Goal: Information Seeking & Learning: Learn about a topic

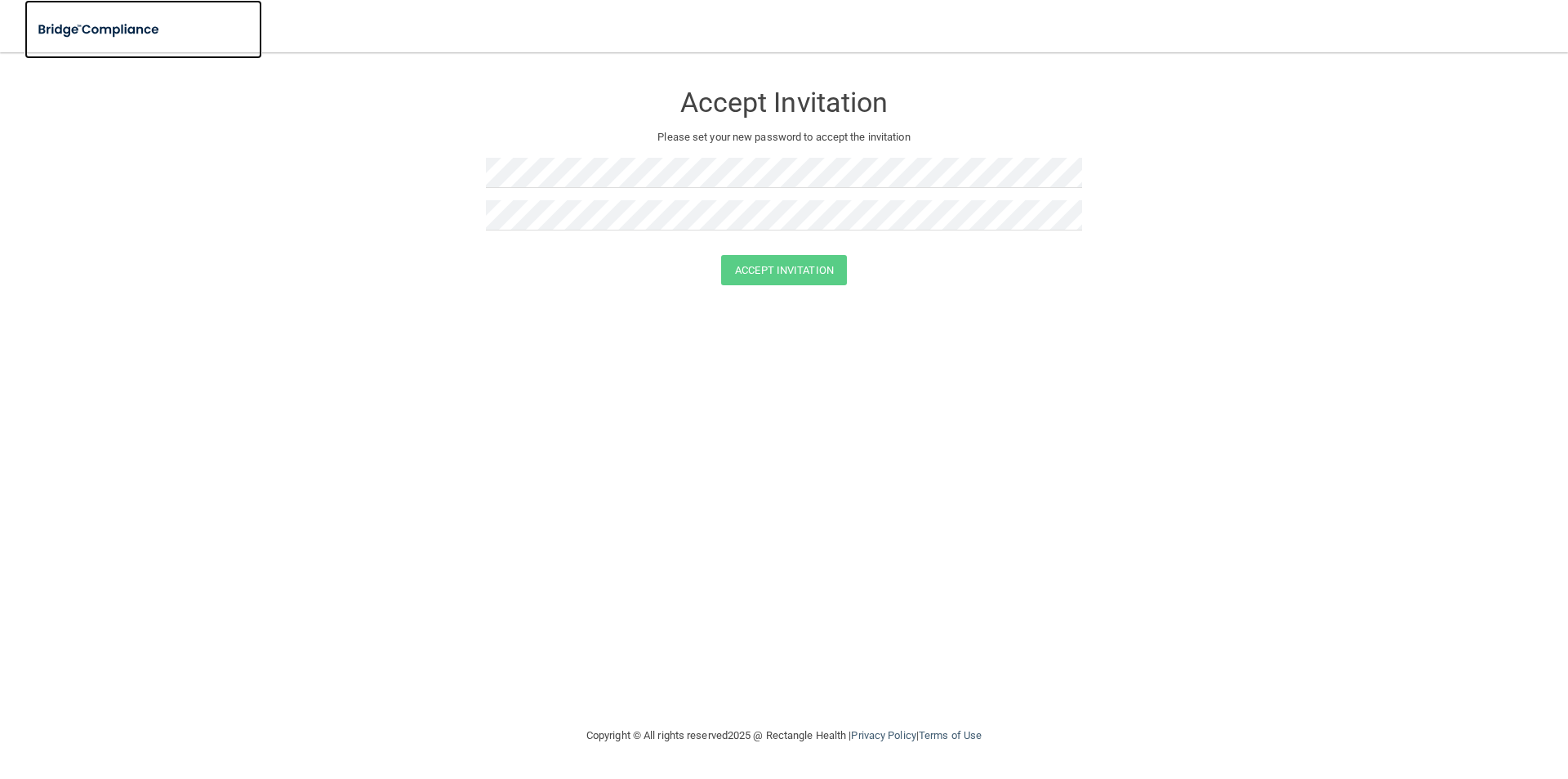
click at [126, 32] on img at bounding box center [99, 30] width 150 height 34
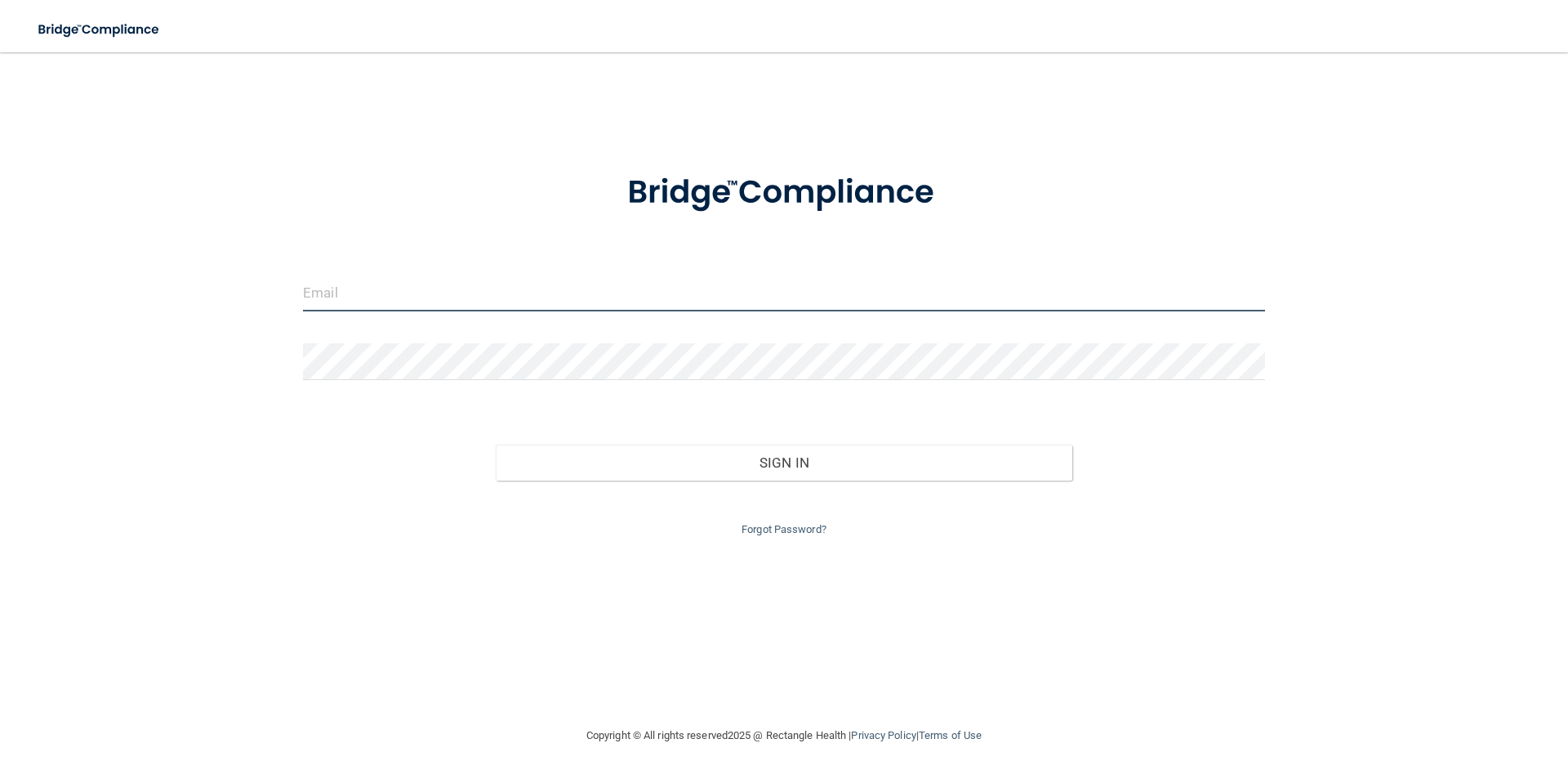
click at [451, 297] on input "email" at bounding box center [784, 293] width 962 height 37
type input "[EMAIL_ADDRESS][DOMAIN_NAME]"
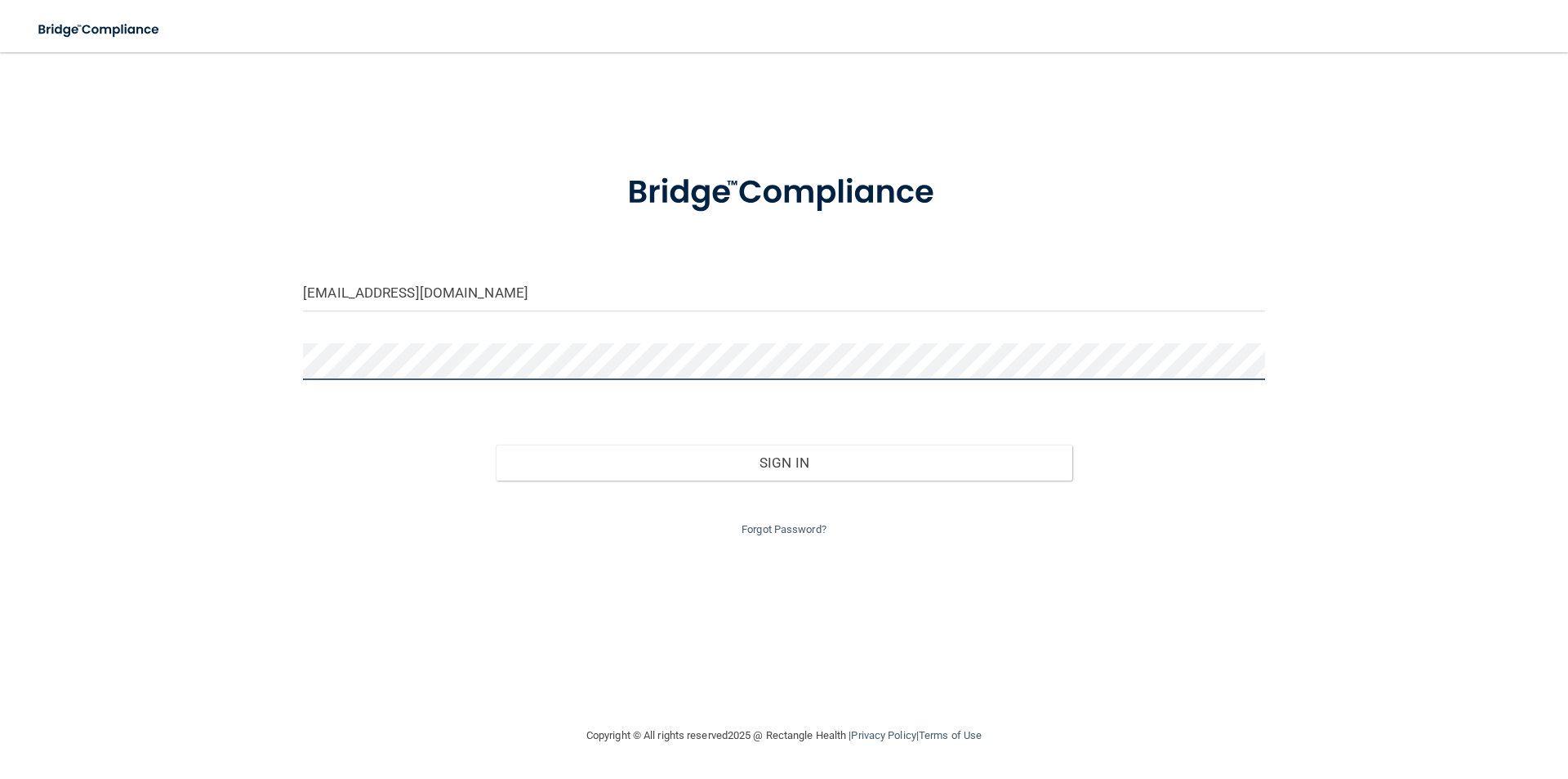
click at [495, 444] on button "Sign In" at bounding box center [784, 462] width 577 height 36
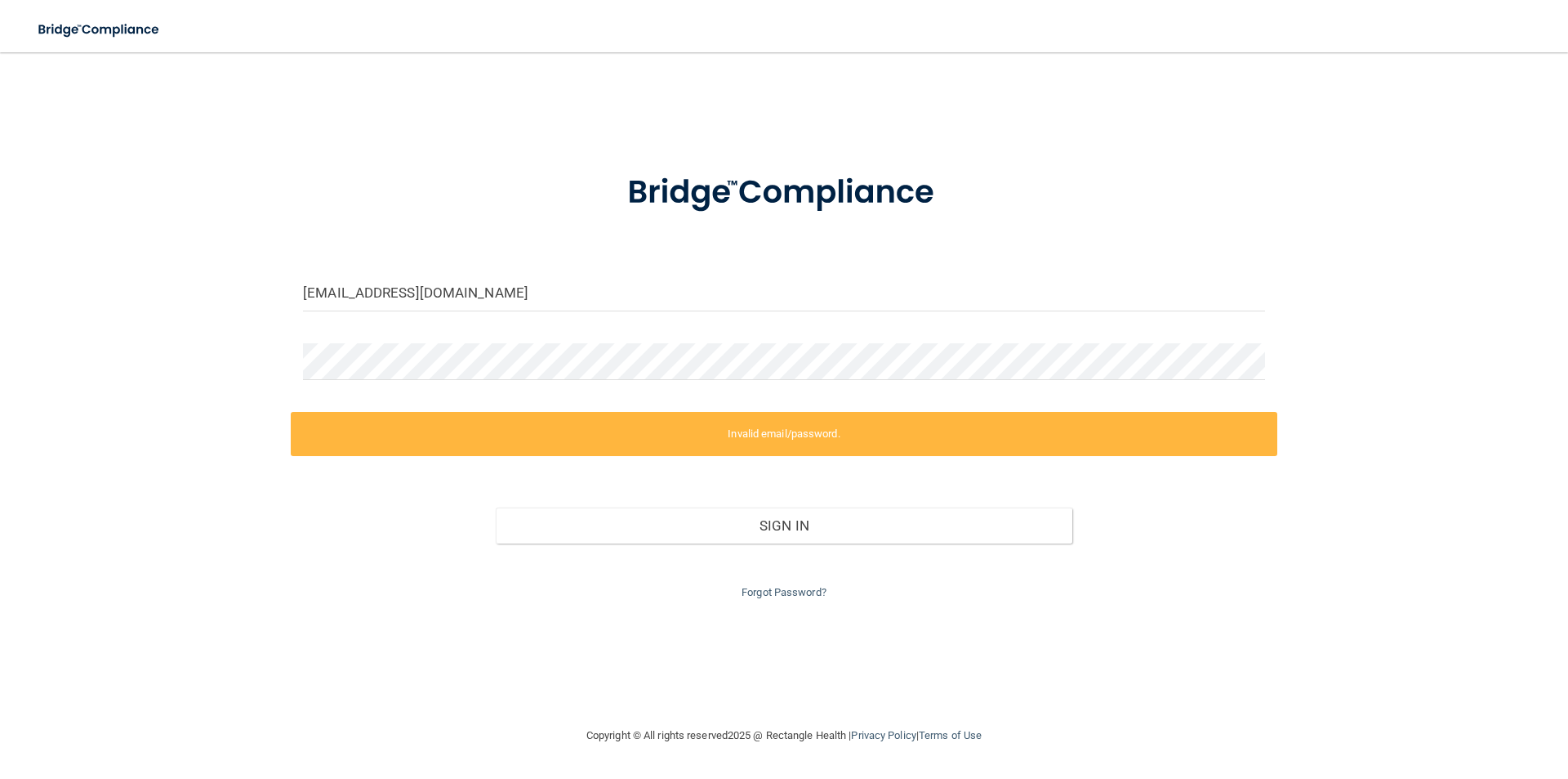
click at [586, 335] on form "[EMAIL_ADDRESS][DOMAIN_NAME] Invalid email/password. You don't have permission …" at bounding box center [784, 376] width 962 height 452
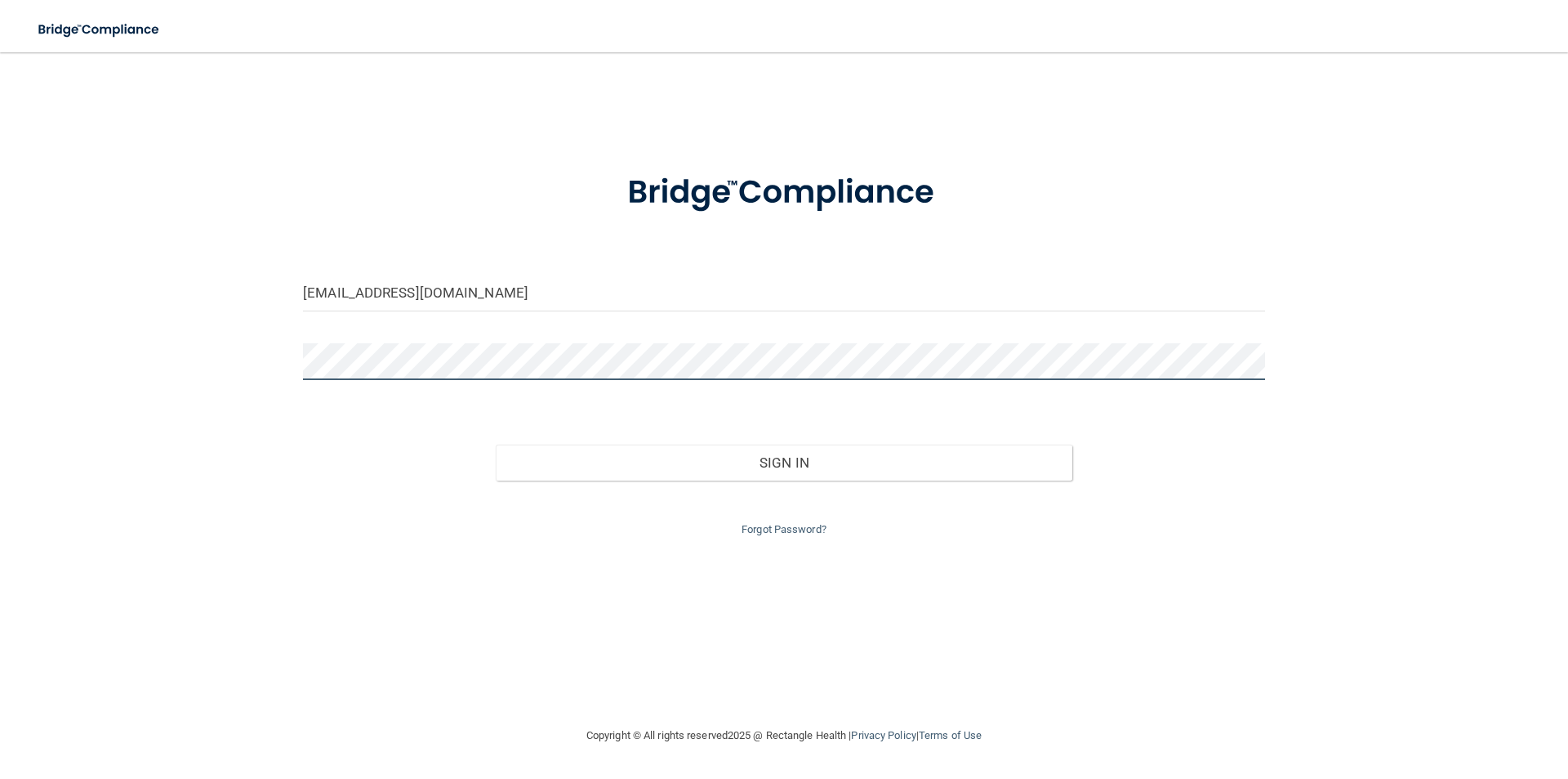
click at [495, 444] on button "Sign In" at bounding box center [784, 462] width 577 height 36
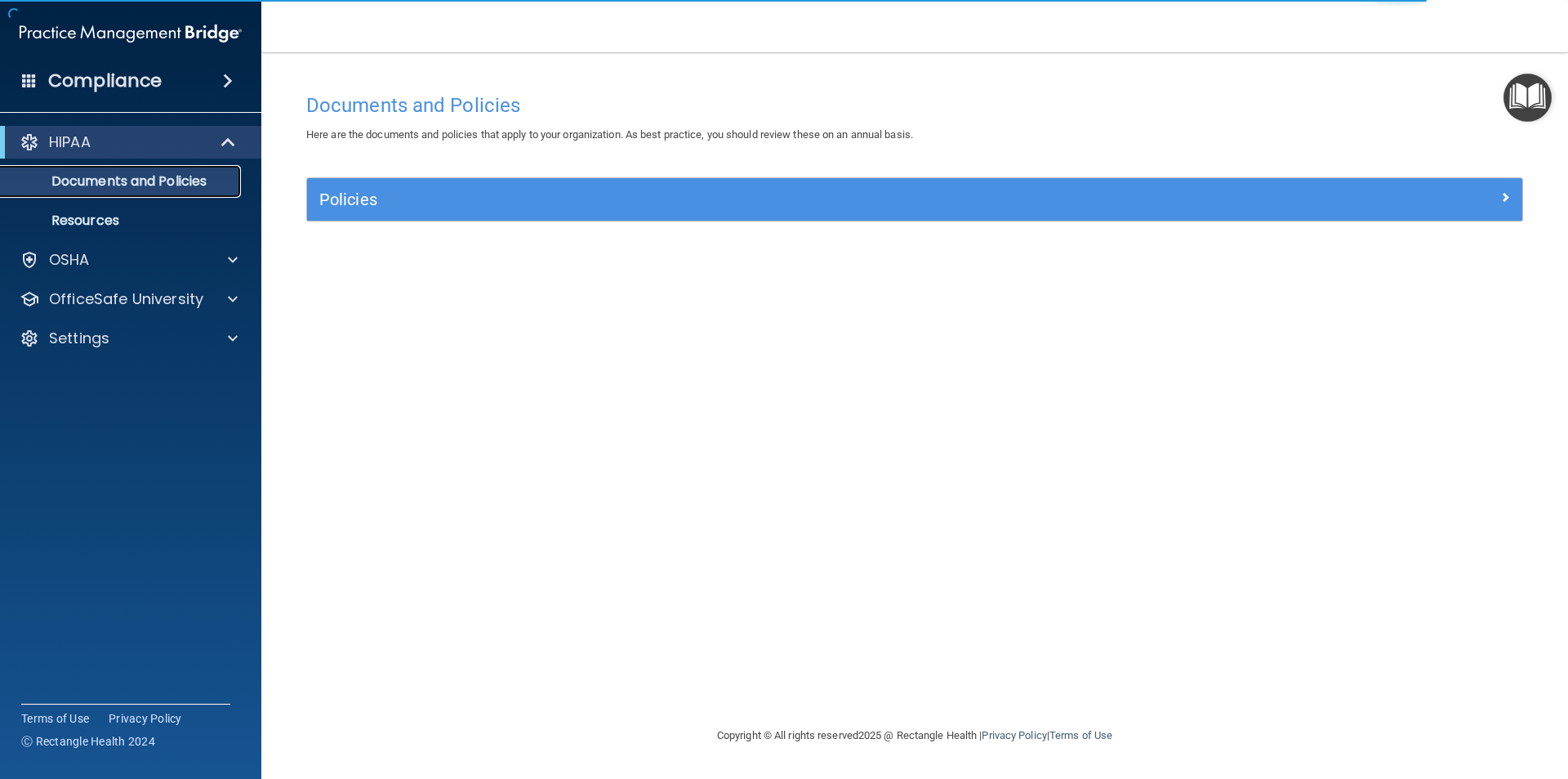
click at [222, 187] on p "Documents and Policies" at bounding box center [122, 181] width 223 height 17
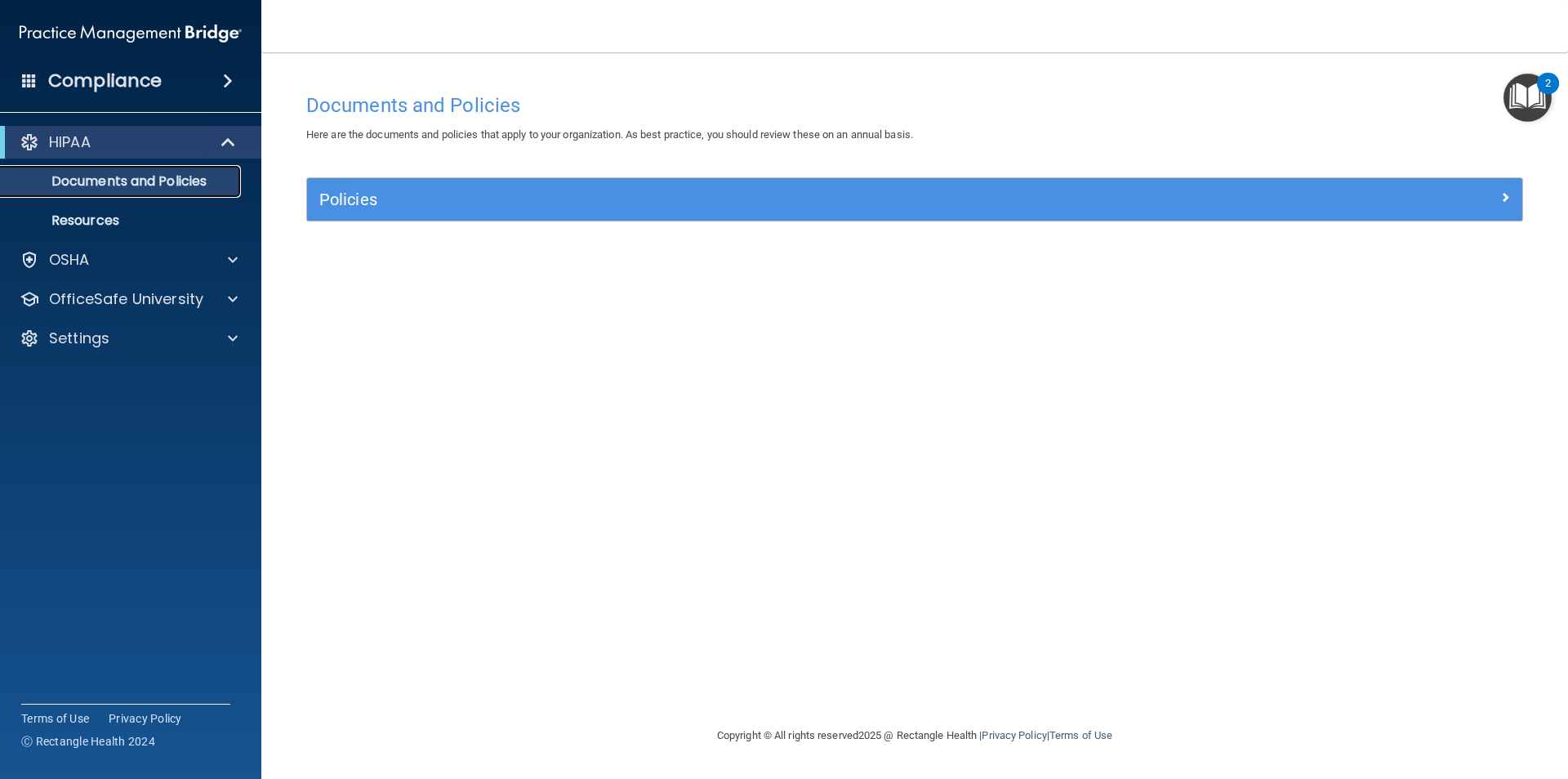
click at [179, 187] on p "Documents and Policies" at bounding box center [122, 181] width 223 height 17
click at [135, 305] on p "OfficeSafe University" at bounding box center [126, 299] width 155 height 20
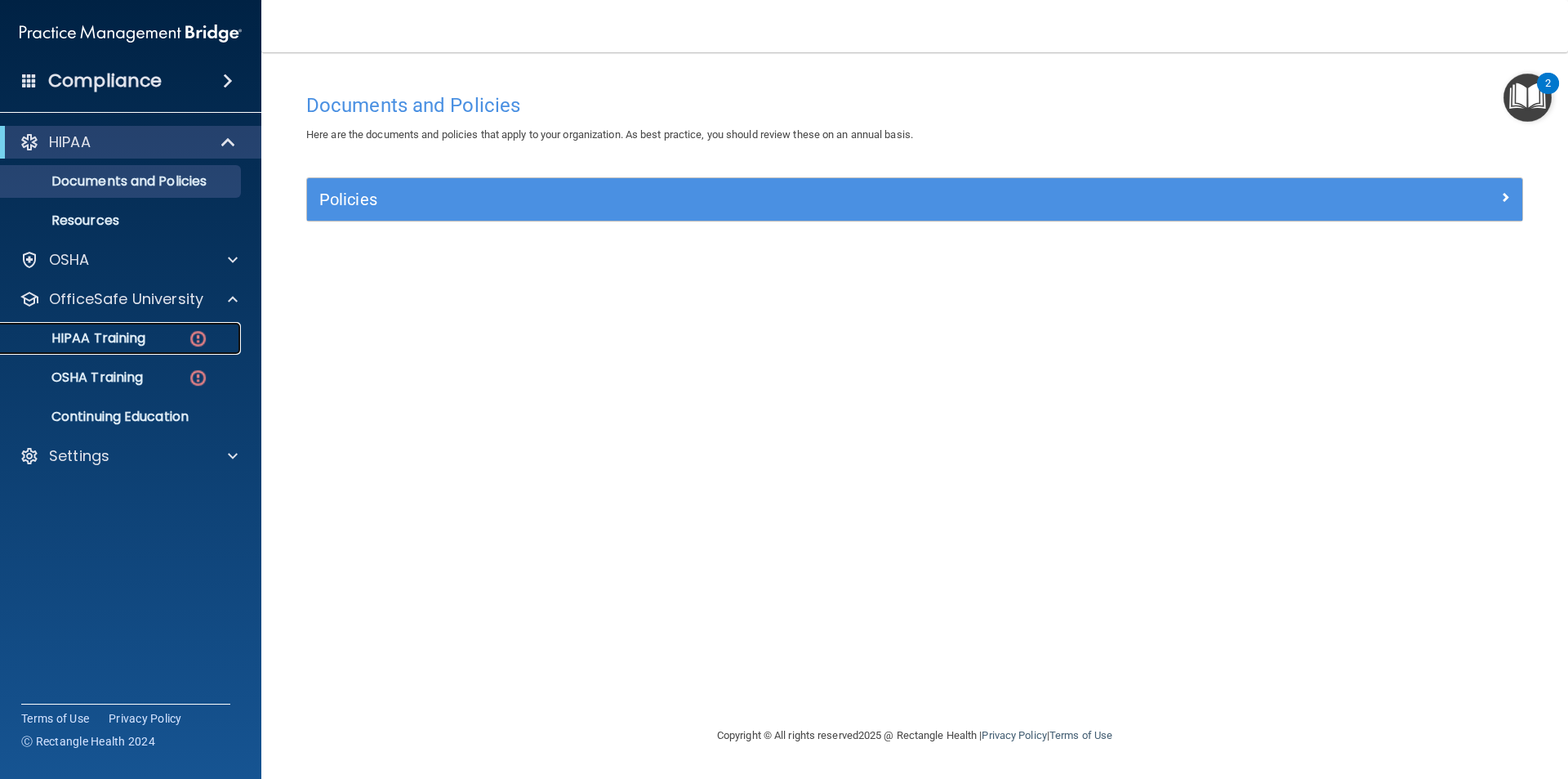
click at [154, 336] on div "HIPAA Training" at bounding box center [122, 338] width 223 height 17
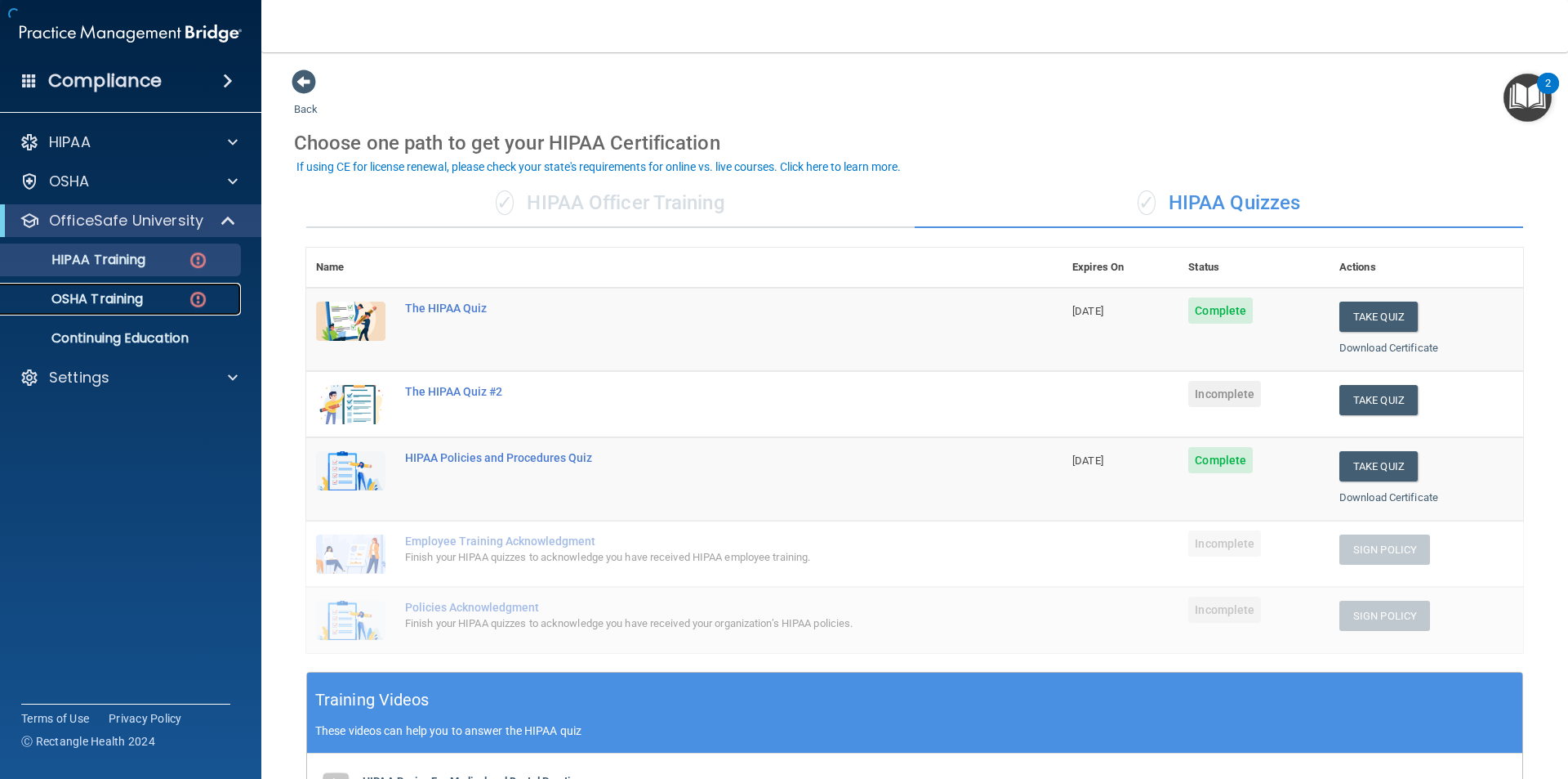
click at [164, 305] on div "OSHA Training" at bounding box center [122, 299] width 223 height 17
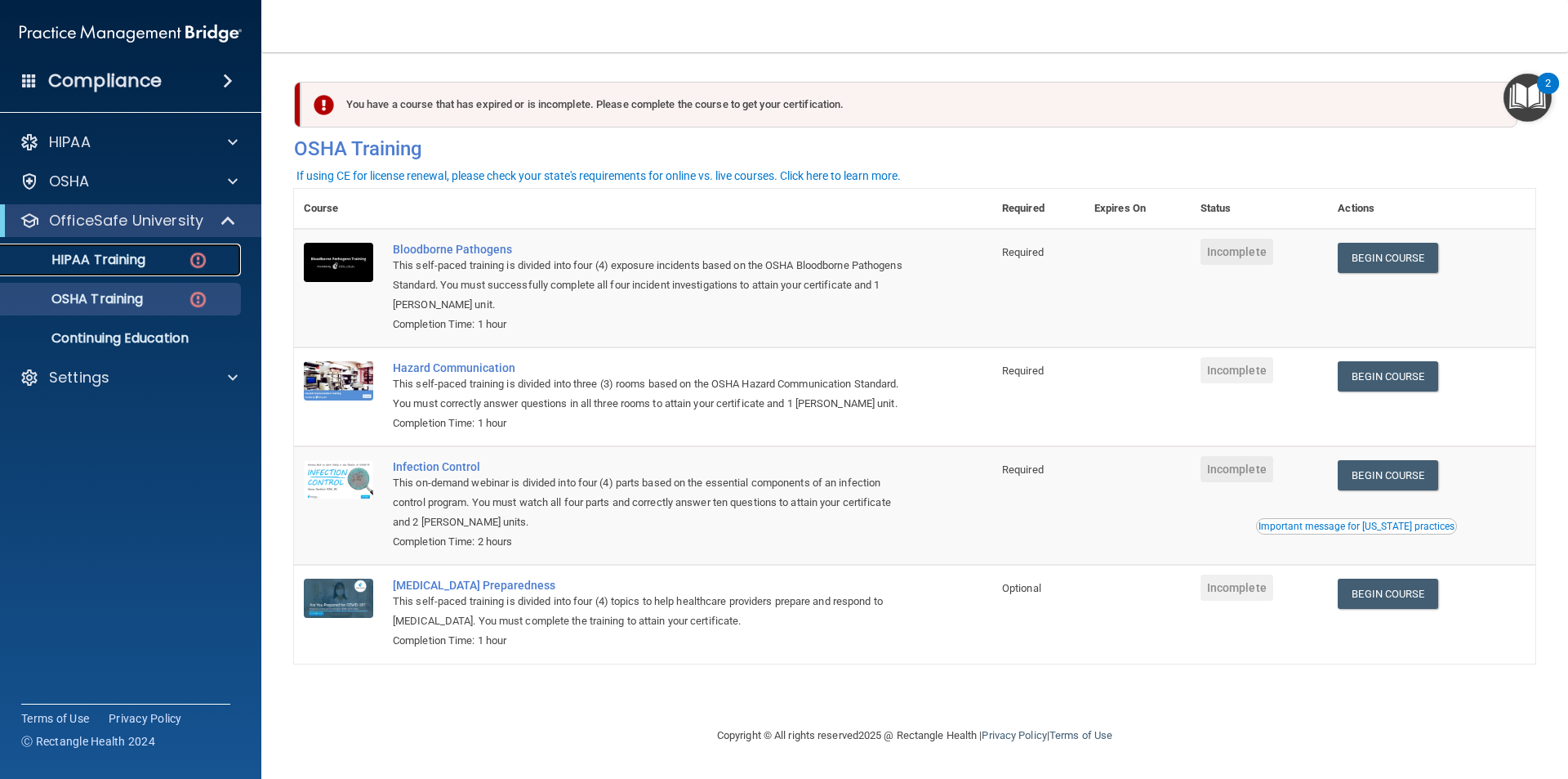
click at [183, 256] on div "HIPAA Training" at bounding box center [122, 259] width 223 height 17
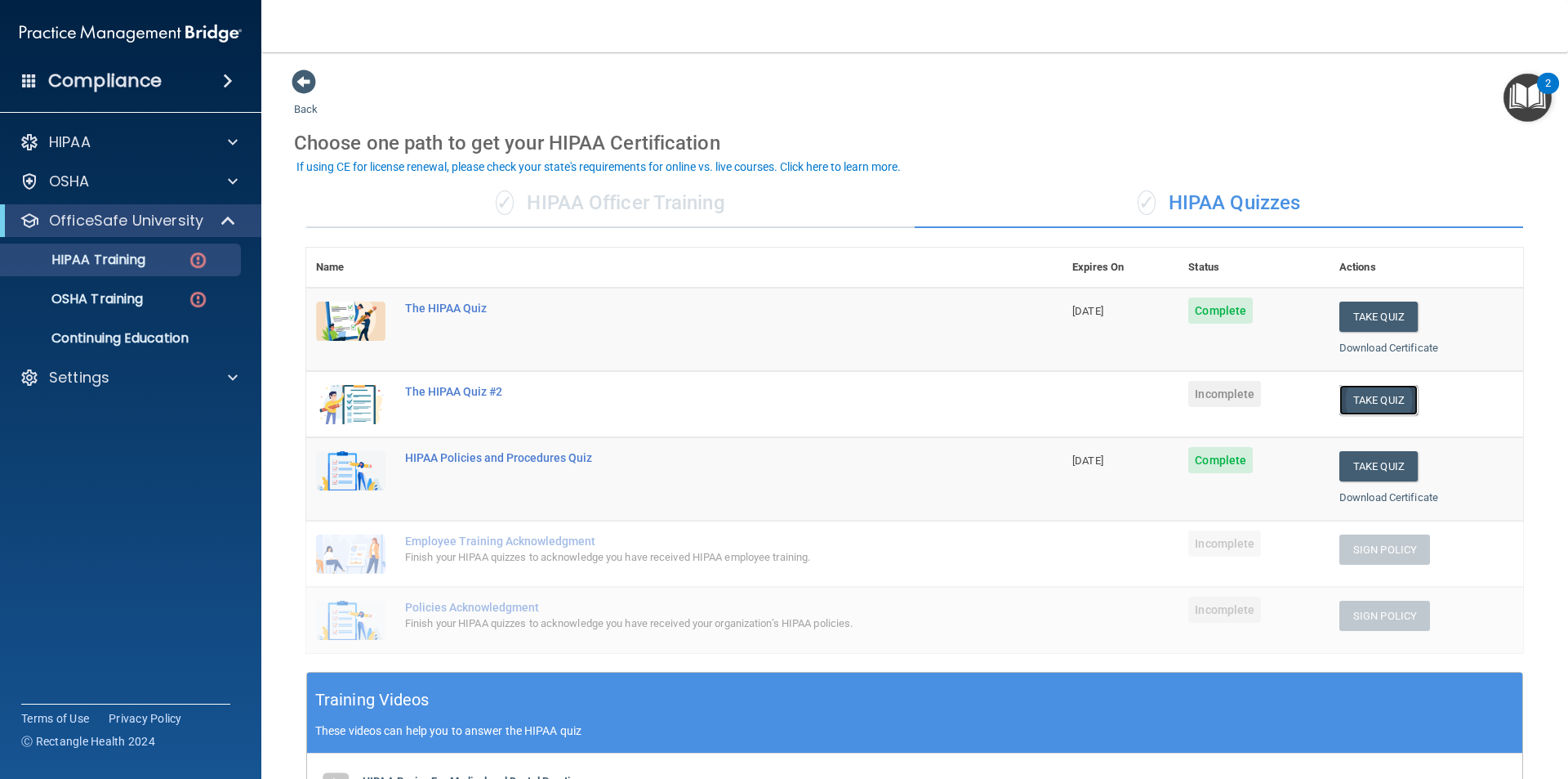
click at [1376, 400] on button "Take Quiz" at bounding box center [1379, 400] width 78 height 30
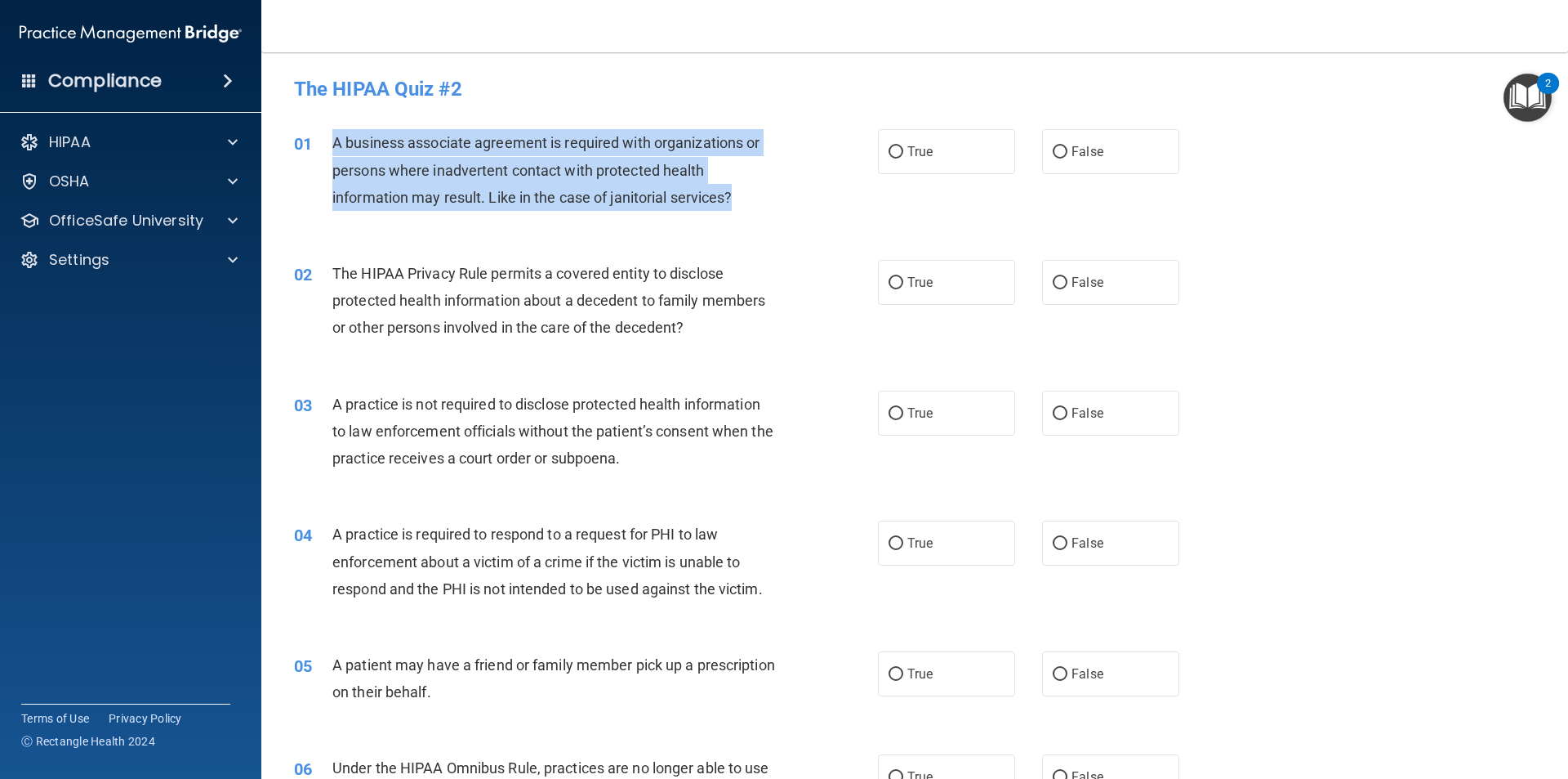
drag, startPoint x: 741, startPoint y: 199, endPoint x: 319, endPoint y: 136, distance: 426.7
click at [319, 136] on div "01 A business associate agreement is required with organizations or persons whe…" at bounding box center [586, 173] width 633 height 90
copy div "A business associate agreement is required with organizations or persons where …"
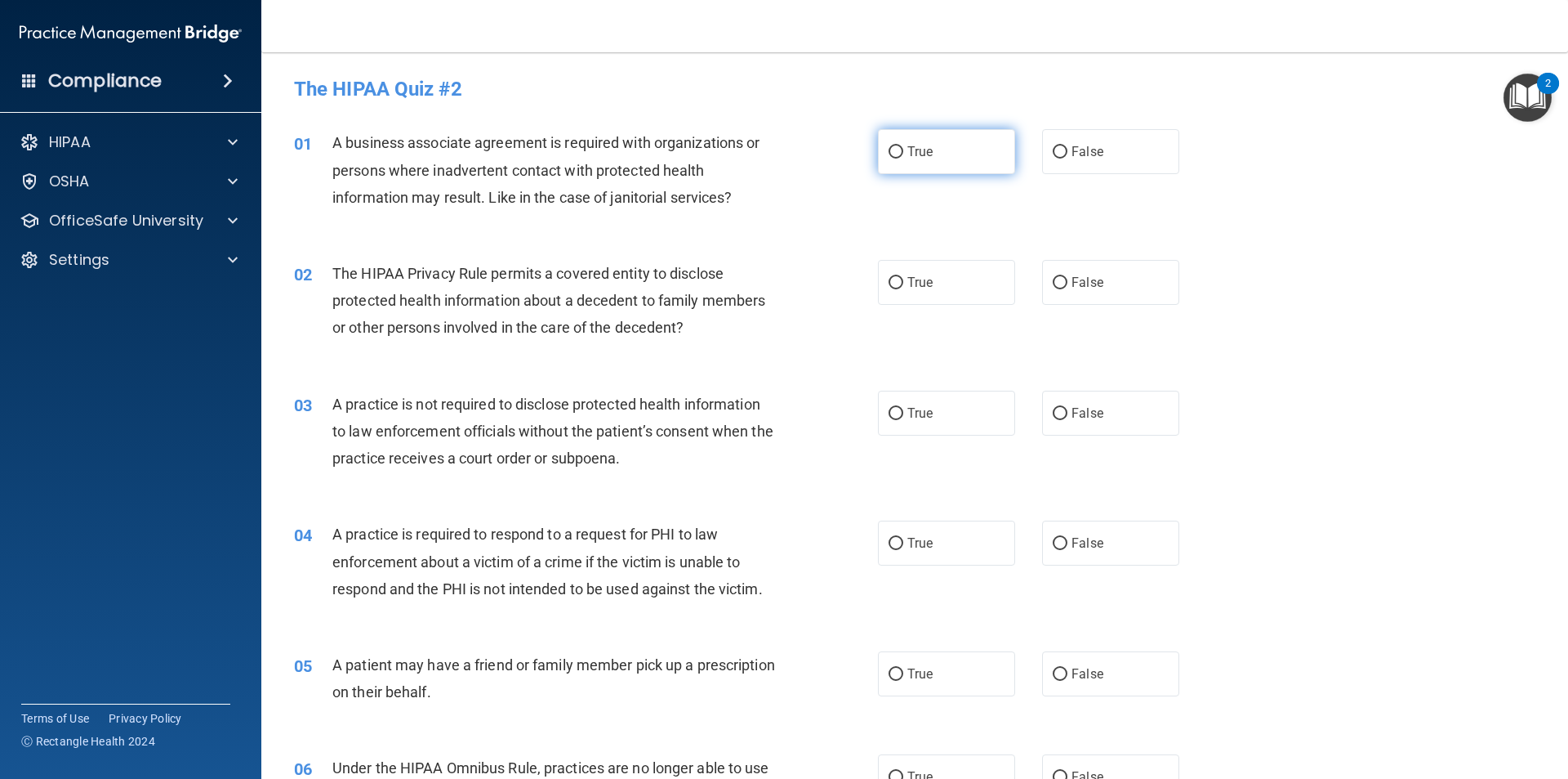
click at [961, 150] on label "True" at bounding box center [947, 151] width 137 height 45
click at [903, 150] on input "True" at bounding box center [895, 152] width 15 height 12
radio input "true"
click at [639, 319] on span "The HIPAA Privacy Rule permits a covered entity to disclose protected health in…" at bounding box center [548, 300] width 433 height 71
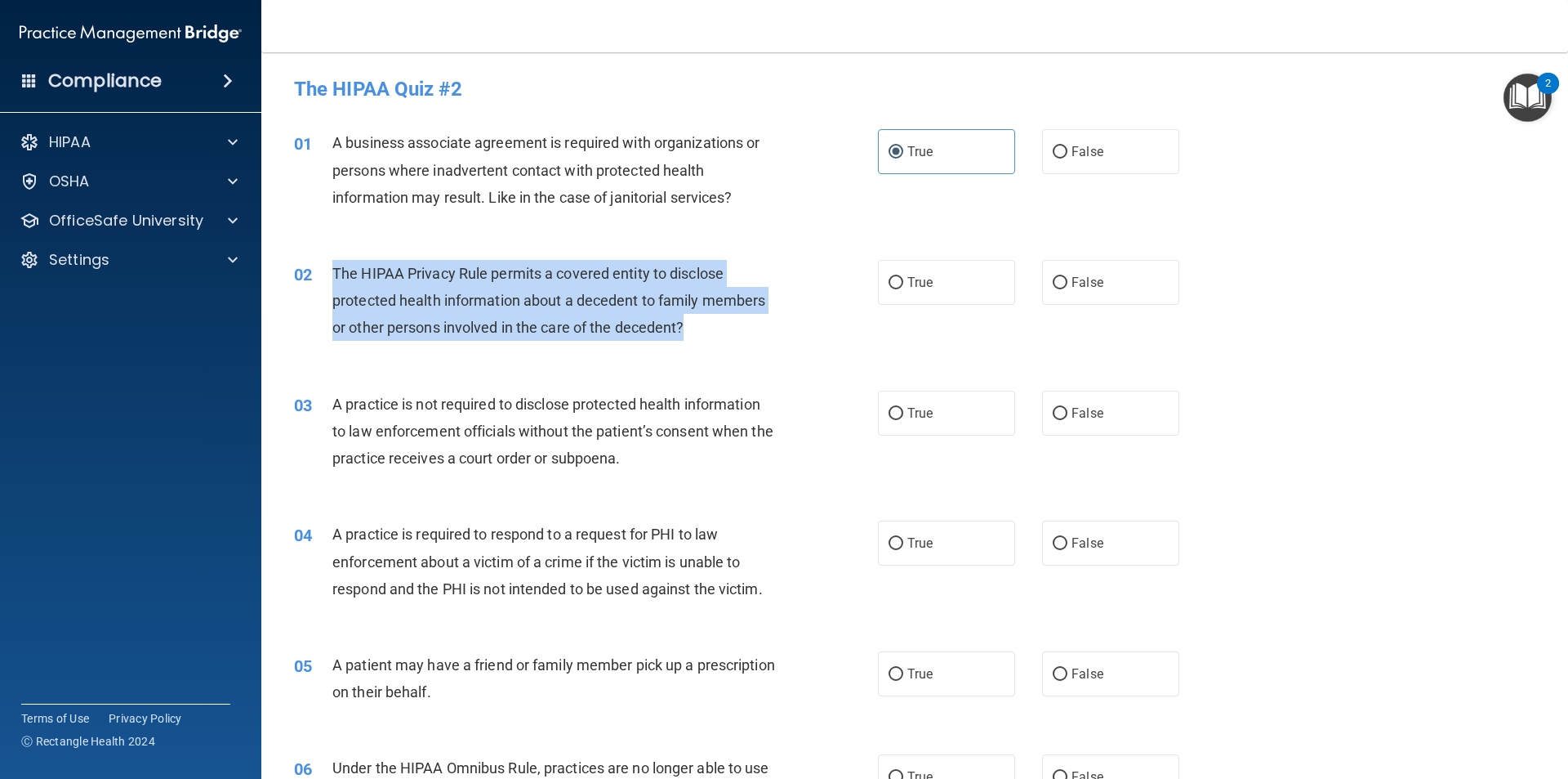
drag, startPoint x: 698, startPoint y: 325, endPoint x: 329, endPoint y: 287, distance: 371.0
click at [329, 287] on div "02 The HIPAA Privacy Rule permits a covered entity to disclose protected health…" at bounding box center [586, 304] width 633 height 90
copy div "The HIPAA Privacy Rule permits a covered entity to disclose protected health in…"
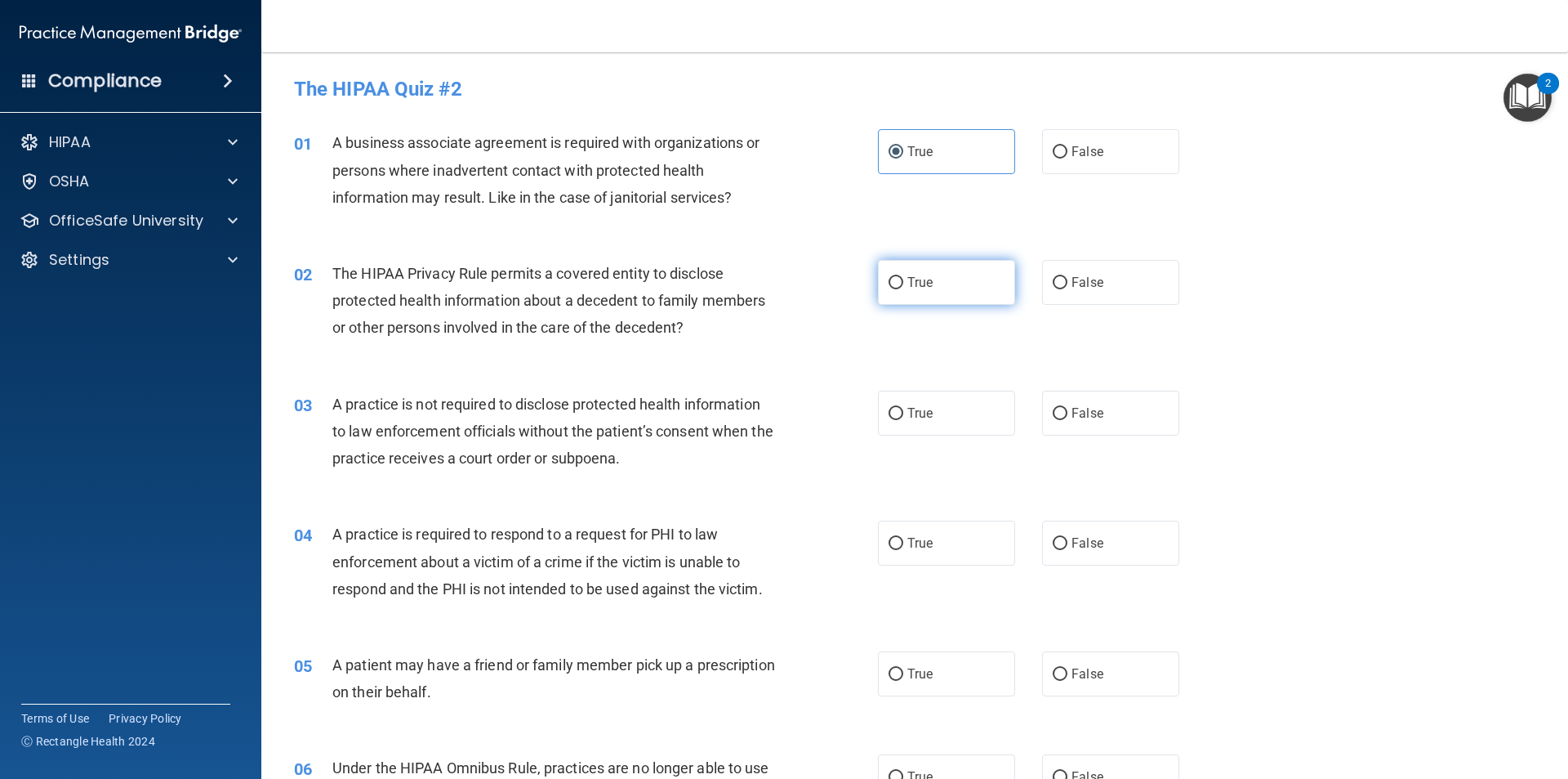
click at [907, 286] on span "True" at bounding box center [920, 283] width 25 height 16
click at [903, 286] on input "True" at bounding box center [895, 283] width 15 height 12
radio input "true"
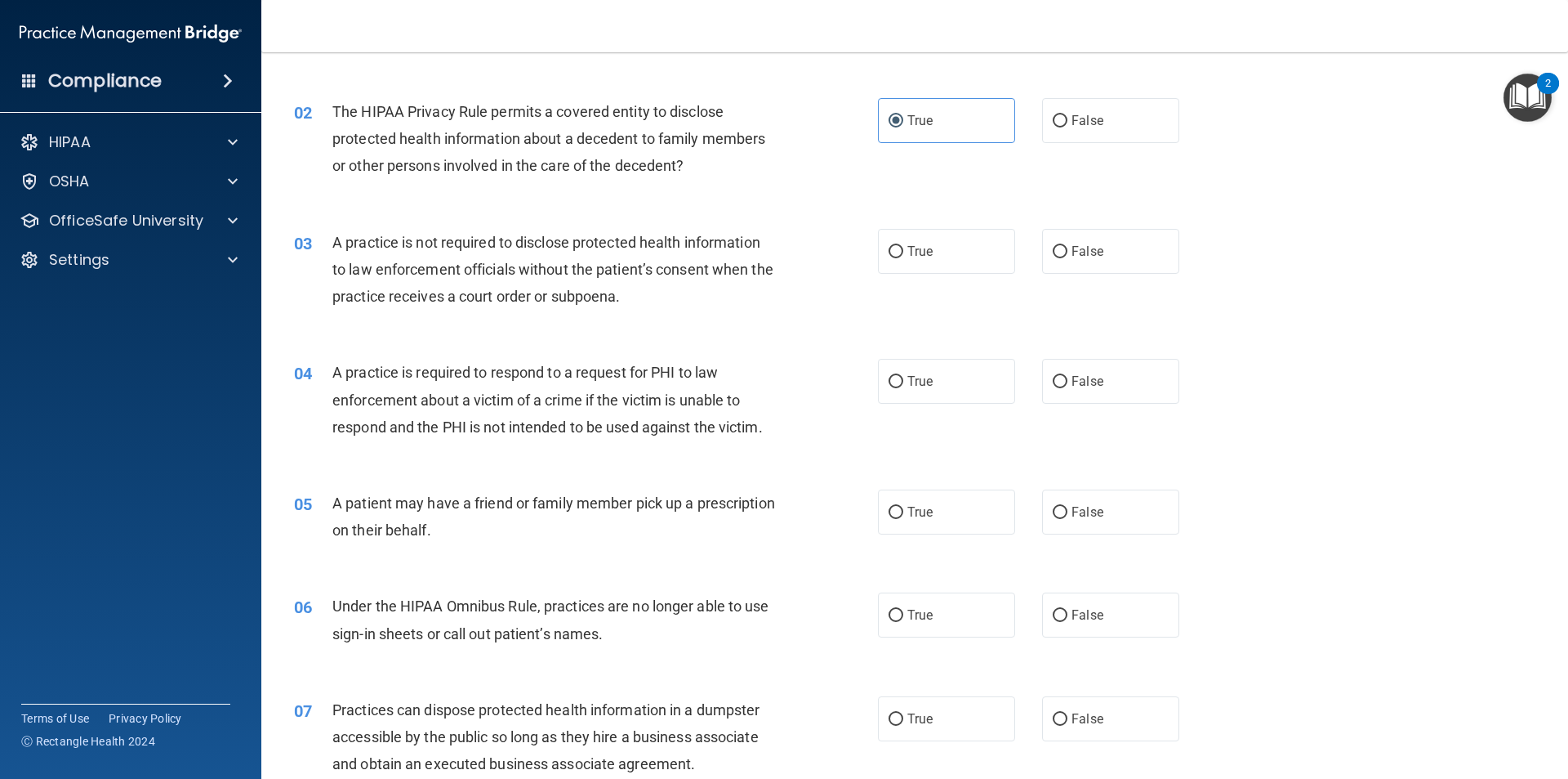
scroll to position [163, 0]
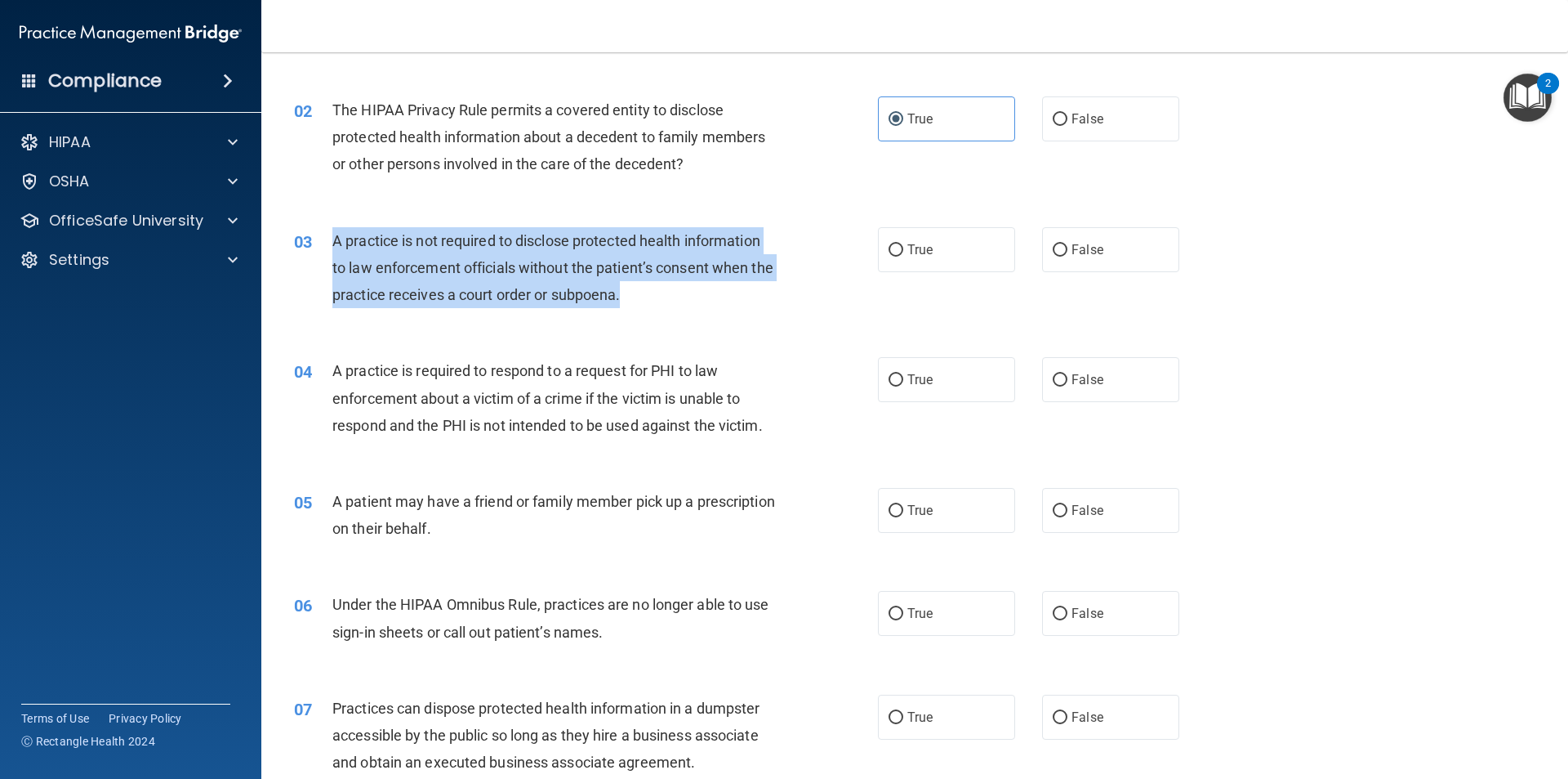
drag, startPoint x: 690, startPoint y: 296, endPoint x: 336, endPoint y: 244, distance: 357.8
click at [336, 244] on div "A practice is not required to disclose protected health information to law enfo…" at bounding box center [560, 268] width 456 height 82
copy span "A practice is not required to disclose protected health information to law enfo…"
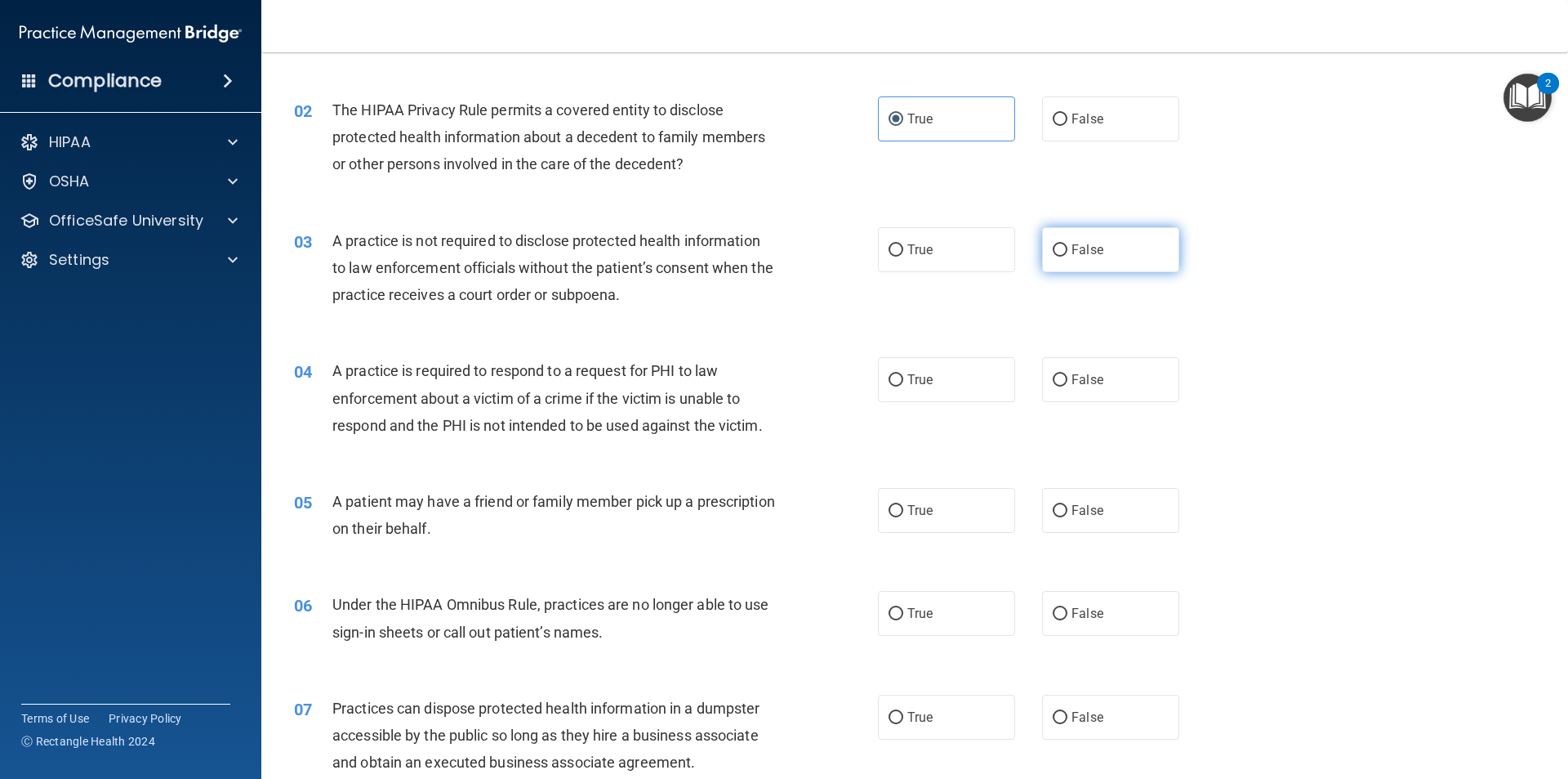
click at [1130, 240] on label "False" at bounding box center [1111, 250] width 137 height 45
click at [1067, 244] on input "False" at bounding box center [1060, 250] width 15 height 12
radio input "true"
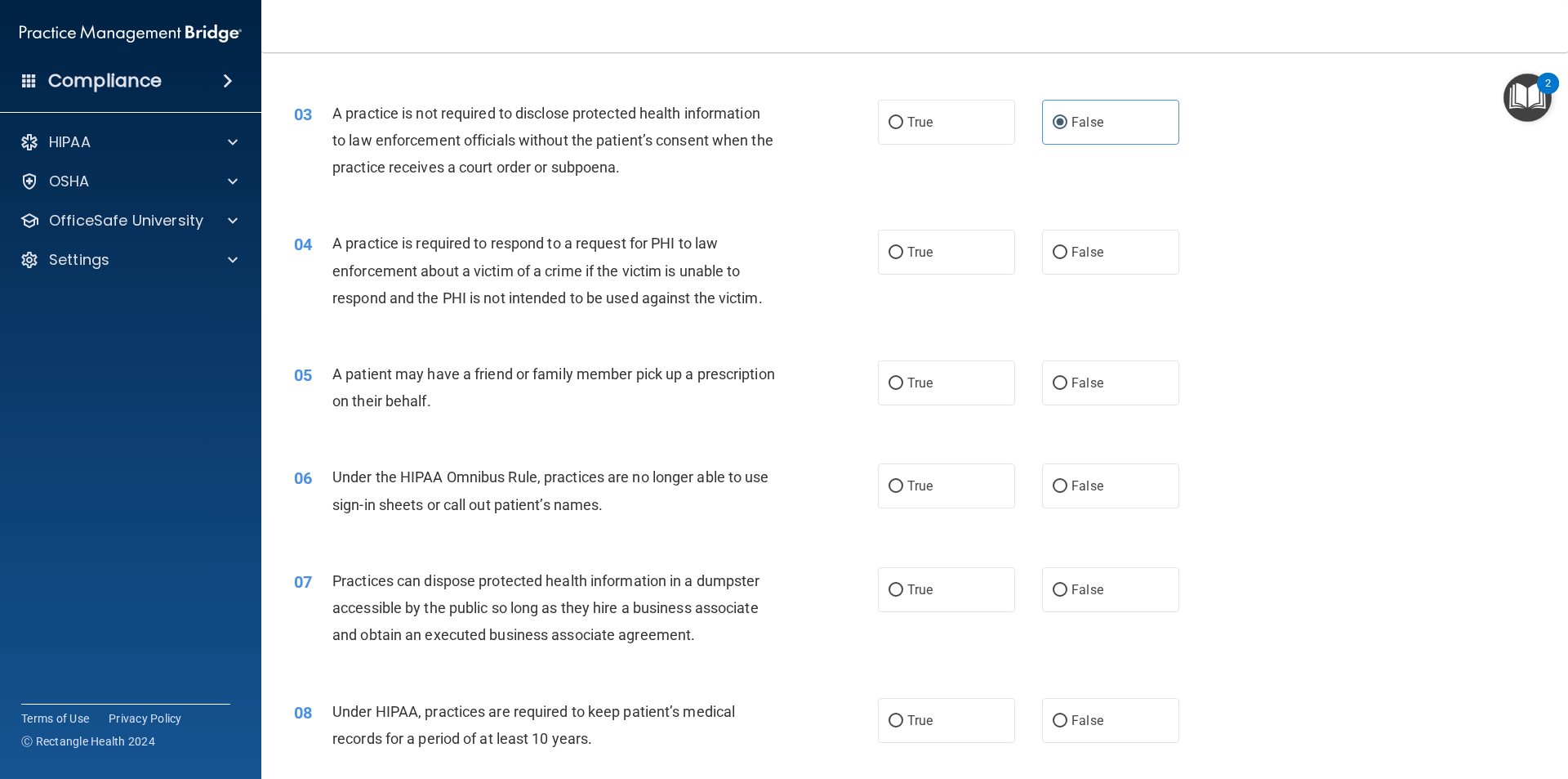
scroll to position [327, 0]
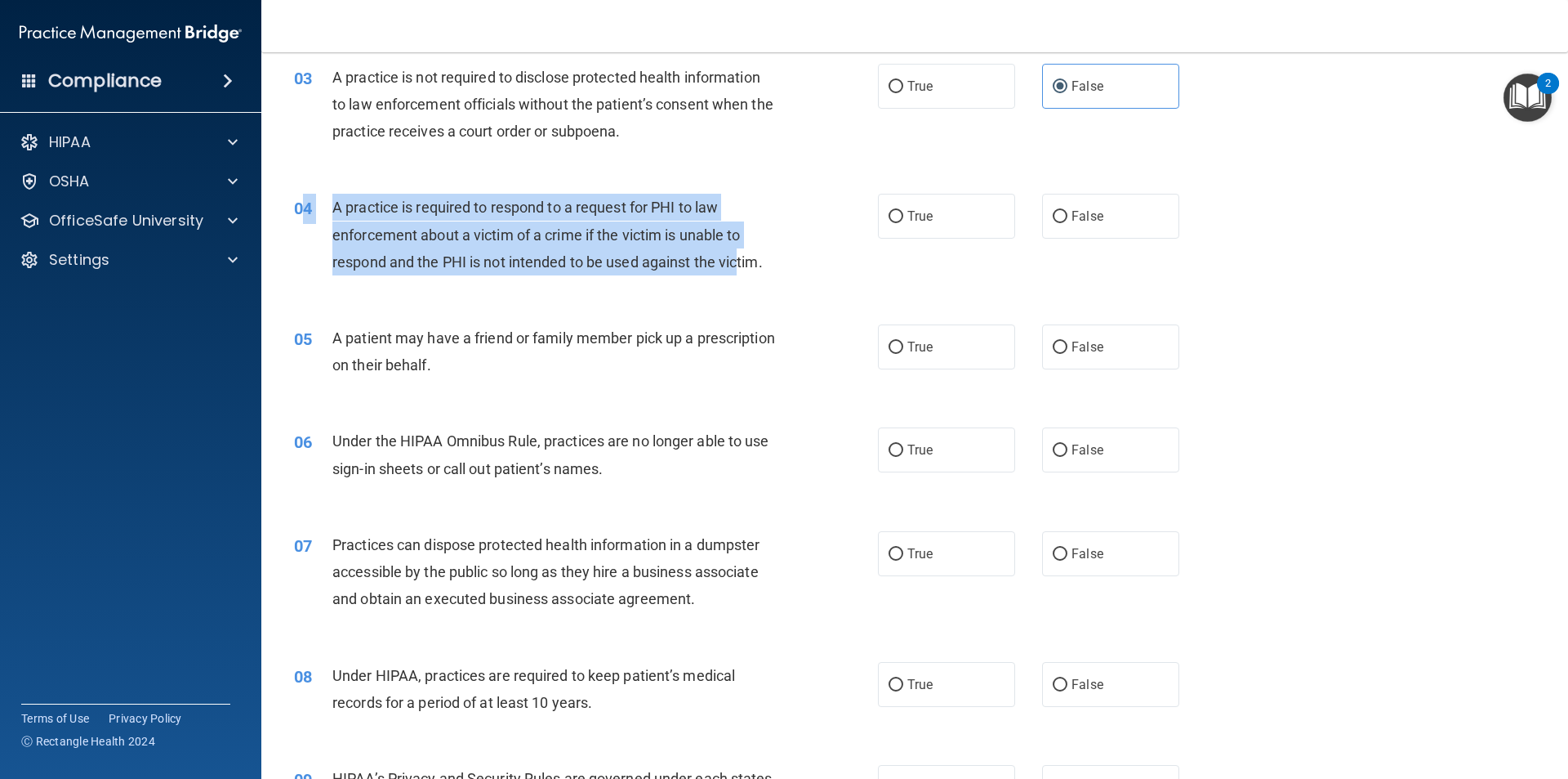
drag, startPoint x: 741, startPoint y: 261, endPoint x: 305, endPoint y: 204, distance: 439.7
click at [305, 204] on div "04 A practice is required to respond to a request for PHI to law enforcement ab…" at bounding box center [586, 238] width 633 height 90
drag, startPoint x: 767, startPoint y: 263, endPoint x: 338, endPoint y: 205, distance: 432.9
click at [338, 205] on div "A practice is required to respond to a request for PHI to law enforcement about…" at bounding box center [560, 235] width 456 height 82
drag, startPoint x: 412, startPoint y: 223, endPoint x: 358, endPoint y: 214, distance: 54.7
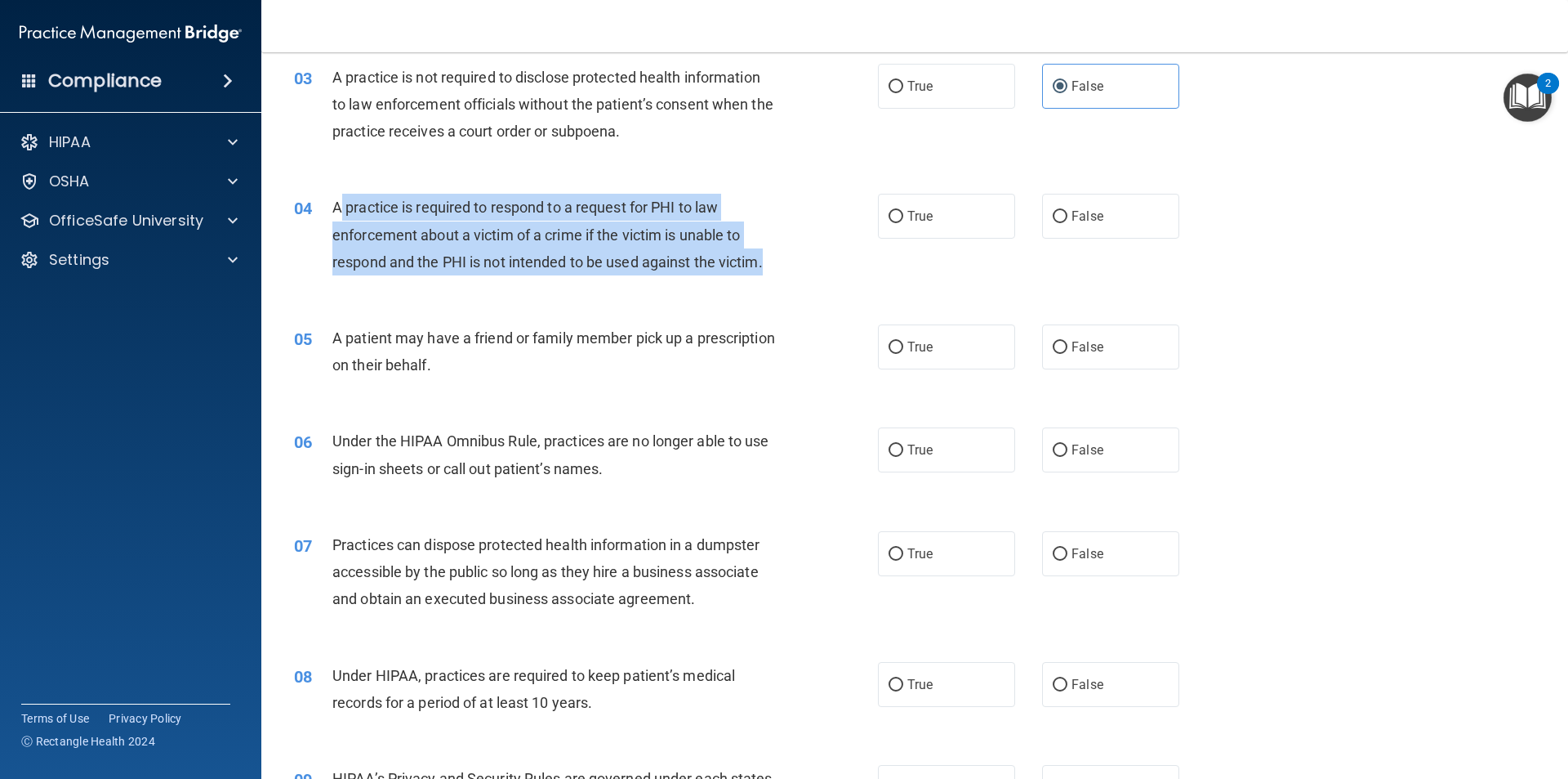
click at [369, 215] on span "A practice is required to respond to a request for PHI to law enforcement about…" at bounding box center [547, 234] width 430 height 71
drag, startPoint x: 330, startPoint y: 206, endPoint x: 763, endPoint y: 269, distance: 437.6
click at [763, 269] on div "04 A practice is required to respond to a request for PHI to law enforcement ab…" at bounding box center [586, 238] width 633 height 90
drag, startPoint x: 657, startPoint y: 233, endPoint x: 617, endPoint y: 244, distance: 41.5
click at [617, 244] on div "A practice is required to respond to a request for PHI to law enforcement about…" at bounding box center [560, 235] width 456 height 82
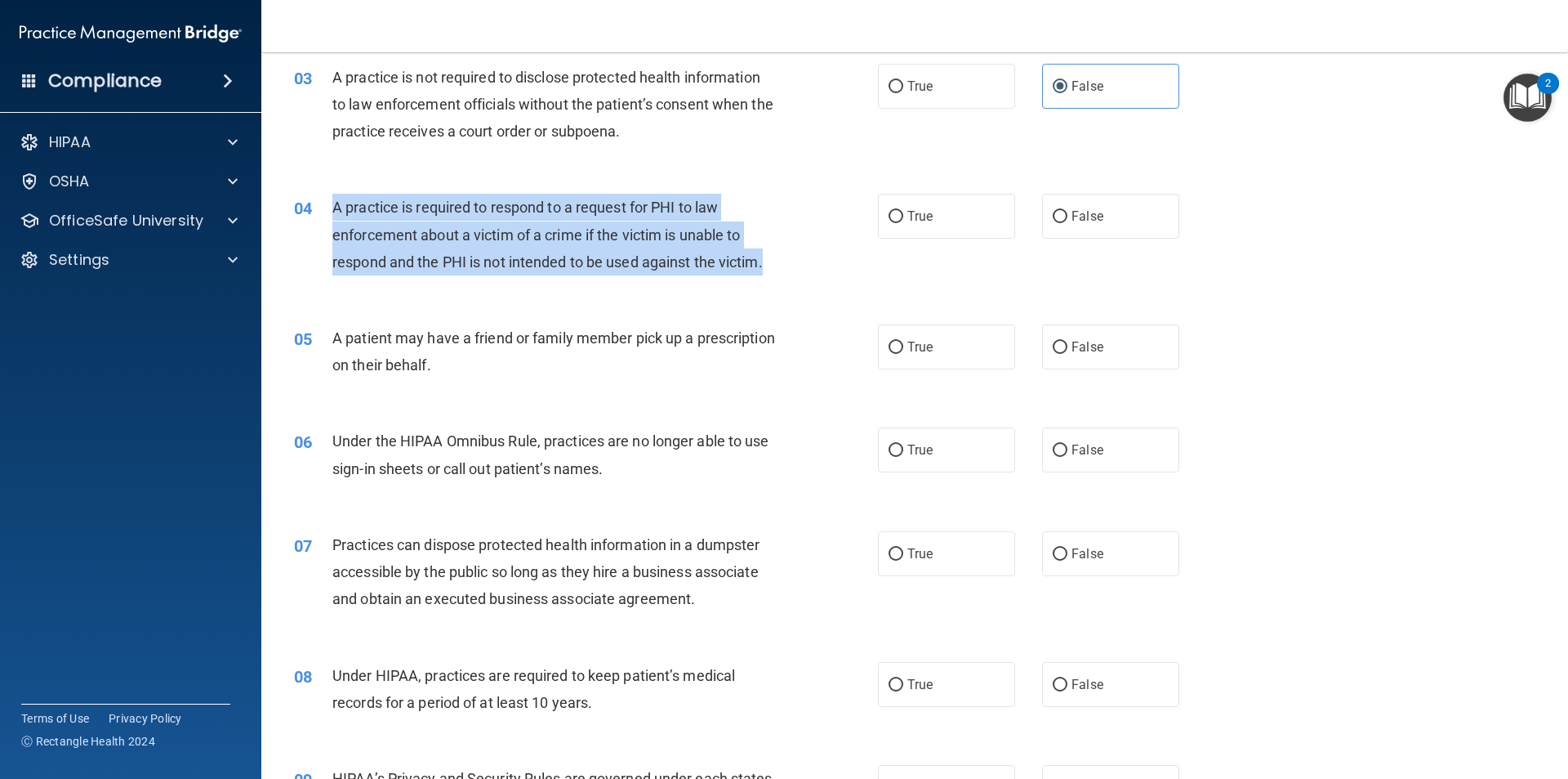
drag, startPoint x: 769, startPoint y: 258, endPoint x: 332, endPoint y: 207, distance: 440.0
click at [332, 207] on div "A practice is required to respond to a request for PHI to law enforcement about…" at bounding box center [560, 235] width 456 height 82
copy span "A practice is required to respond to a request for PHI to law enforcement about…"
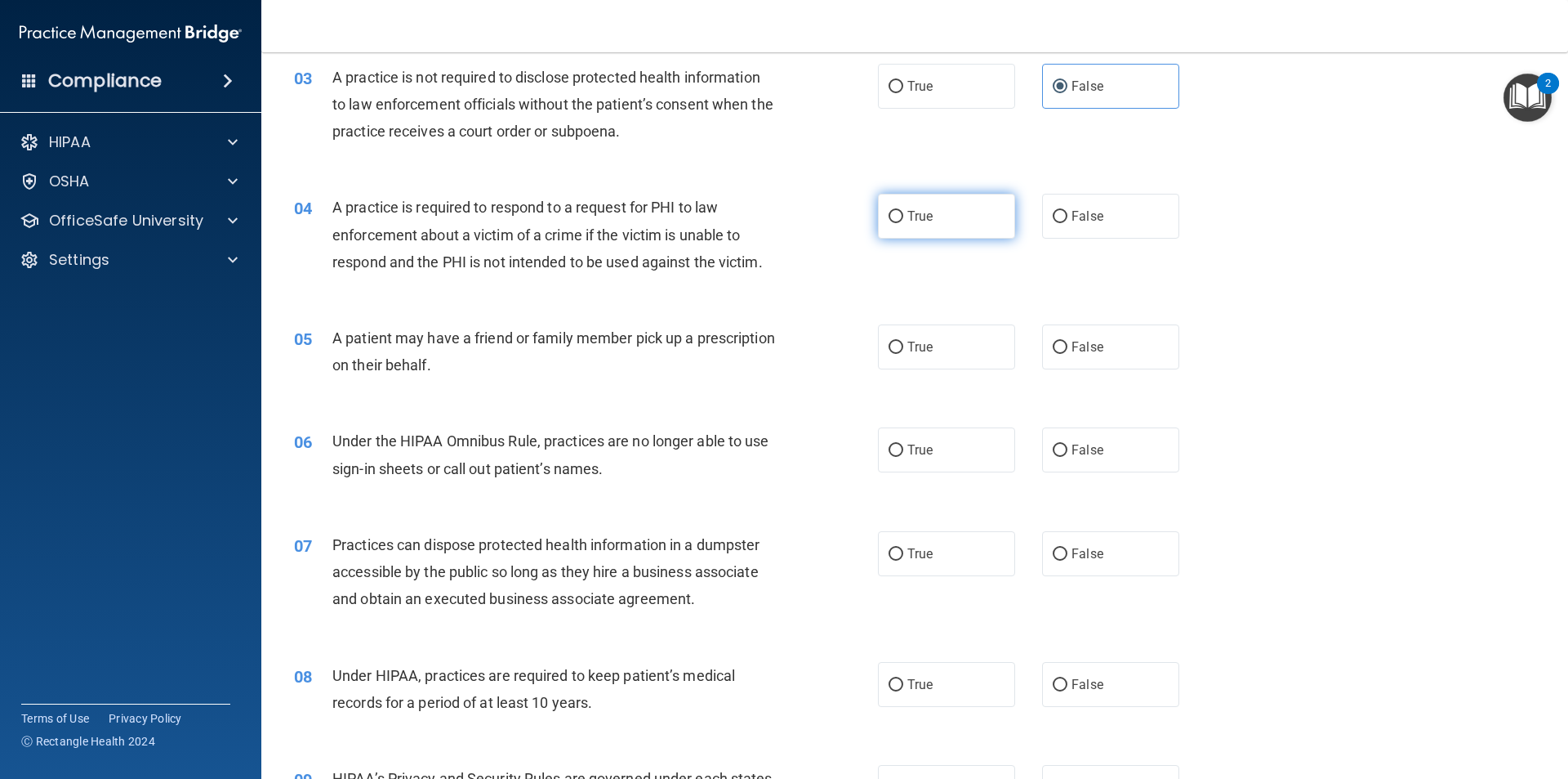
click at [907, 221] on span "True" at bounding box center [920, 216] width 25 height 16
click at [902, 221] on input "True" at bounding box center [895, 216] width 15 height 12
radio input "true"
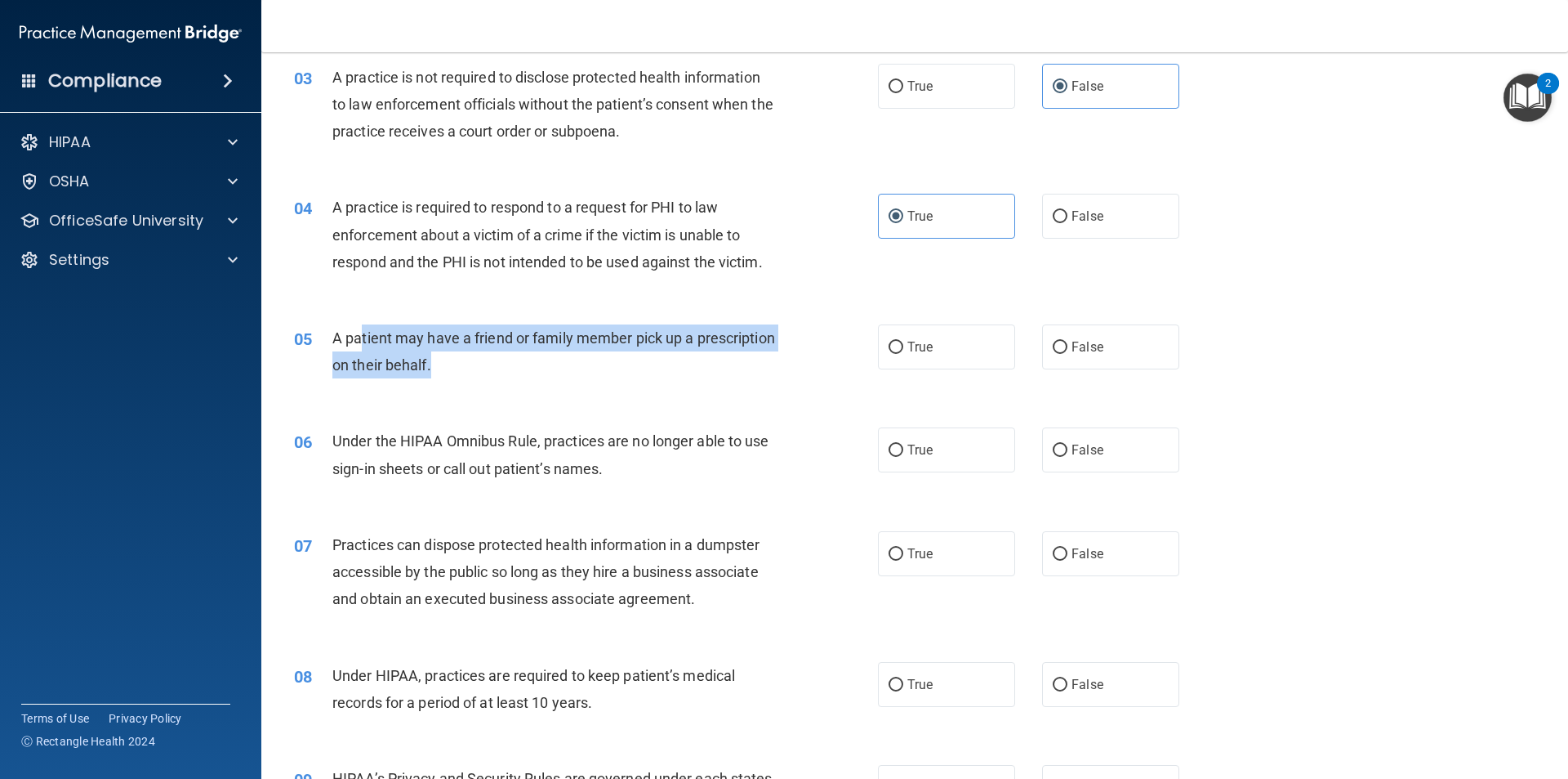
drag, startPoint x: 535, startPoint y: 366, endPoint x: 359, endPoint y: 341, distance: 177.8
click at [359, 341] on div "A patient may have a friend or family member pick up a prescription on their be…" at bounding box center [560, 351] width 456 height 54
click at [728, 341] on div "A patient may have a friend or family member pick up a prescription on their be…" at bounding box center [560, 351] width 456 height 54
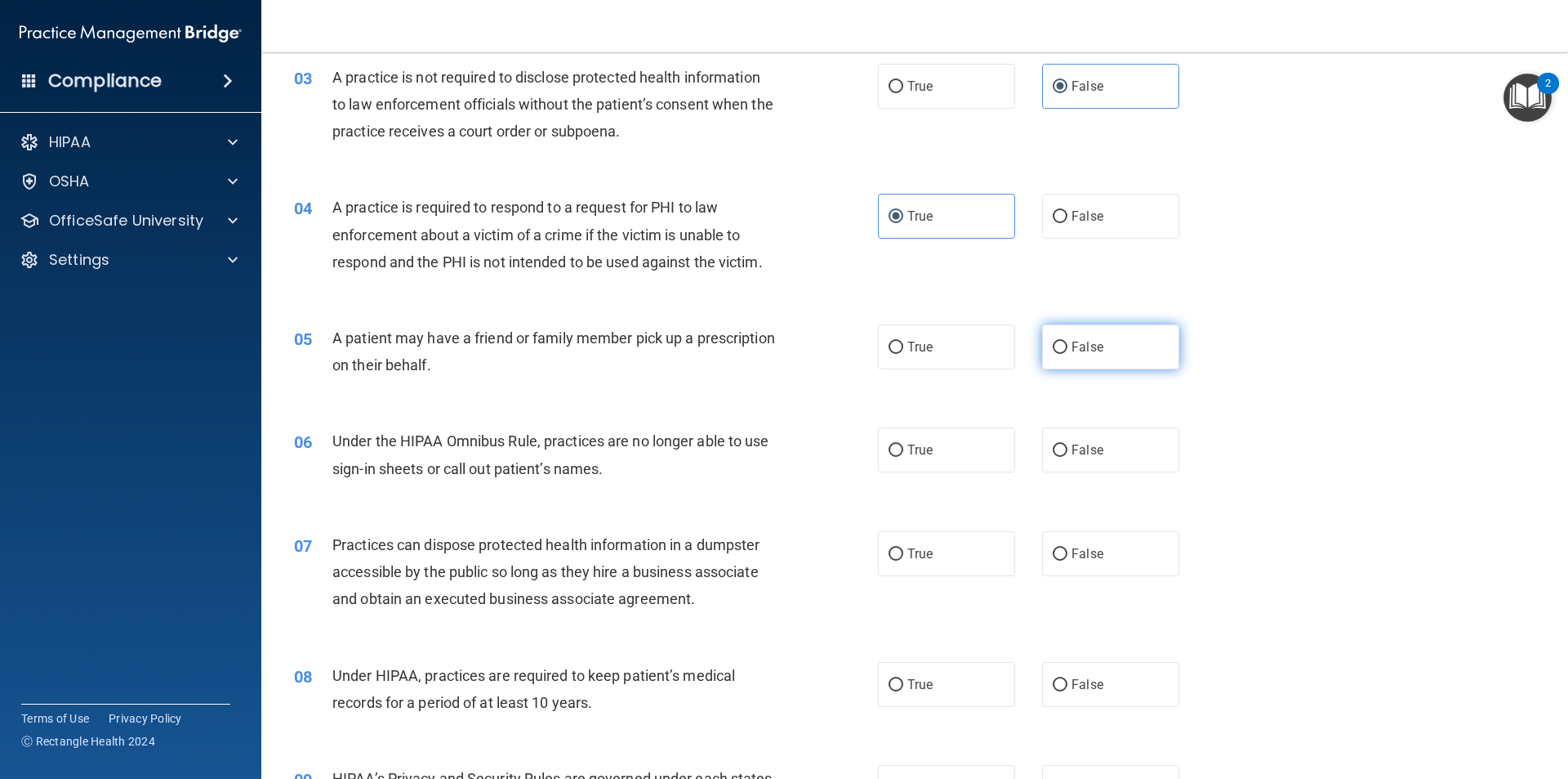
click at [1072, 340] on span "False" at bounding box center [1087, 347] width 32 height 16
click at [1067, 342] on input "False" at bounding box center [1060, 348] width 15 height 12
radio input "true"
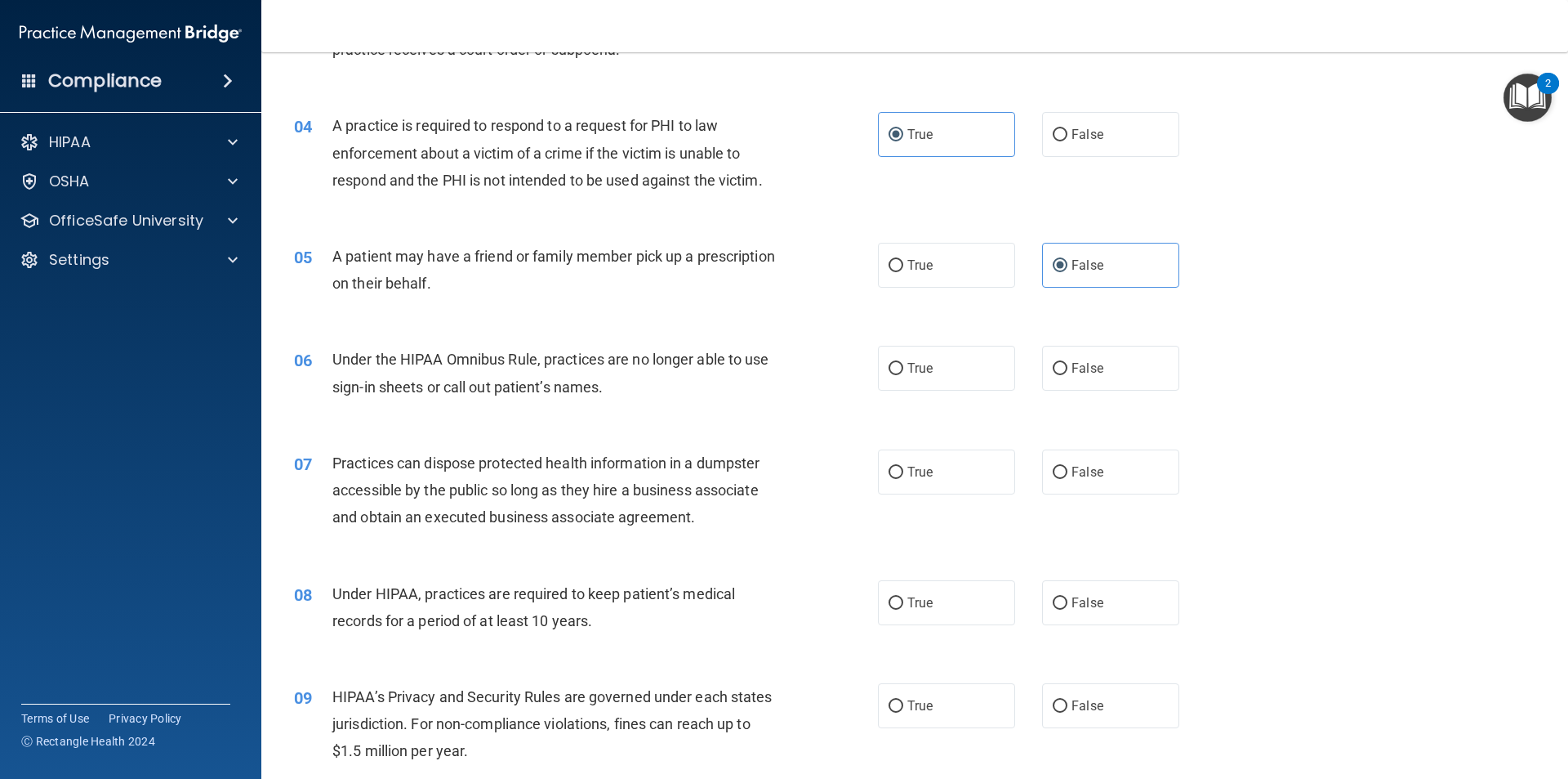
click at [600, 401] on div "06 Under the HIPAA Omnibus Rule, practices are no longer able to use sign-in sh…" at bounding box center [586, 376] width 633 height 62
drag, startPoint x: 347, startPoint y: 363, endPoint x: 339, endPoint y: 363, distance: 8.0
click at [338, 357] on span "Under the HIPAA Omnibus Rule, practices are no longer able to use sign-in sheet…" at bounding box center [550, 372] width 437 height 44
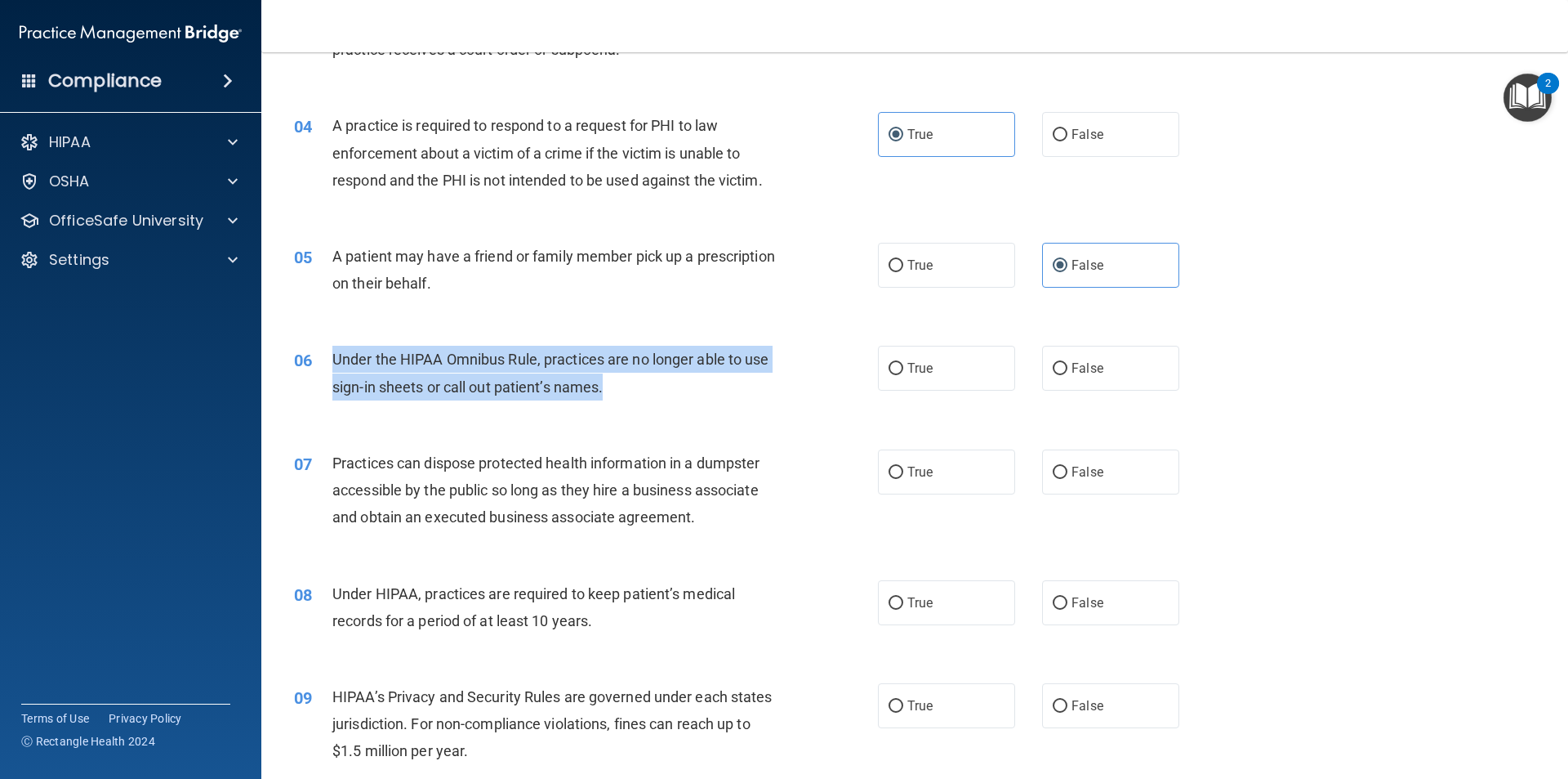
drag, startPoint x: 333, startPoint y: 357, endPoint x: 608, endPoint y: 390, distance: 277.0
click at [608, 390] on div "Under the HIPAA Omnibus Rule, practices are no longer able to use sign-in sheet…" at bounding box center [560, 373] width 456 height 54
copy span "Under the HIPAA Omnibus Rule, practices are no longer able to use sign-in sheet…"
click at [1076, 370] on span "False" at bounding box center [1087, 368] width 32 height 16
click at [1067, 370] on input "False" at bounding box center [1060, 369] width 15 height 12
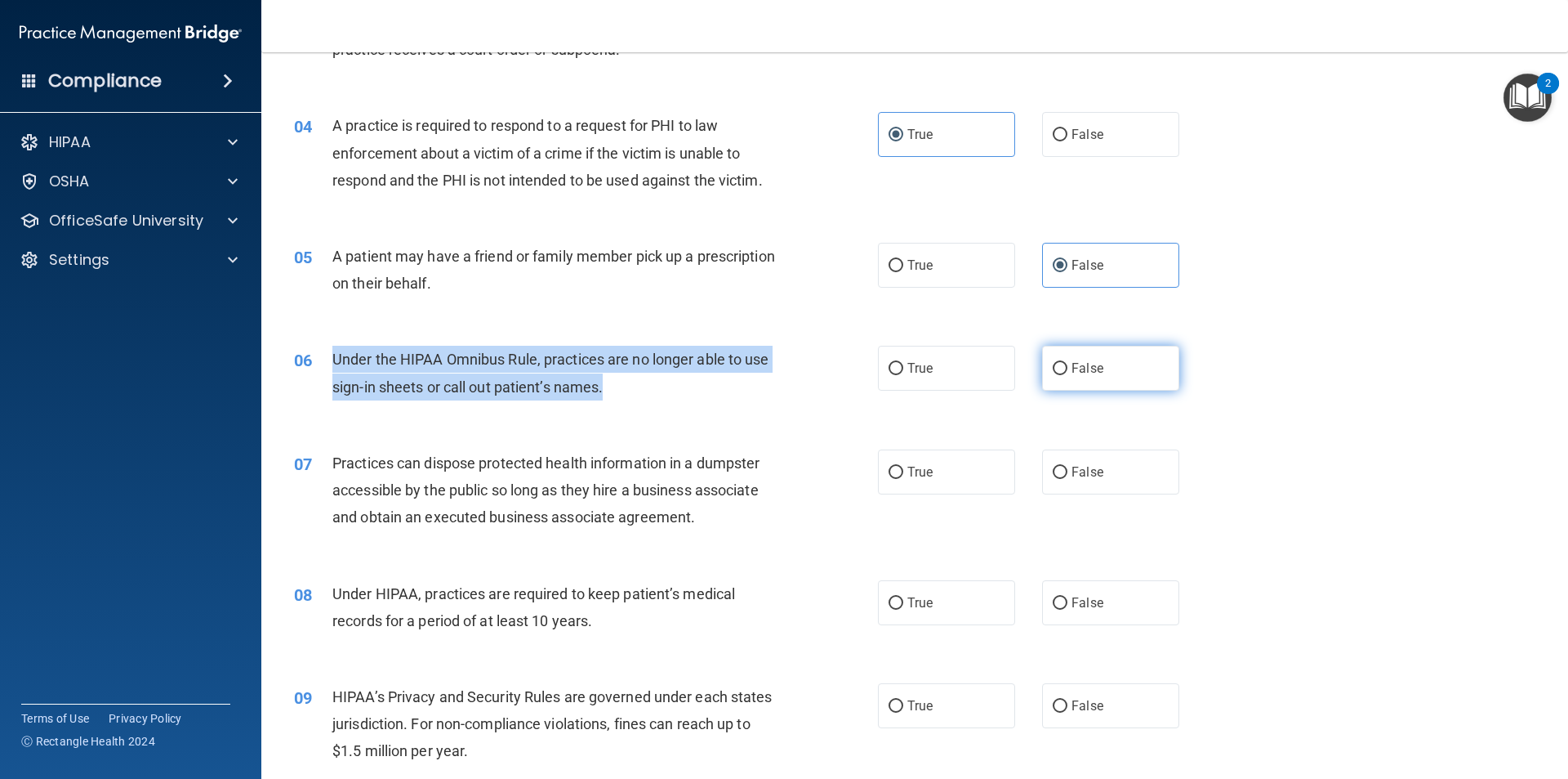
radio input "true"
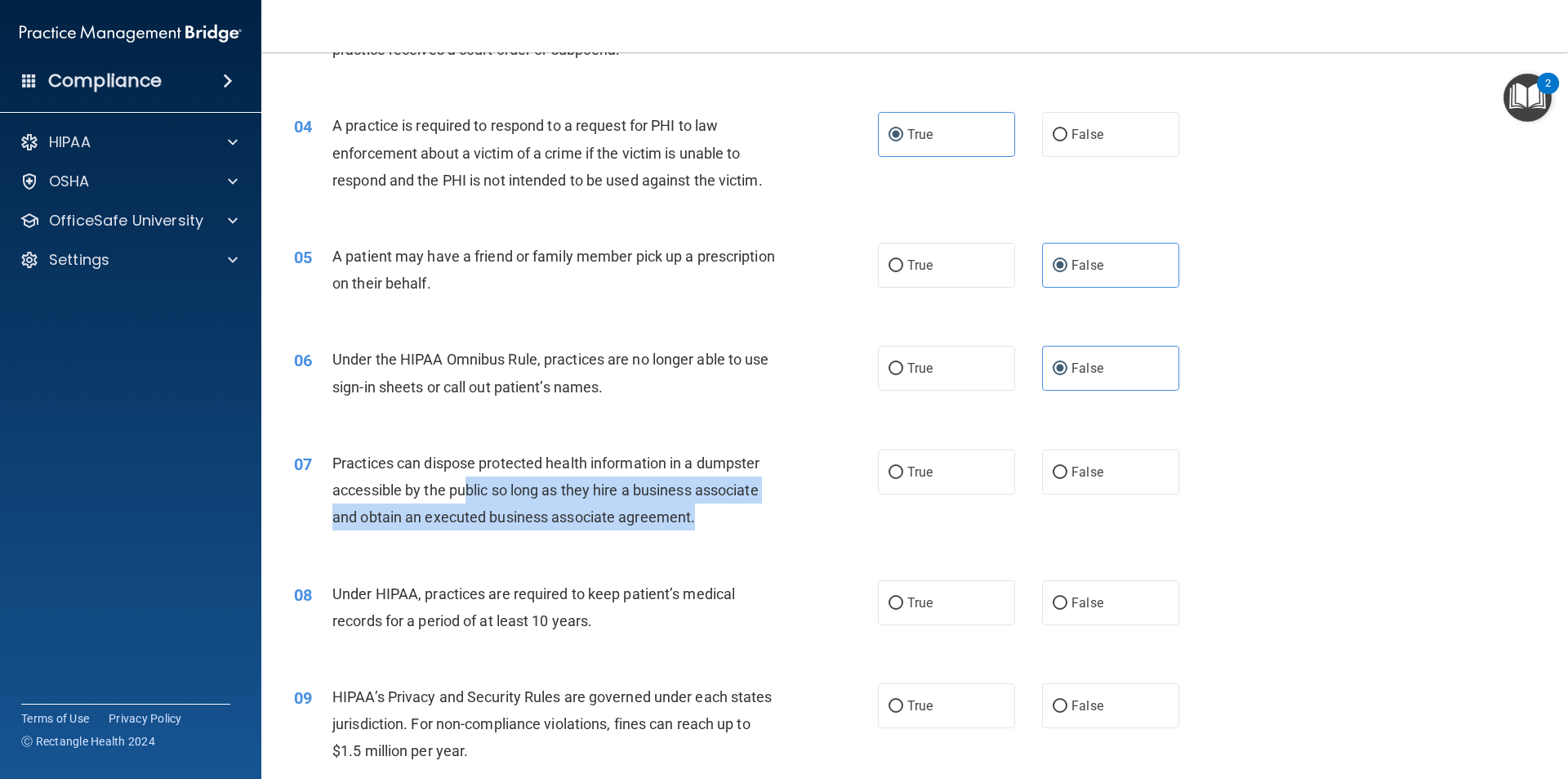
drag, startPoint x: 747, startPoint y: 512, endPoint x: 468, endPoint y: 499, distance: 279.3
click at [468, 499] on div "Practices can dispose protected health information in a dumpster accessible by …" at bounding box center [560, 490] width 456 height 82
click at [630, 516] on span "Practices can dispose protected health information in a dumpster accessible by …" at bounding box center [545, 490] width 427 height 71
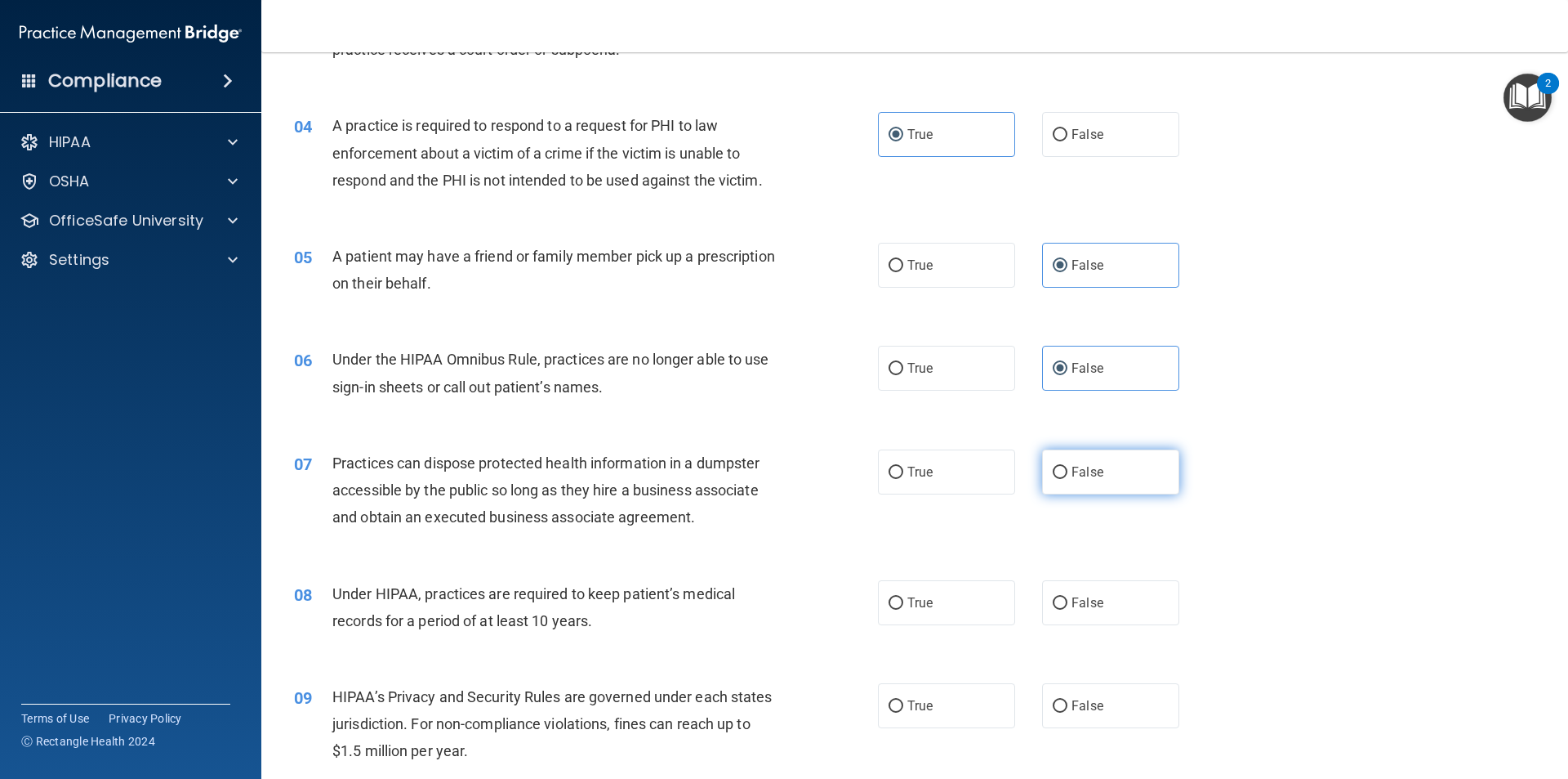
click at [1113, 467] on label "False" at bounding box center [1111, 472] width 137 height 45
click at [1067, 467] on input "False" at bounding box center [1060, 473] width 15 height 12
radio input "true"
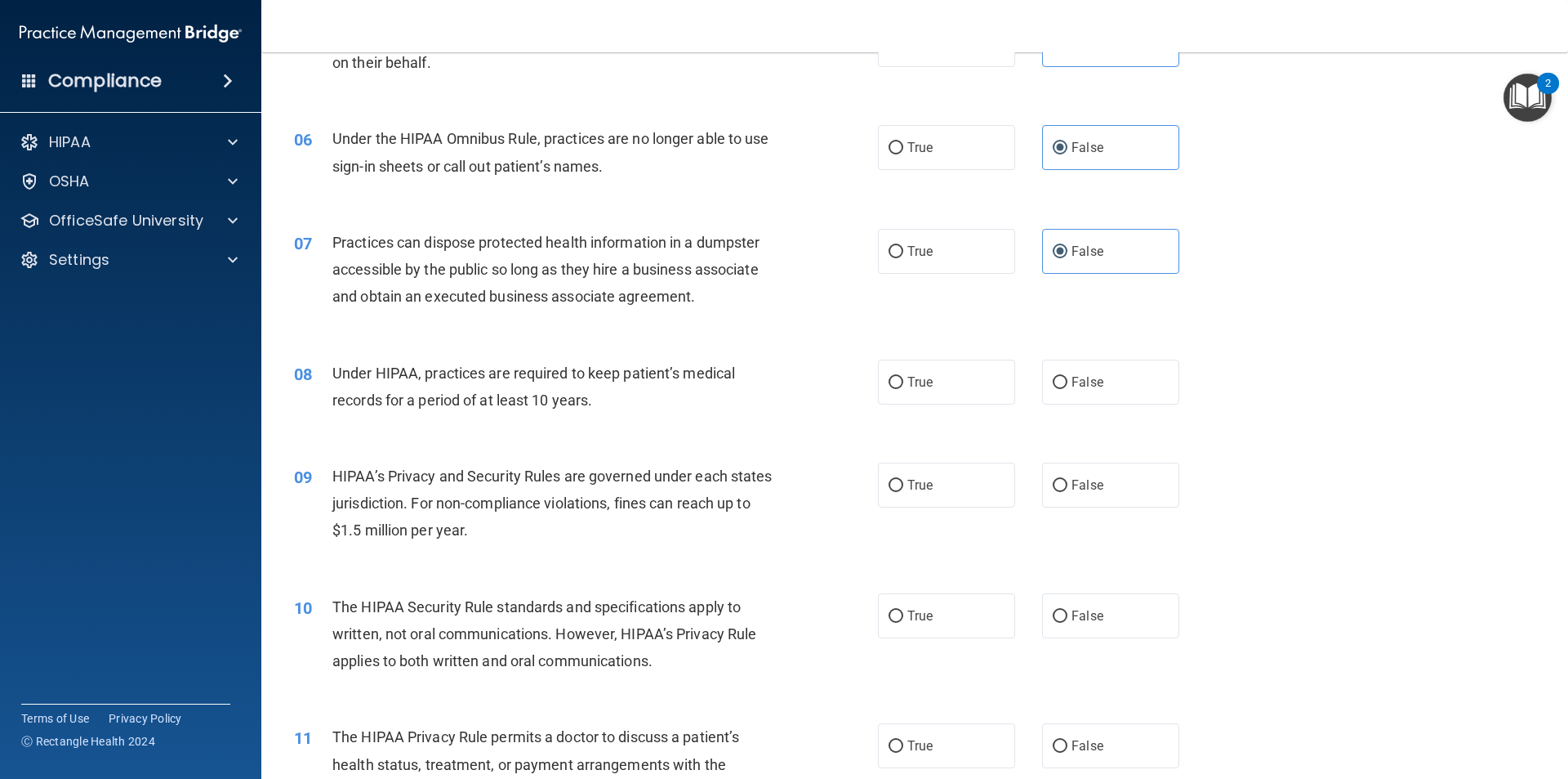
scroll to position [654, 0]
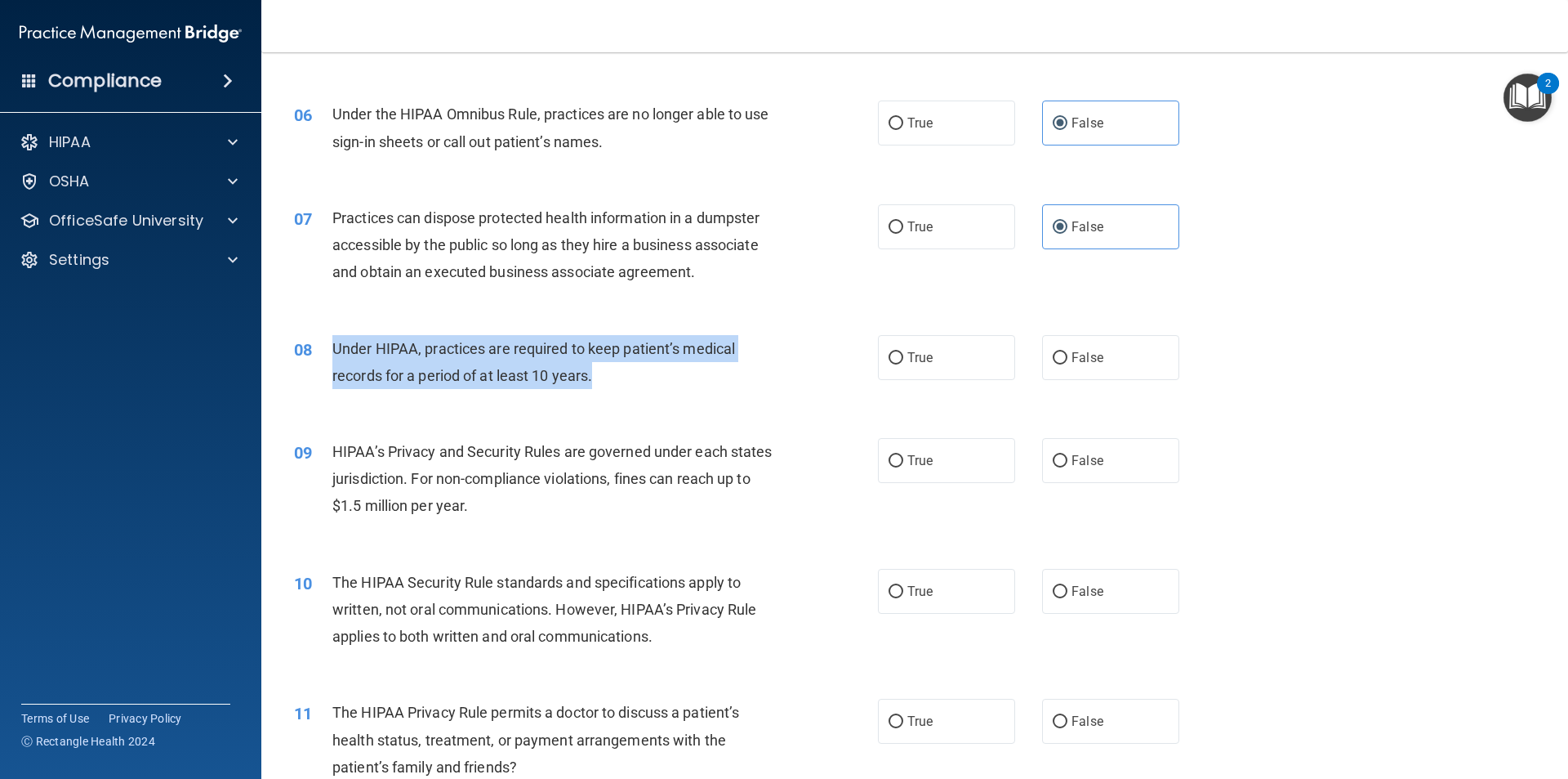
drag, startPoint x: 541, startPoint y: 376, endPoint x: 331, endPoint y: 354, distance: 211.1
click at [331, 354] on div "08 Under HIPAA, practices are required to keep patient’s medical records for a …" at bounding box center [586, 365] width 633 height 62
copy div "Under HIPAA, practices are required to keep patient’s medical records for a per…"
click at [630, 367] on div "Under HIPAA, practices are required to keep patient’s medical records for a per…" at bounding box center [560, 362] width 456 height 54
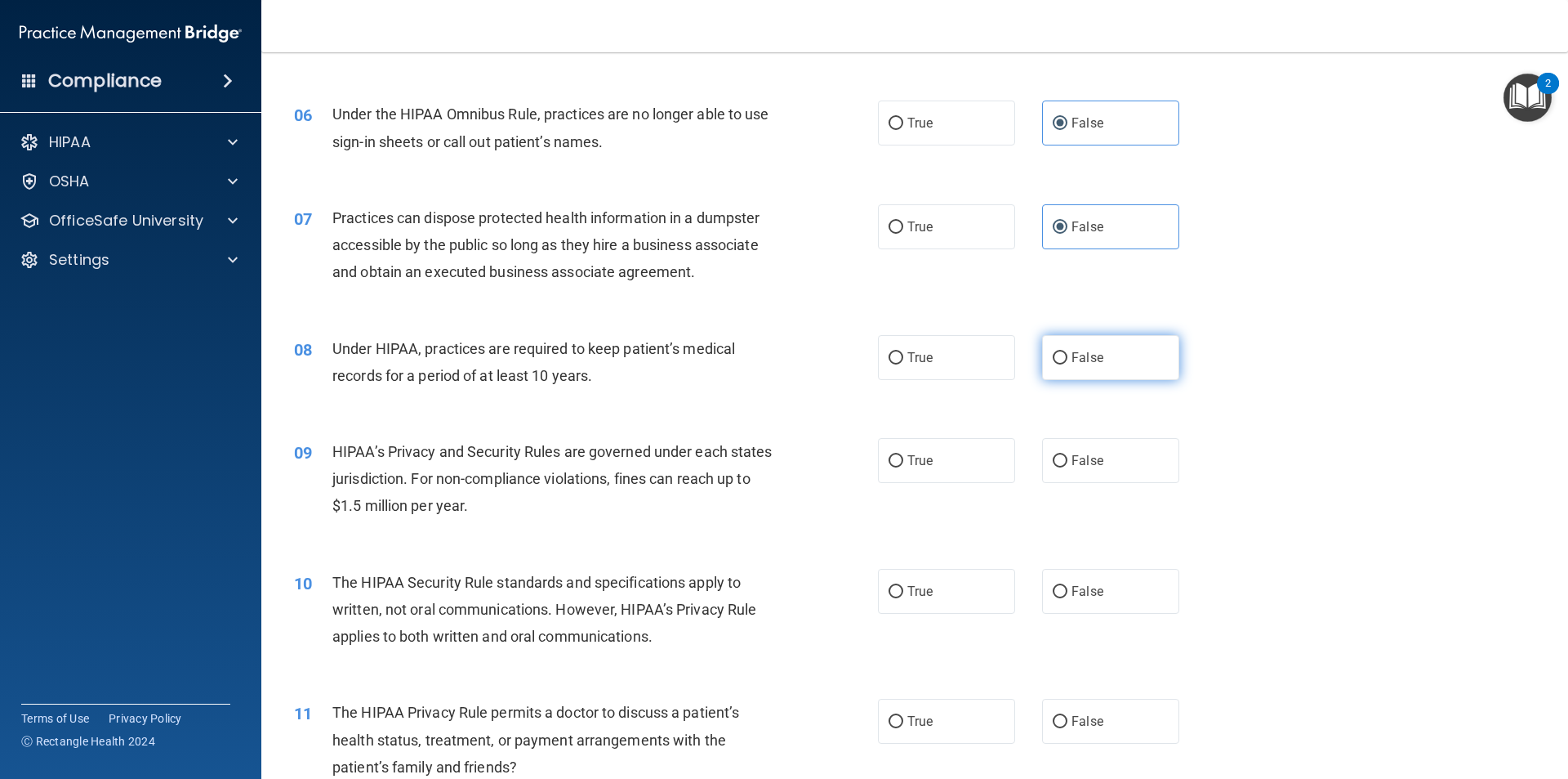
click at [1146, 362] on label "False" at bounding box center [1111, 357] width 137 height 45
click at [1067, 362] on input "False" at bounding box center [1060, 358] width 15 height 12
radio input "true"
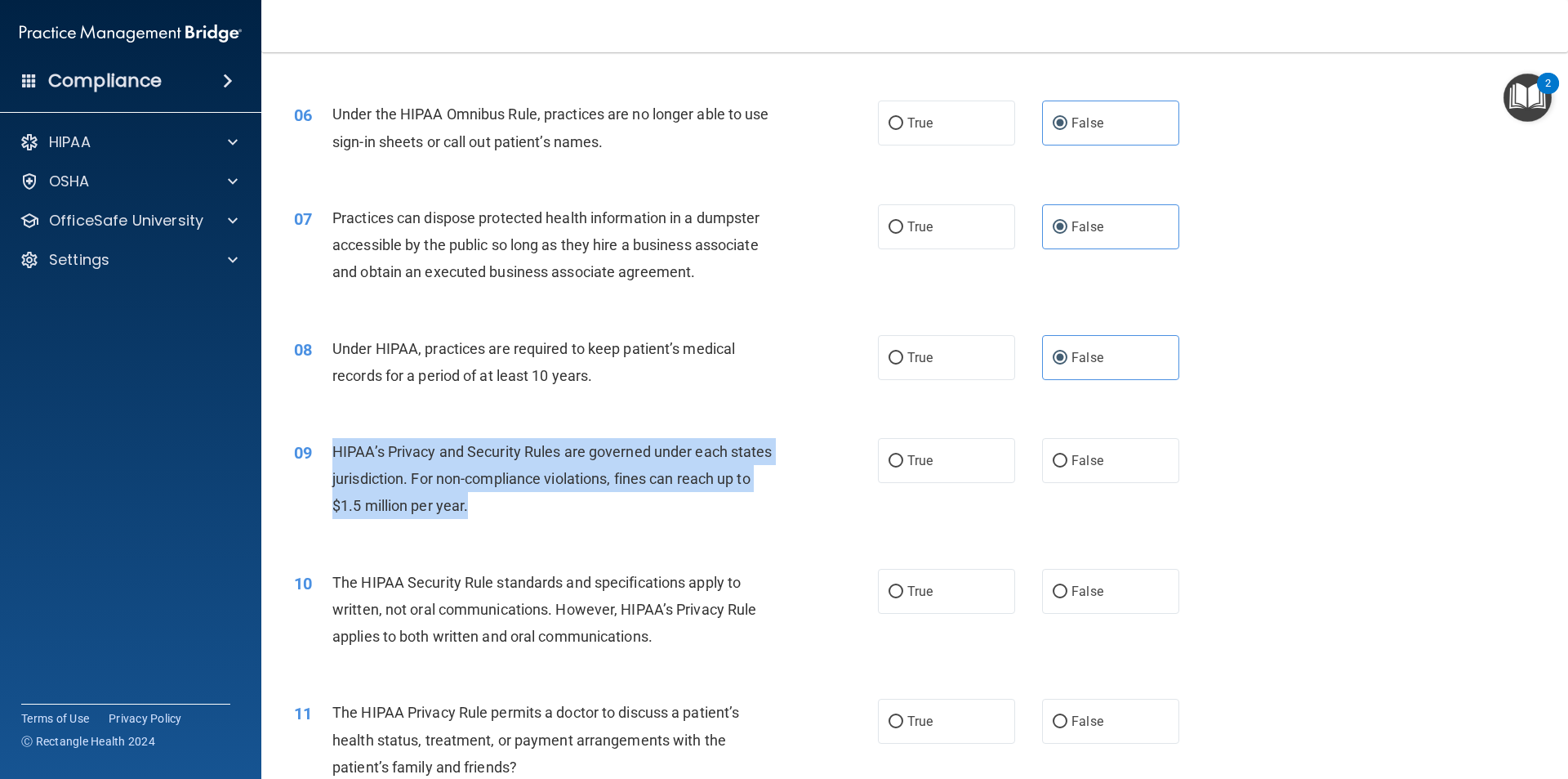
drag, startPoint x: 607, startPoint y: 516, endPoint x: 327, endPoint y: 443, distance: 289.4
click at [327, 442] on div "09 HIPAA’s Privacy and Security Rules are governed under each states jurisdicti…" at bounding box center [586, 483] width 633 height 90
copy div "HIPAA’s Privacy and Security Rules are governed under each states jurisdiction.…"
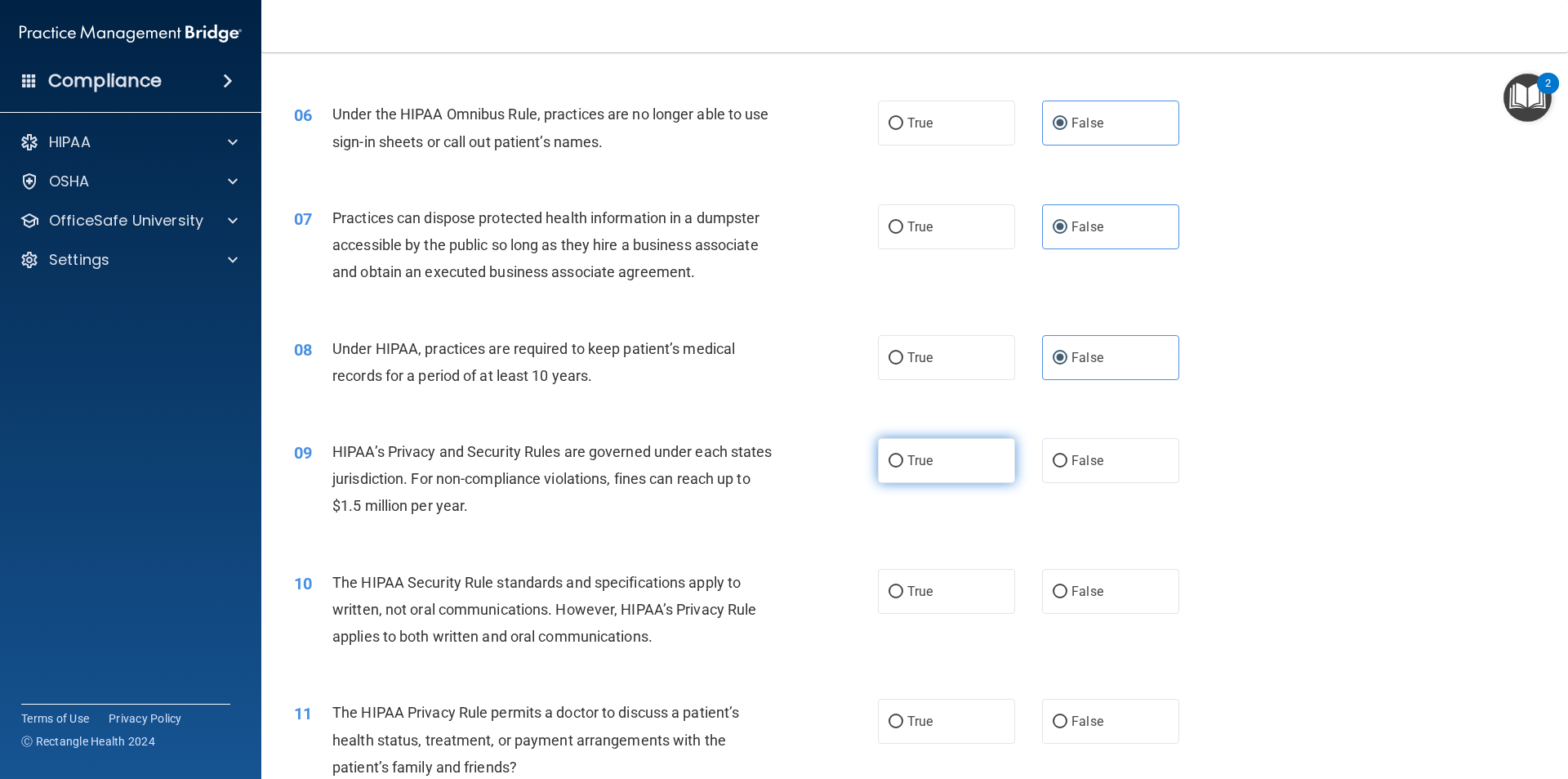
click at [921, 471] on label "True" at bounding box center [947, 461] width 137 height 45
click at [903, 468] on input "True" at bounding box center [895, 461] width 15 height 12
radio input "true"
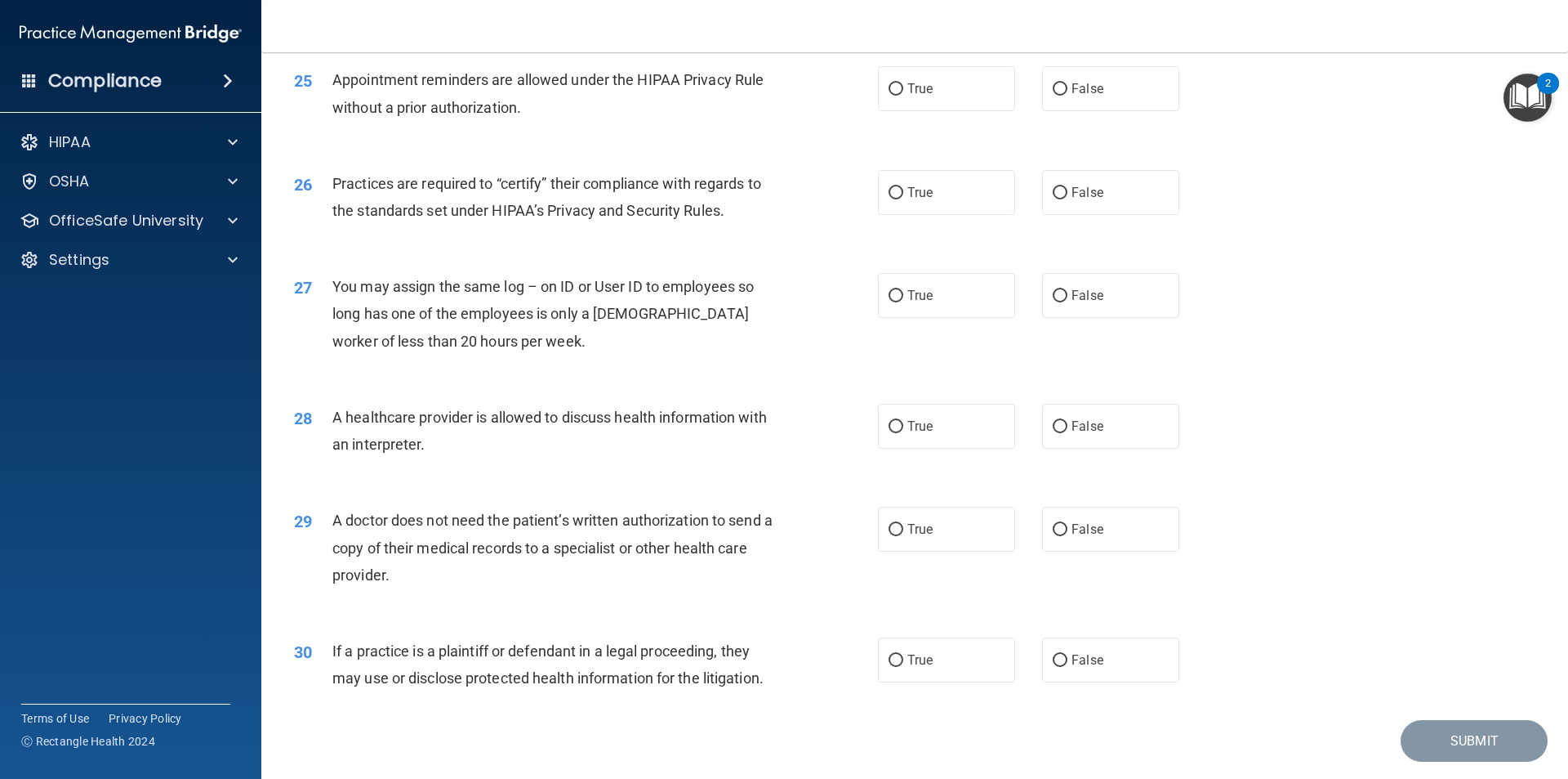
scroll to position [3025, 0]
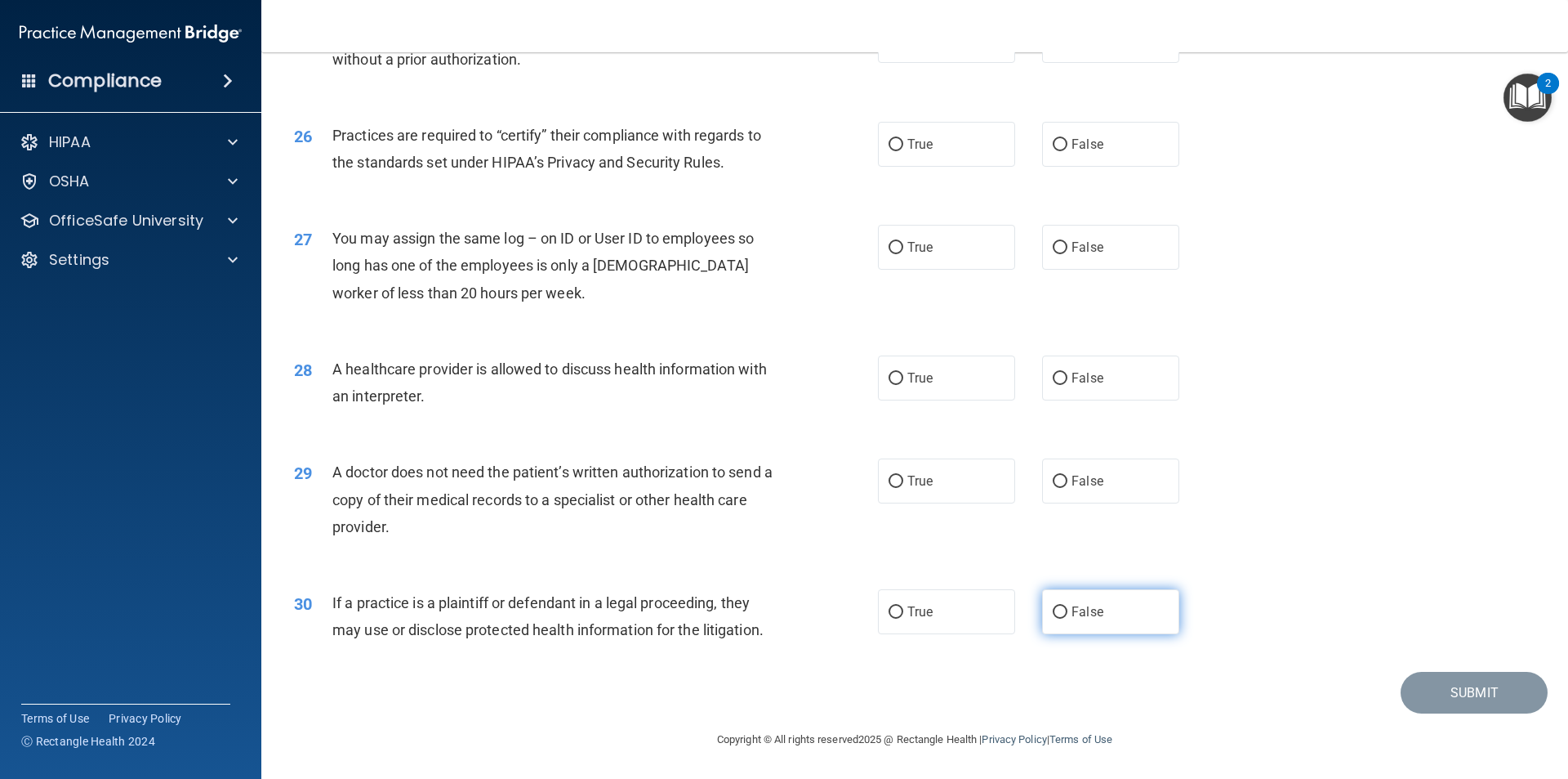
click at [1119, 617] on label "False" at bounding box center [1111, 612] width 137 height 45
click at [1067, 617] on input "False" at bounding box center [1060, 612] width 15 height 12
radio input "true"
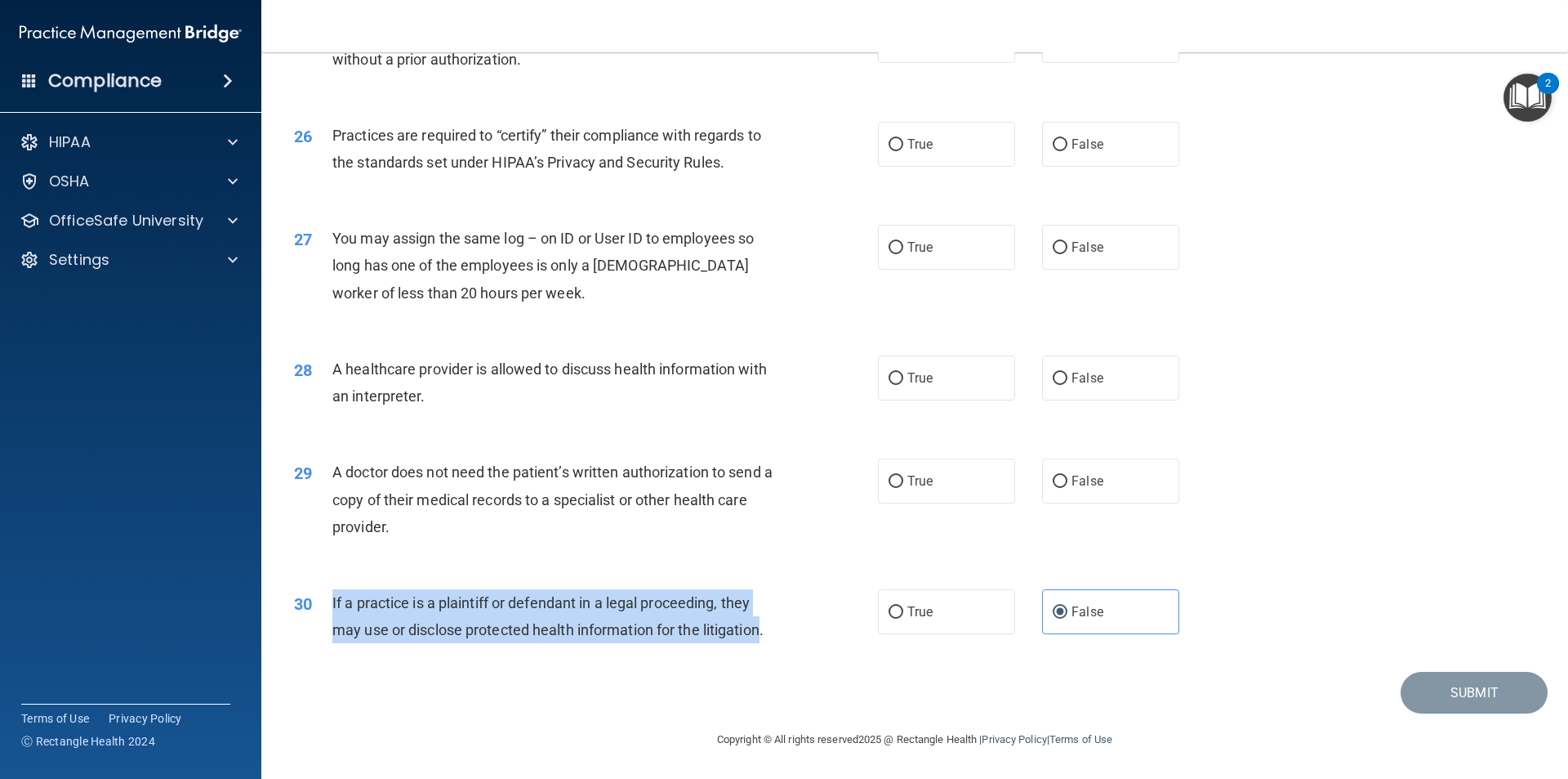
drag, startPoint x: 766, startPoint y: 632, endPoint x: 325, endPoint y: 597, distance: 442.4
click at [325, 597] on div "30 If a practice is a plaintiff or defendant in a legal proceeding, they may us…" at bounding box center [586, 620] width 633 height 62
copy div "If a practice is a plaintiff or defendant in a legal proceeding, they may use o…"
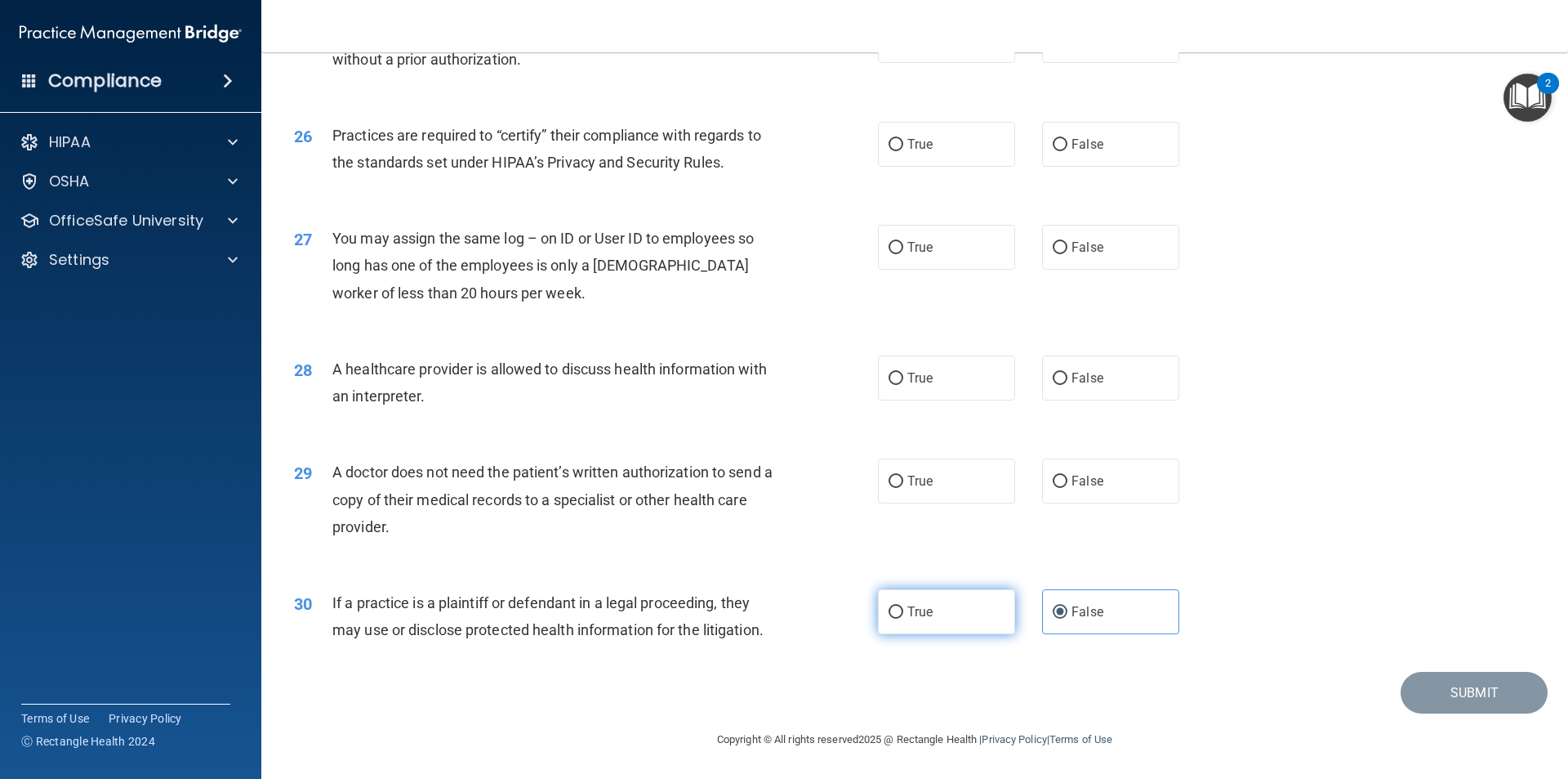
click at [980, 613] on label "True" at bounding box center [947, 612] width 137 height 45
click at [903, 613] on input "True" at bounding box center [895, 612] width 15 height 12
radio input "true"
radio input "false"
drag, startPoint x: 510, startPoint y: 529, endPoint x: 332, endPoint y: 468, distance: 188.2
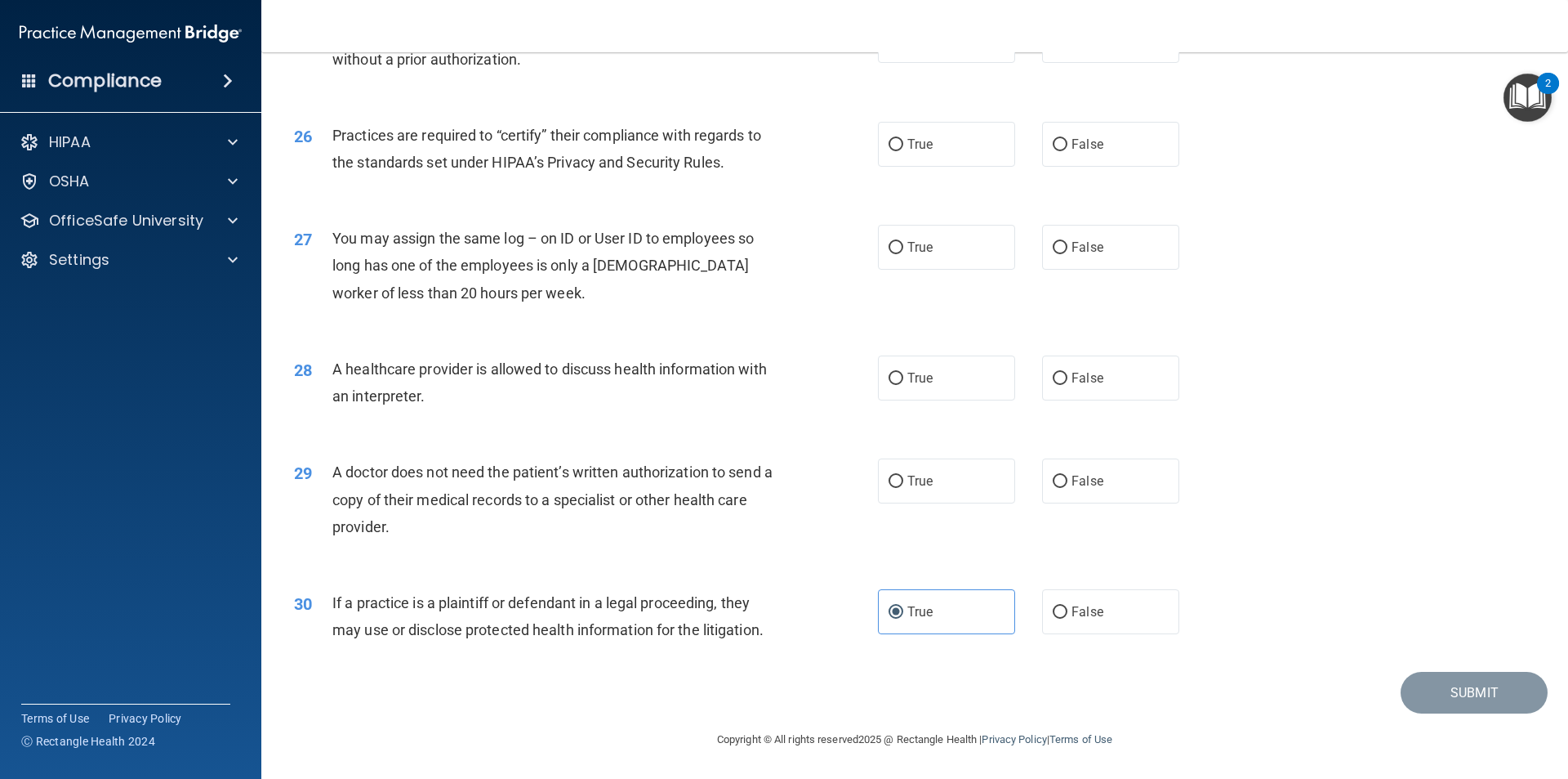
click at [332, 468] on div "A doctor does not need the patient’s written authorization to send a copy of th…" at bounding box center [560, 499] width 456 height 82
click at [747, 483] on div "A doctor does not need the patient’s written authorization to send a copy of th…" at bounding box center [560, 499] width 456 height 82
click at [1100, 494] on label "False" at bounding box center [1111, 481] width 137 height 45
click at [1067, 488] on input "False" at bounding box center [1060, 482] width 15 height 12
radio input "true"
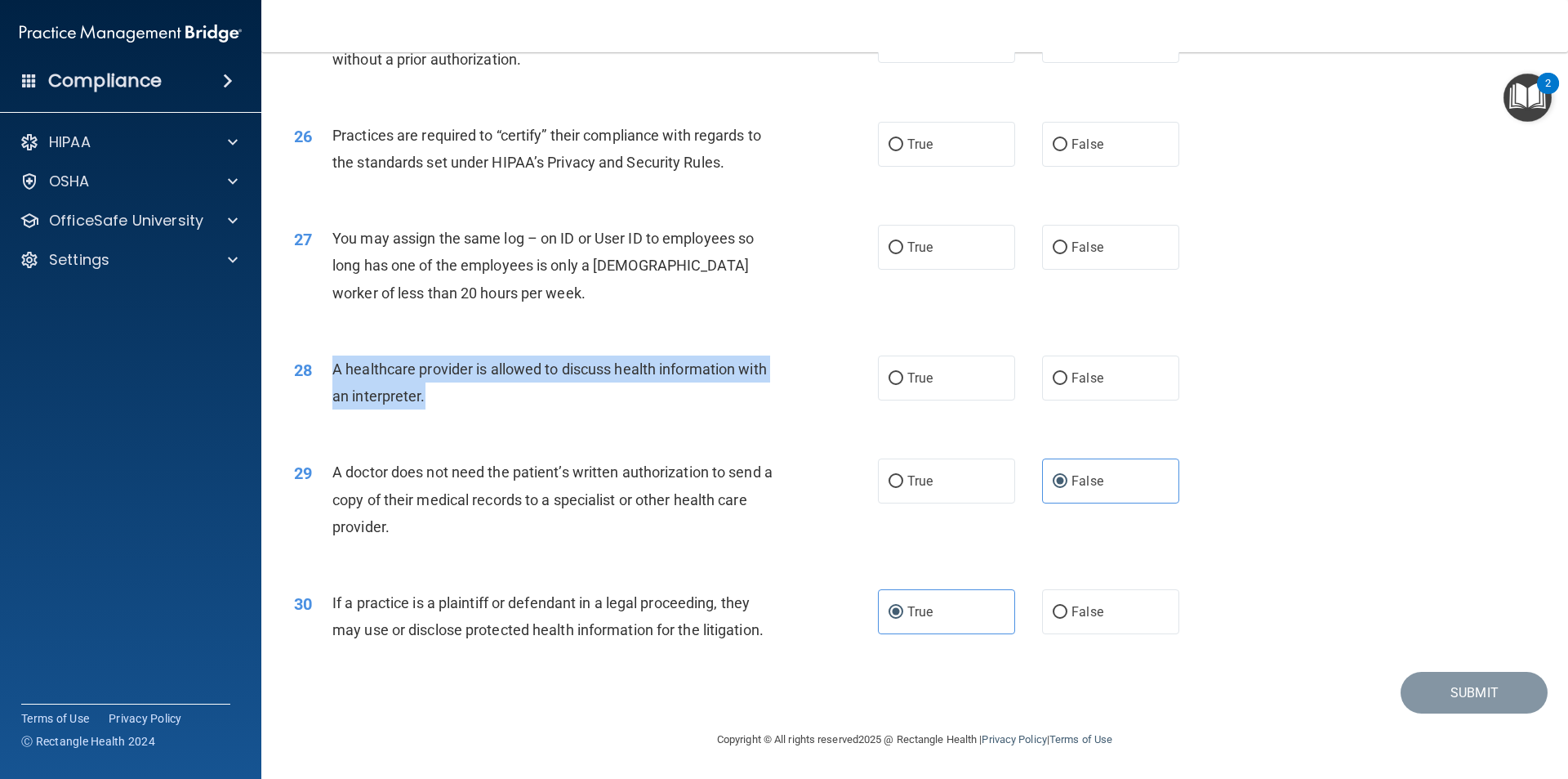
drag, startPoint x: 480, startPoint y: 400, endPoint x: 336, endPoint y: 369, distance: 147.3
click at [336, 369] on div "A healthcare provider is allowed to discuss health information with an interpre…" at bounding box center [560, 383] width 456 height 54
copy span "A healthcare provider is allowed to discuss health information with an interpre…"
click at [944, 380] on label "True" at bounding box center [947, 378] width 137 height 45
click at [903, 380] on input "True" at bounding box center [895, 379] width 15 height 12
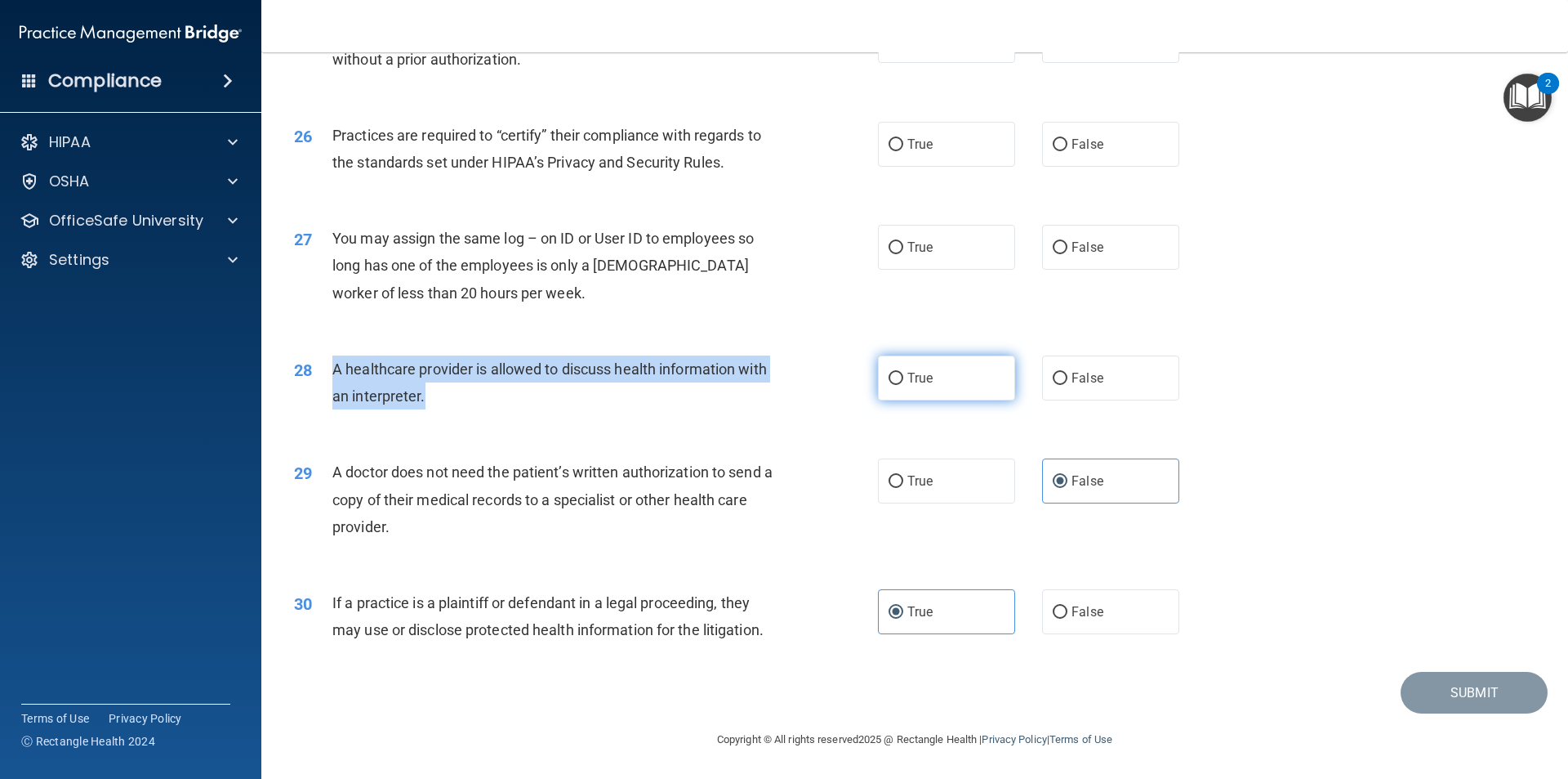
radio input "true"
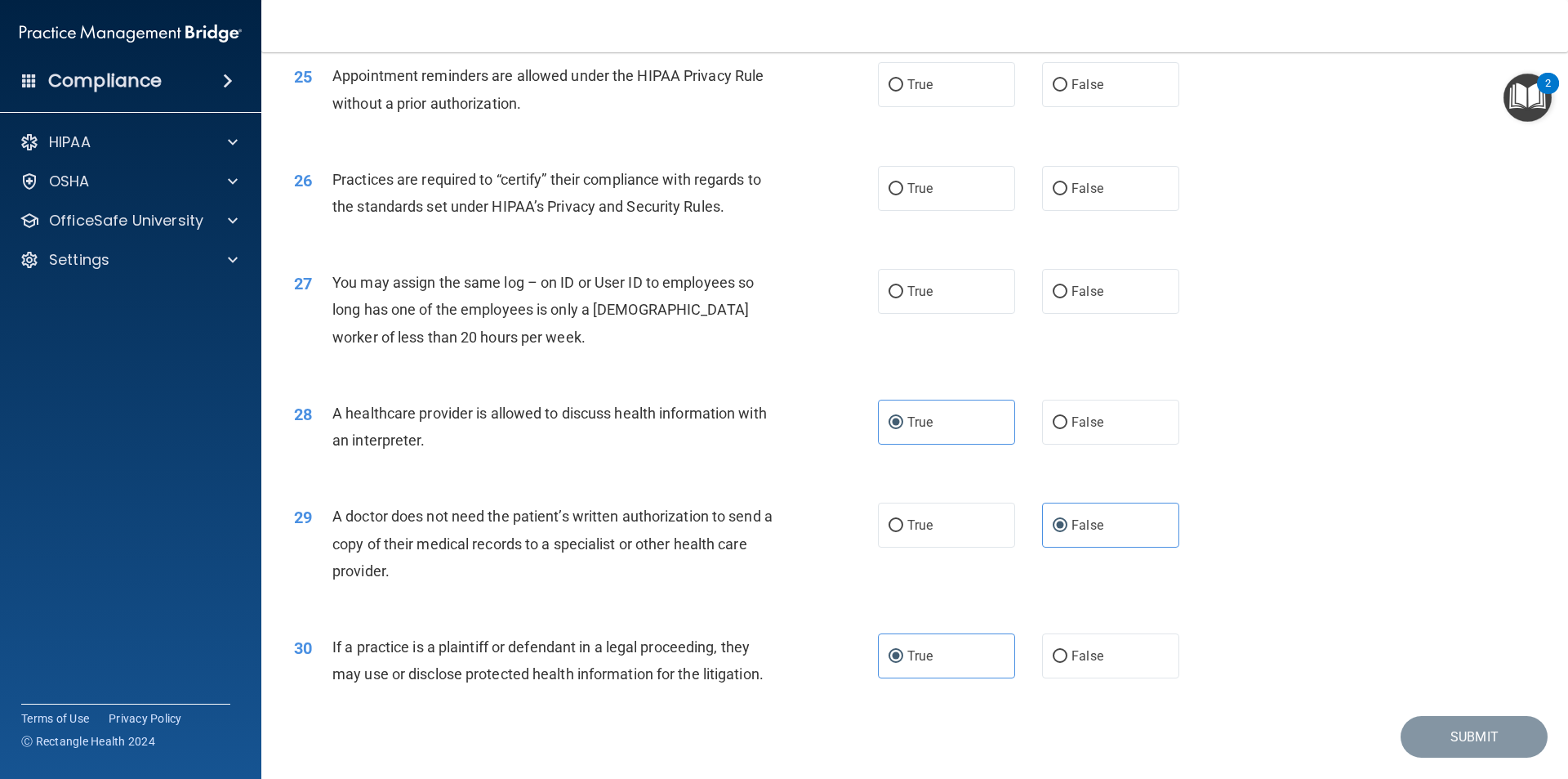
scroll to position [2943, 0]
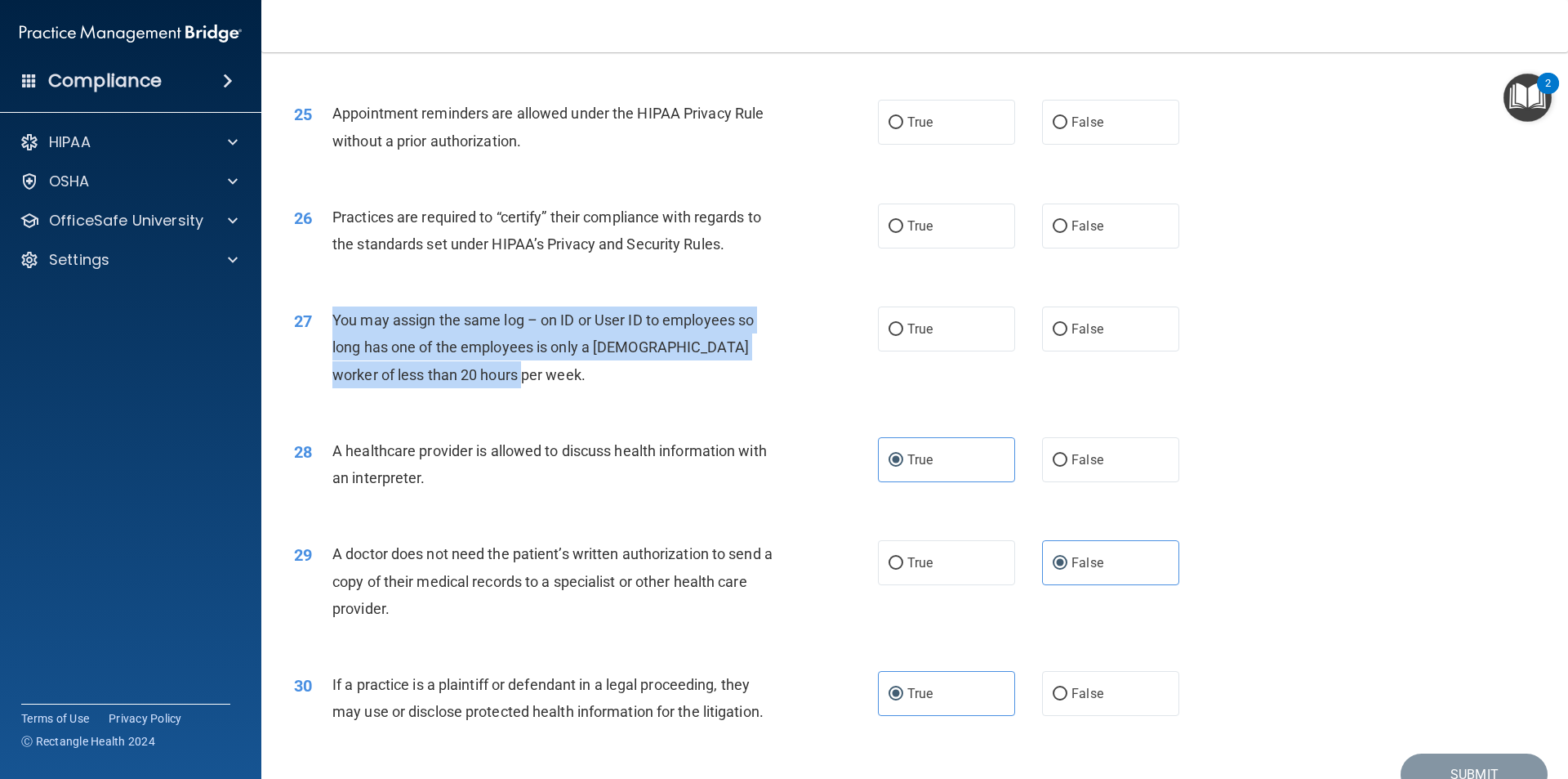
drag, startPoint x: 571, startPoint y: 368, endPoint x: 327, endPoint y: 323, distance: 248.1
click at [327, 323] on div "27 You may assign the same log – on ID or User ID to employees so long has one …" at bounding box center [586, 350] width 633 height 90
copy div "You may assign the same log – on ID or User ID to employees so long has one of …"
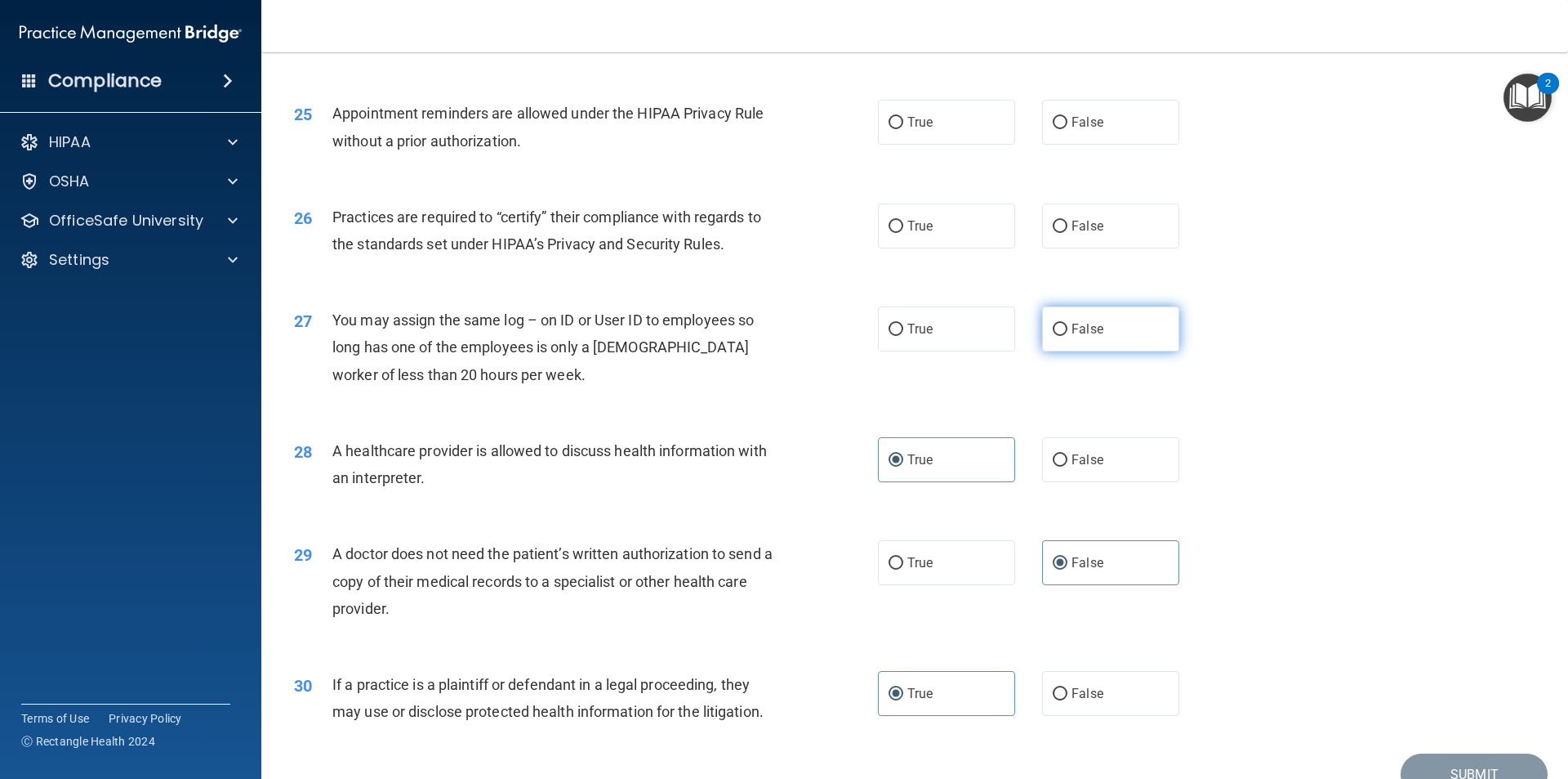
click at [1096, 343] on label "False" at bounding box center [1111, 329] width 137 height 45
click at [1067, 336] on input "False" at bounding box center [1060, 330] width 15 height 12
radio input "true"
click at [911, 237] on label "True" at bounding box center [947, 226] width 137 height 45
click at [903, 233] on input "True" at bounding box center [895, 227] width 15 height 12
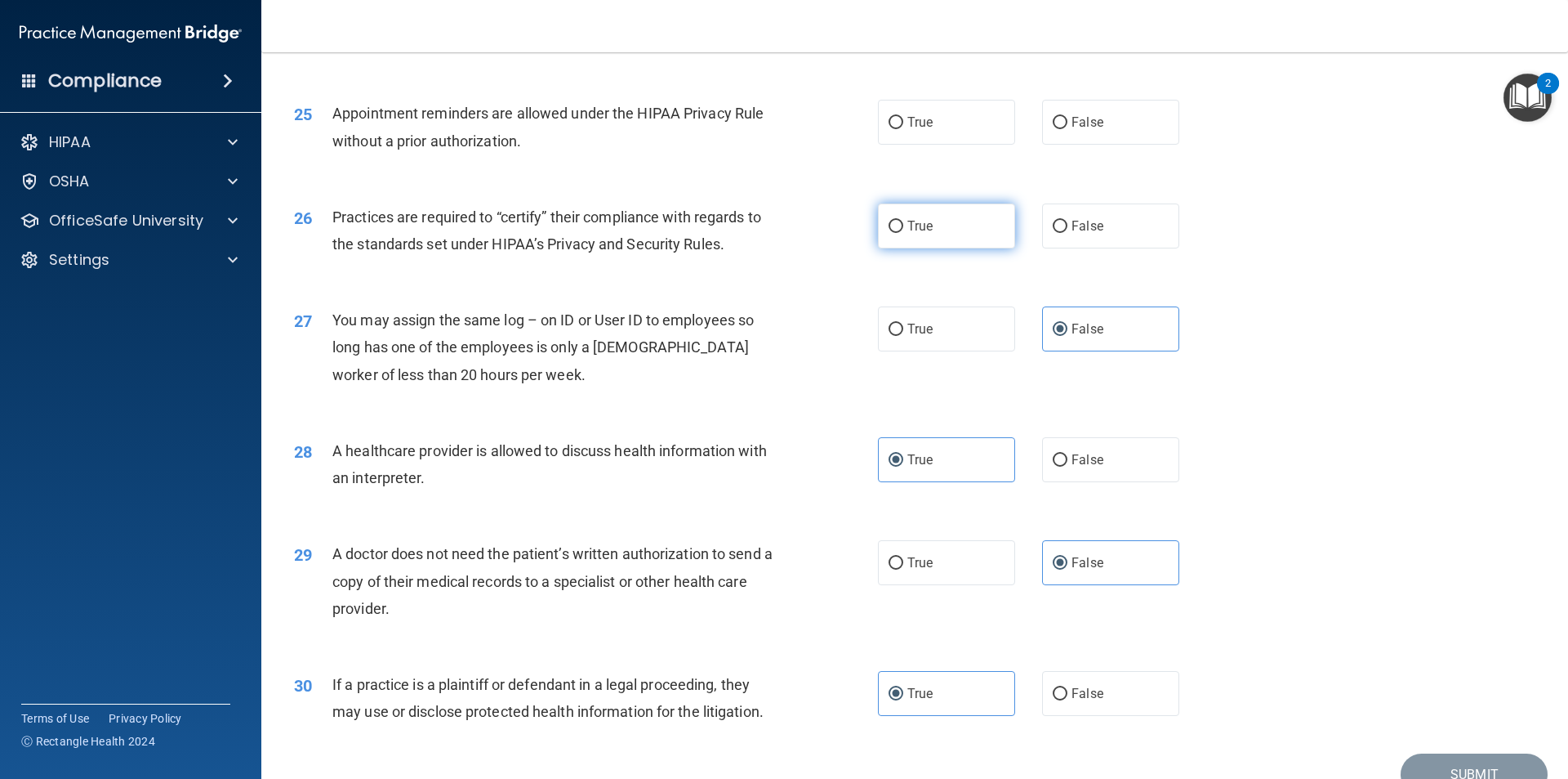
radio input "true"
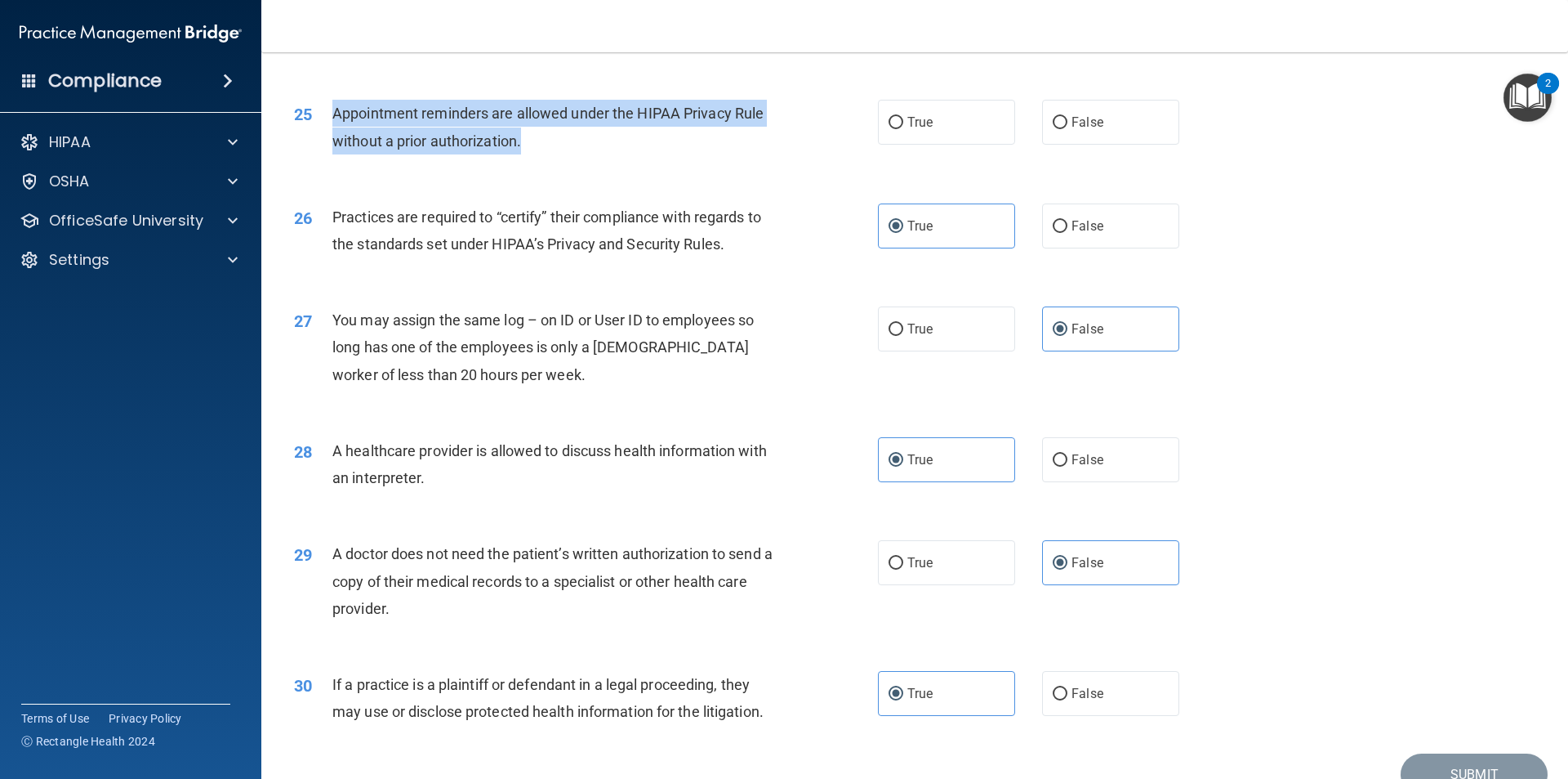
drag, startPoint x: 606, startPoint y: 148, endPoint x: 325, endPoint y: 122, distance: 282.2
click at [325, 122] on div "25 Appointment reminders are allowed under the HIPAA Privacy Rule without a pri…" at bounding box center [586, 130] width 633 height 62
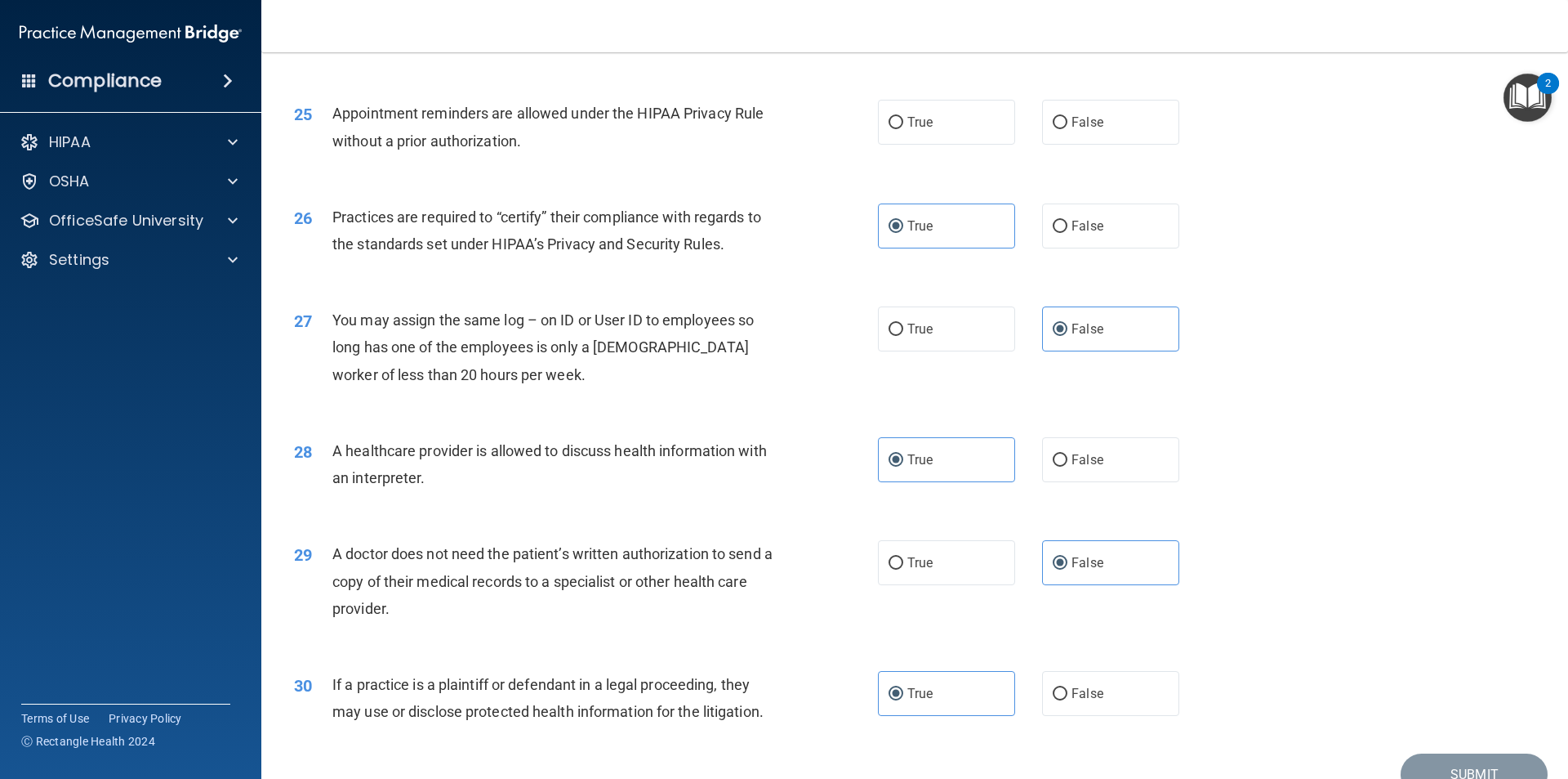
click at [924, 160] on div "25 Appointment reminders are allowed under the HIPAA Privacy Rule without a pri…" at bounding box center [914, 130] width 1266 height 103
click at [921, 147] on div "25 Appointment reminders are allowed under the HIPAA Privacy Rule without a pri…" at bounding box center [914, 130] width 1266 height 103
click at [920, 129] on span "True" at bounding box center [920, 123] width 25 height 16
click at [903, 129] on input "True" at bounding box center [895, 123] width 15 height 12
radio input "true"
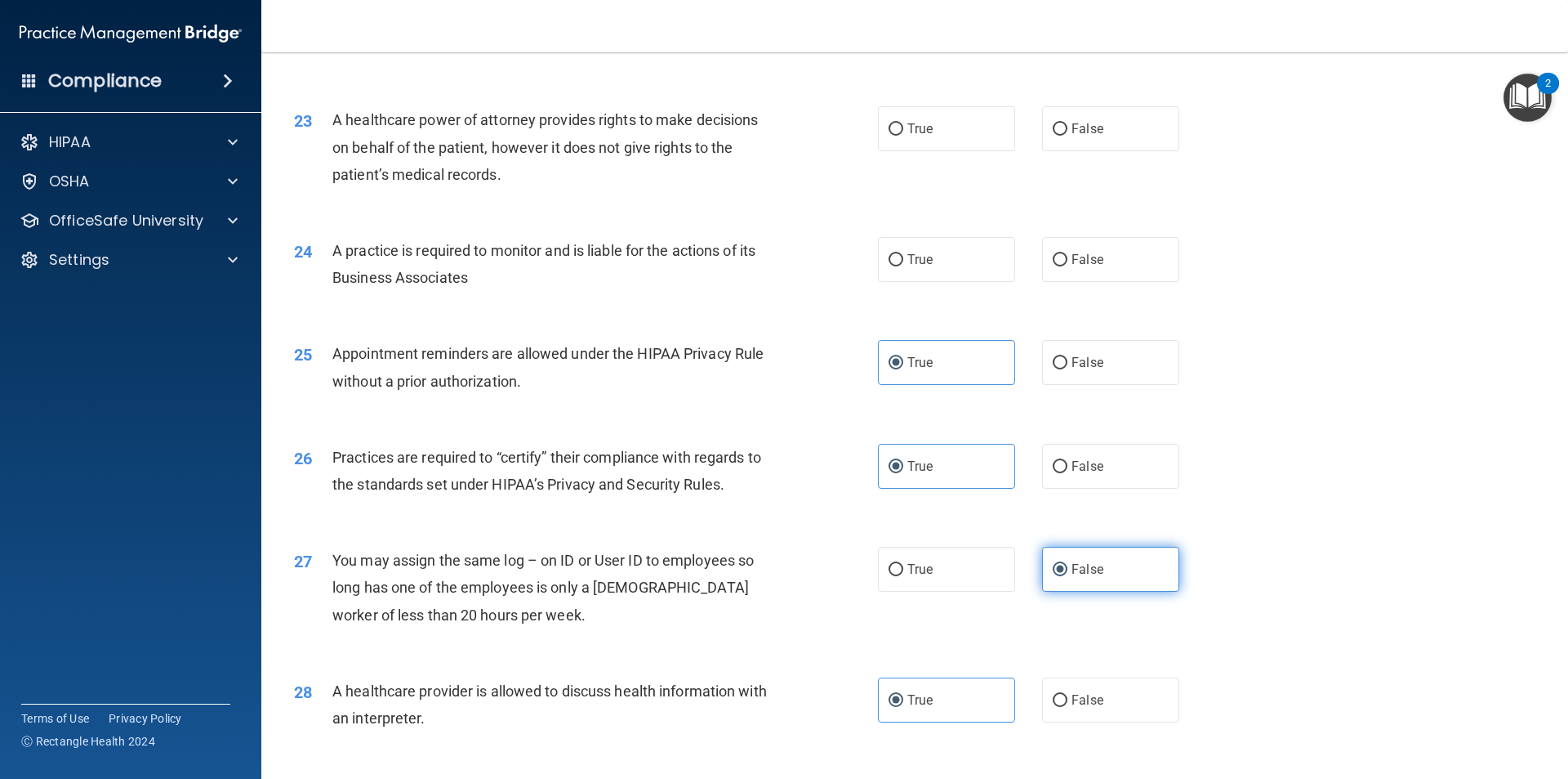
scroll to position [2698, 0]
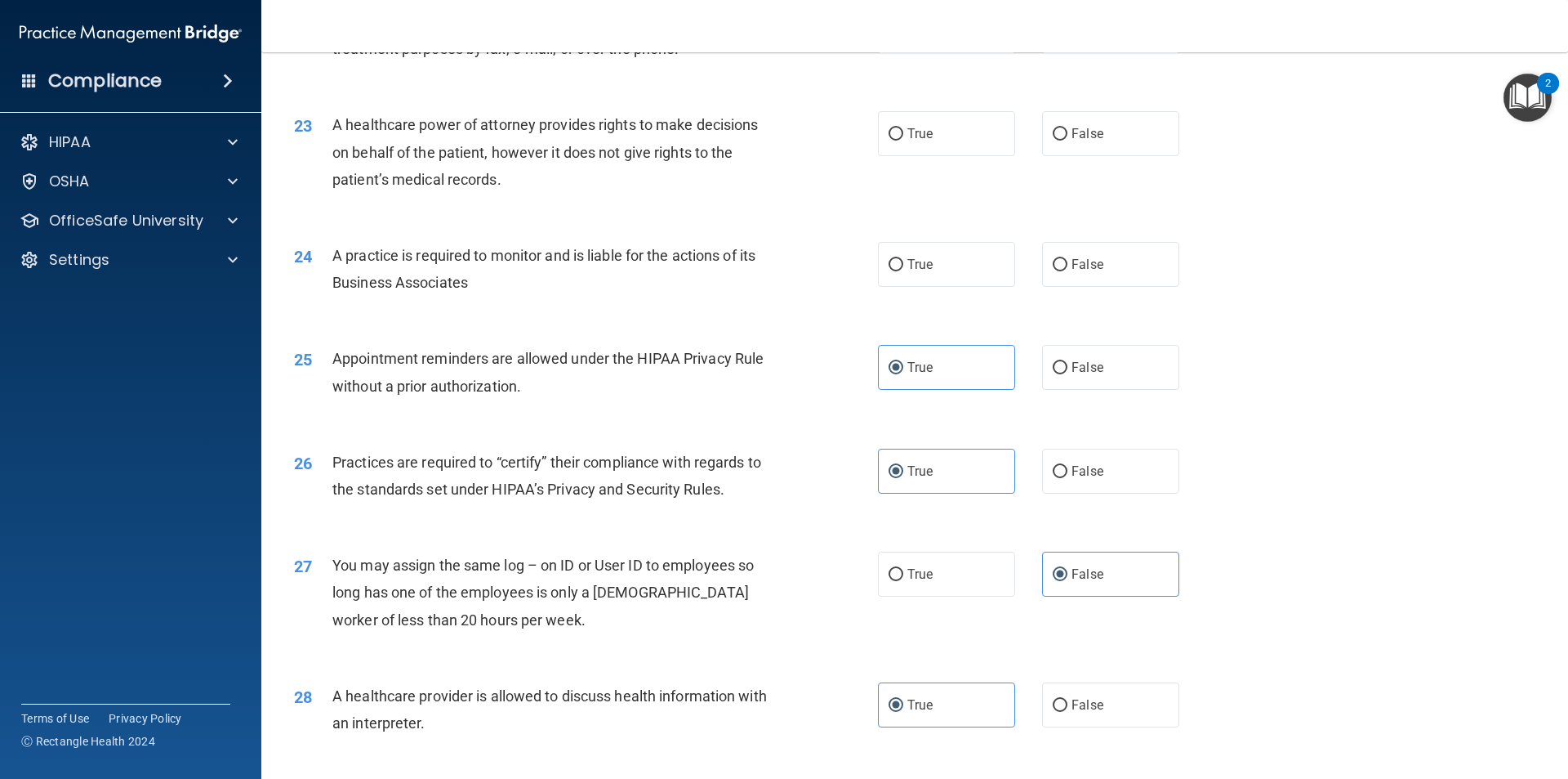
click at [550, 278] on div "A practice is required to monitor and is liable for the actions of its Business…" at bounding box center [560, 269] width 456 height 54
click at [889, 270] on input "True" at bounding box center [895, 265] width 15 height 12
radio input "true"
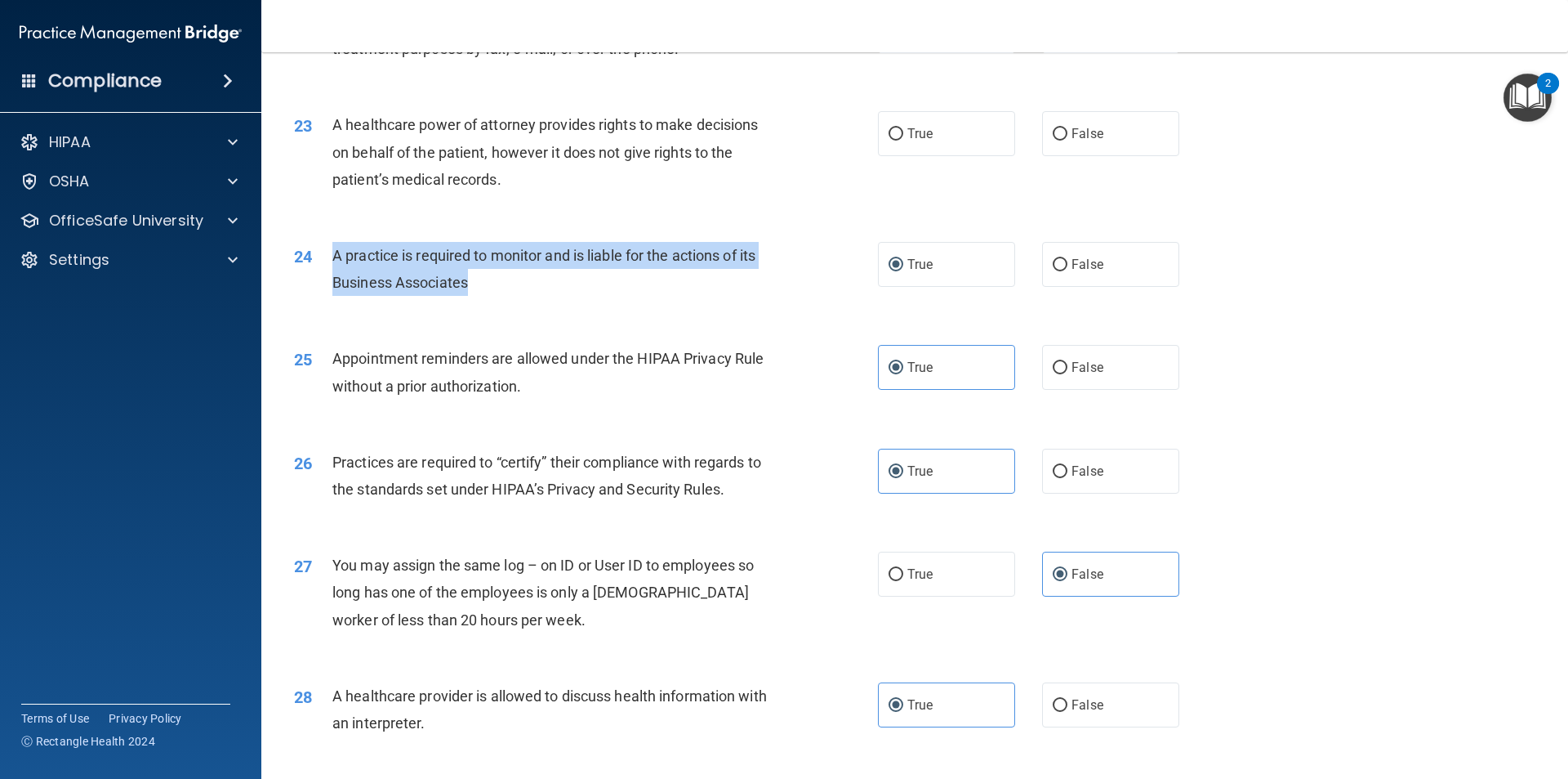
drag, startPoint x: 609, startPoint y: 280, endPoint x: 332, endPoint y: 261, distance: 277.7
click at [332, 261] on div "A practice is required to monitor and is liable for the actions of its Business…" at bounding box center [560, 269] width 456 height 54
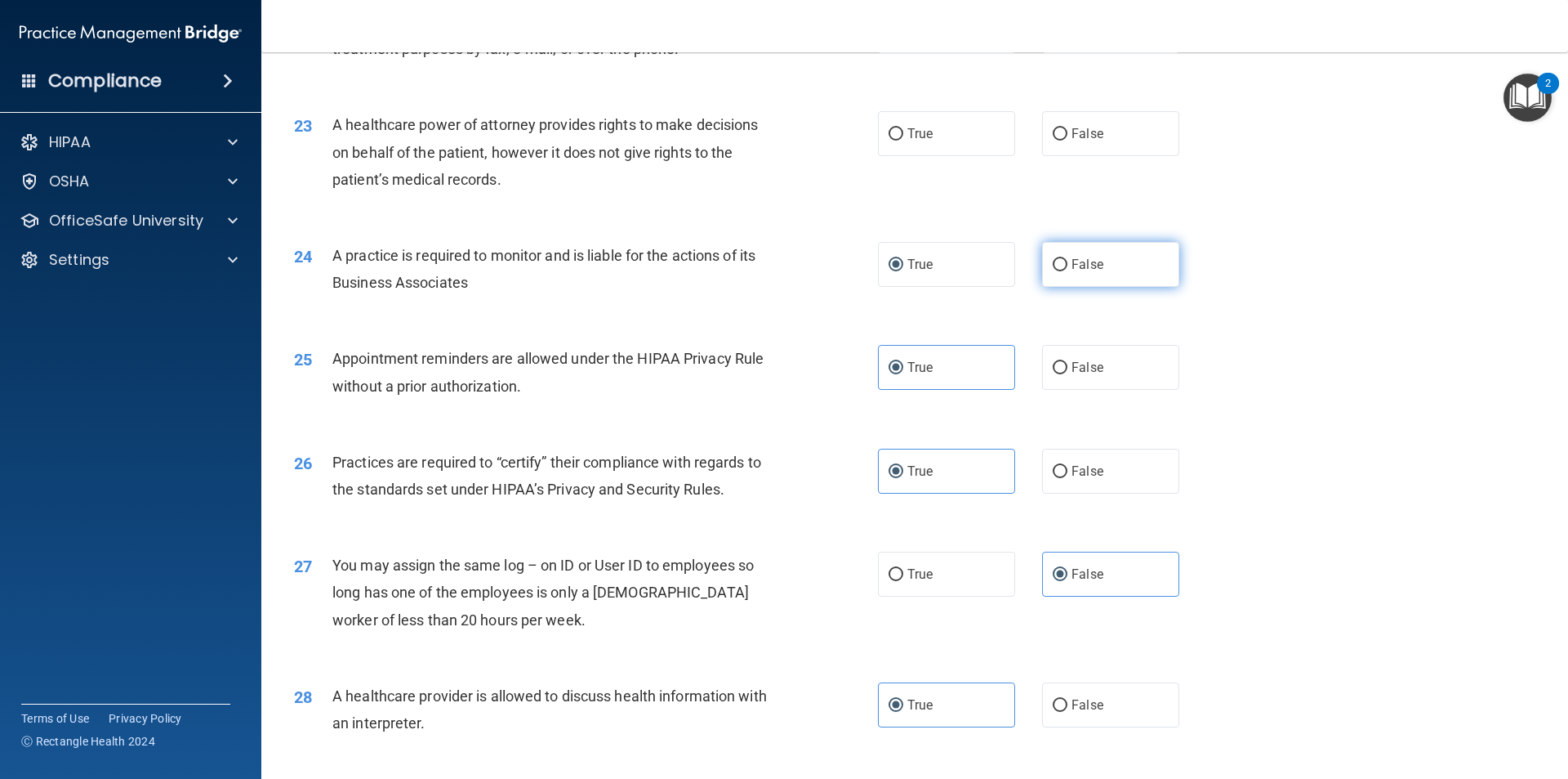
click at [1066, 249] on label "False" at bounding box center [1111, 264] width 137 height 45
click at [1066, 259] on input "False" at bounding box center [1060, 265] width 15 height 12
radio input "true"
radio input "false"
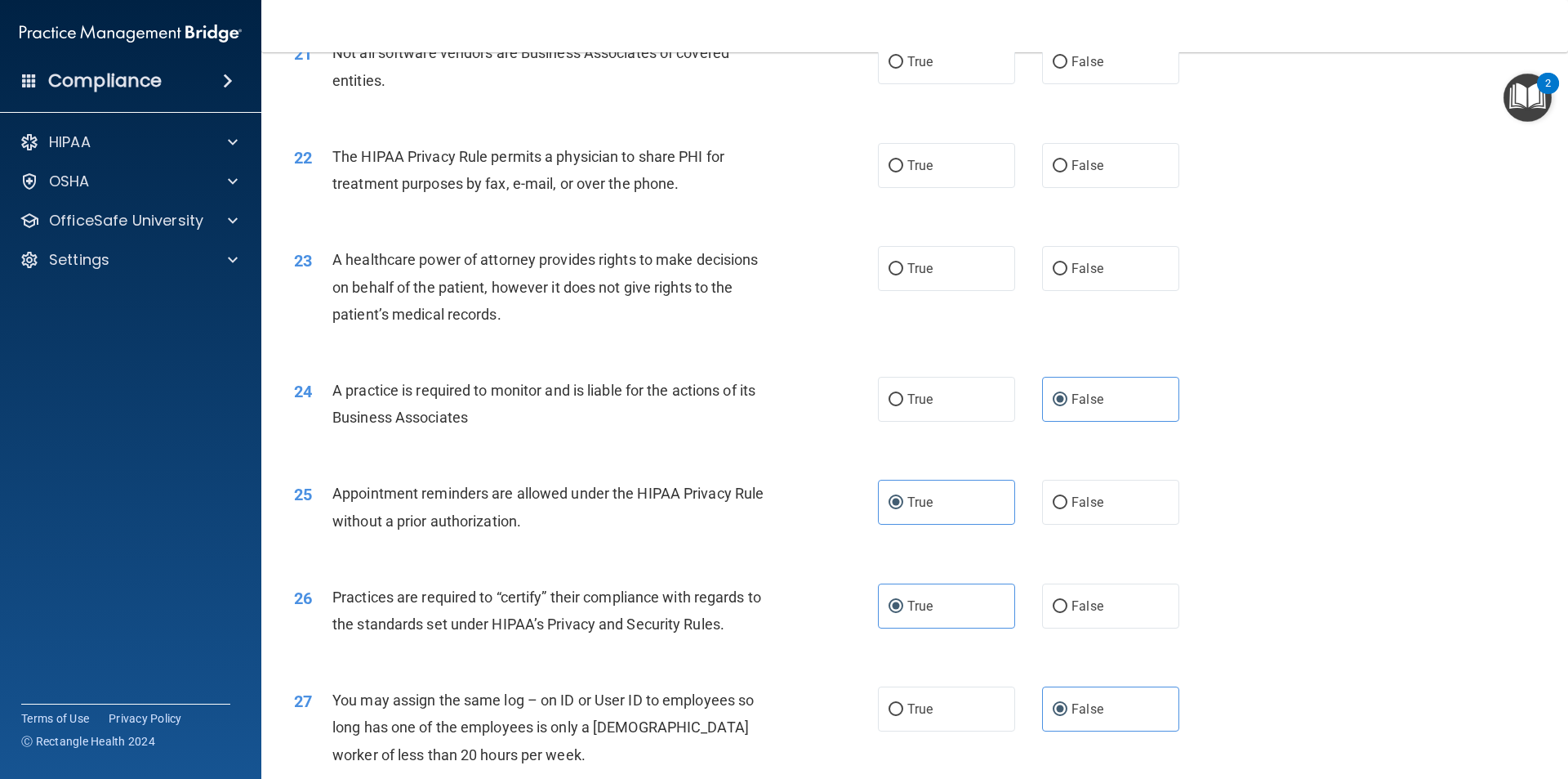
scroll to position [2534, 0]
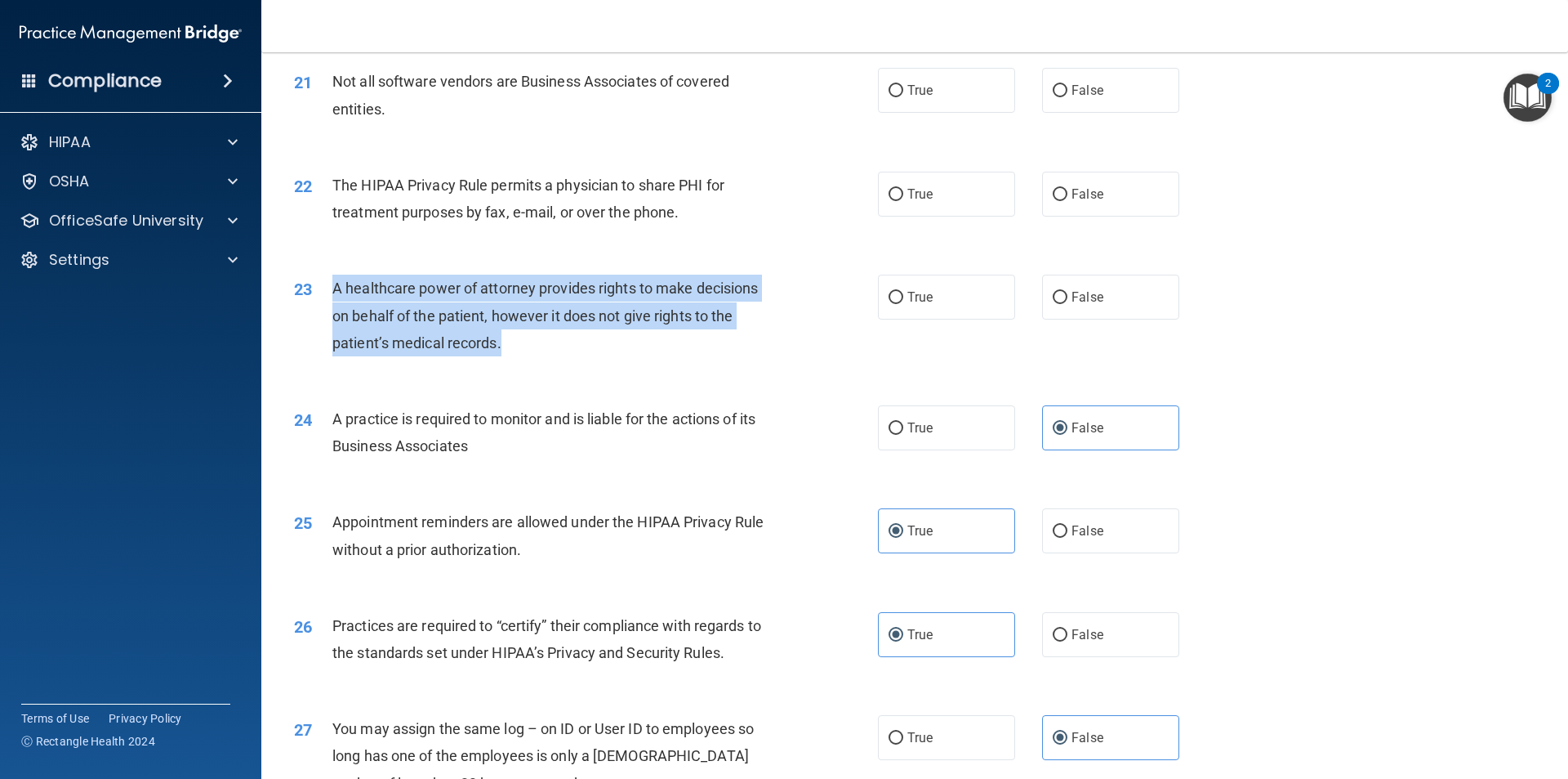
drag, startPoint x: 536, startPoint y: 336, endPoint x: 339, endPoint y: 286, distance: 203.2
click at [334, 281] on div "A healthcare power of attorney provides rights to make decisions on behalf of t…" at bounding box center [560, 316] width 456 height 82
click at [800, 313] on div "23 A healthcare power of attorney provides rights to make decisions on behalf o…" at bounding box center [586, 319] width 633 height 90
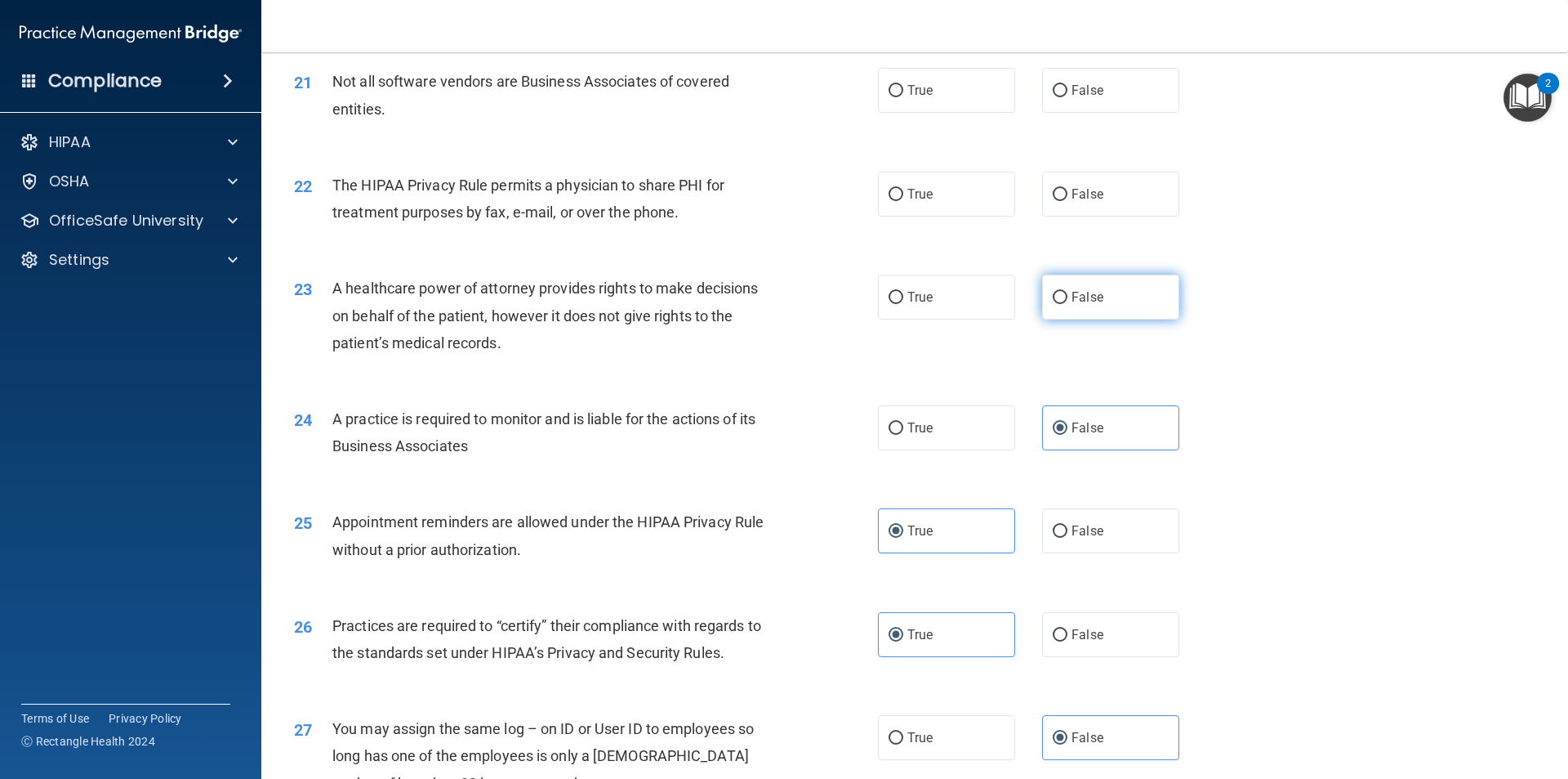
click at [1068, 286] on label "False" at bounding box center [1111, 297] width 137 height 45
click at [1067, 291] on input "False" at bounding box center [1060, 297] width 15 height 12
radio input "true"
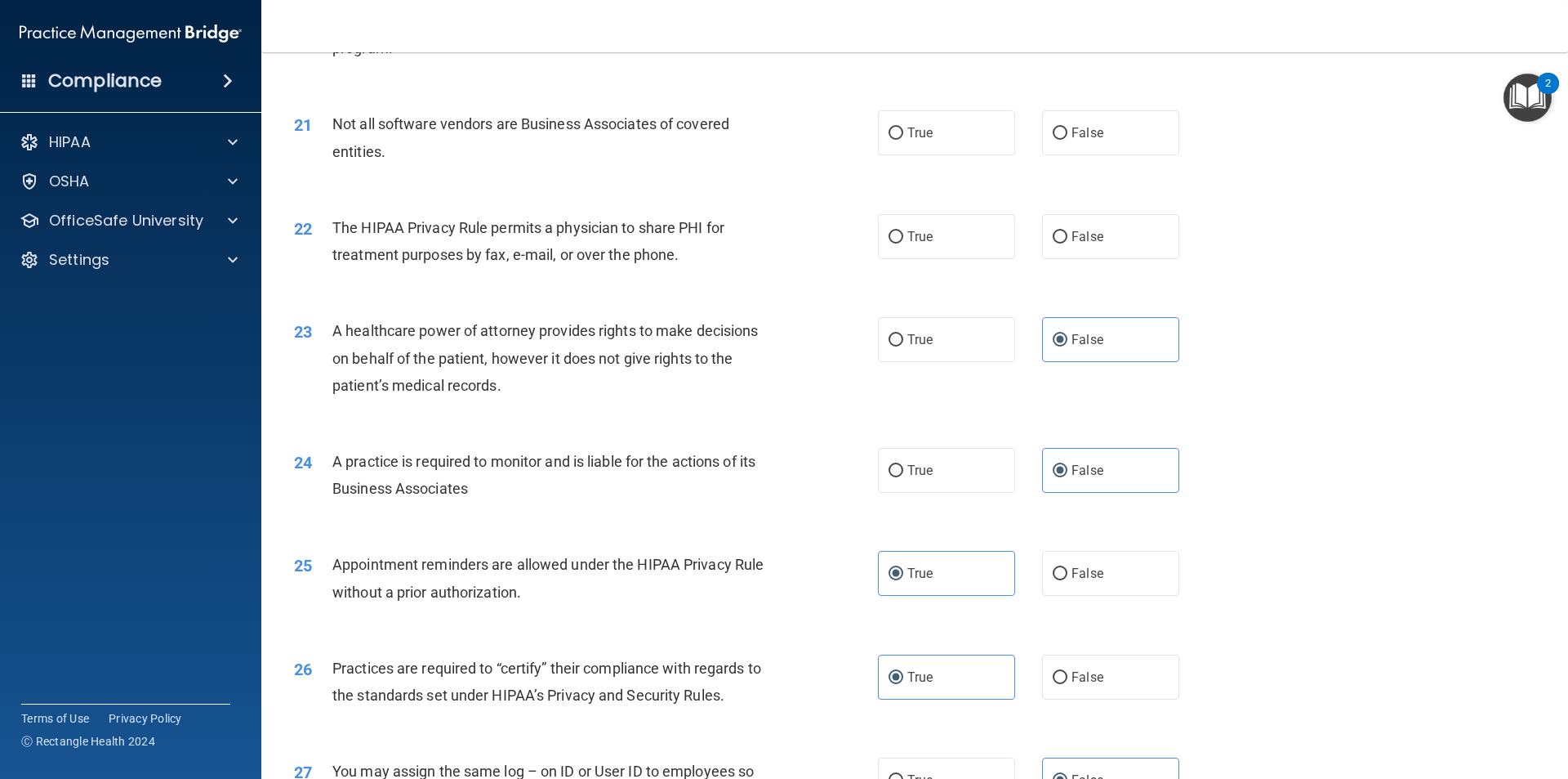
scroll to position [2453, 0]
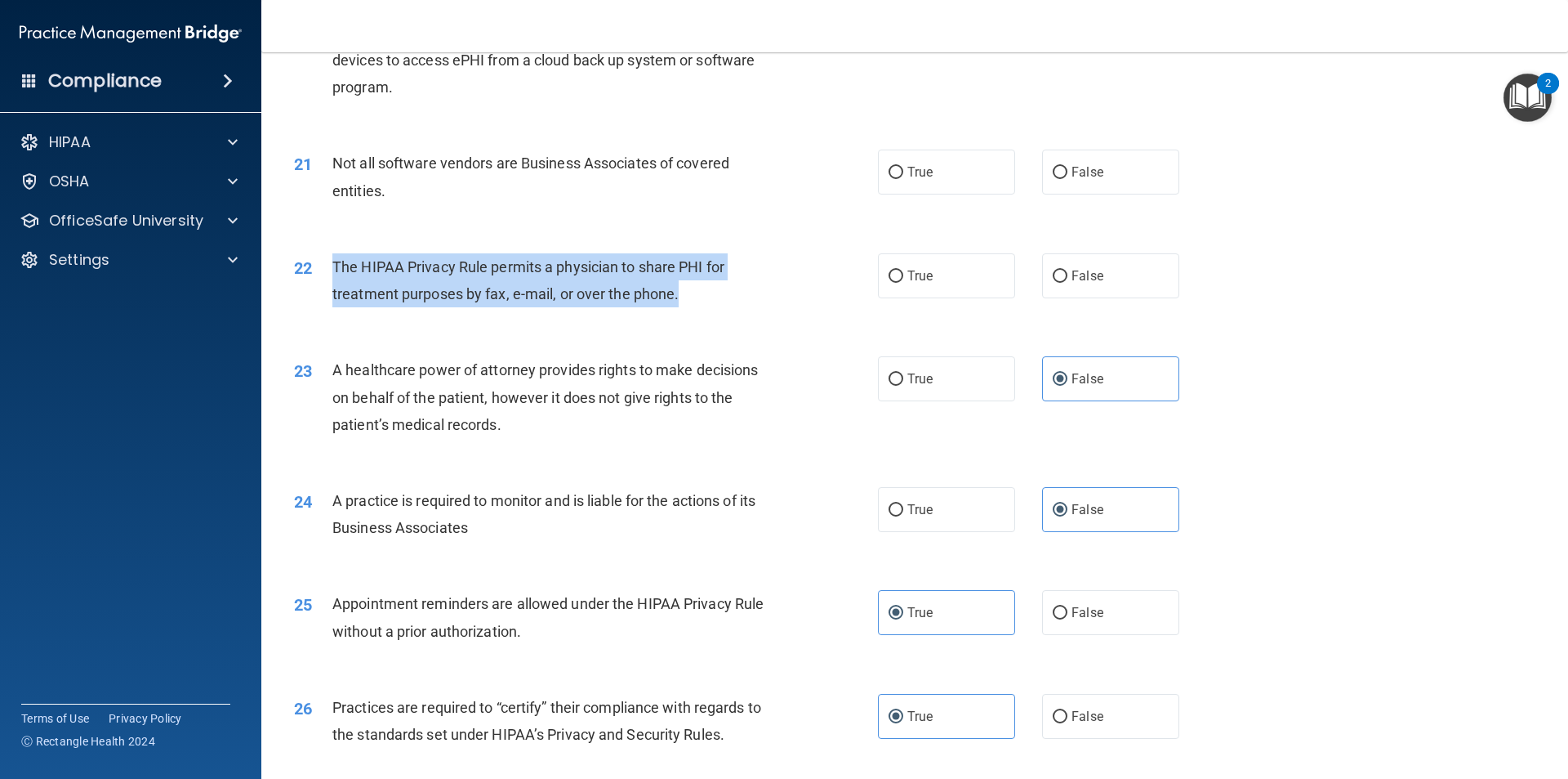
drag, startPoint x: 700, startPoint y: 283, endPoint x: 336, endPoint y: 262, distance: 364.6
click at [336, 262] on div "The HIPAA Privacy Rule permits a physician to share PHI for treatment purposes …" at bounding box center [560, 280] width 456 height 54
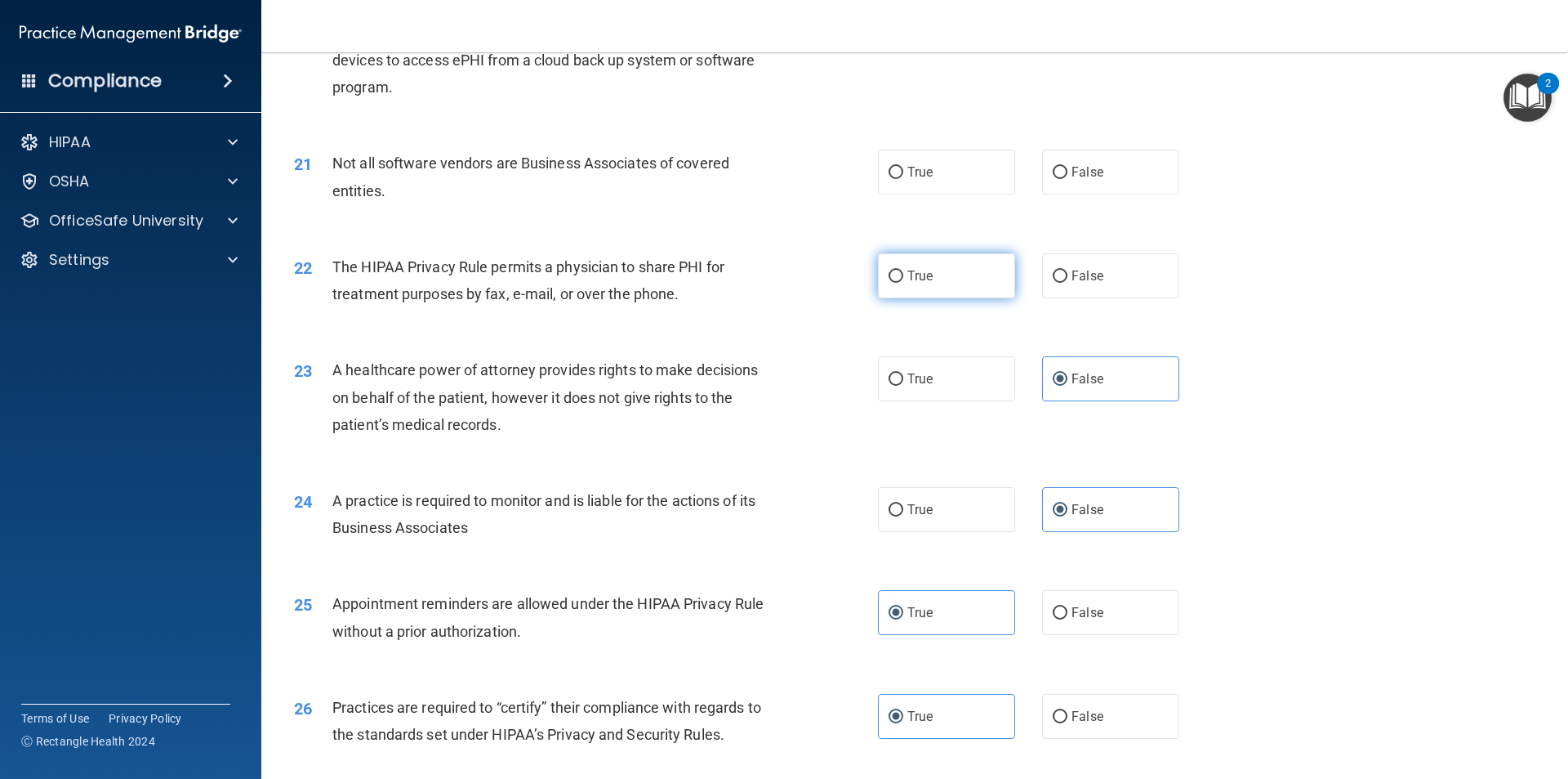
click at [927, 282] on span "True" at bounding box center [920, 276] width 25 height 16
click at [903, 282] on input "True" at bounding box center [895, 276] width 15 height 12
radio input "true"
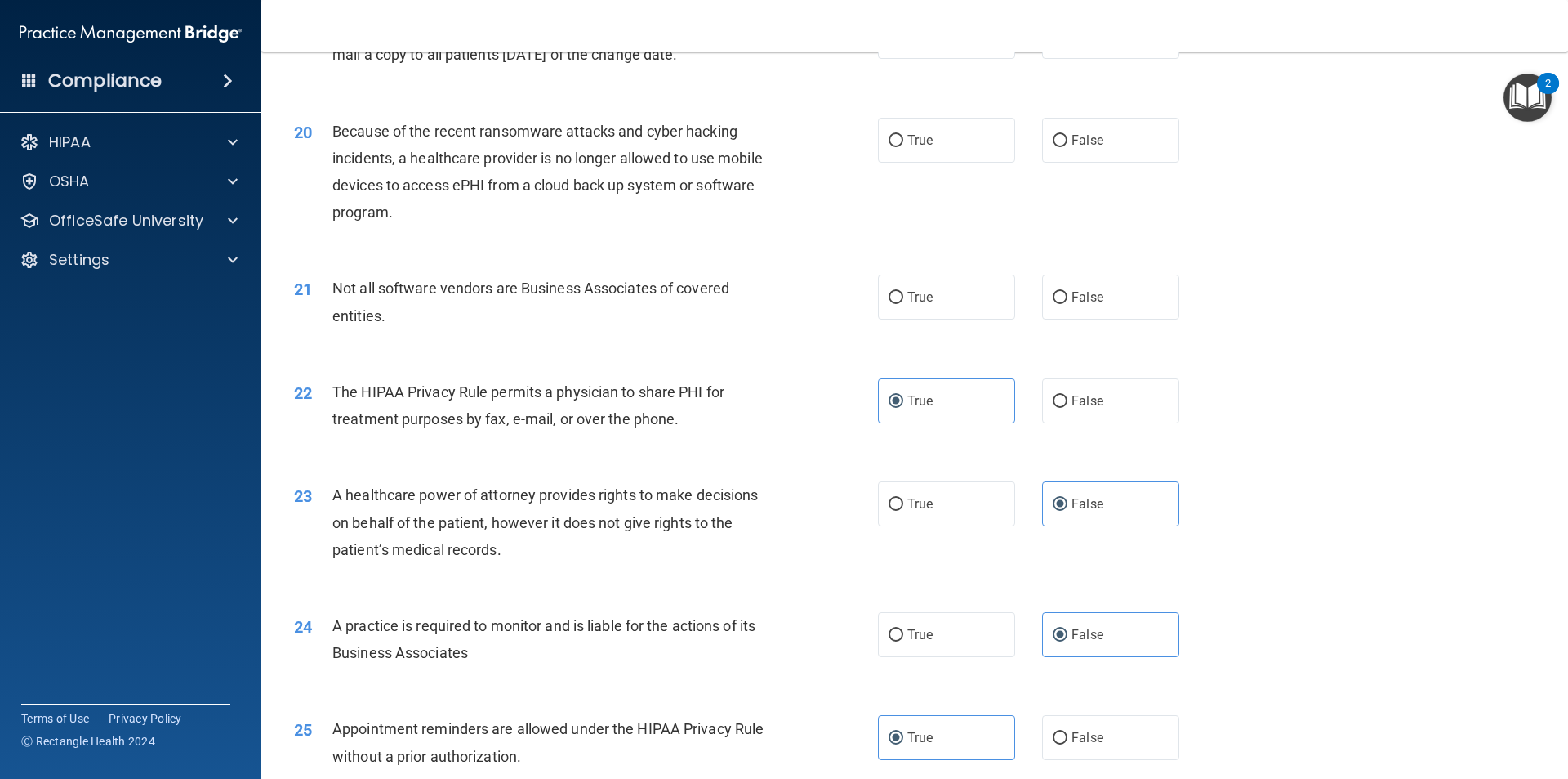
scroll to position [2289, 0]
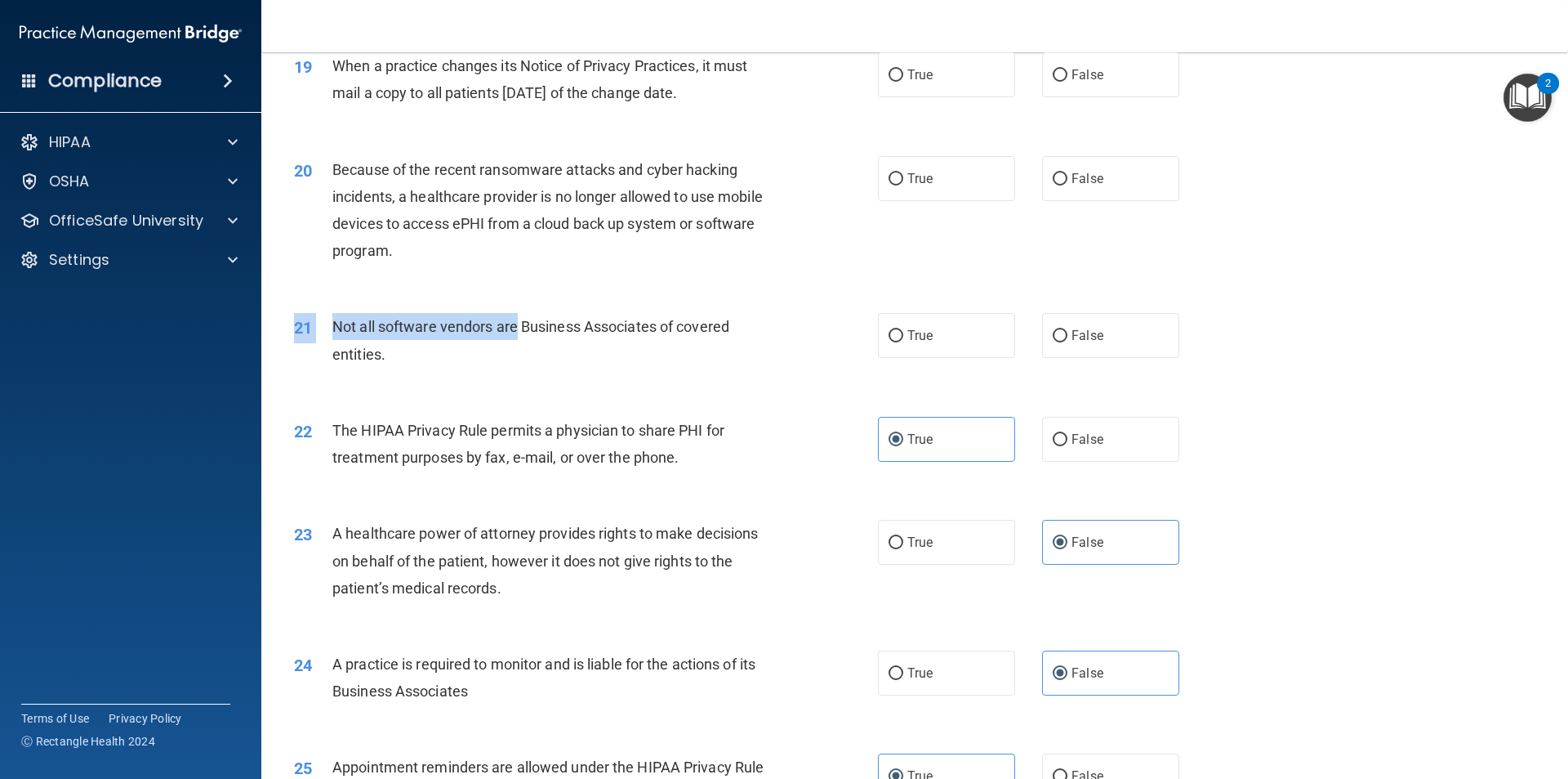
drag, startPoint x: 519, startPoint y: 340, endPoint x: 366, endPoint y: 310, distance: 155.9
click at [366, 310] on div "21 Not all software vendors are Business Associates of covered entities. True F…" at bounding box center [914, 343] width 1266 height 103
drag, startPoint x: 381, startPoint y: 355, endPoint x: 328, endPoint y: 330, distance: 58.6
click at [328, 330] on div "21 Not all software vendors are Business Associates of covered entities." at bounding box center [586, 343] width 633 height 62
click at [600, 362] on div "Not all software vendors are Business Associates of covered entities." at bounding box center [560, 340] width 456 height 54
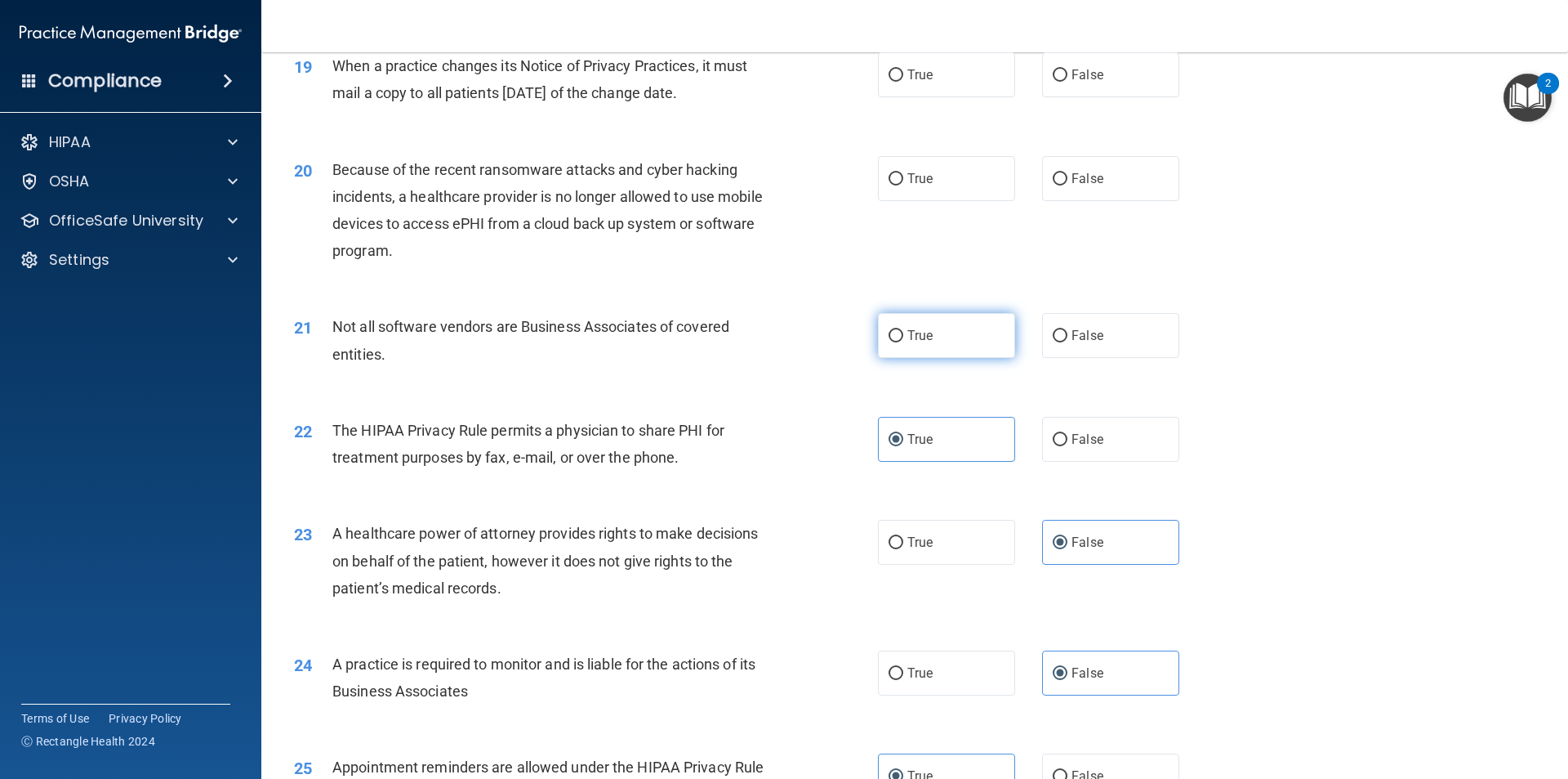
click at [898, 324] on label "True" at bounding box center [947, 336] width 137 height 45
click at [898, 330] on input "True" at bounding box center [895, 336] width 15 height 12
radio input "true"
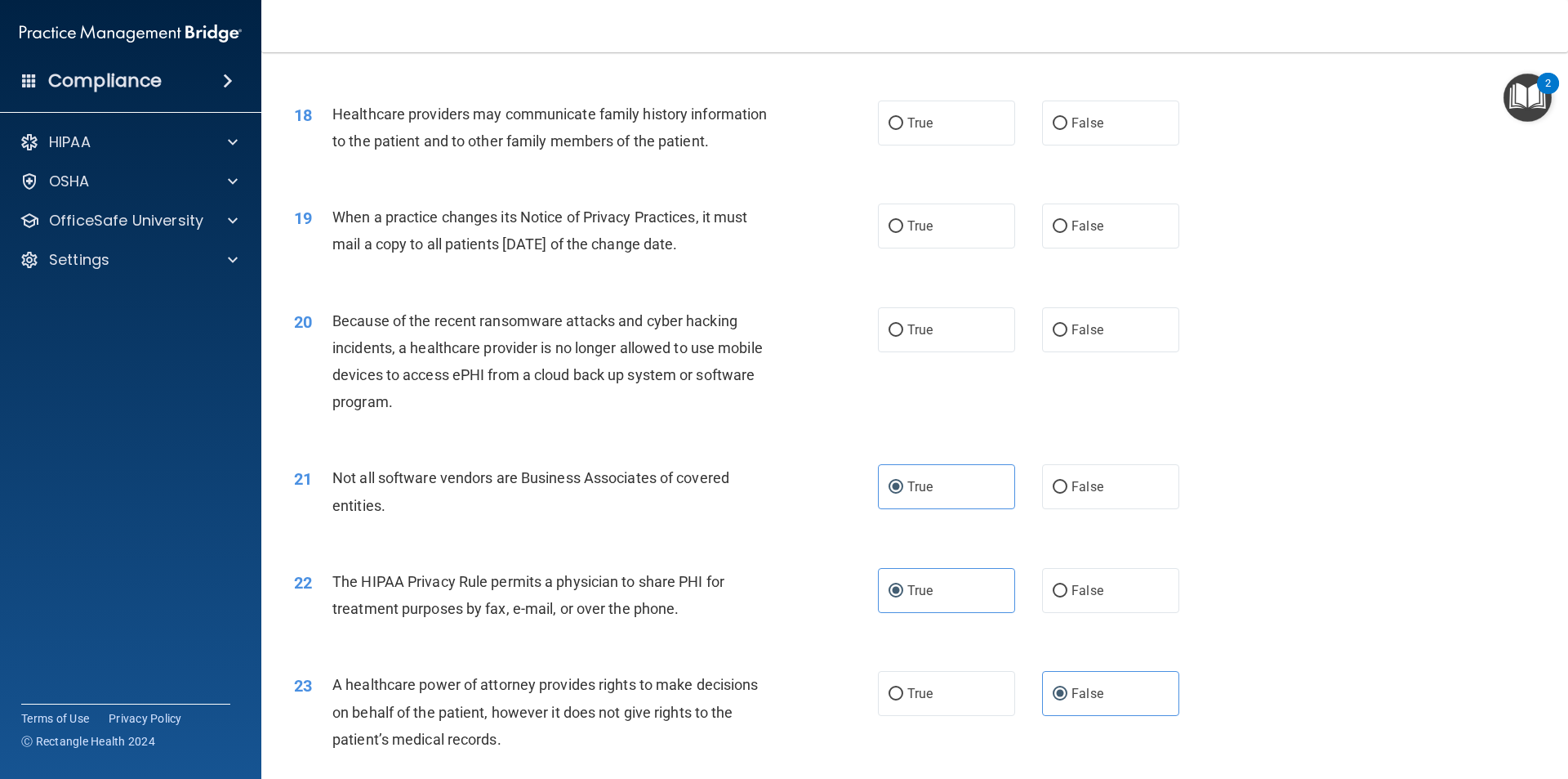
scroll to position [2126, 0]
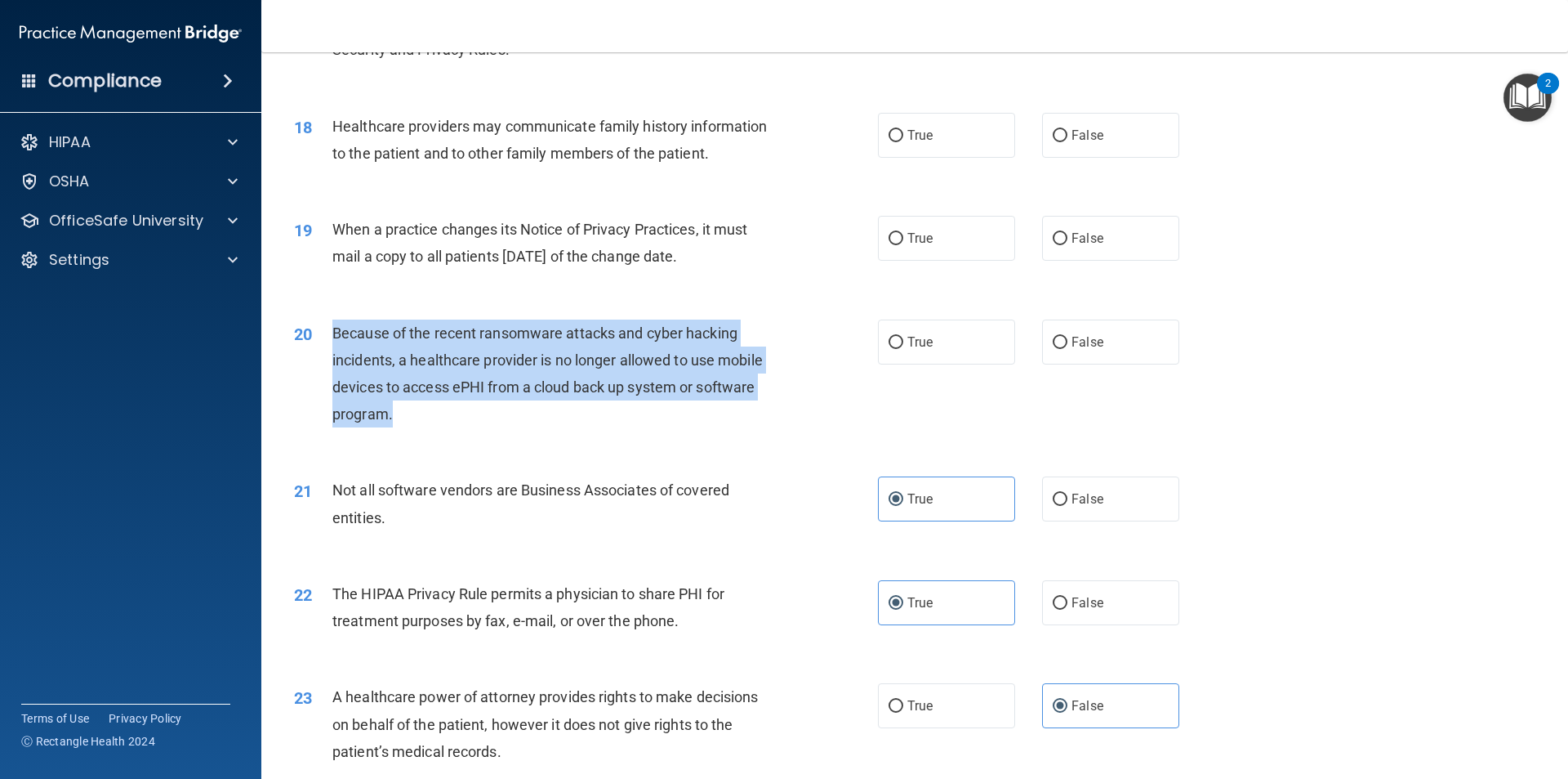
drag, startPoint x: 477, startPoint y: 425, endPoint x: 329, endPoint y: 337, distance: 172.2
click at [329, 337] on div "20 Because of the recent ransomware attacks and cyber hacking incidents, a heal…" at bounding box center [586, 377] width 633 height 117
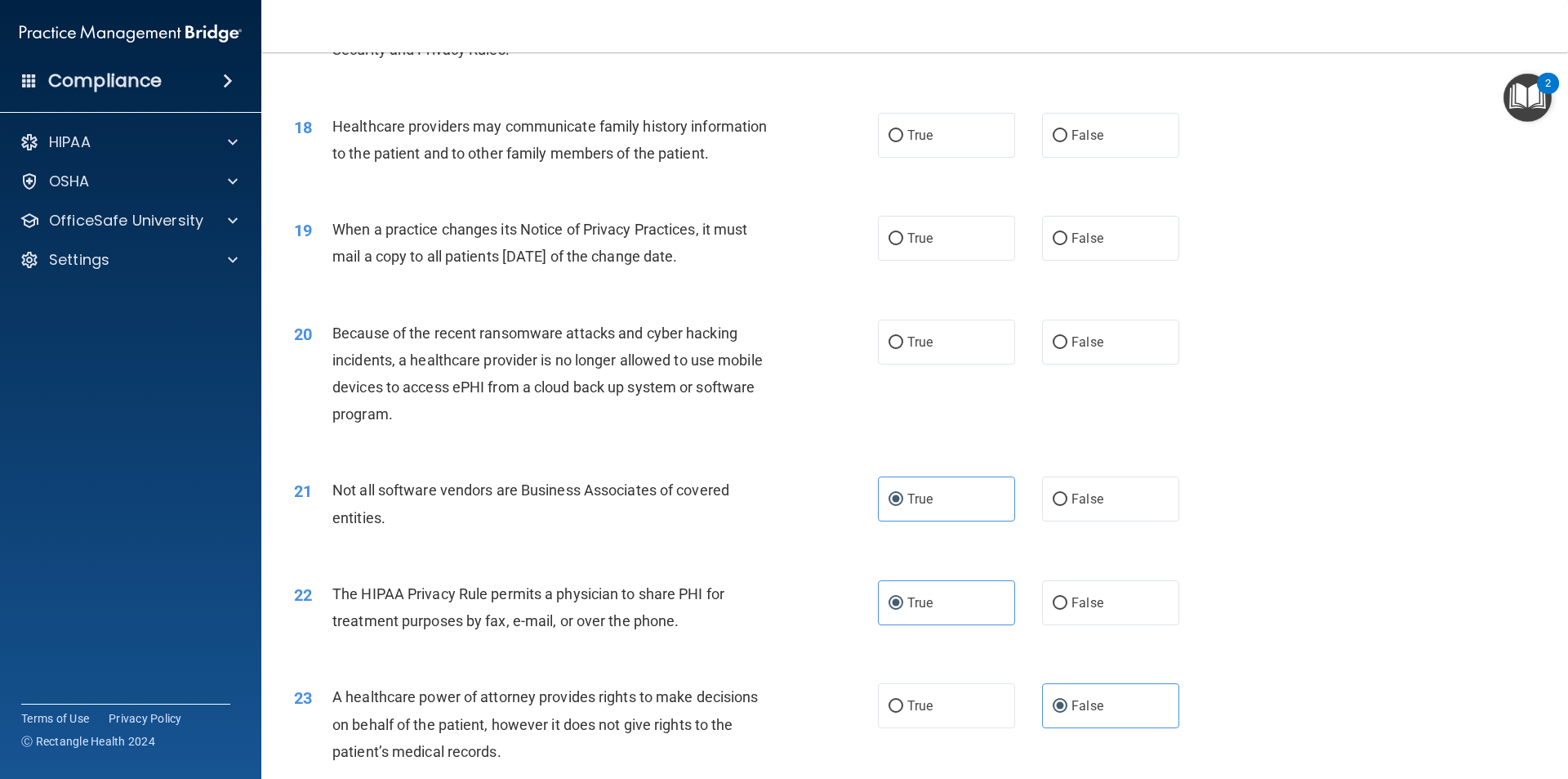
drag, startPoint x: 401, startPoint y: 347, endPoint x: 475, endPoint y: 311, distance: 82.3
click at [475, 310] on div "20 Because of the recent ransomware attacks and cyber hacking incidents, a heal…" at bounding box center [914, 377] width 1266 height 157
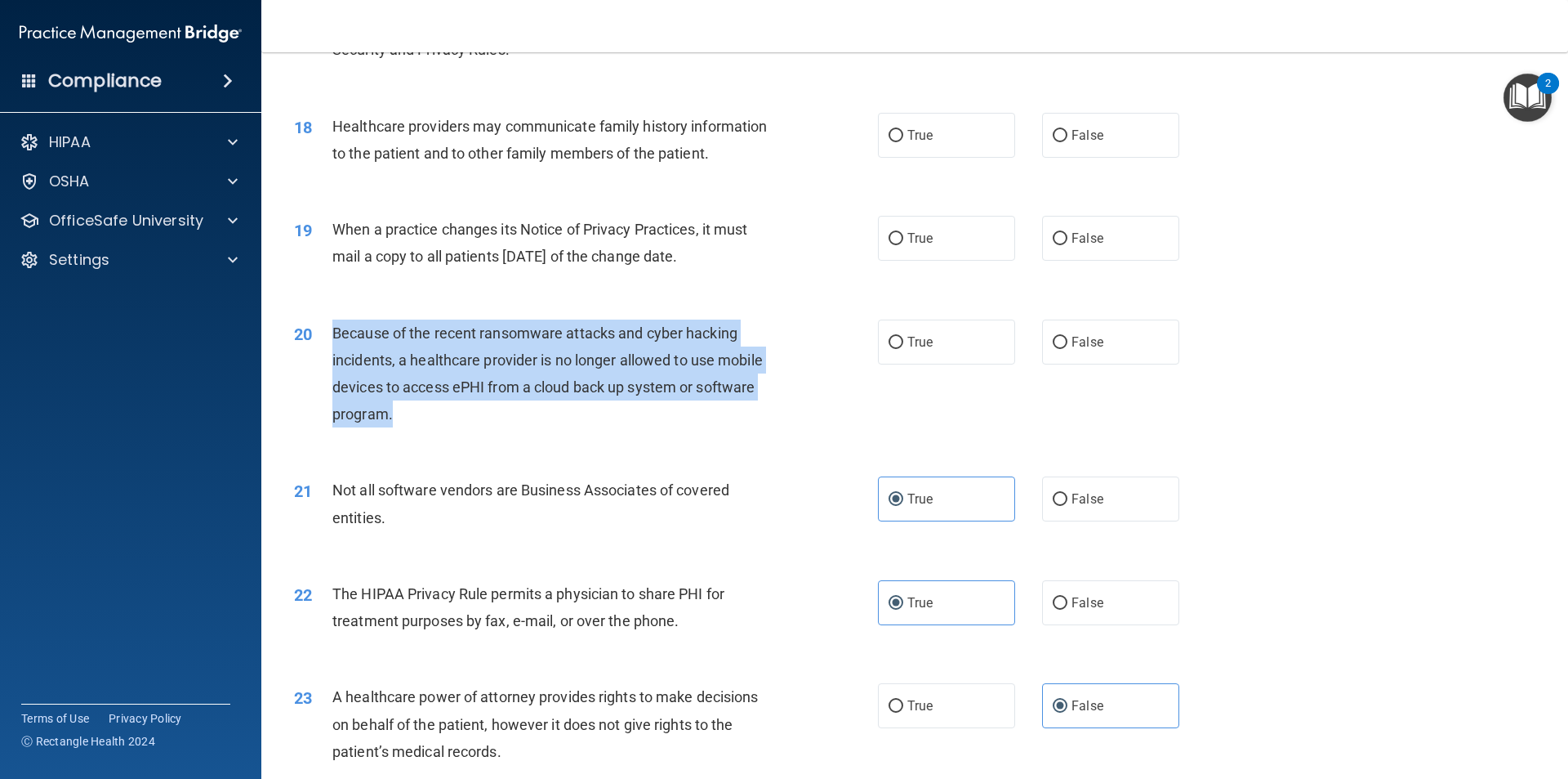
drag, startPoint x: 486, startPoint y: 414, endPoint x: 332, endPoint y: 333, distance: 174.0
click at [332, 334] on div "Because of the recent ransomware attacks and cyber hacking incidents, a healthc…" at bounding box center [560, 373] width 456 height 109
click at [604, 390] on span "Because of the recent ransomware attacks and cyber hacking incidents, a healthc…" at bounding box center [547, 374] width 430 height 99
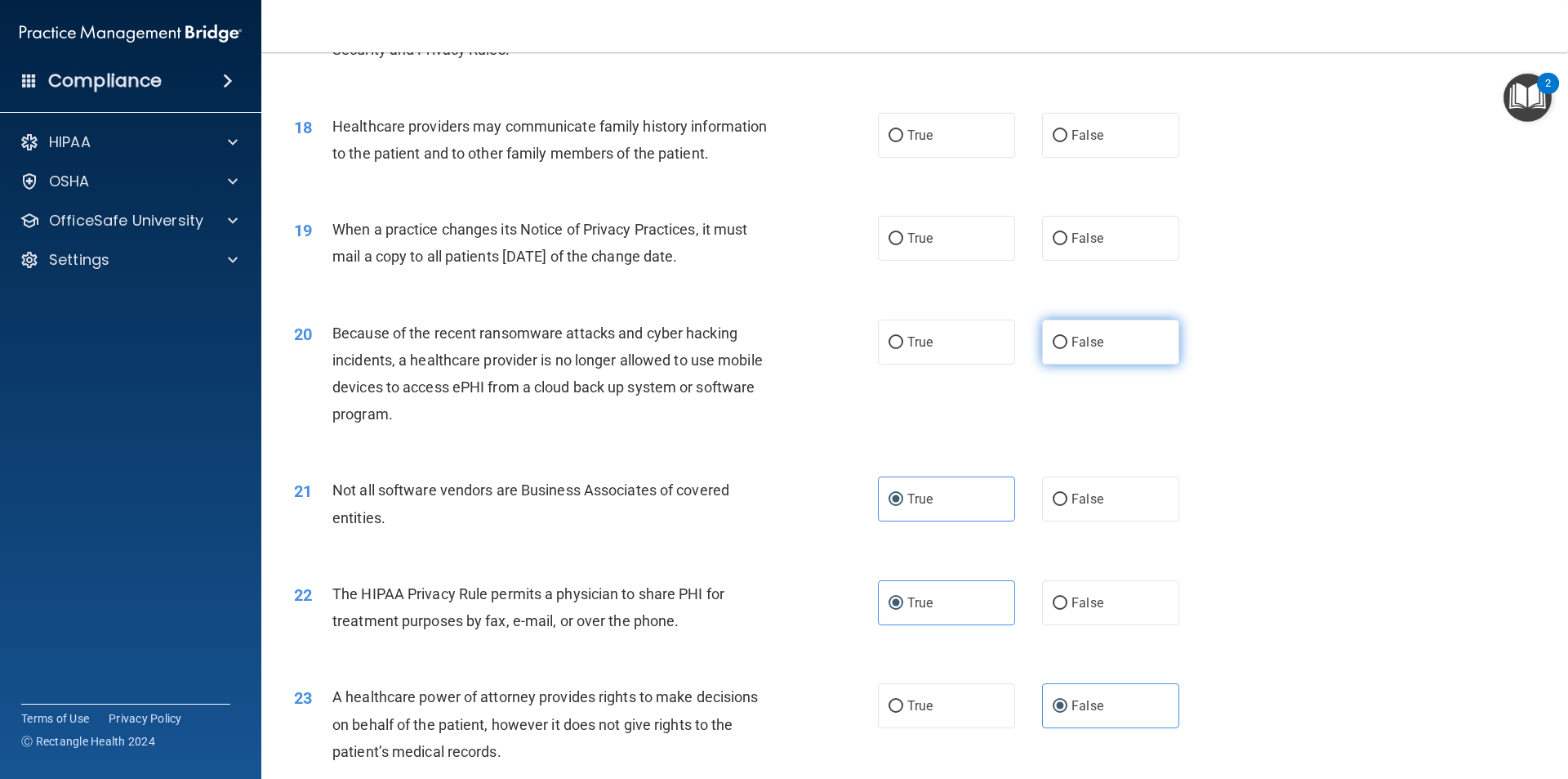
click at [1096, 355] on label "False" at bounding box center [1111, 342] width 137 height 45
click at [1067, 349] on input "False" at bounding box center [1060, 343] width 15 height 12
radio input "true"
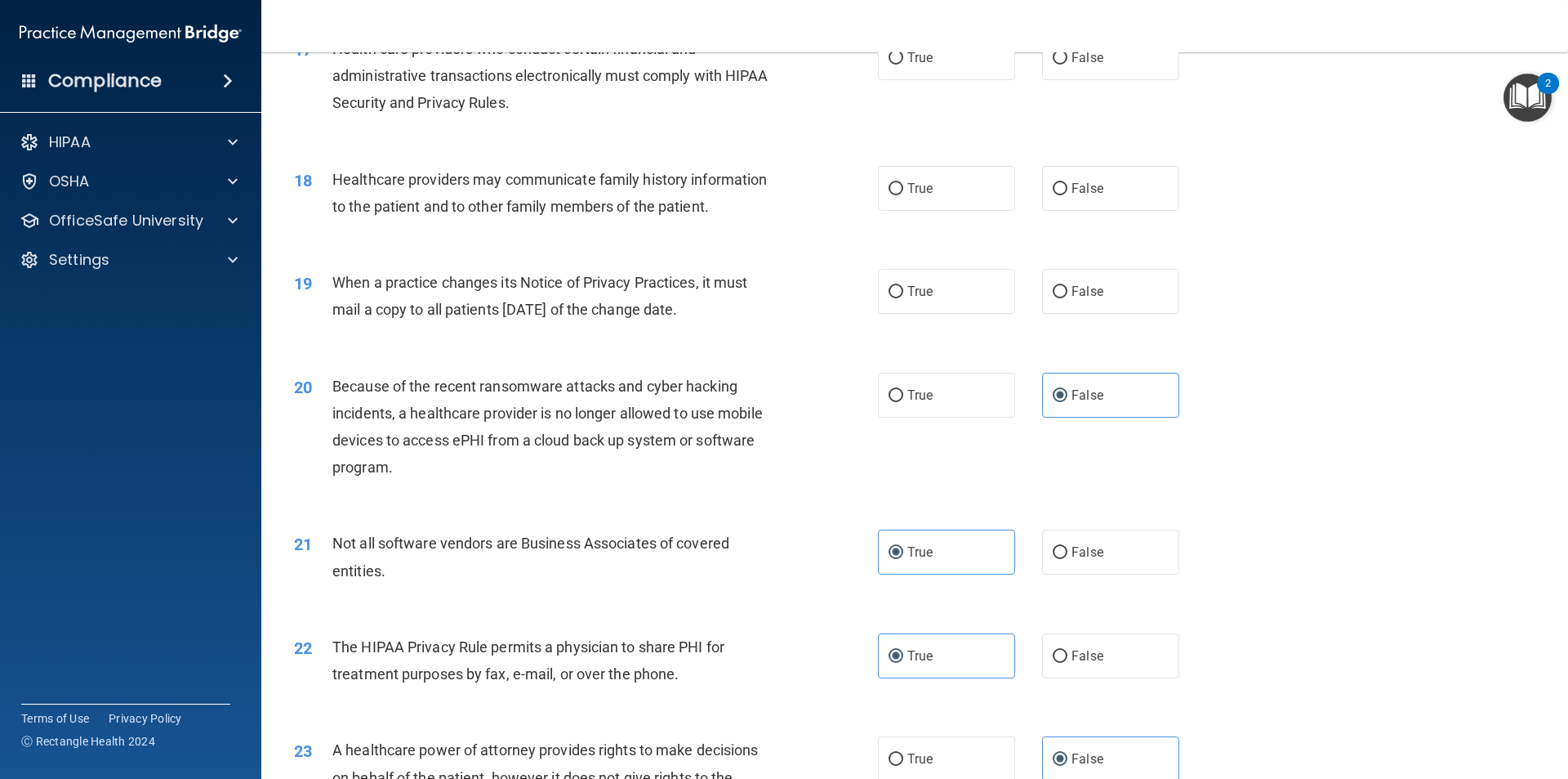
scroll to position [2044, 0]
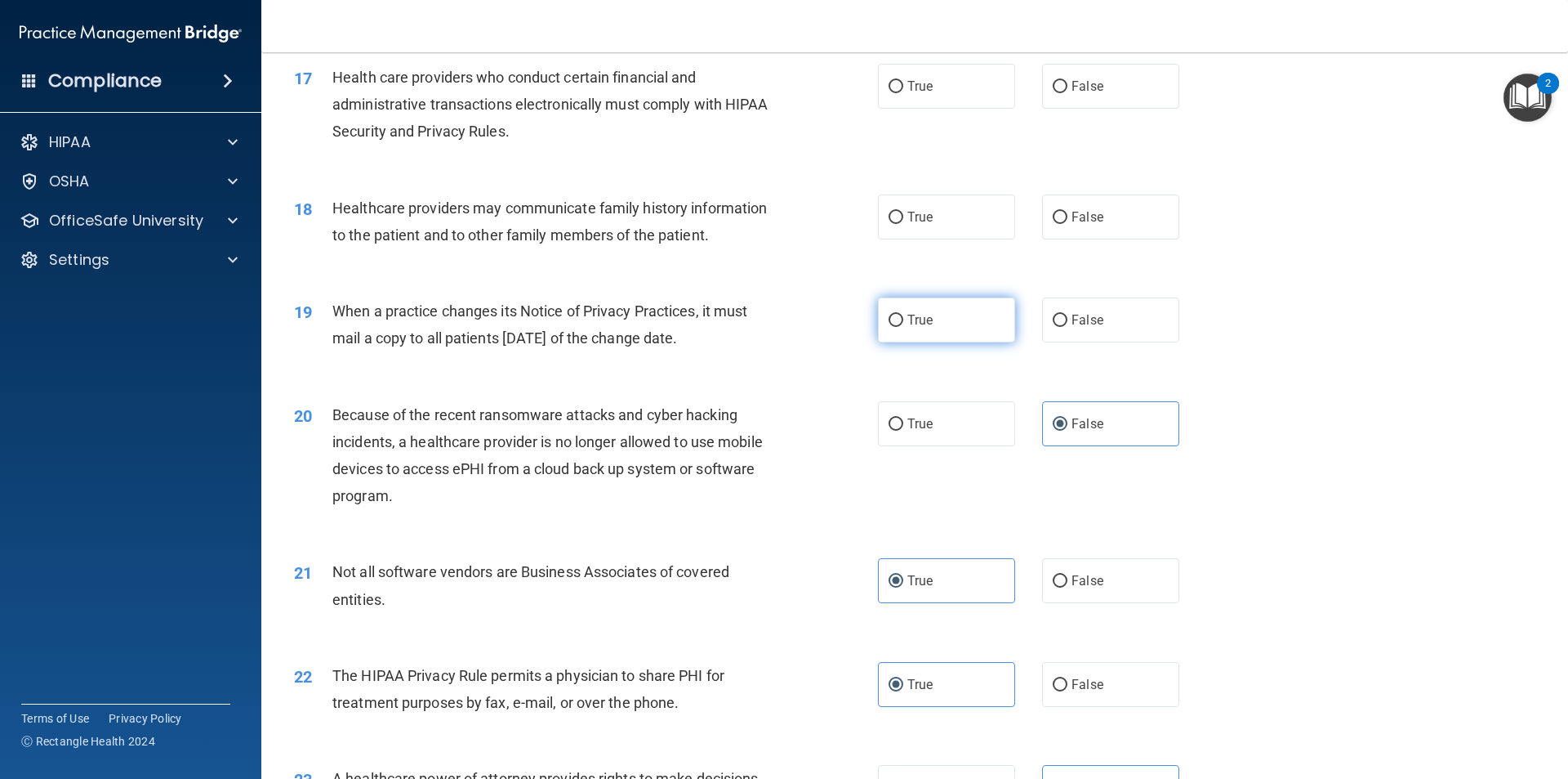
click at [883, 339] on label "True" at bounding box center [947, 320] width 137 height 45
click at [888, 327] on input "True" at bounding box center [895, 321] width 15 height 12
radio input "true"
drag, startPoint x: 332, startPoint y: 306, endPoint x: 349, endPoint y: 308, distance: 17.1
click at [350, 308] on span "When a practice changes its Notice of Privacy Practices, it must mail a copy to…" at bounding box center [539, 324] width 415 height 44
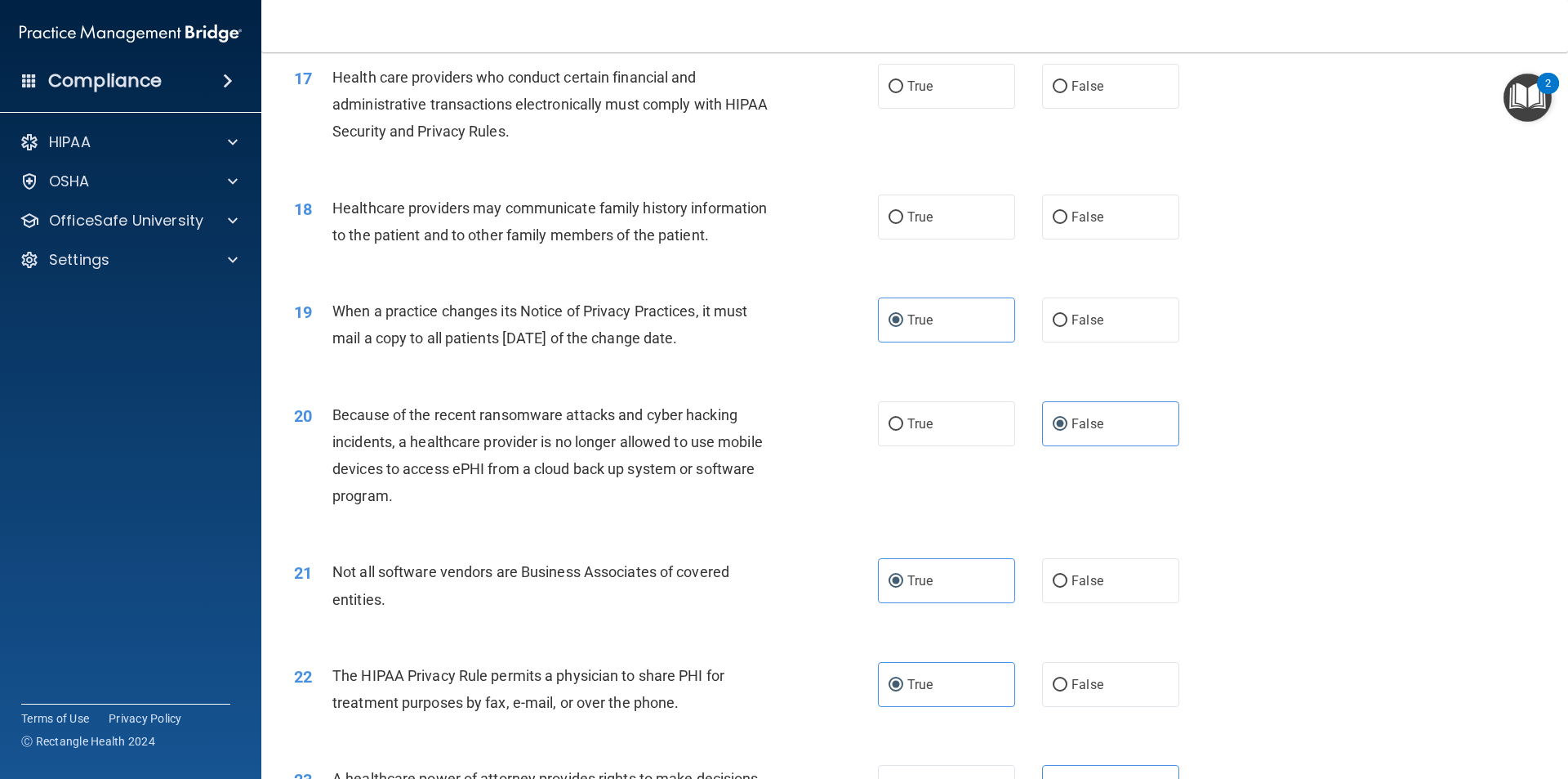
drag, startPoint x: 331, startPoint y: 307, endPoint x: 735, endPoint y: 351, distance: 406.4
click at [735, 351] on div "19 When a practice changes its Notice of Privacy Practices, it must mail a copy…" at bounding box center [586, 328] width 633 height 62
click at [728, 236] on div "Healthcare providers may communicate family history information to the patient …" at bounding box center [560, 222] width 456 height 54
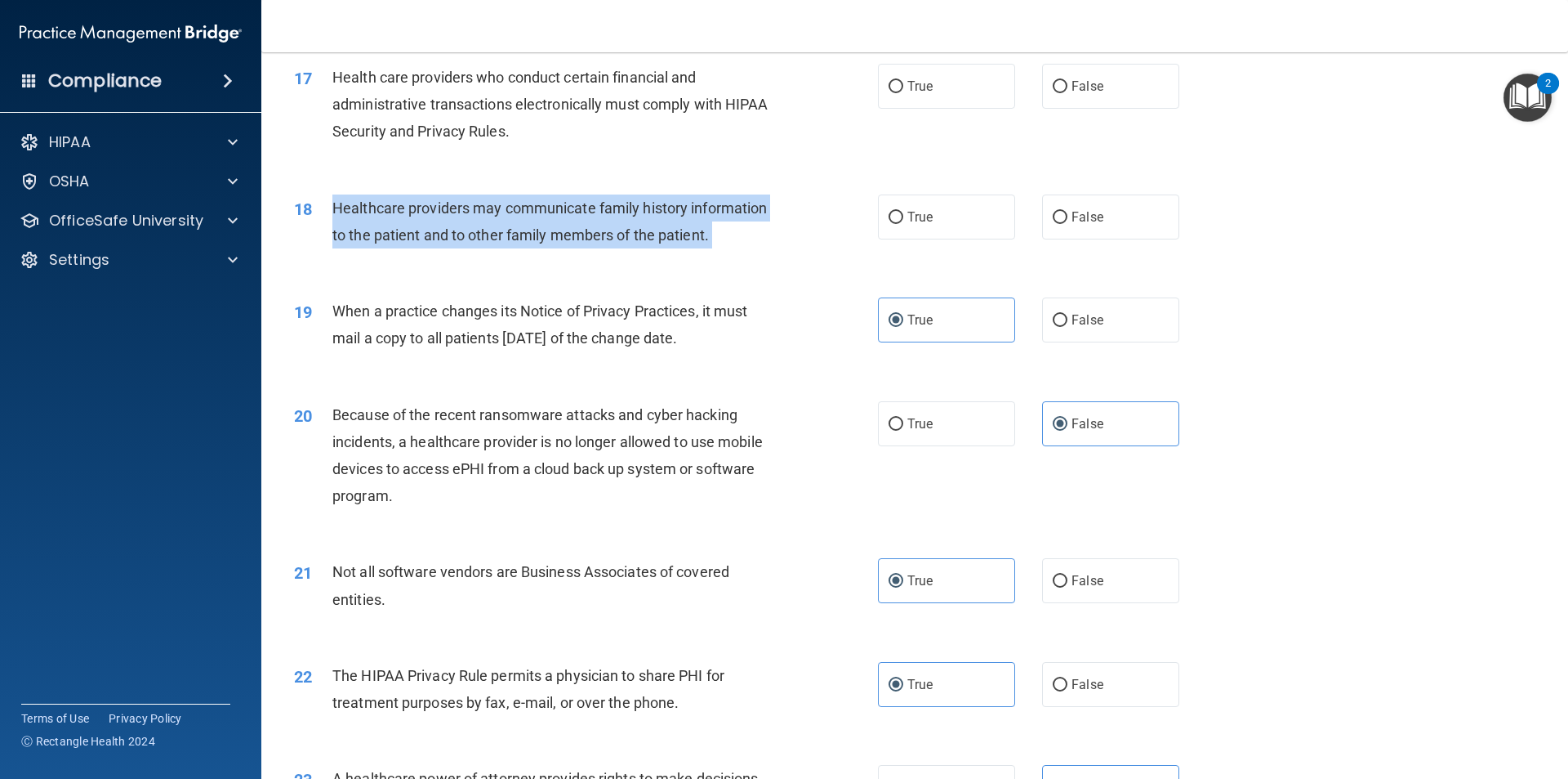
drag, startPoint x: 728, startPoint y: 236, endPoint x: 375, endPoint y: 215, distance: 353.6
click at [375, 215] on div "Healthcare providers may communicate family history information to the patient …" at bounding box center [560, 222] width 456 height 54
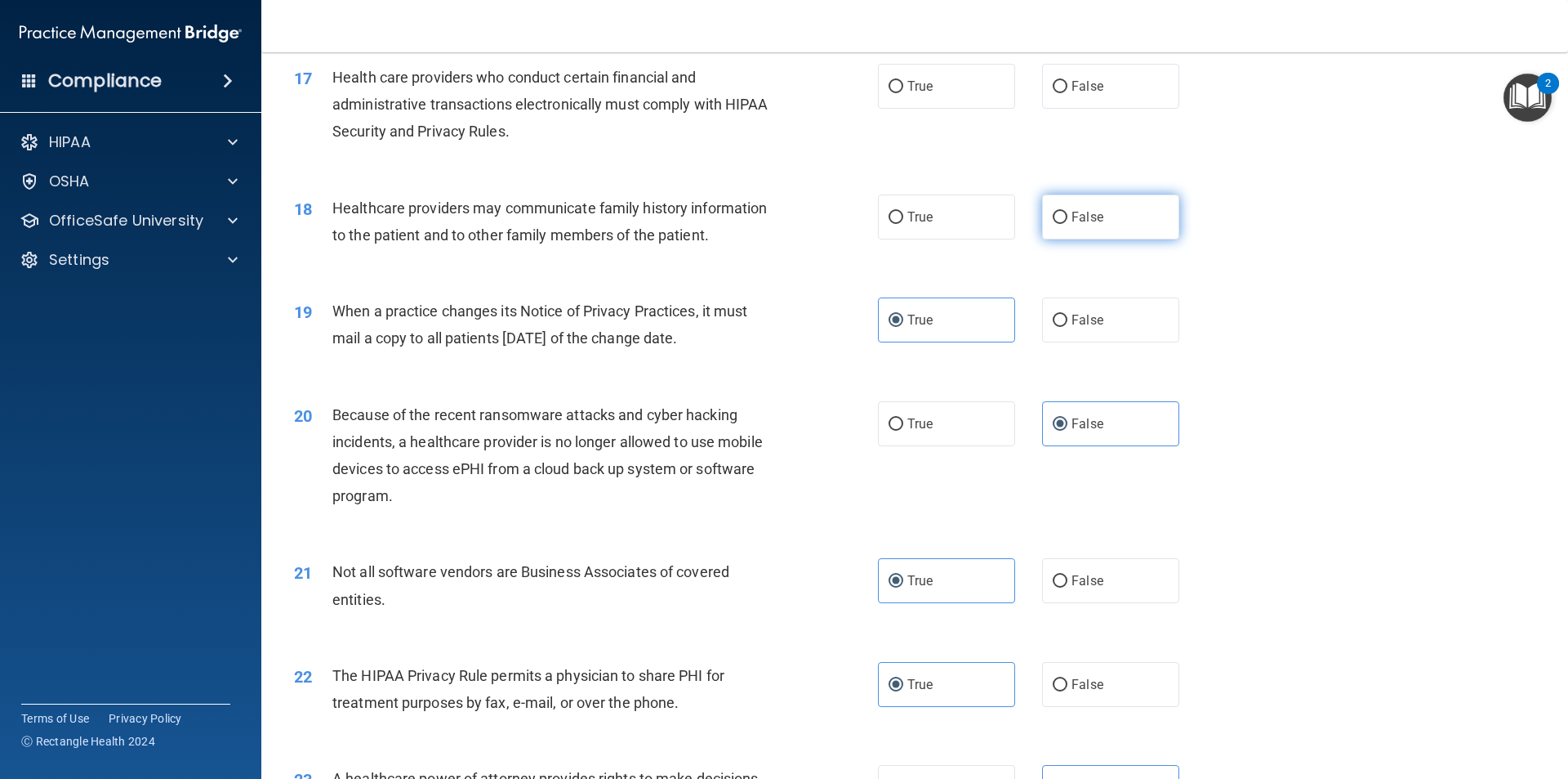
click at [1120, 223] on label "False" at bounding box center [1111, 217] width 137 height 45
click at [1067, 223] on input "False" at bounding box center [1060, 217] width 15 height 12
radio input "true"
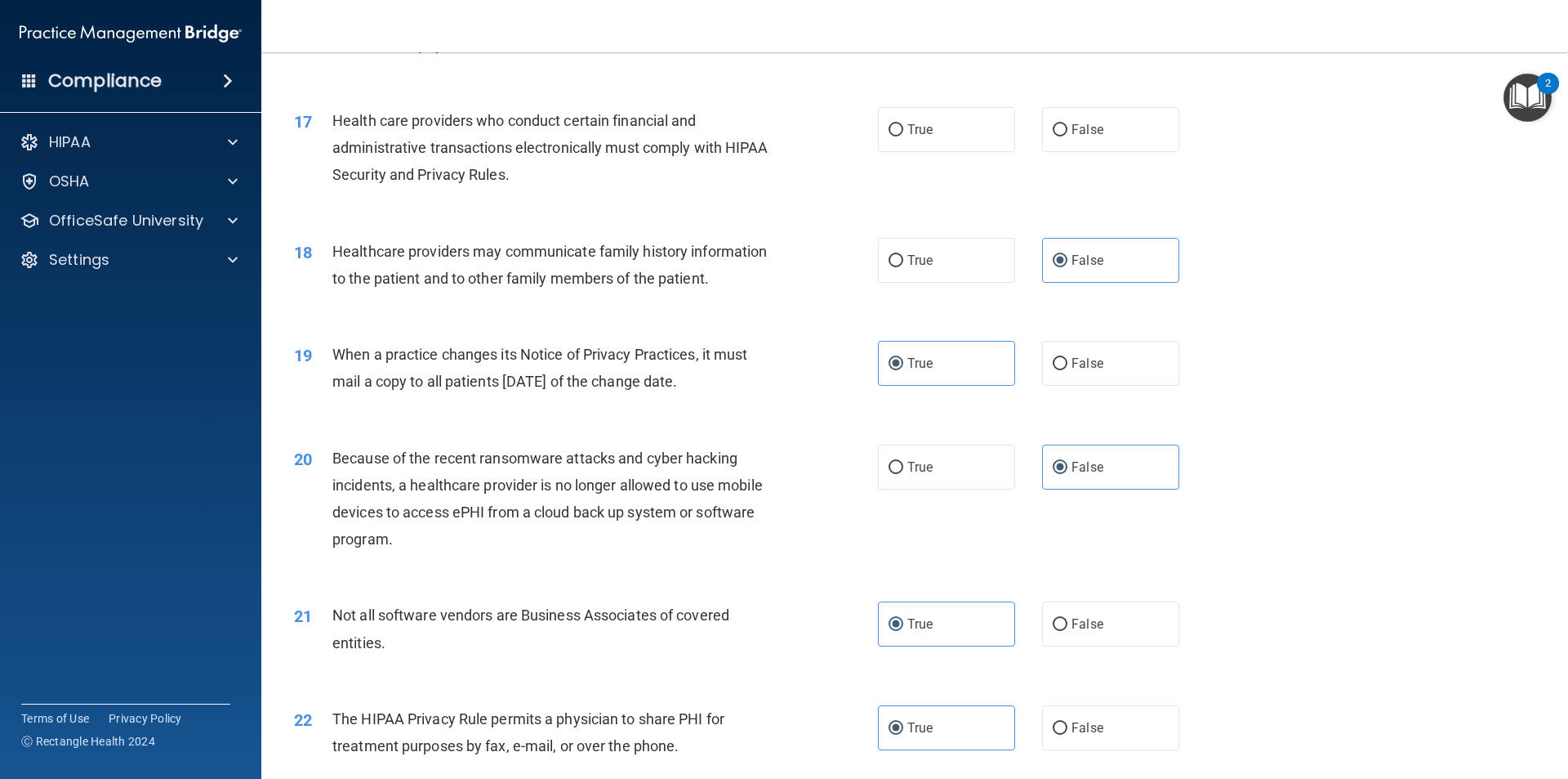
scroll to position [1962, 0]
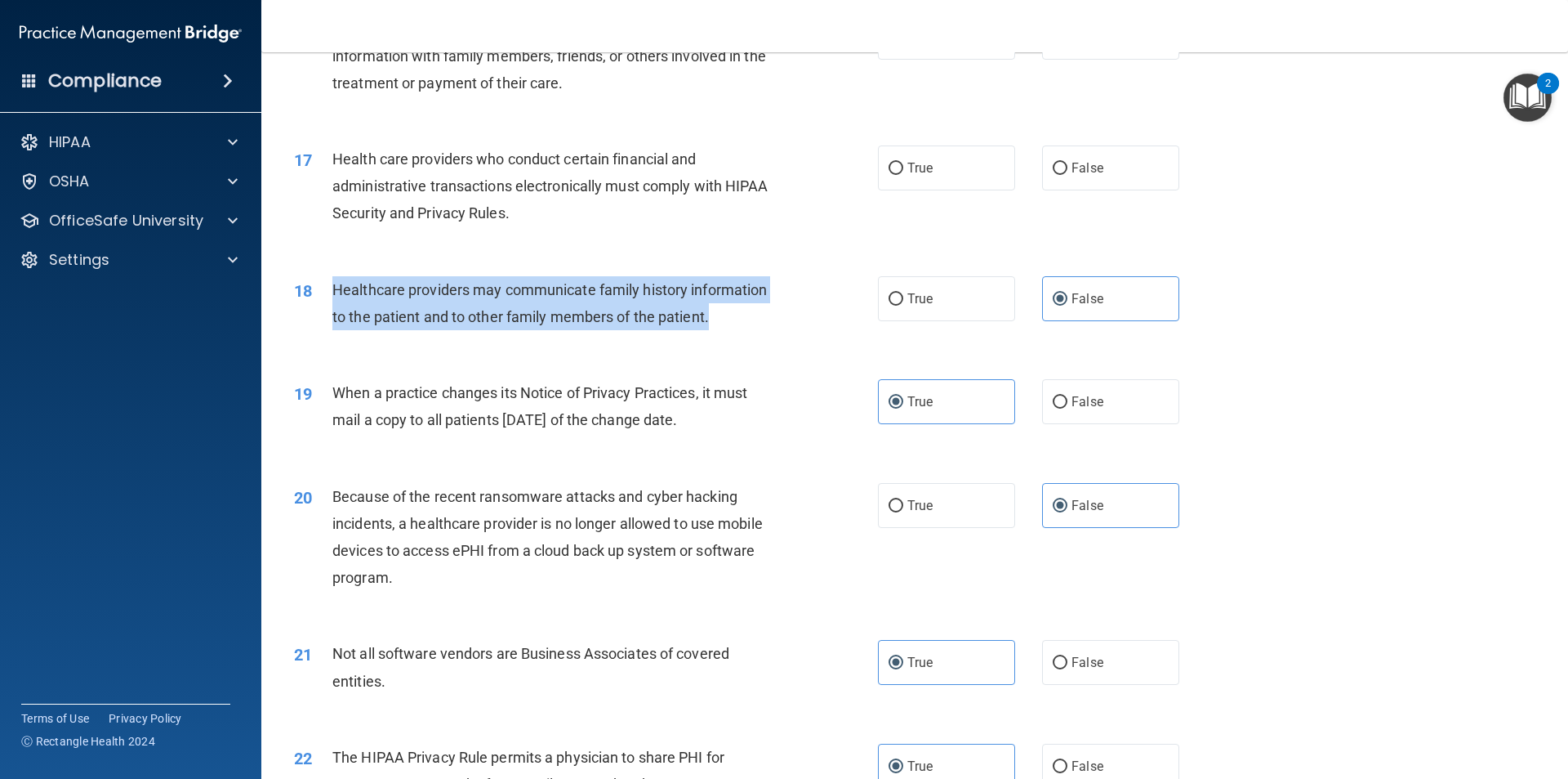
drag, startPoint x: 712, startPoint y: 319, endPoint x: 333, endPoint y: 286, distance: 380.4
click at [333, 286] on div "Healthcare providers may communicate family history information to the patient …" at bounding box center [560, 303] width 456 height 54
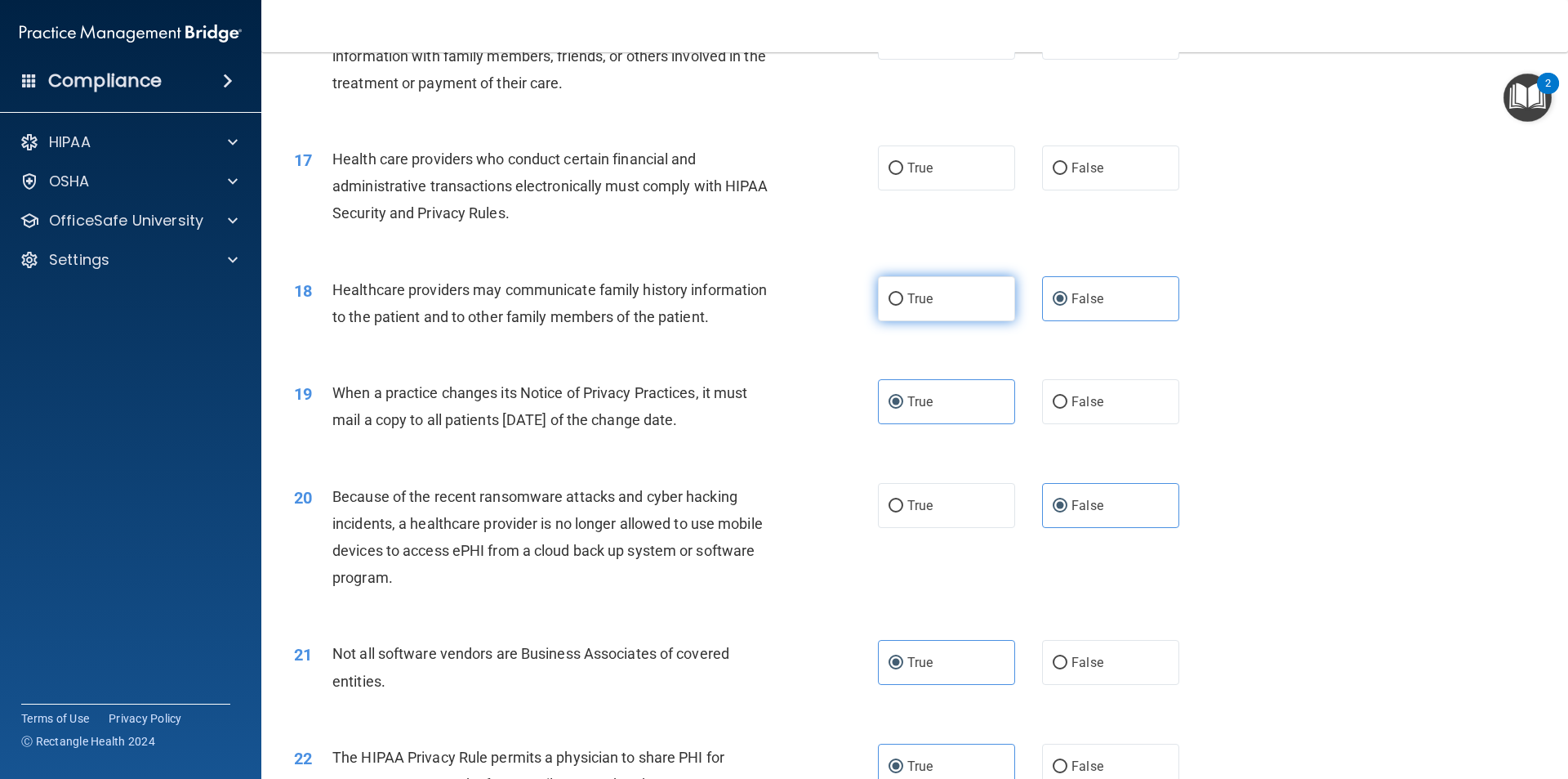
click at [950, 302] on label "True" at bounding box center [947, 299] width 137 height 45
click at [903, 302] on input "True" at bounding box center [895, 299] width 15 height 12
radio input "true"
radio input "false"
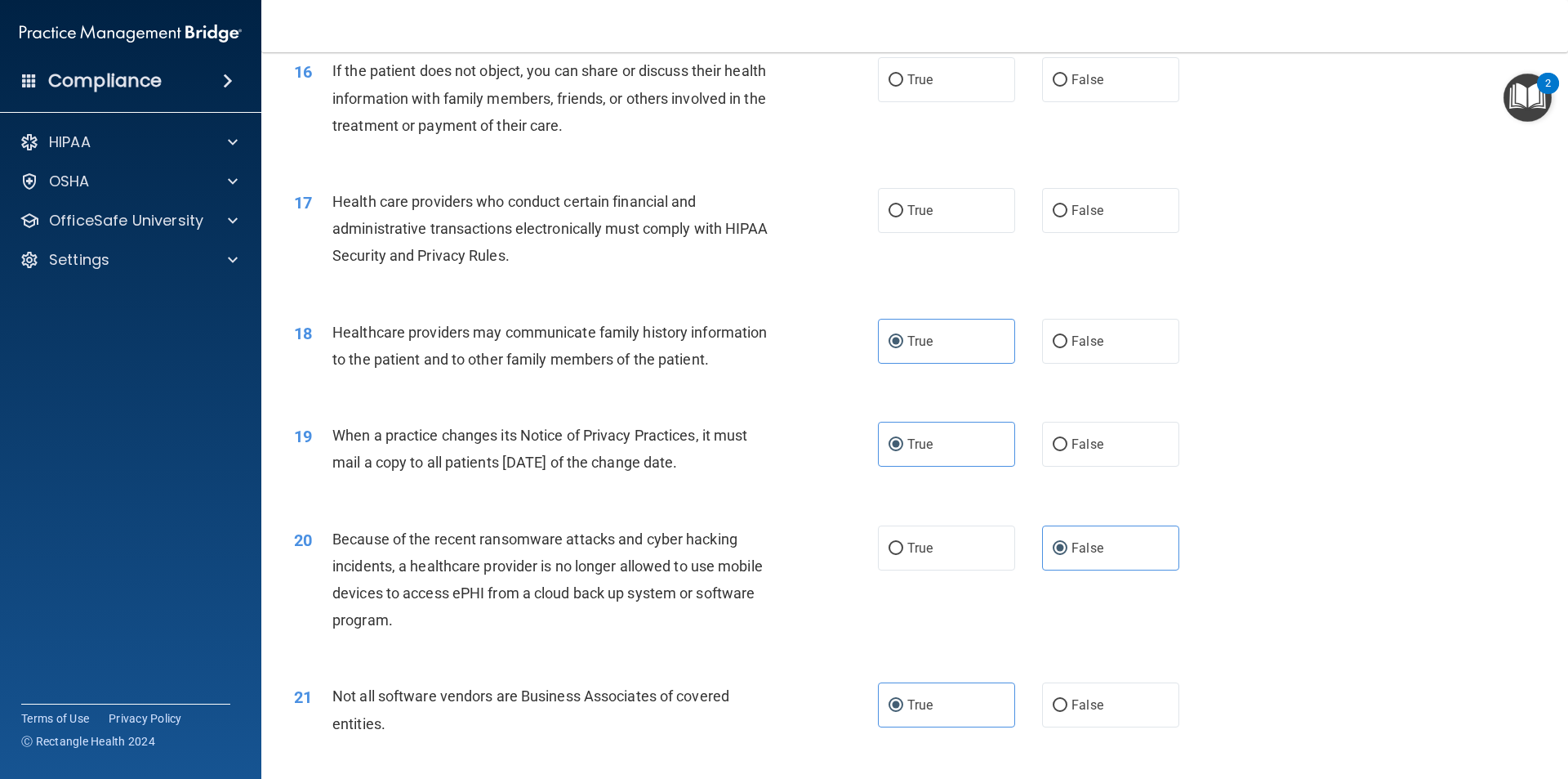
scroll to position [1881, 0]
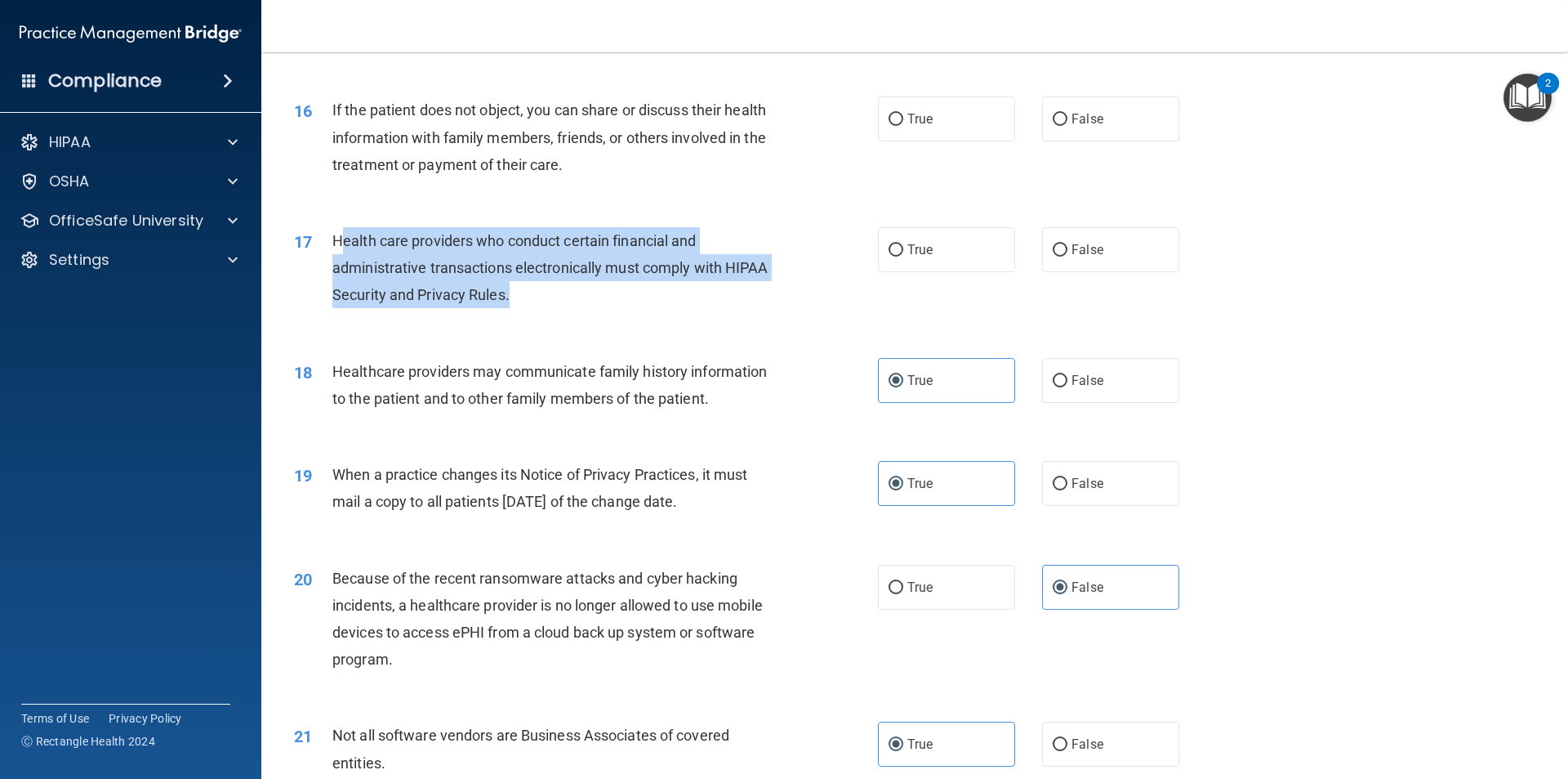
drag, startPoint x: 554, startPoint y: 297, endPoint x: 338, endPoint y: 239, distance: 223.7
click at [338, 239] on div "Health care providers who conduct certain financial and administrative transact…" at bounding box center [560, 268] width 456 height 82
drag, startPoint x: 332, startPoint y: 243, endPoint x: 512, endPoint y: 307, distance: 191.0
click at [512, 307] on div "Health care providers who conduct certain financial and administrative transact…" at bounding box center [560, 268] width 456 height 82
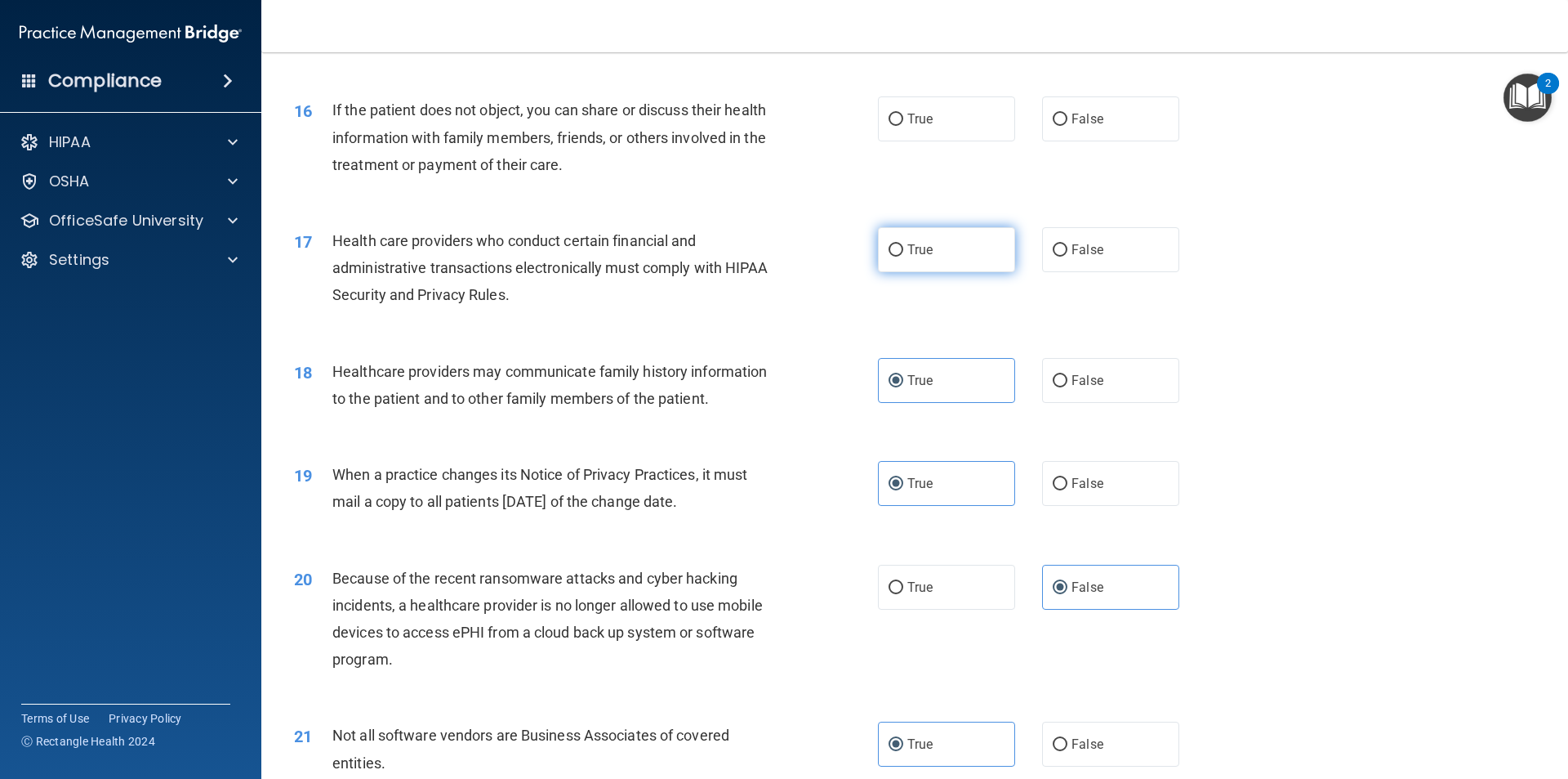
click at [914, 260] on label "True" at bounding box center [947, 250] width 137 height 45
click at [903, 256] on input "True" at bounding box center [895, 250] width 15 height 12
radio input "true"
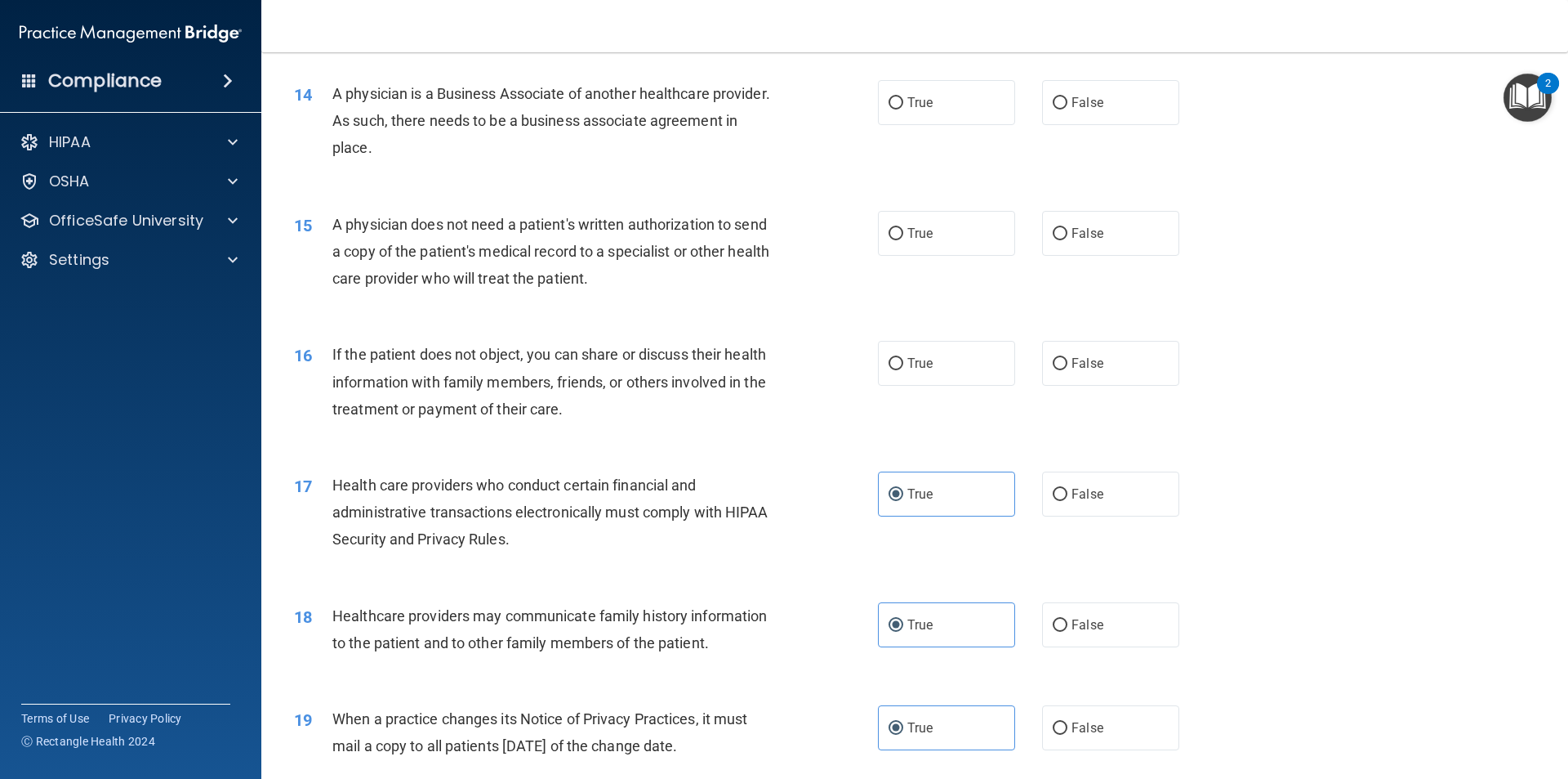
scroll to position [1635, 0]
click at [899, 372] on label "True" at bounding box center [947, 364] width 137 height 45
click at [899, 371] on input "True" at bounding box center [895, 365] width 15 height 12
radio input "true"
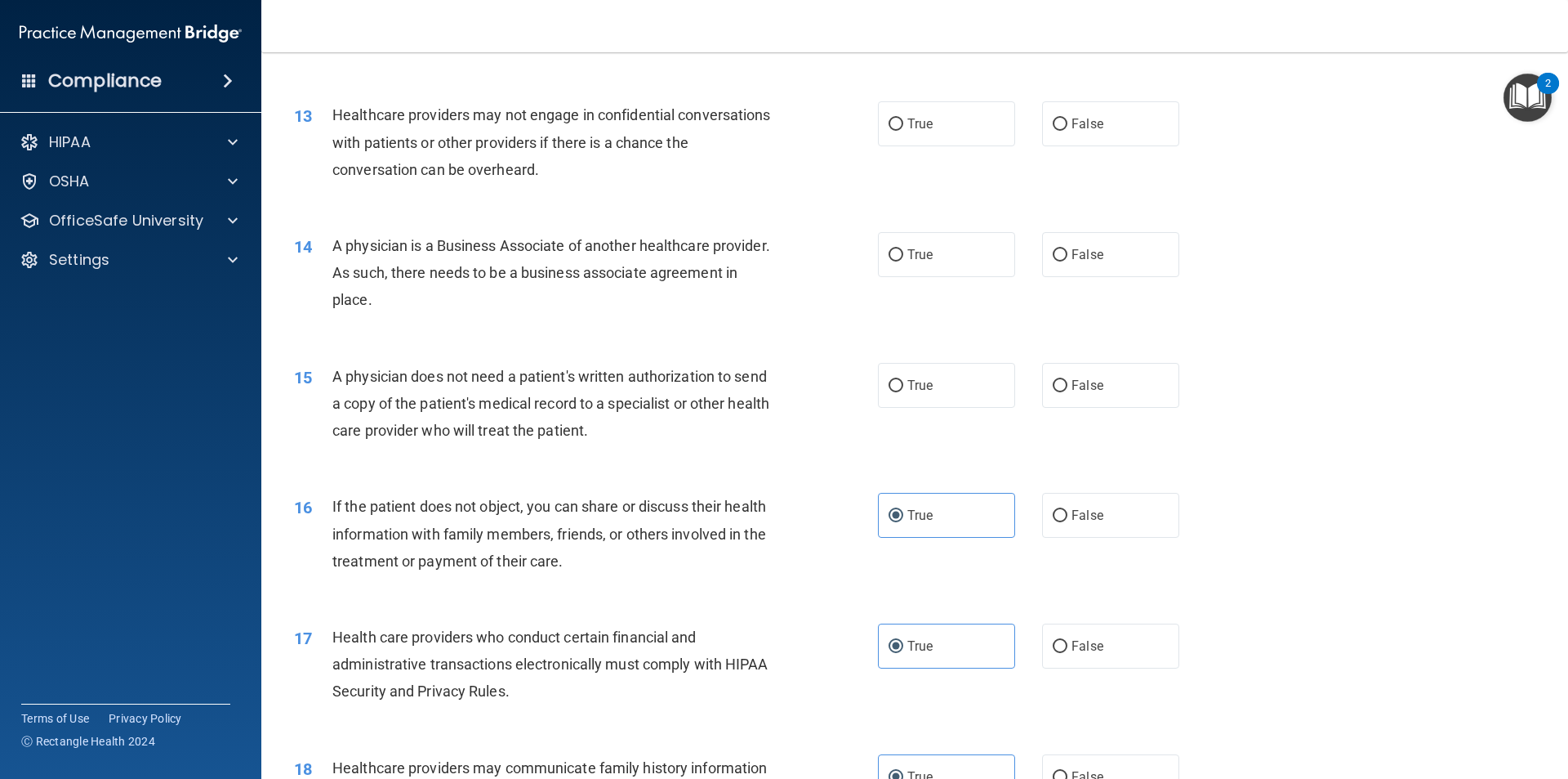
scroll to position [1390, 0]
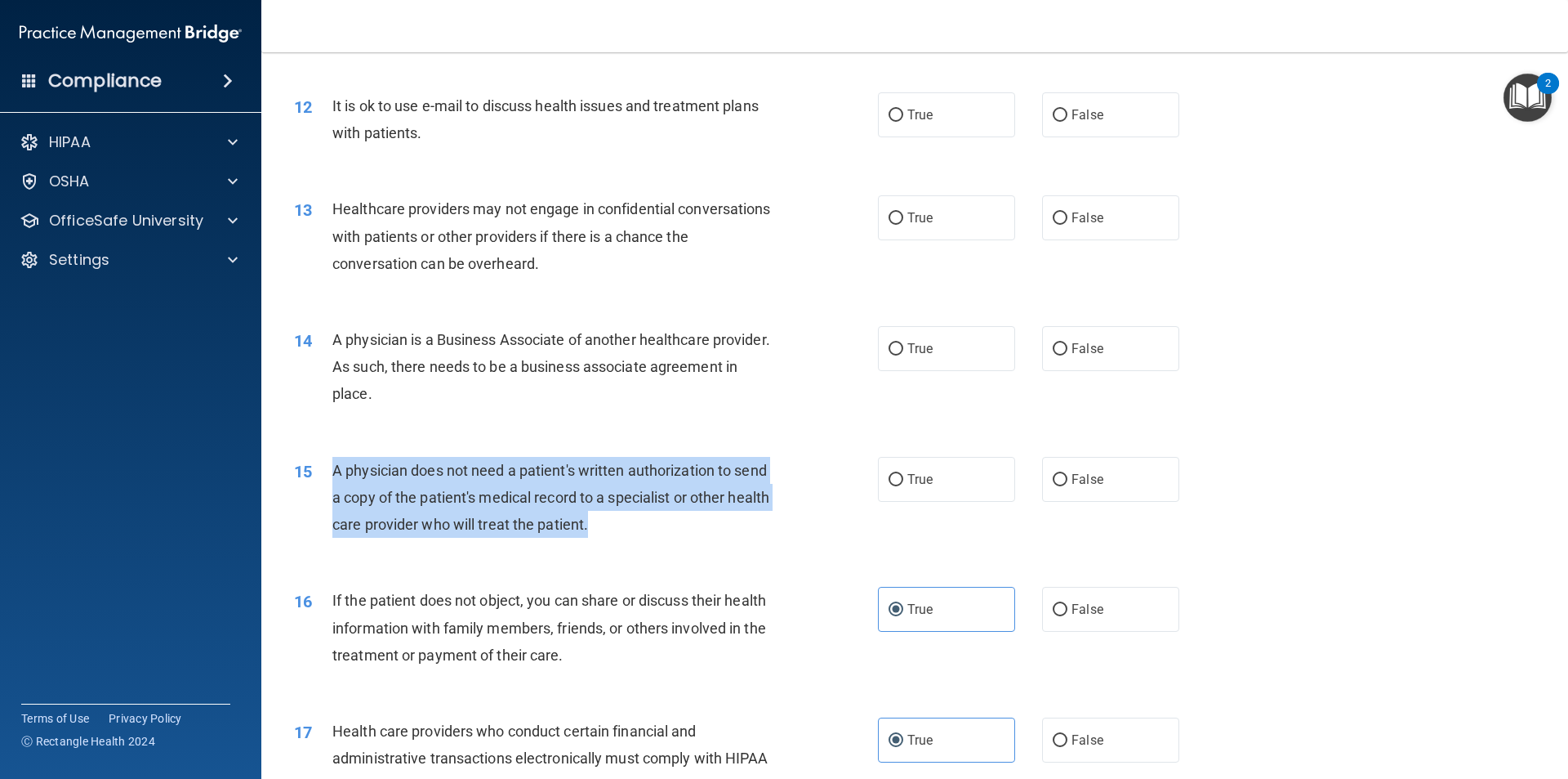
drag, startPoint x: 636, startPoint y: 523, endPoint x: 322, endPoint y: 483, distance: 316.5
click at [322, 483] on div "15 A physician does not need a patient's written authorization to send a copy o…" at bounding box center [586, 501] width 633 height 90
click at [506, 503] on span "A physician does not need a patient's written authorization to send a copy of t…" at bounding box center [550, 497] width 437 height 71
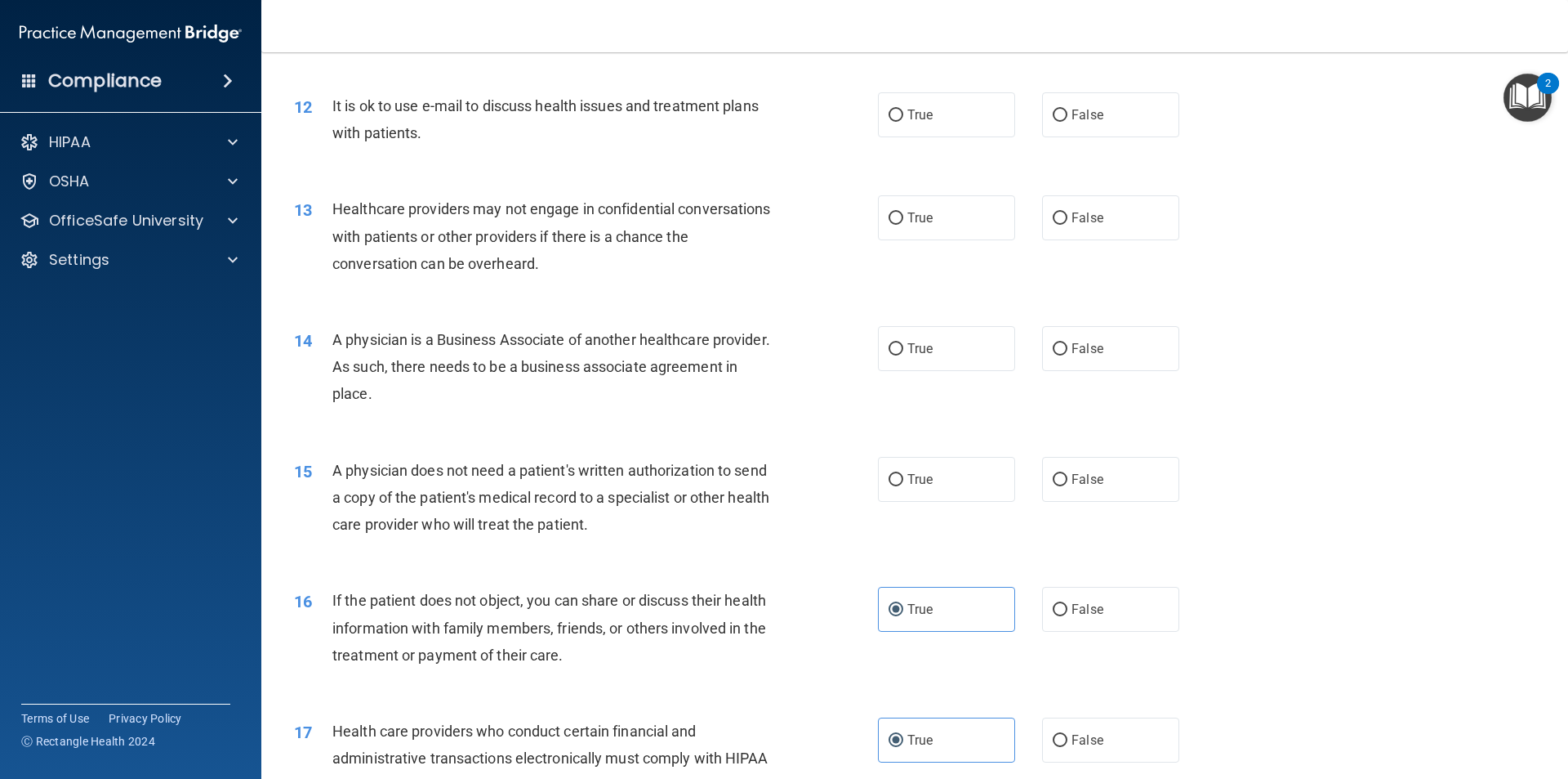
click at [654, 511] on div "A physician does not need a patient's written authorization to send a copy of t…" at bounding box center [560, 497] width 456 height 82
click at [1085, 483] on span "False" at bounding box center [1087, 479] width 32 height 16
click at [1067, 483] on input "False" at bounding box center [1060, 480] width 15 height 12
radio input "true"
drag, startPoint x: 513, startPoint y: 407, endPoint x: 317, endPoint y: 331, distance: 210.2
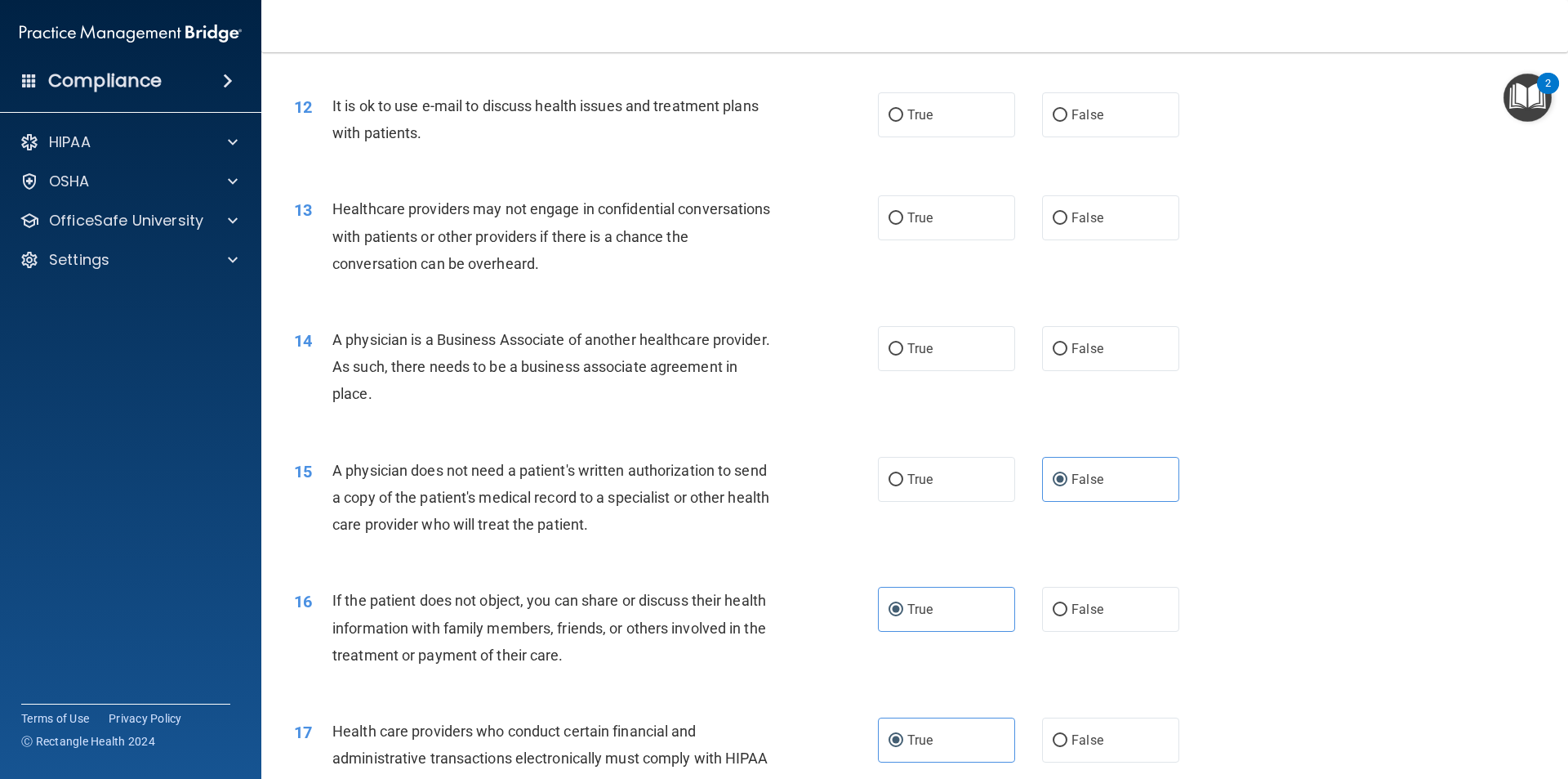
click at [317, 331] on div "14 A physician is a Business Associate of another healthcare provider. As such,…" at bounding box center [586, 370] width 633 height 90
drag, startPoint x: 438, startPoint y: 347, endPoint x: 606, endPoint y: 327, distance: 169.2
click at [606, 327] on div "A physician is a Business Associate of another healthcare provider. As such, th…" at bounding box center [560, 367] width 456 height 82
drag, startPoint x: 535, startPoint y: 390, endPoint x: 336, endPoint y: 335, distance: 206.5
click at [336, 335] on div "A physician is a Business Associate of another healthcare provider. As such, th…" at bounding box center [560, 367] width 456 height 82
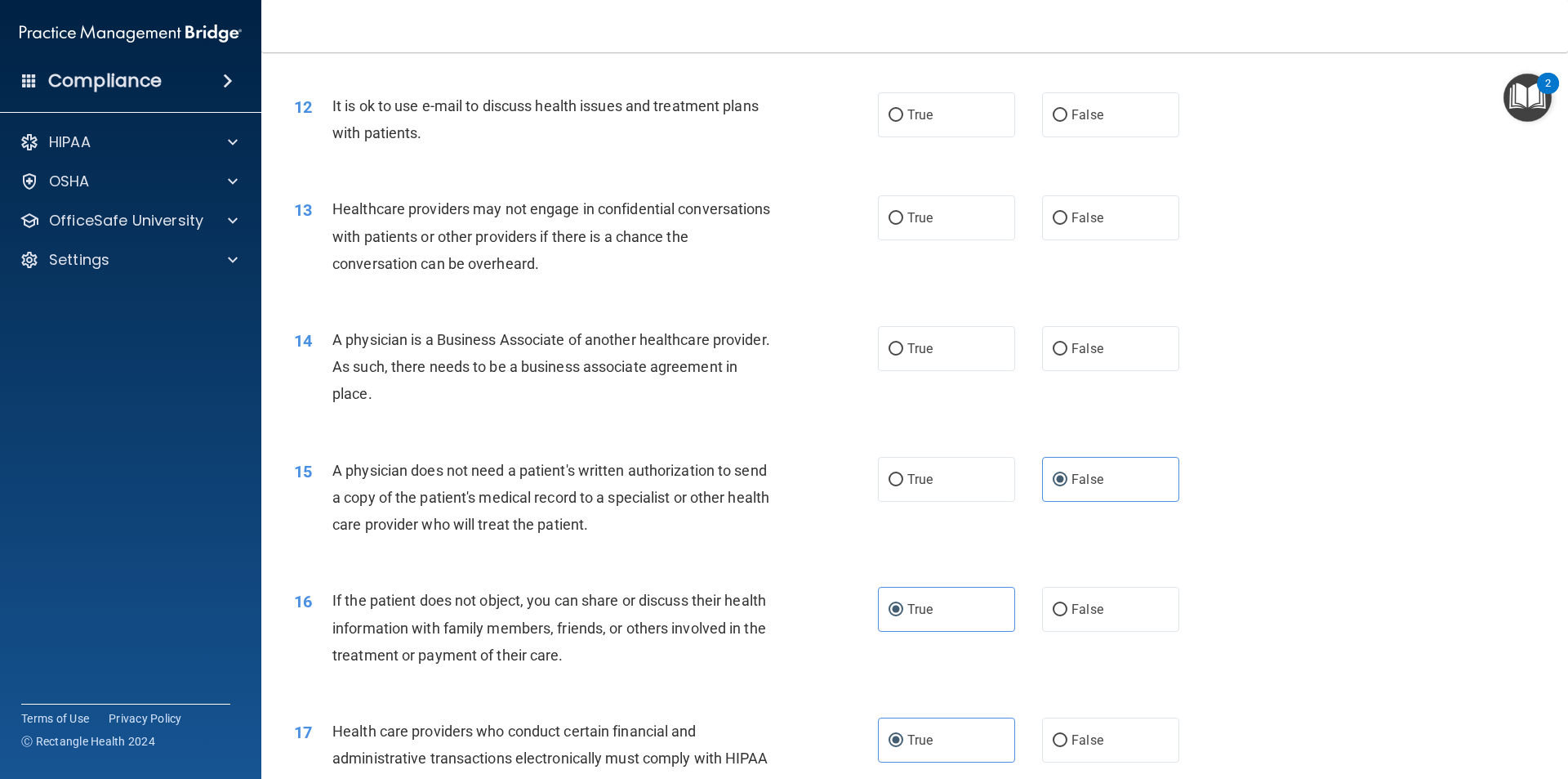
click at [651, 278] on div "13 Healthcare providers may not engage in confidential conversations with patie…" at bounding box center [586, 240] width 633 height 90
click at [575, 378] on div "A physician is a Business Associate of another healthcare provider. As such, th…" at bounding box center [560, 367] width 456 height 82
click at [508, 392] on div "A physician is a Business Associate of another healthcare provider. As such, th…" at bounding box center [560, 367] width 456 height 82
click at [541, 383] on div "A physician is a Business Associate of another healthcare provider. As such, th…" at bounding box center [560, 367] width 456 height 82
drag, startPoint x: 508, startPoint y: 389, endPoint x: 333, endPoint y: 345, distance: 180.4
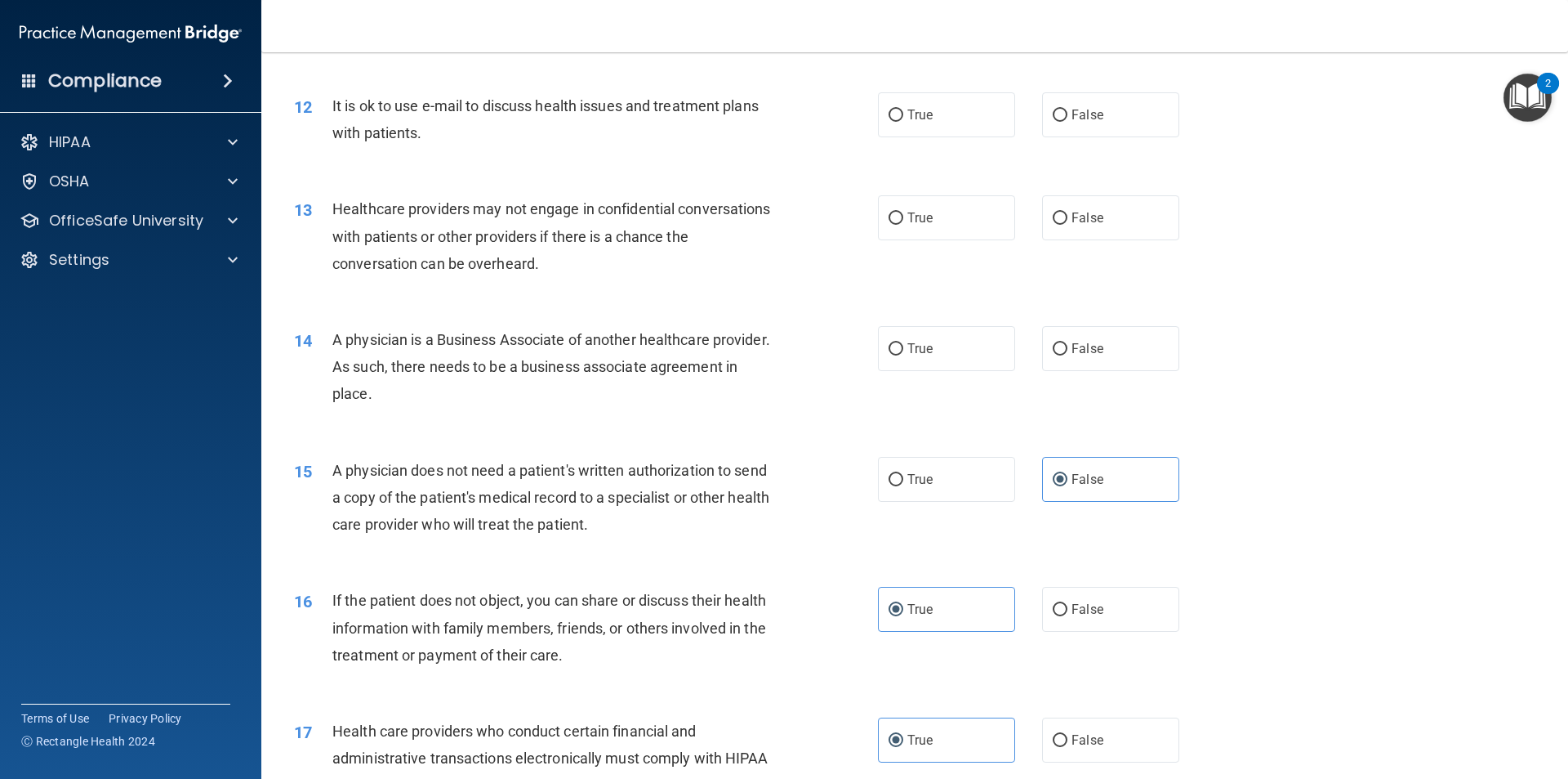
click at [333, 345] on div "A physician is a Business Associate of another healthcare provider. As such, th…" at bounding box center [560, 367] width 456 height 82
click at [539, 392] on div "A physician is a Business Associate of another healthcare provider. As such, th…" at bounding box center [560, 367] width 456 height 82
drag, startPoint x: 536, startPoint y: 391, endPoint x: 328, endPoint y: 343, distance: 213.5
click at [328, 343] on div "14 A physician is a Business Associate of another healthcare provider. As such,…" at bounding box center [586, 370] width 633 height 90
drag, startPoint x: 728, startPoint y: 429, endPoint x: 802, endPoint y: 403, distance: 78.4
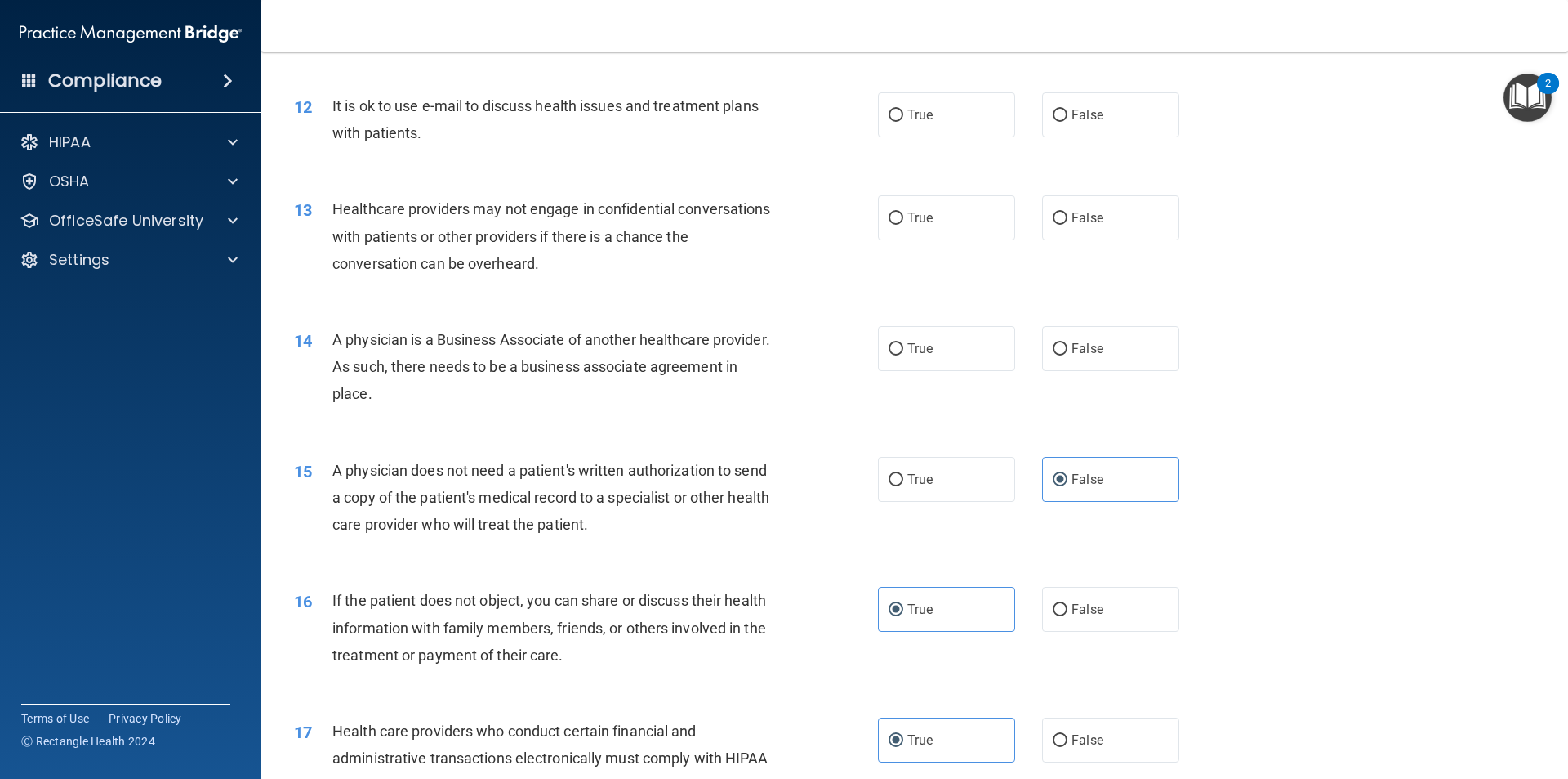
click at [738, 420] on div "01 A business associate agreement is required with organizations or persons whe…" at bounding box center [914, 512] width 1266 height 3587
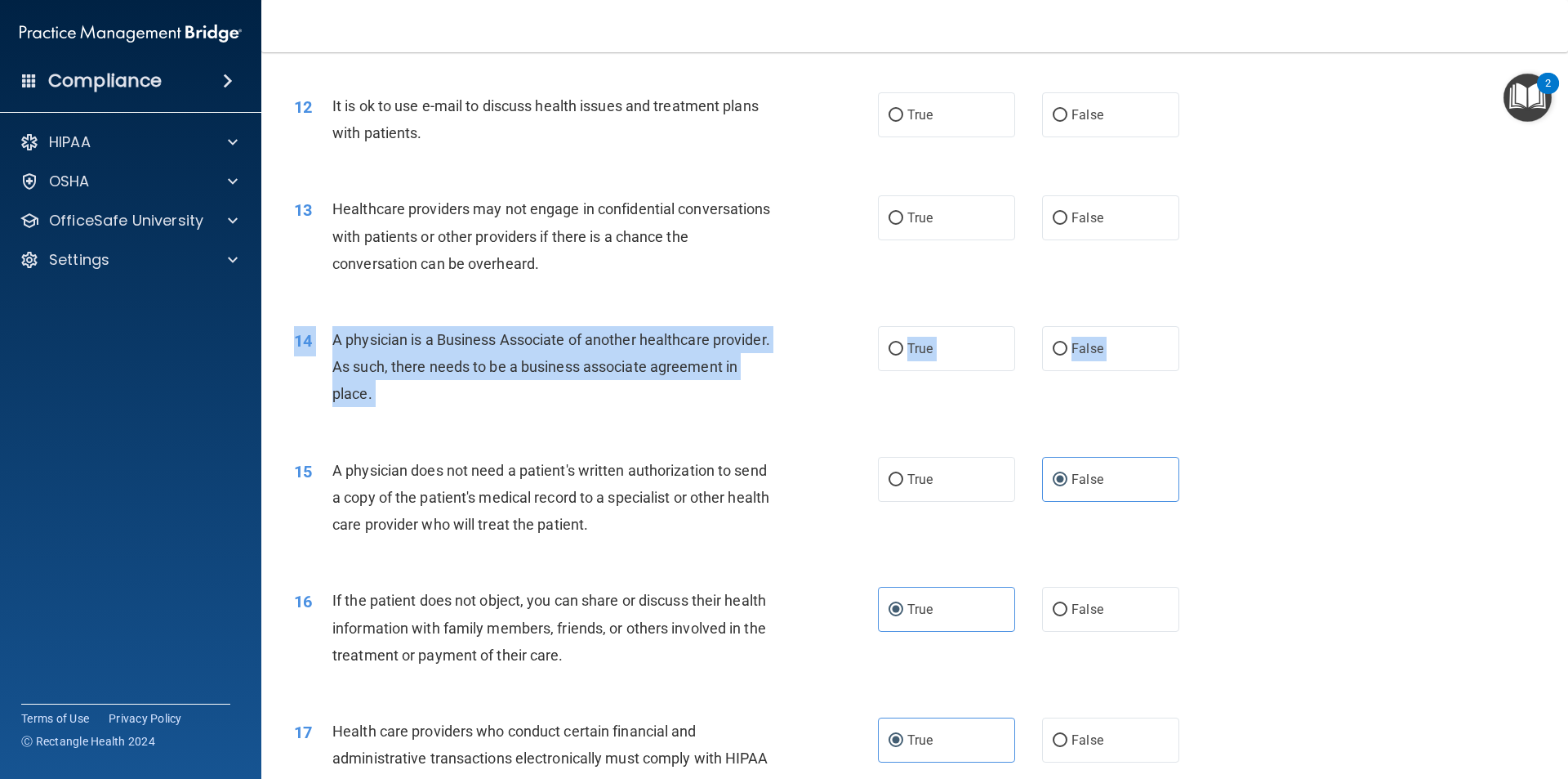
click at [758, 402] on div "A physician is a Business Associate of another healthcare provider. As such, th…" at bounding box center [560, 367] width 456 height 82
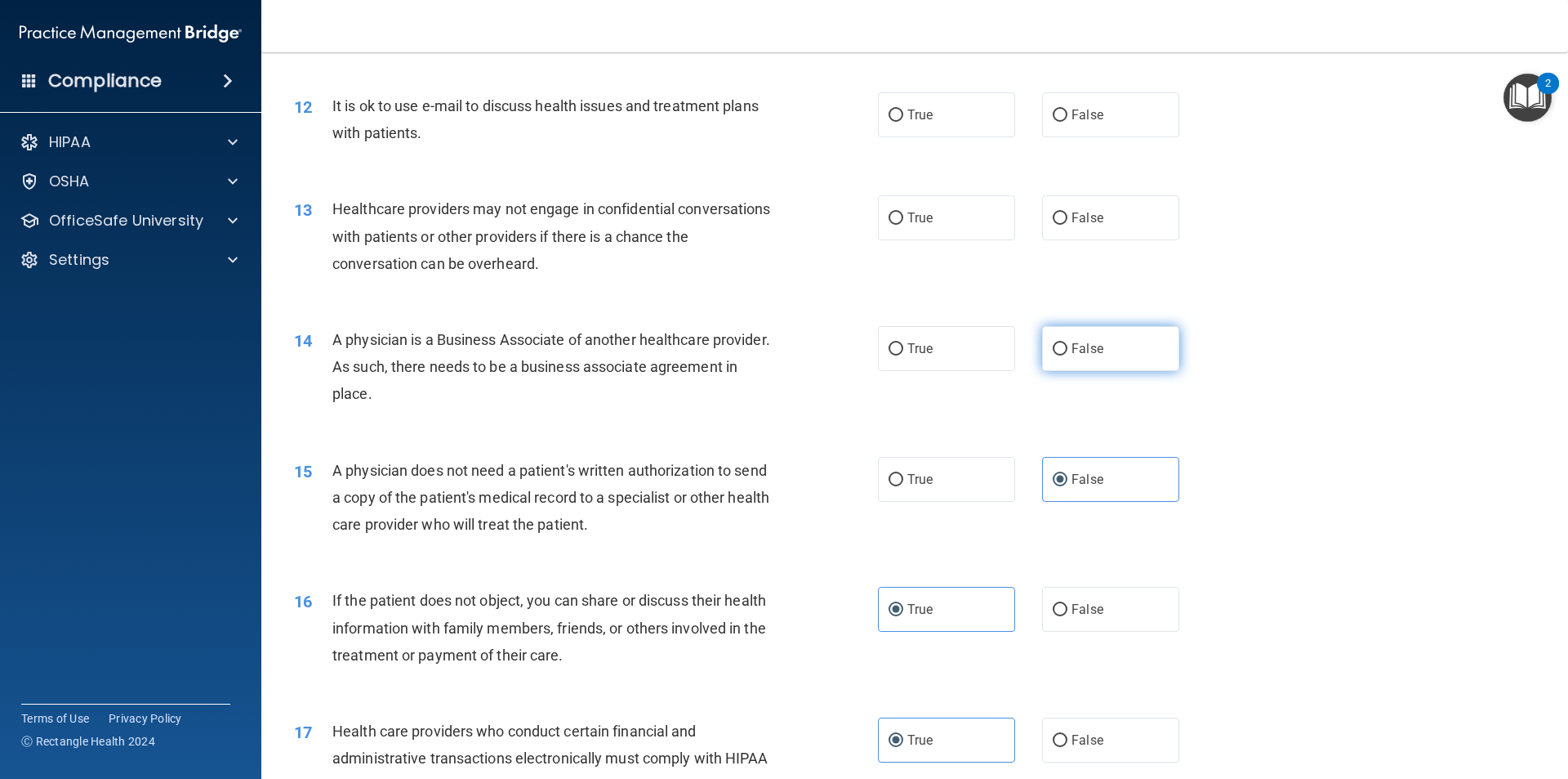
click at [1115, 370] on label "False" at bounding box center [1111, 349] width 137 height 45
click at [1067, 356] on input "False" at bounding box center [1060, 350] width 15 height 12
radio input "true"
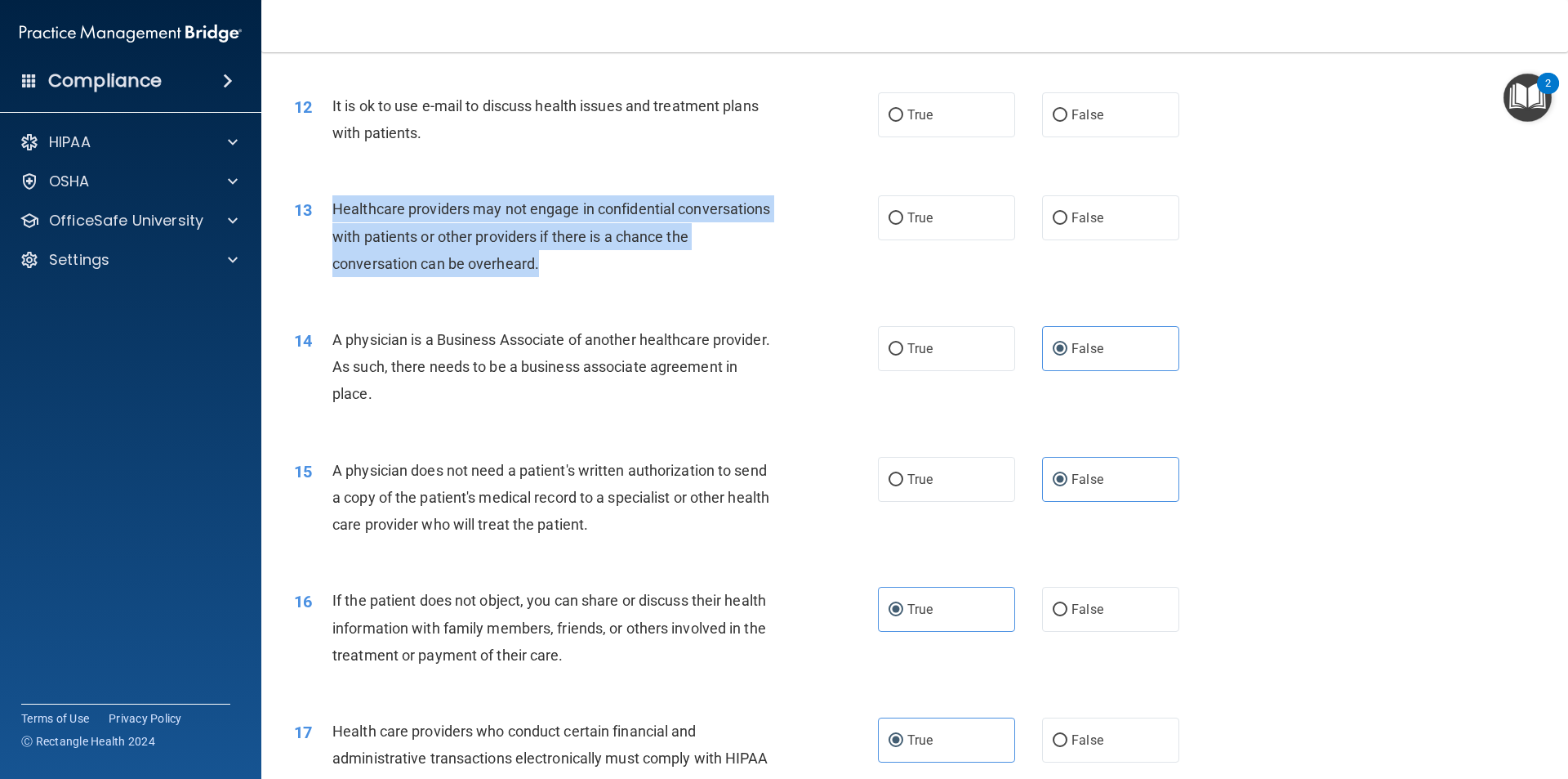
drag, startPoint x: 583, startPoint y: 258, endPoint x: 330, endPoint y: 212, distance: 257.1
click at [331, 210] on div "13 Healthcare providers may not engage in confidential conversations with patie…" at bounding box center [586, 240] width 633 height 90
click at [868, 211] on div "13 Healthcare providers may not engage in confidential conversations with patie…" at bounding box center [586, 240] width 633 height 90
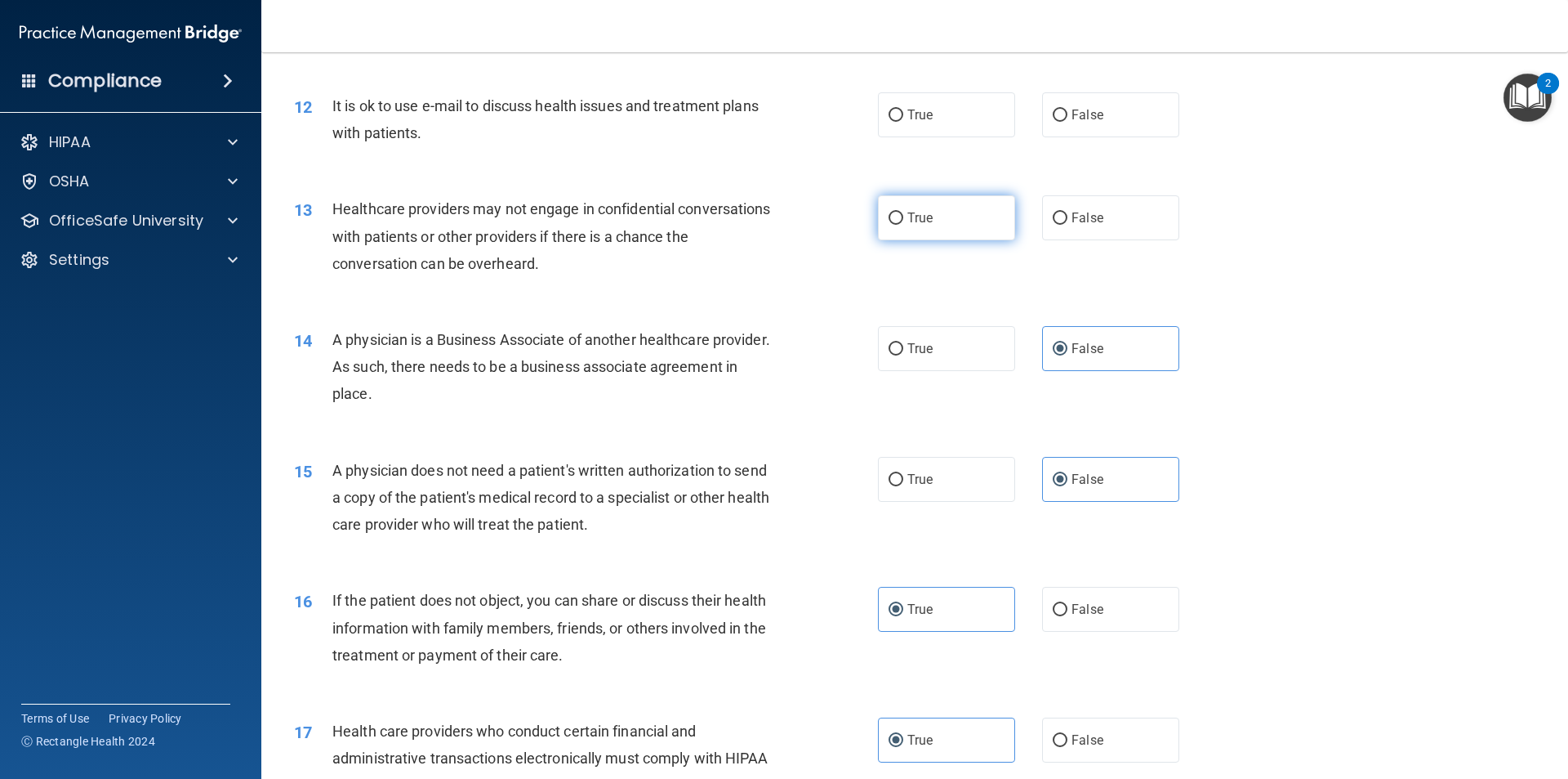
click at [900, 210] on label "True" at bounding box center [947, 218] width 137 height 45
click at [900, 212] on input "True" at bounding box center [895, 218] width 15 height 12
radio input "true"
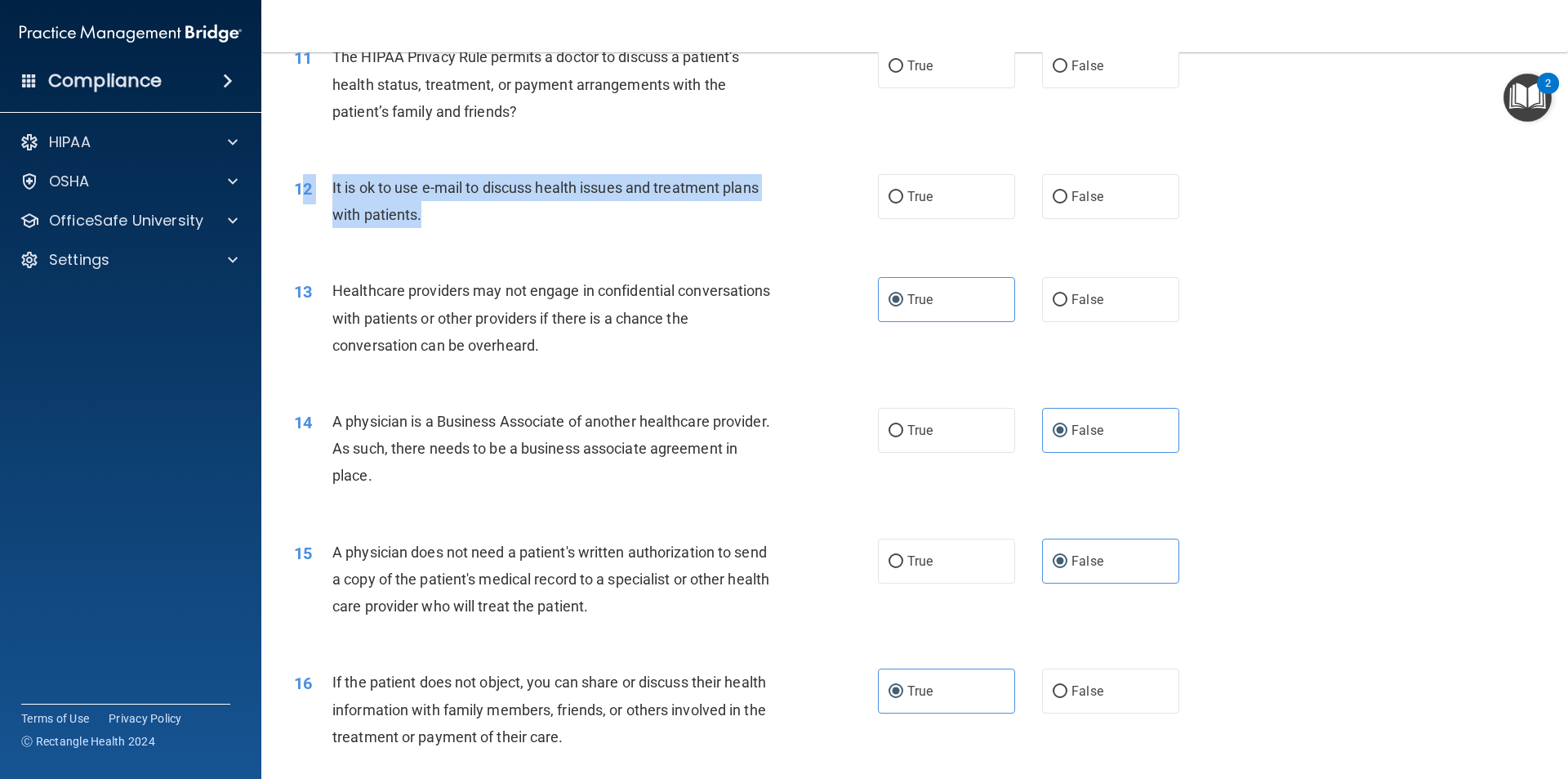
drag, startPoint x: 480, startPoint y: 210, endPoint x: 307, endPoint y: 188, distance: 174.4
click at [307, 188] on div "12 It is ok to use e-mail to discuss health issues and treatment plans with pat…" at bounding box center [586, 204] width 633 height 62
click at [423, 210] on div "It is ok to use e-mail to discuss health issues and treatment plans with patien…" at bounding box center [560, 201] width 456 height 54
drag, startPoint x: 426, startPoint y: 215, endPoint x: 328, endPoint y: 187, distance: 101.9
click at [328, 187] on div "12 It is ok to use e-mail to discuss health issues and treatment plans with pat…" at bounding box center [586, 204] width 633 height 62
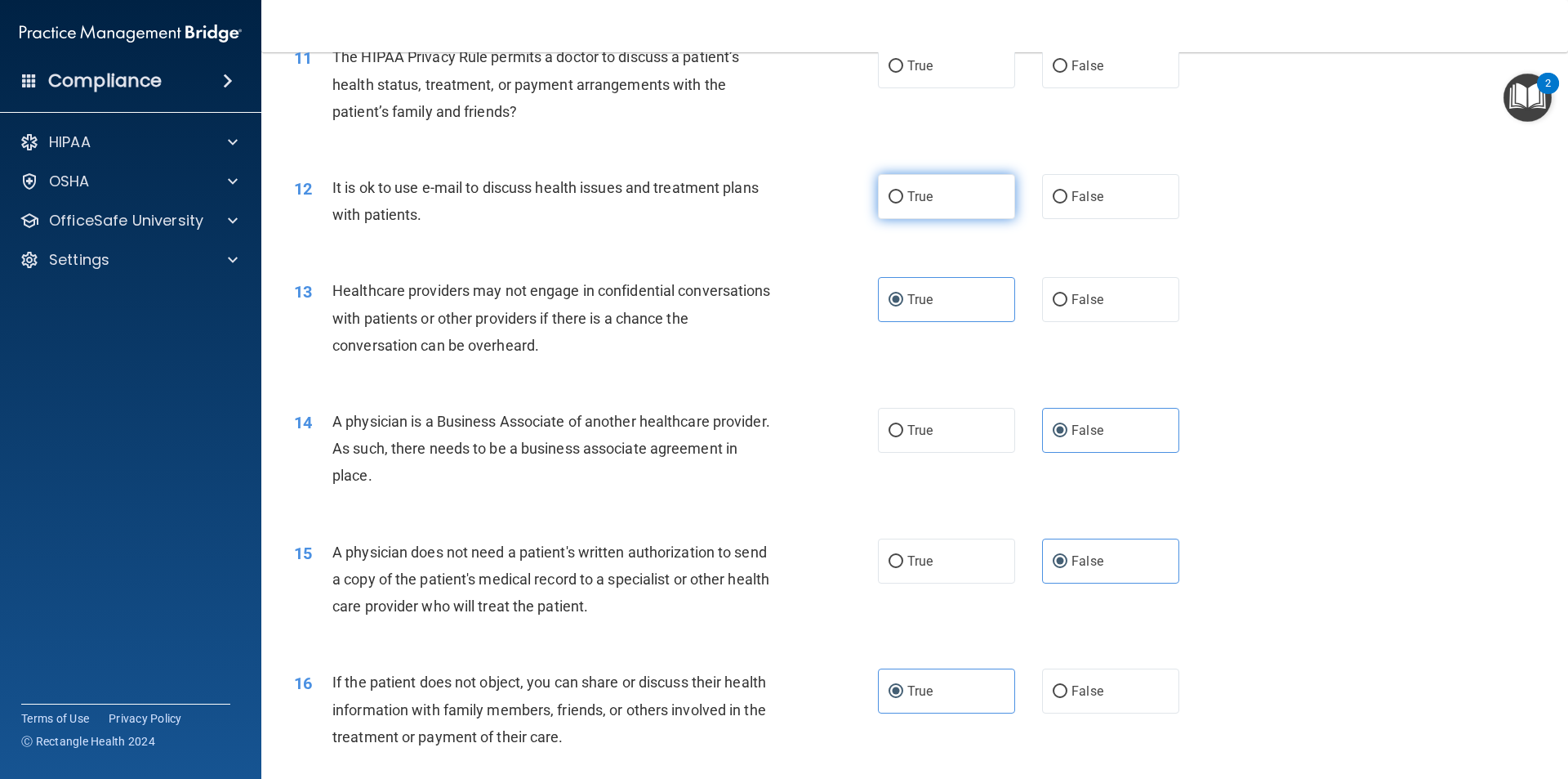
click at [910, 198] on span "True" at bounding box center [920, 196] width 25 height 16
click at [903, 198] on input "True" at bounding box center [895, 197] width 15 height 12
radio input "true"
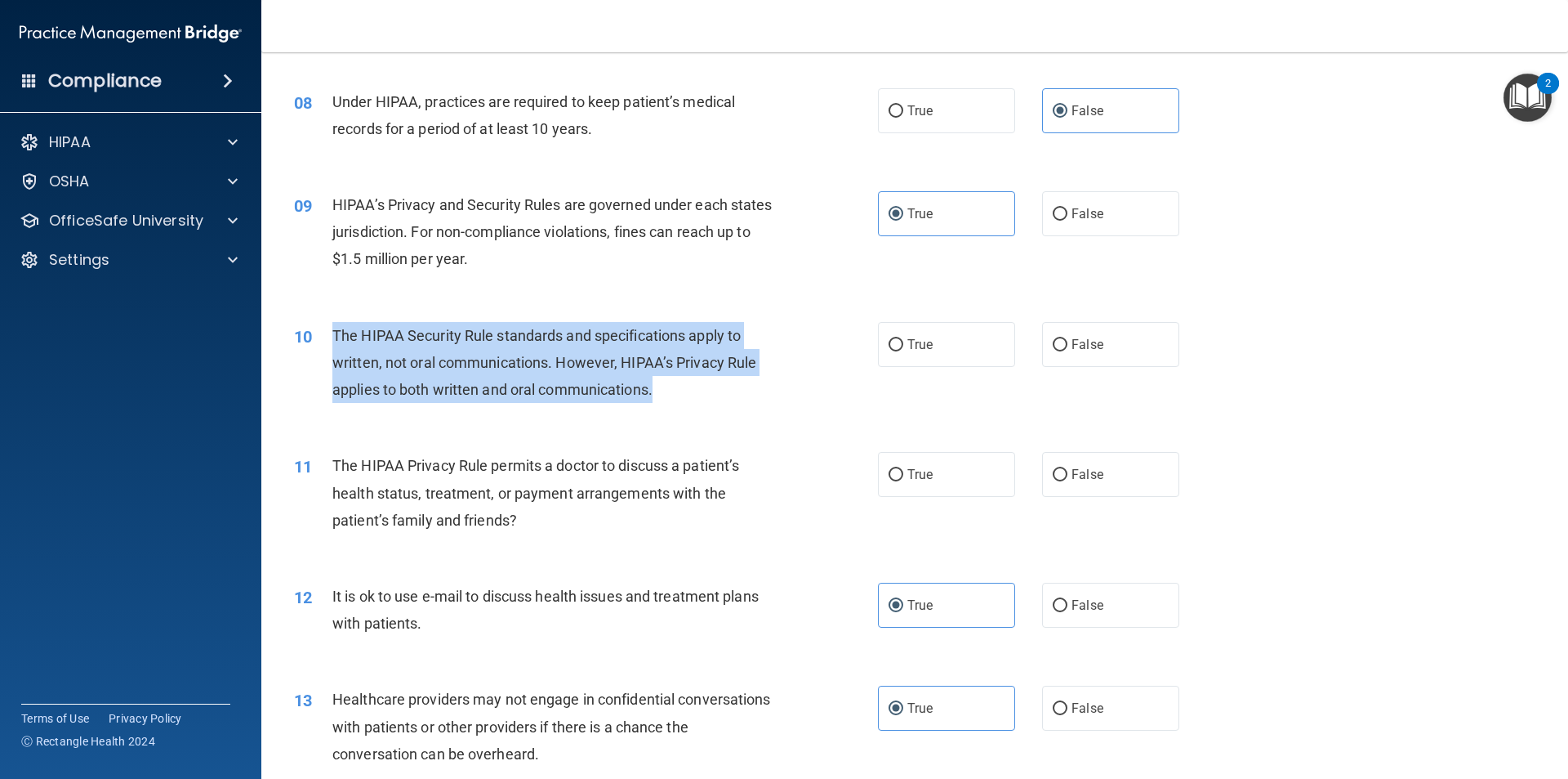
drag, startPoint x: 714, startPoint y: 385, endPoint x: 336, endPoint y: 343, distance: 380.3
click at [336, 343] on div "The HIPAA Security Rule standards and specifications apply to written, not oral…" at bounding box center [560, 363] width 456 height 82
click at [616, 390] on span "The HIPAA Security Rule standards and specifications apply to written, not oral…" at bounding box center [544, 363] width 424 height 71
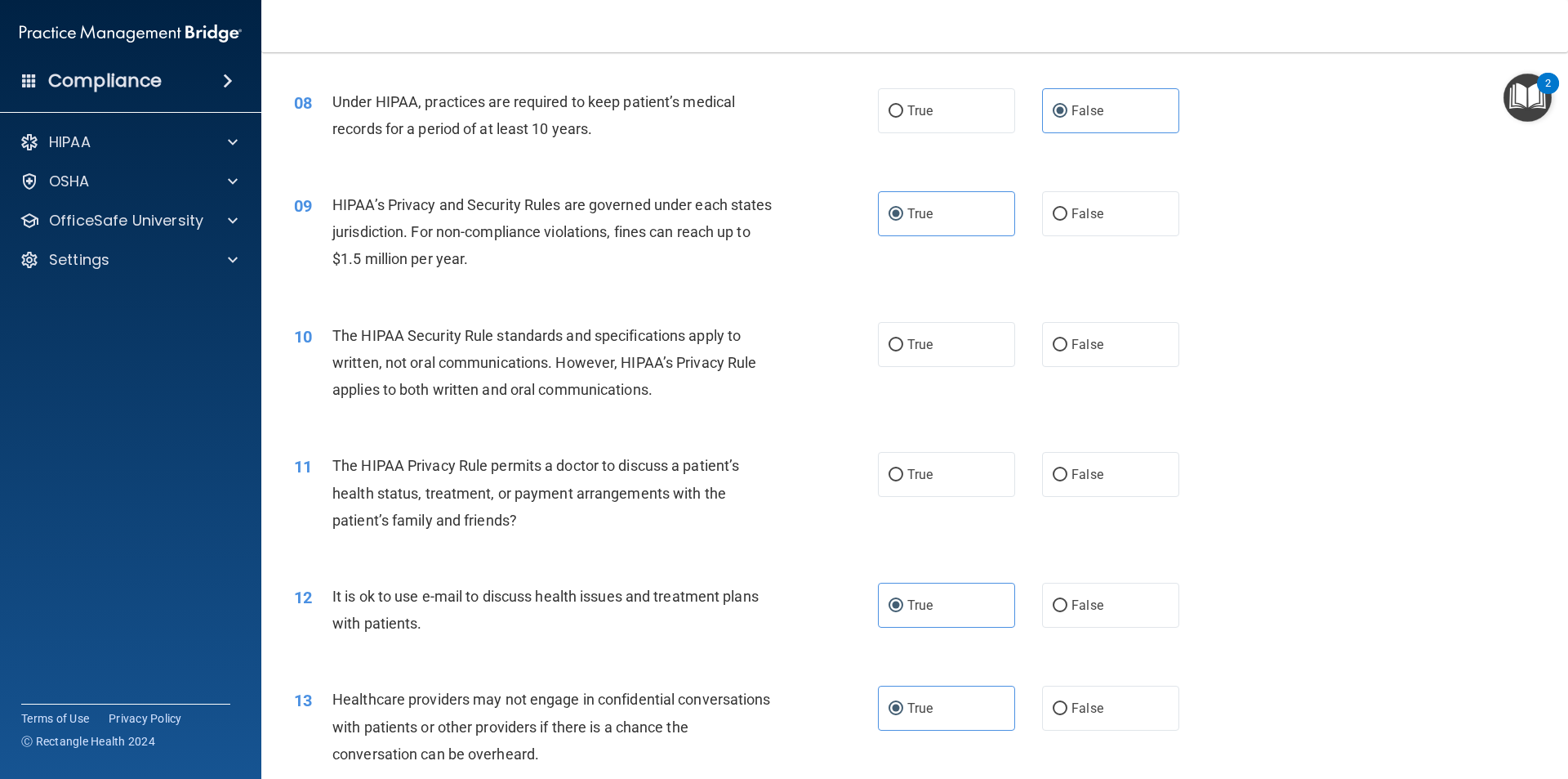
click at [651, 387] on span "The HIPAA Security Rule standards and specifications apply to written, not oral…" at bounding box center [544, 363] width 424 height 71
click at [960, 336] on label "True" at bounding box center [947, 344] width 137 height 45
click at [903, 339] on input "True" at bounding box center [895, 345] width 15 height 12
radio input "true"
drag, startPoint x: 581, startPoint y: 521, endPoint x: 522, endPoint y: 504, distance: 61.4
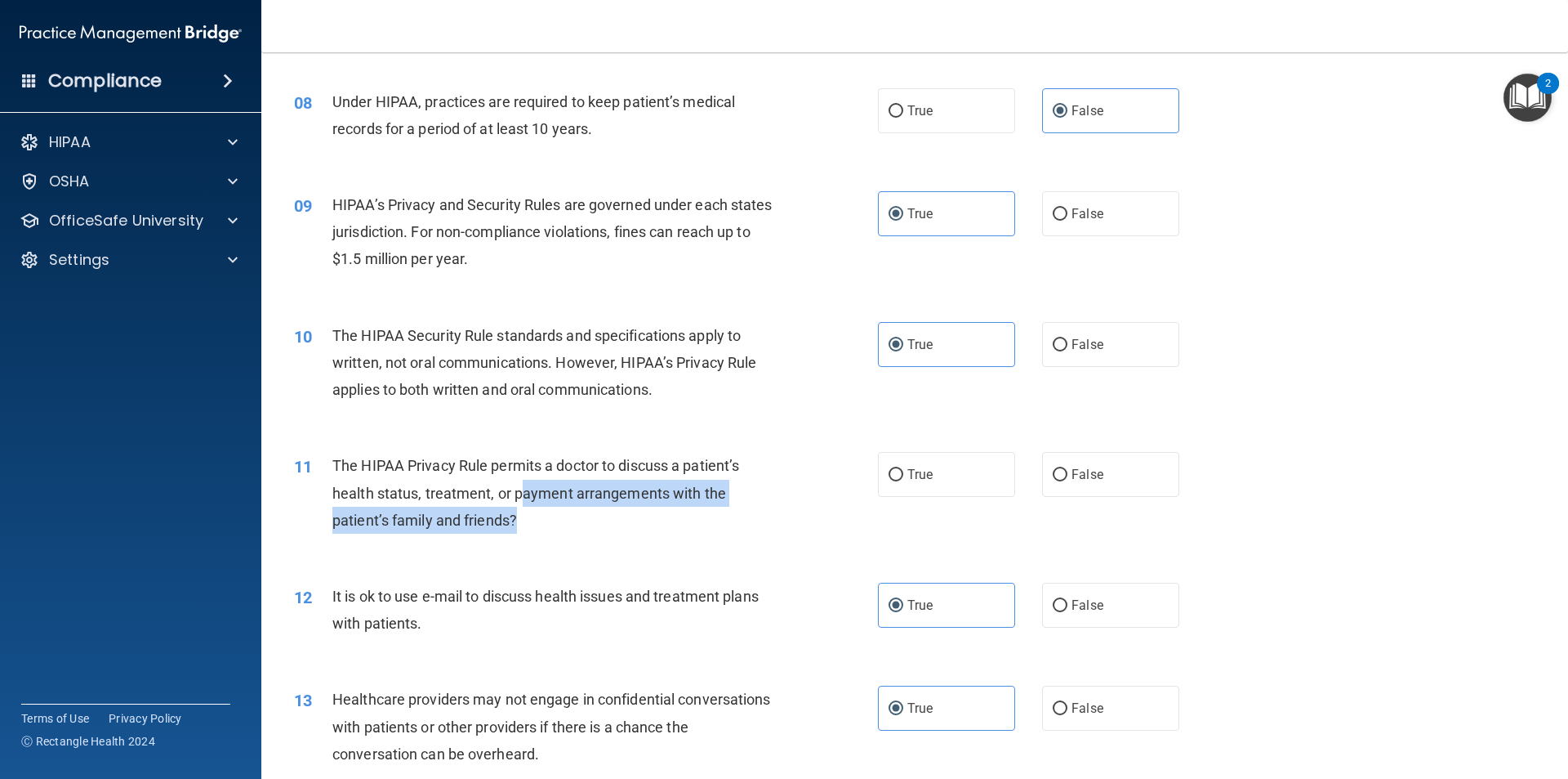
click at [522, 504] on div "The HIPAA Privacy Rule permits a doctor to discuss a patient’s health status, t…" at bounding box center [560, 493] width 456 height 82
click at [535, 513] on div "The HIPAA Privacy Rule permits a doctor to discuss a patient’s health status, t…" at bounding box center [560, 493] width 456 height 82
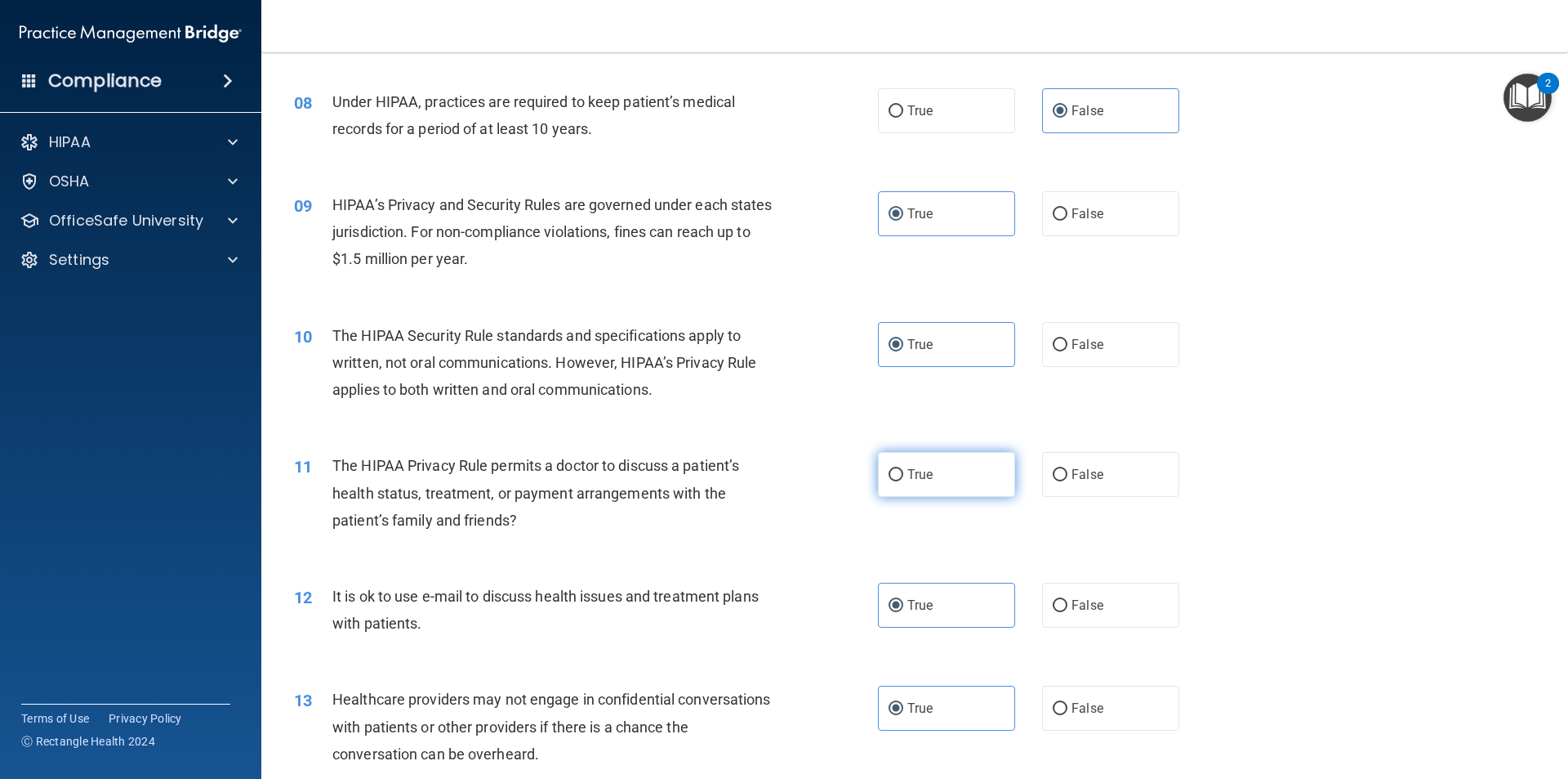
click at [963, 459] on label "True" at bounding box center [947, 475] width 137 height 45
click at [903, 469] on input "True" at bounding box center [895, 475] width 15 height 12
radio input "true"
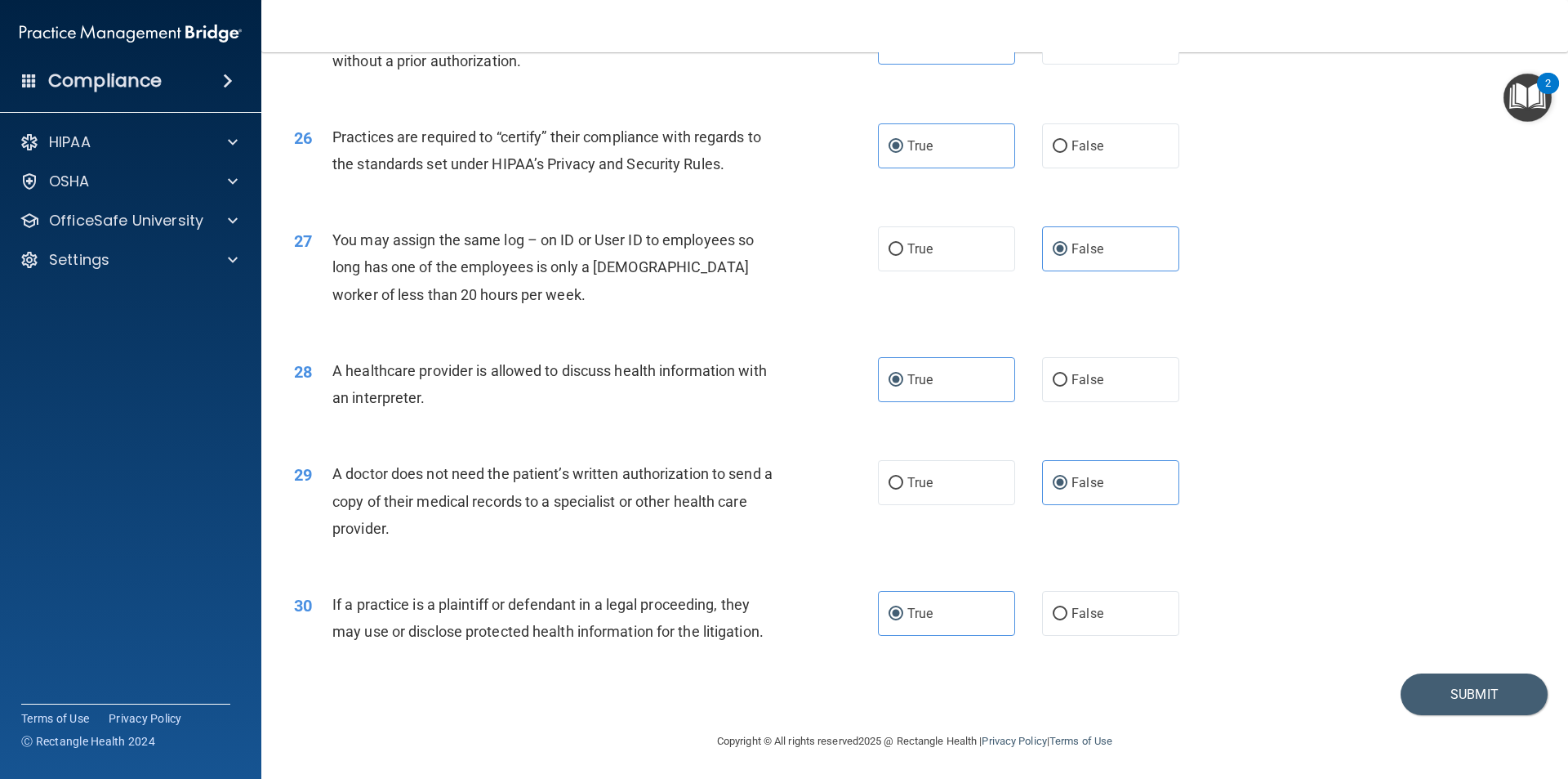
scroll to position [3025, 0]
click at [1475, 693] on button "Submit" at bounding box center [1474, 692] width 147 height 42
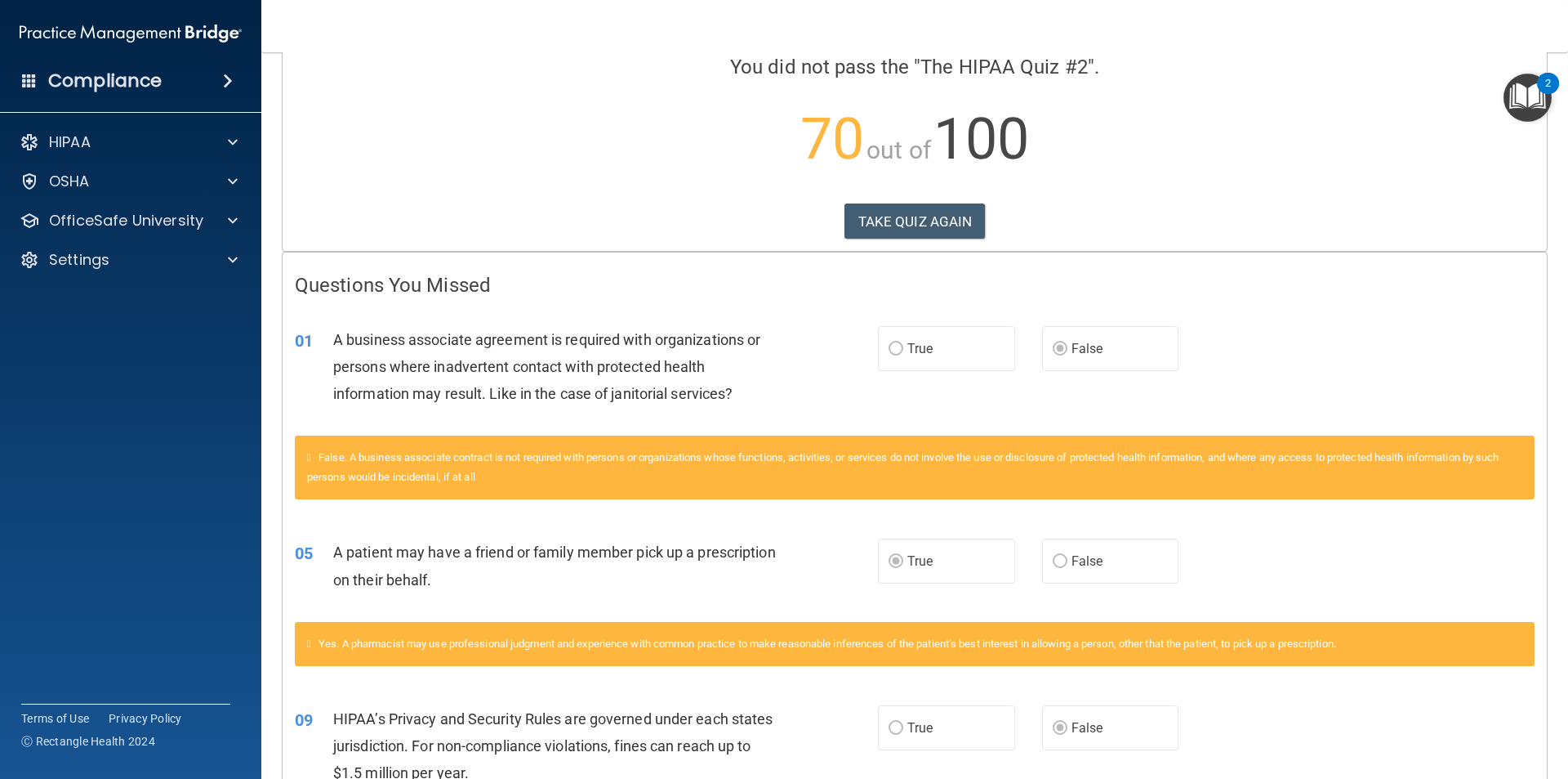
scroll to position [56, 0]
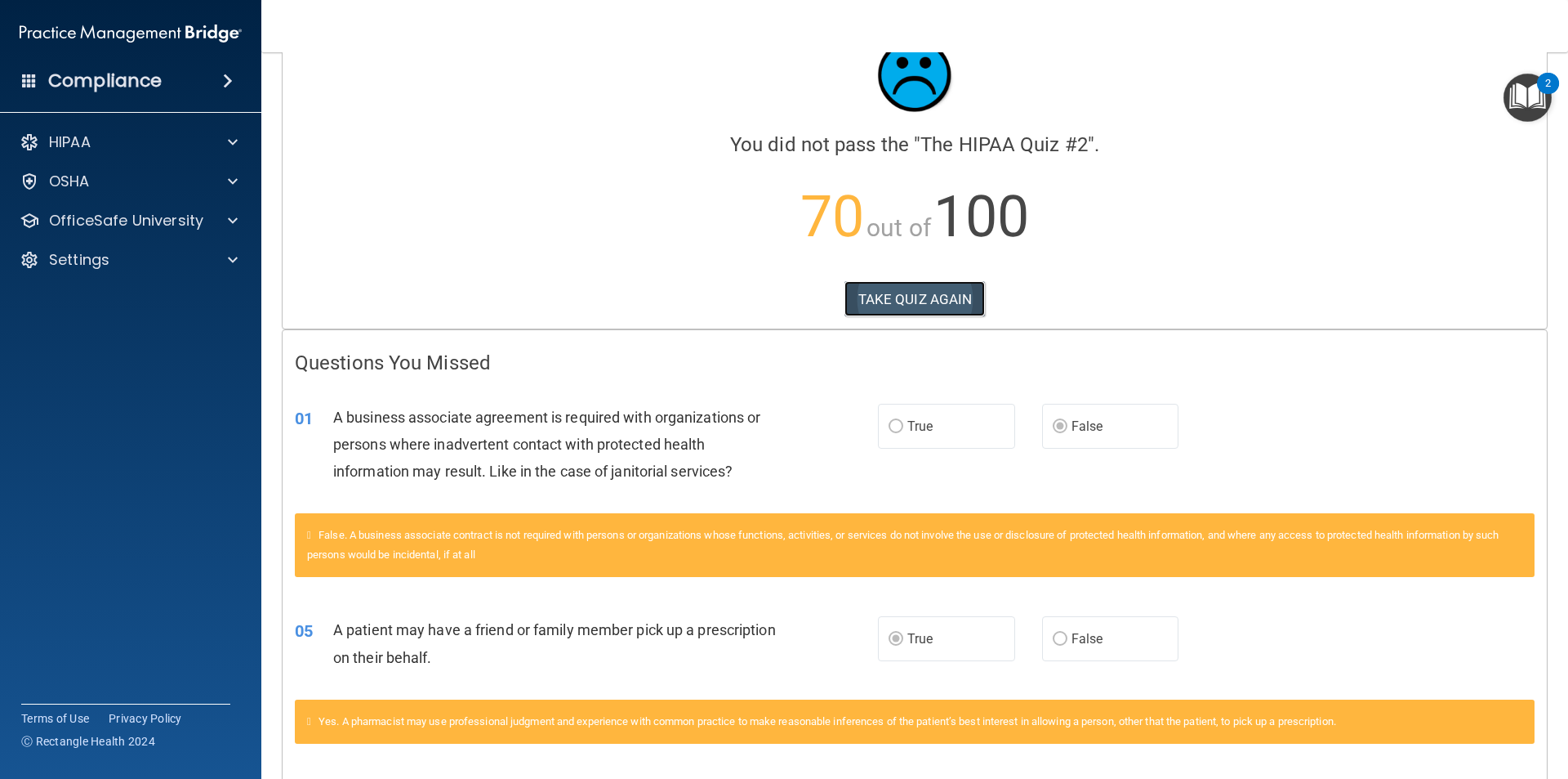
click at [867, 289] on button "TAKE QUIZ AGAIN" at bounding box center [915, 298] width 142 height 36
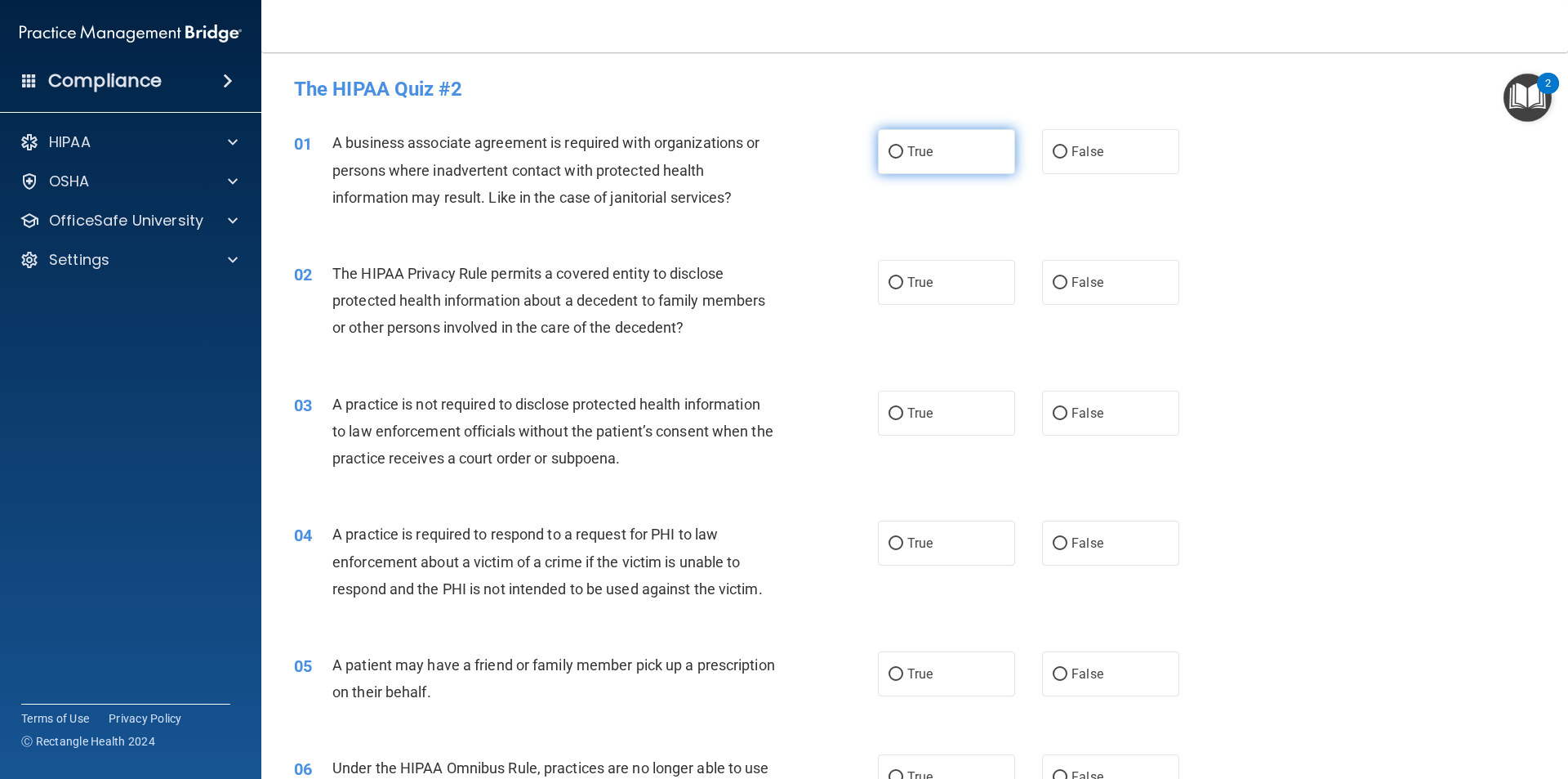
click at [880, 163] on label "True" at bounding box center [947, 151] width 137 height 45
click at [888, 158] on input "True" at bounding box center [895, 152] width 15 height 12
radio input "true"
click at [1057, 165] on label "False" at bounding box center [1111, 151] width 137 height 45
click at [1057, 158] on input "False" at bounding box center [1060, 152] width 15 height 12
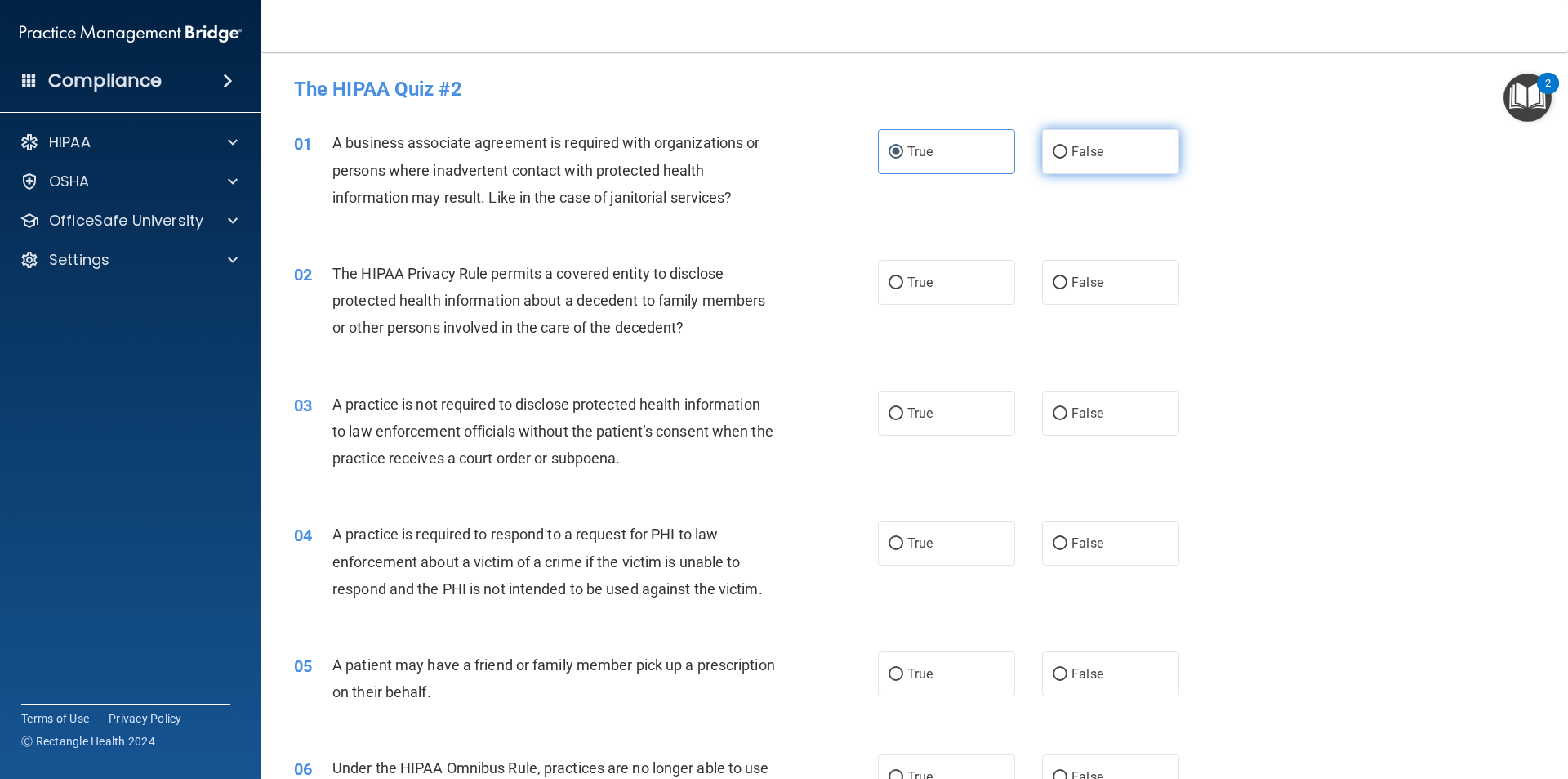
radio input "true"
radio input "false"
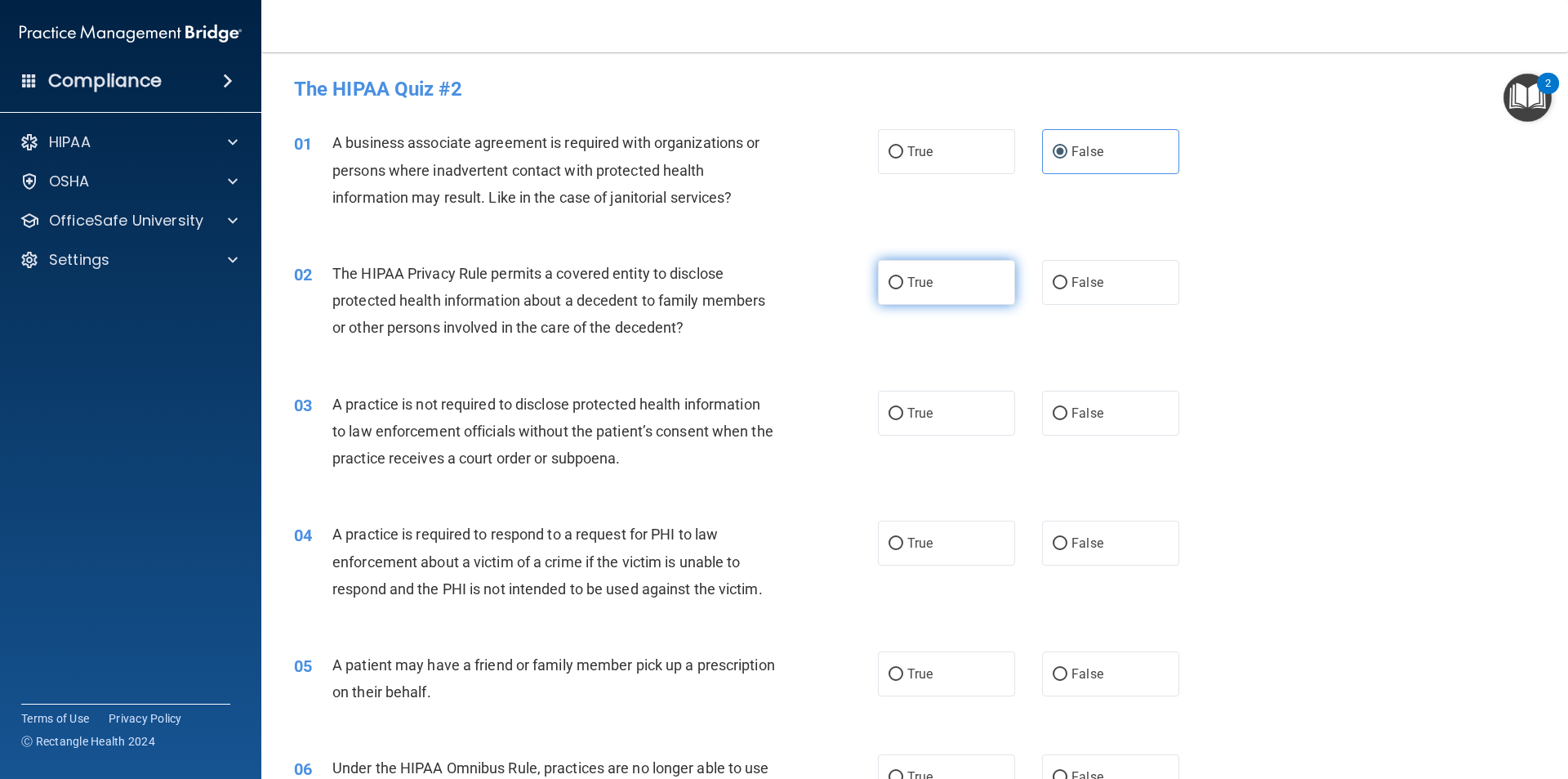
click at [893, 291] on label "True" at bounding box center [947, 283] width 137 height 45
click at [893, 290] on input "True" at bounding box center [895, 283] width 15 height 12
radio input "true"
click at [937, 692] on label "True" at bounding box center [947, 674] width 137 height 45
click at [903, 681] on input "True" at bounding box center [895, 675] width 15 height 12
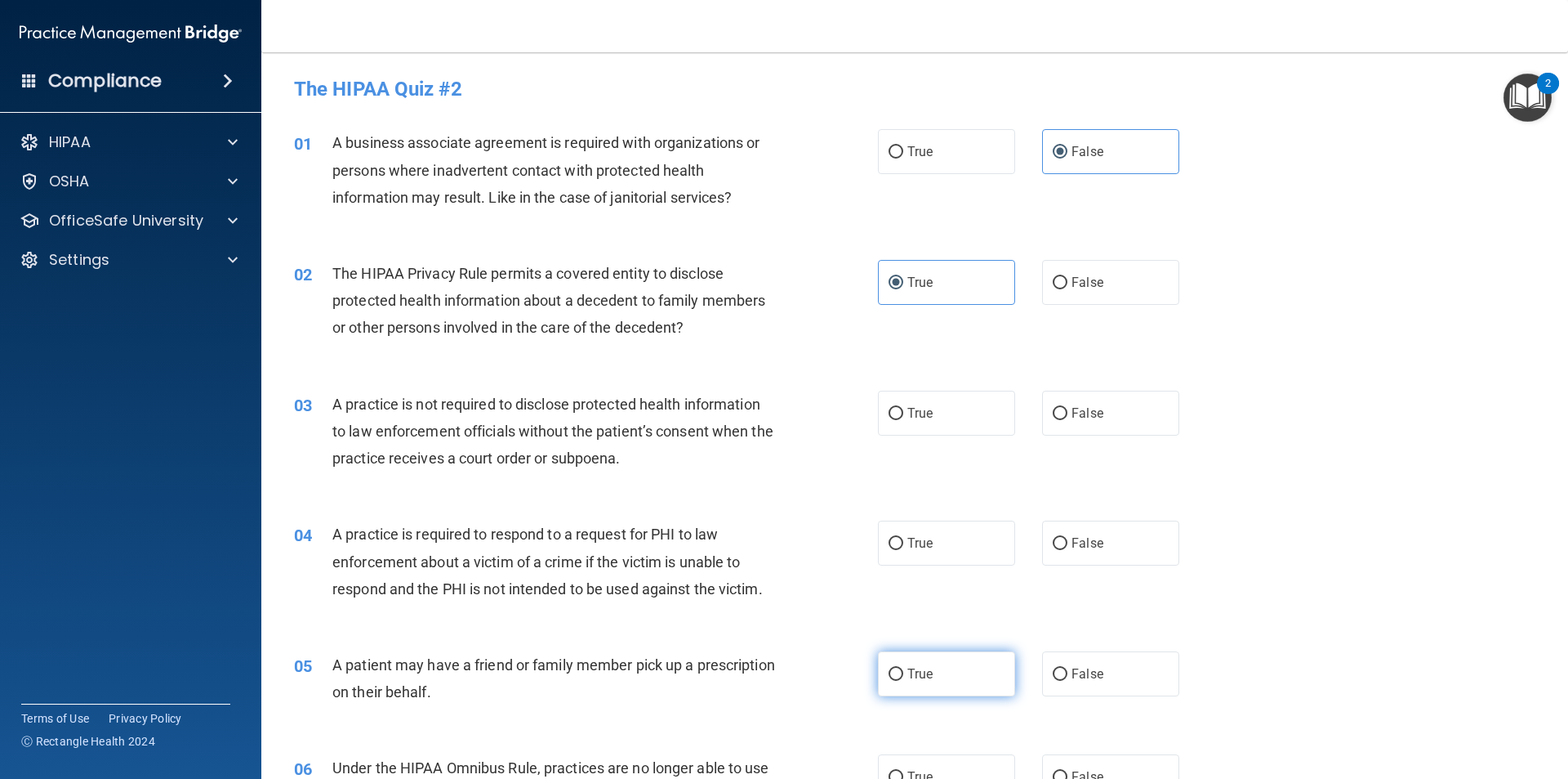
radio input "true"
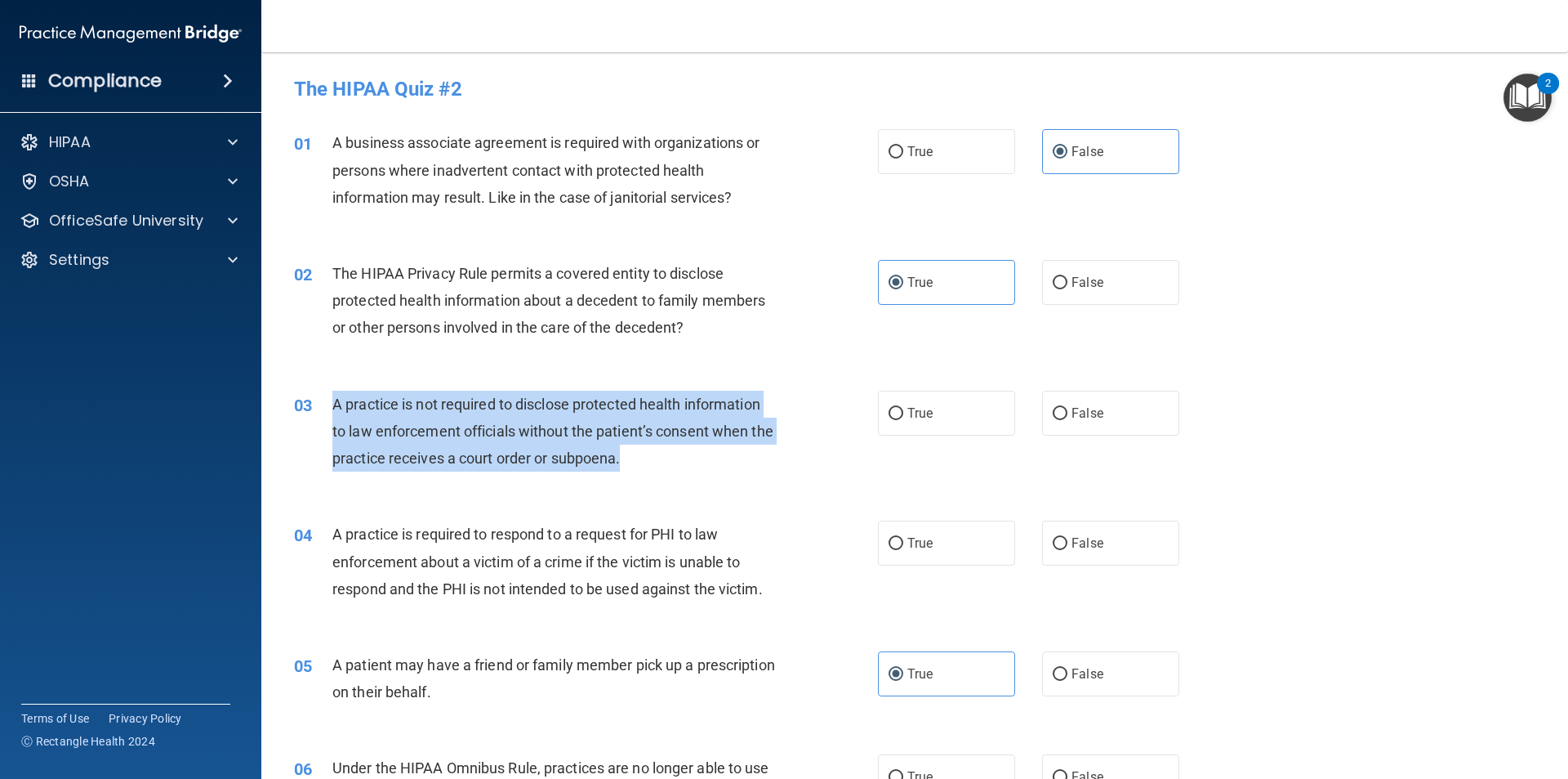
drag, startPoint x: 689, startPoint y: 458, endPoint x: 329, endPoint y: 400, distance: 364.6
click at [329, 400] on div "03 A practice is not required to disclose protected health information to law e…" at bounding box center [586, 435] width 633 height 90
click at [648, 460] on div "A practice is not required to disclose protected health information to law enfo…" at bounding box center [560, 431] width 456 height 82
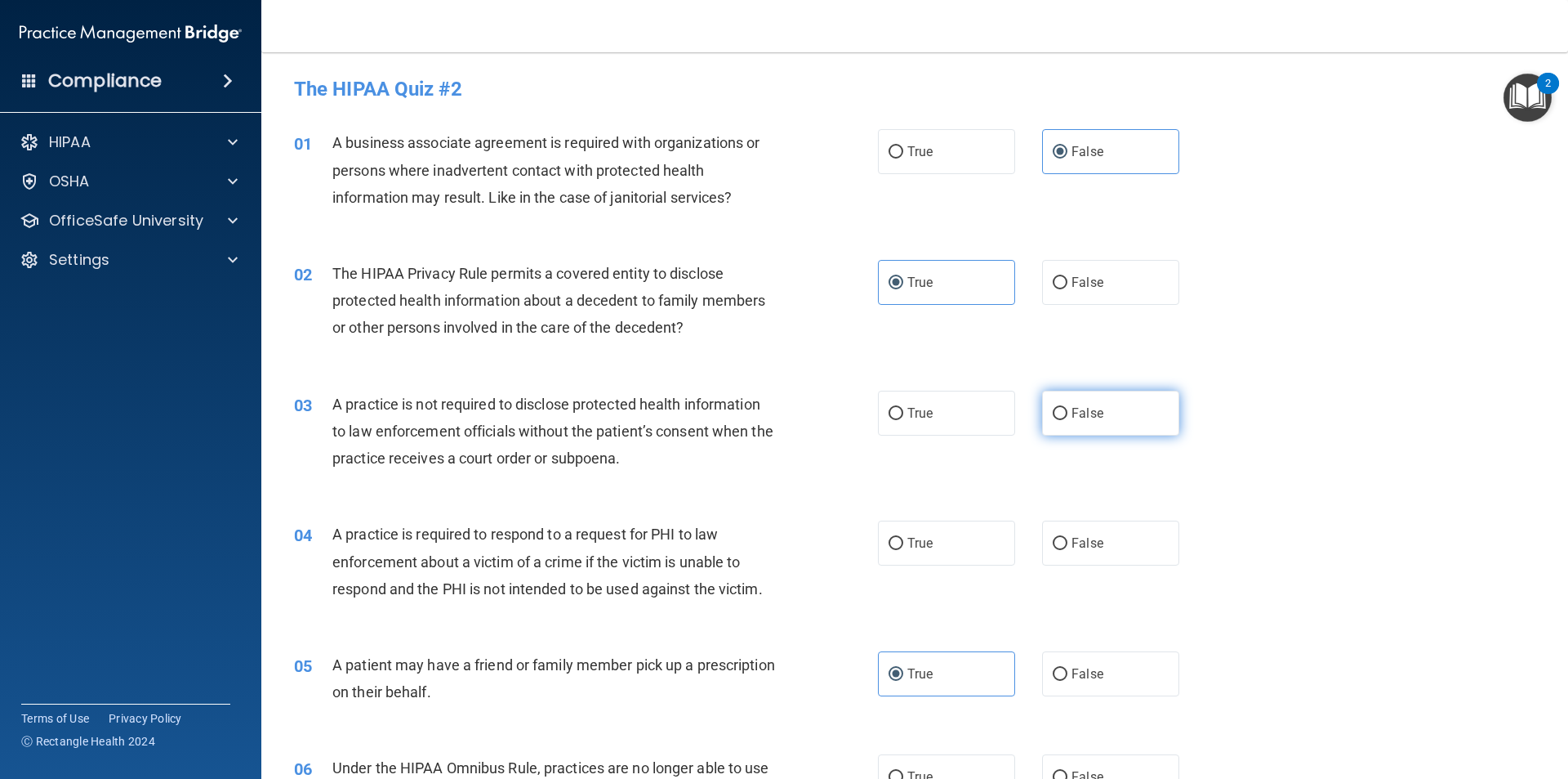
click at [1144, 409] on label "False" at bounding box center [1111, 413] width 137 height 45
click at [1067, 409] on input "False" at bounding box center [1060, 414] width 15 height 12
radio input "true"
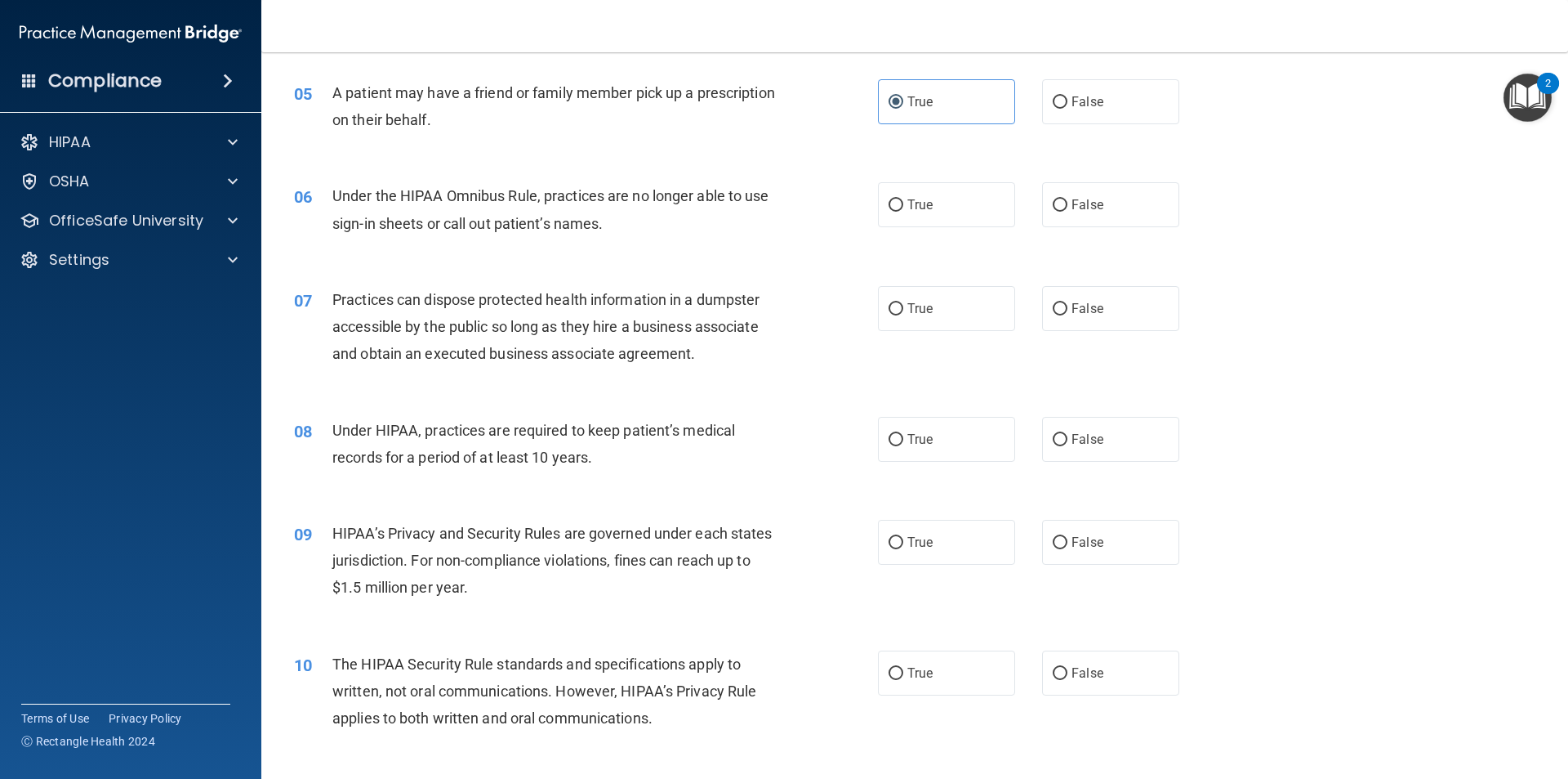
scroll to position [654, 0]
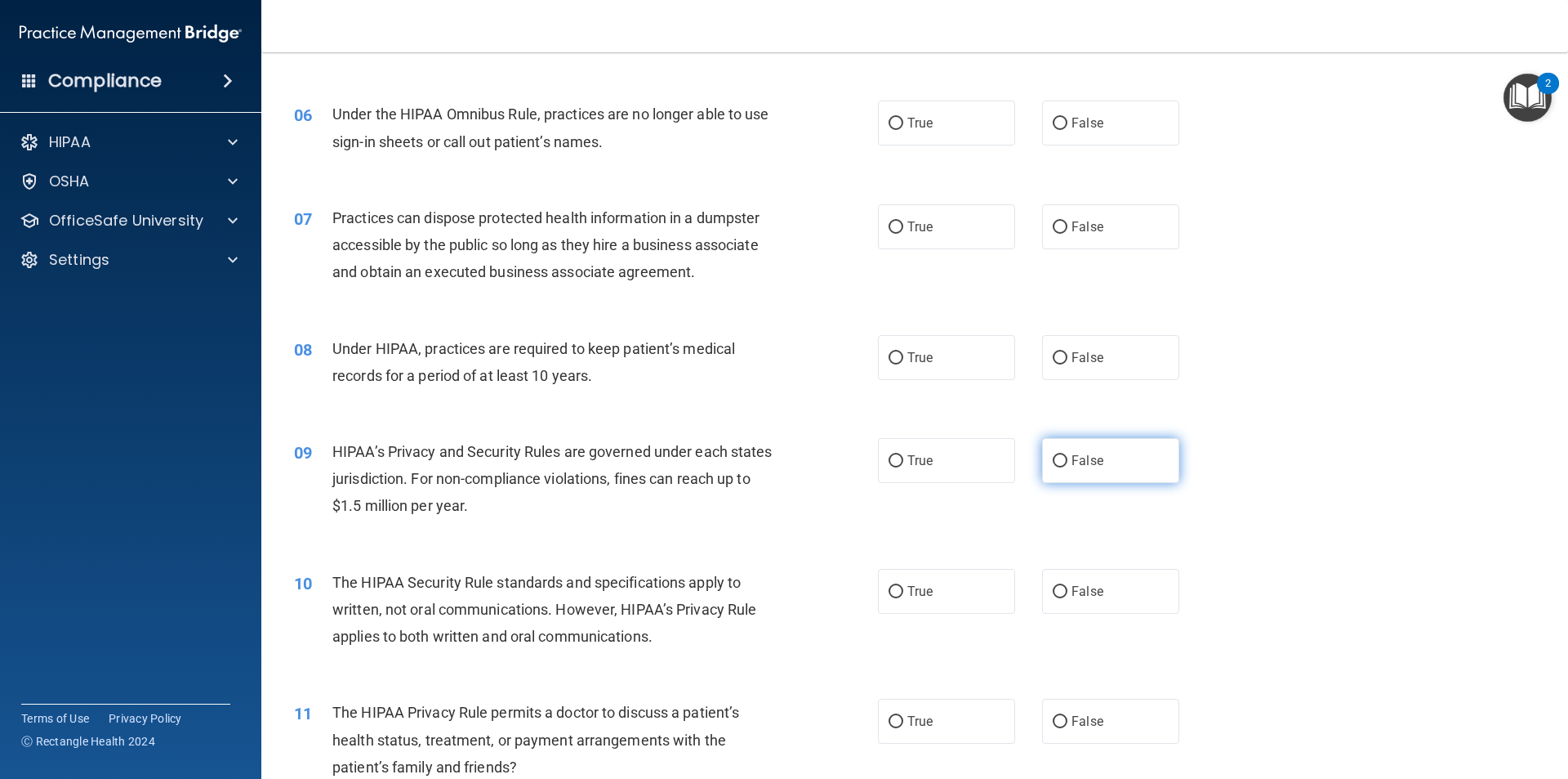
click at [1114, 466] on label "False" at bounding box center [1111, 461] width 137 height 45
click at [1067, 466] on input "False" at bounding box center [1060, 461] width 15 height 12
radio input "true"
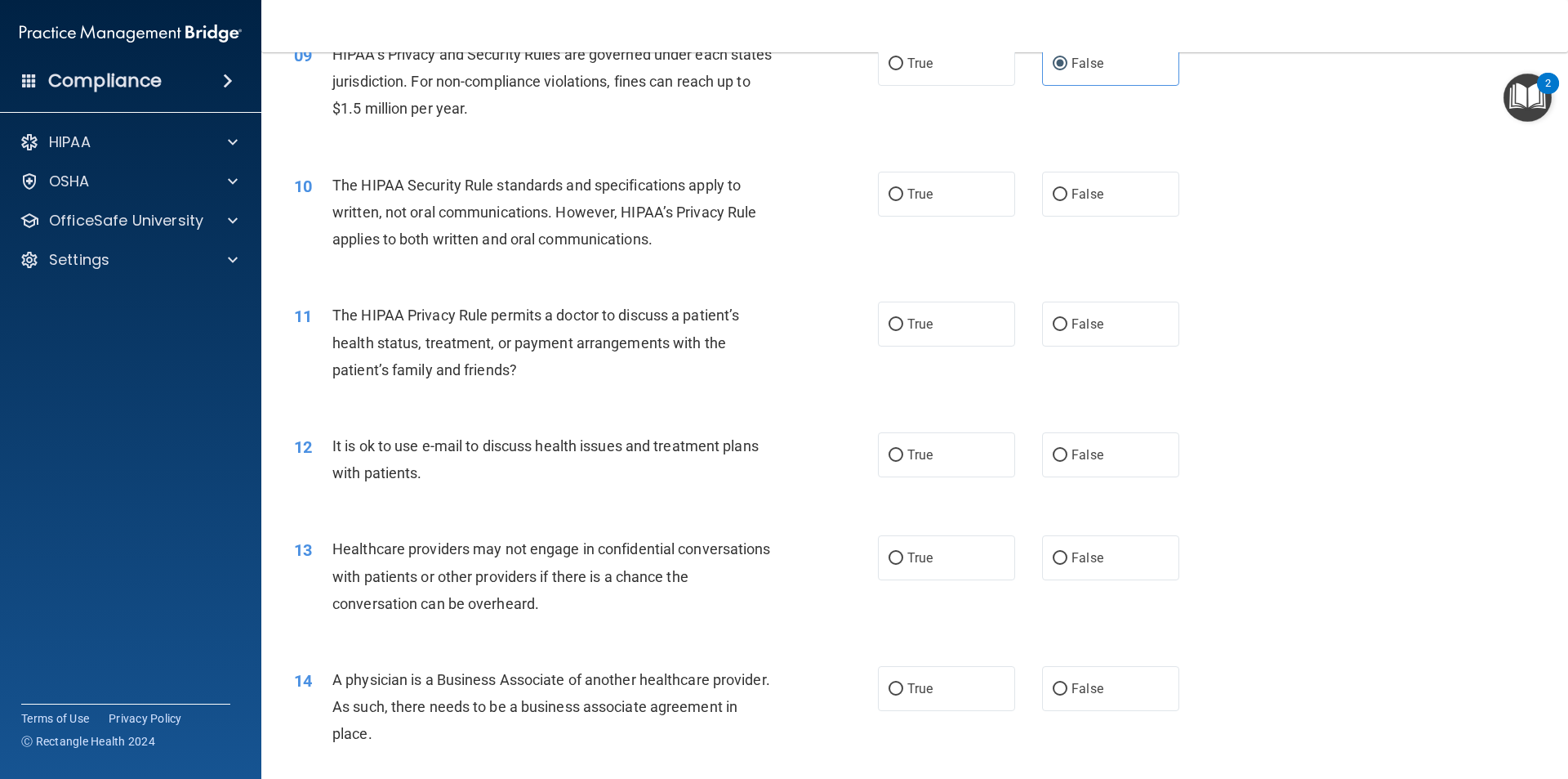
scroll to position [1144, 0]
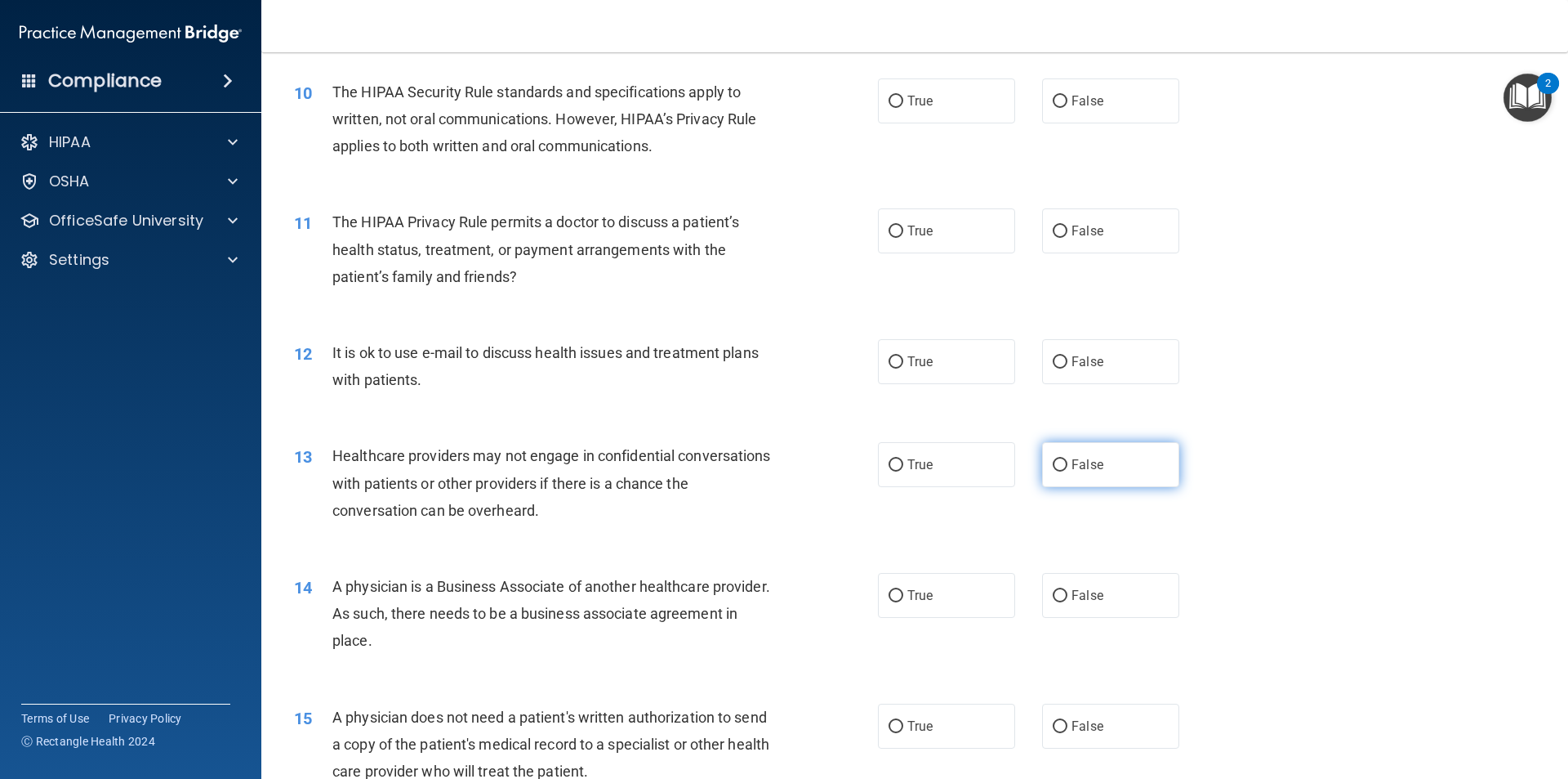
click at [1094, 462] on span "False" at bounding box center [1087, 464] width 32 height 16
click at [1067, 462] on input "False" at bounding box center [1060, 465] width 15 height 12
radio input "true"
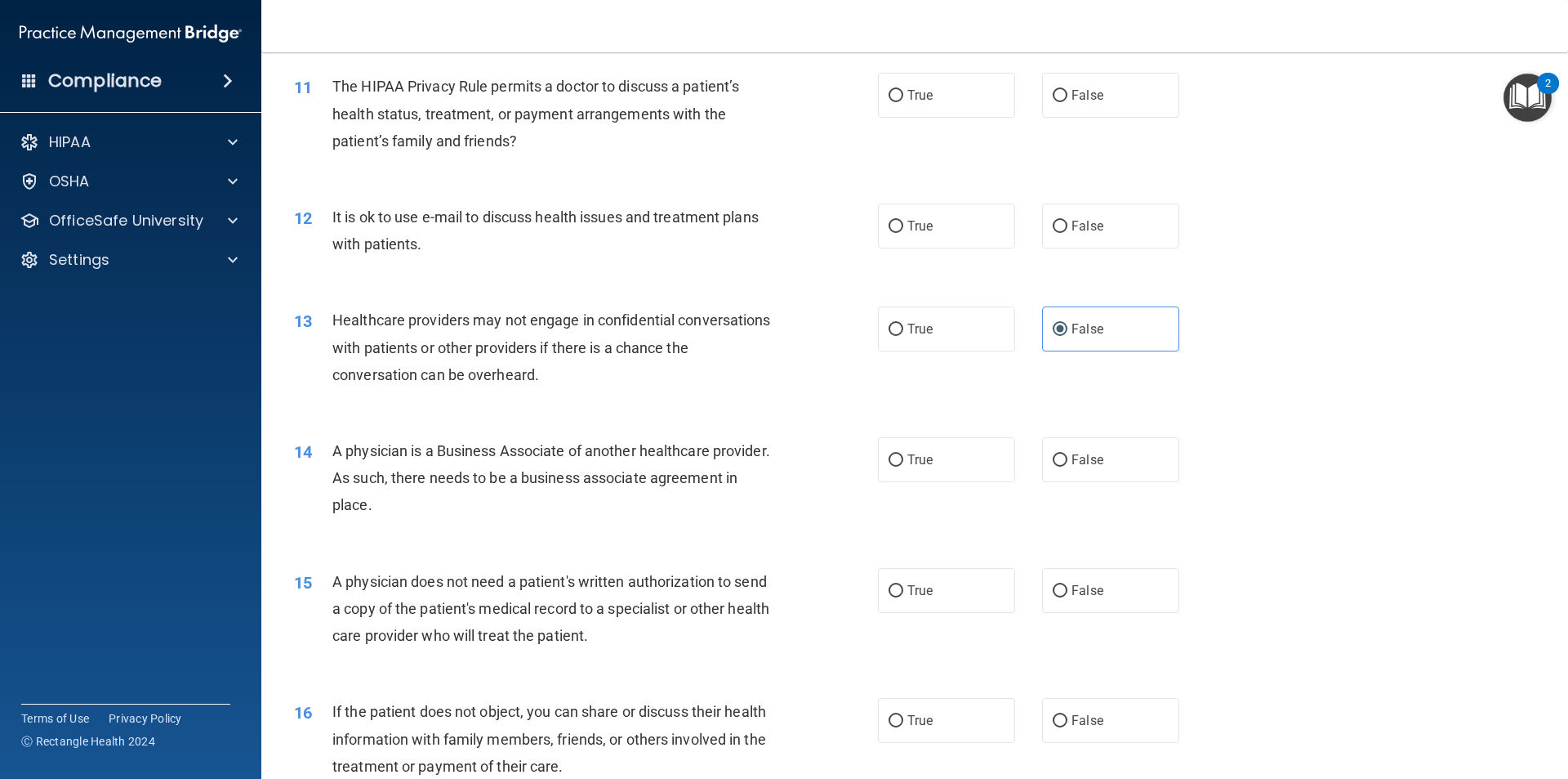
scroll to position [1635, 0]
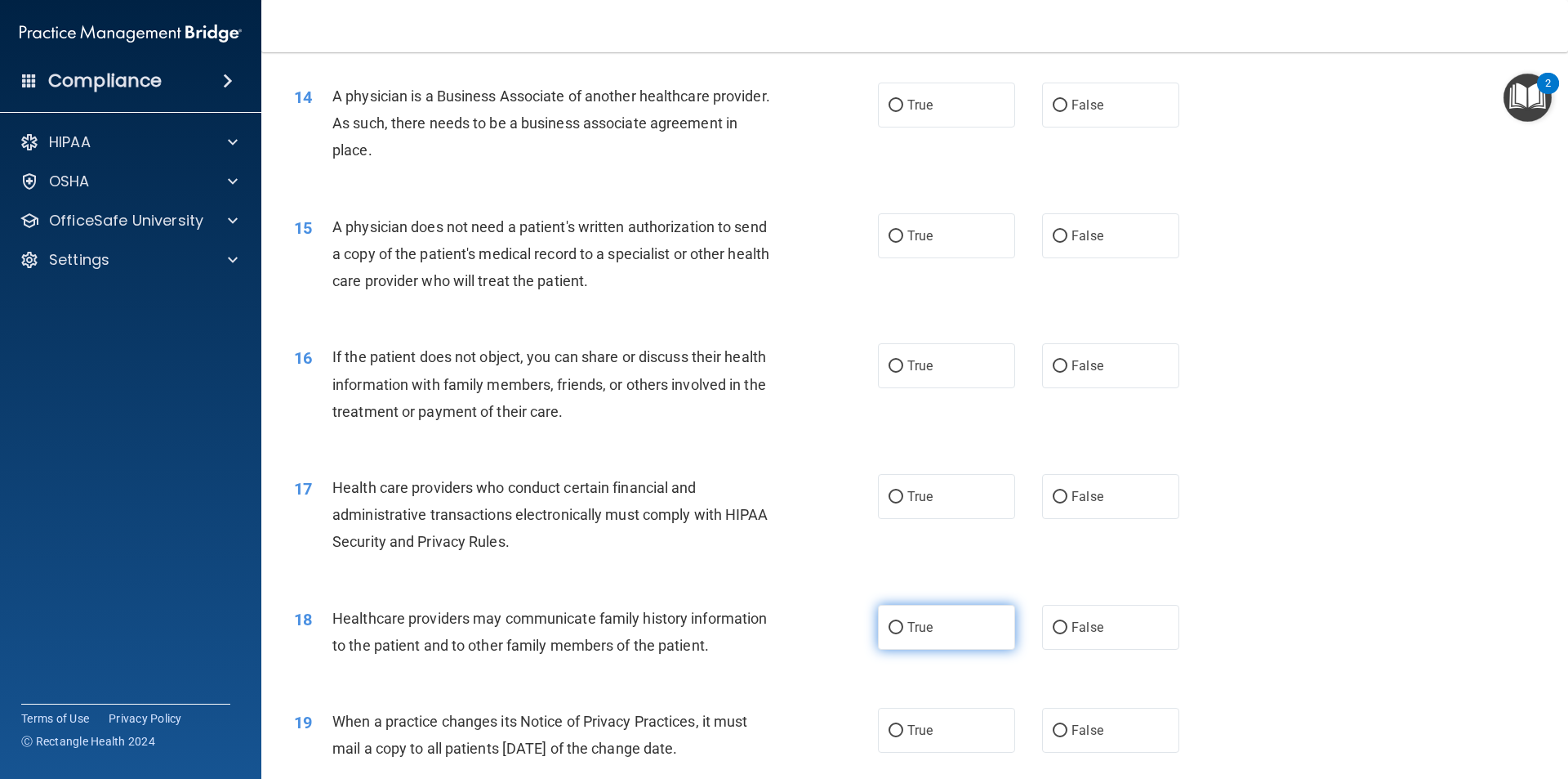
click at [1007, 625] on label "True" at bounding box center [947, 627] width 137 height 45
click at [903, 625] on input "True" at bounding box center [895, 628] width 15 height 12
radio input "true"
click at [1053, 631] on input "False" at bounding box center [1060, 628] width 15 height 12
radio input "true"
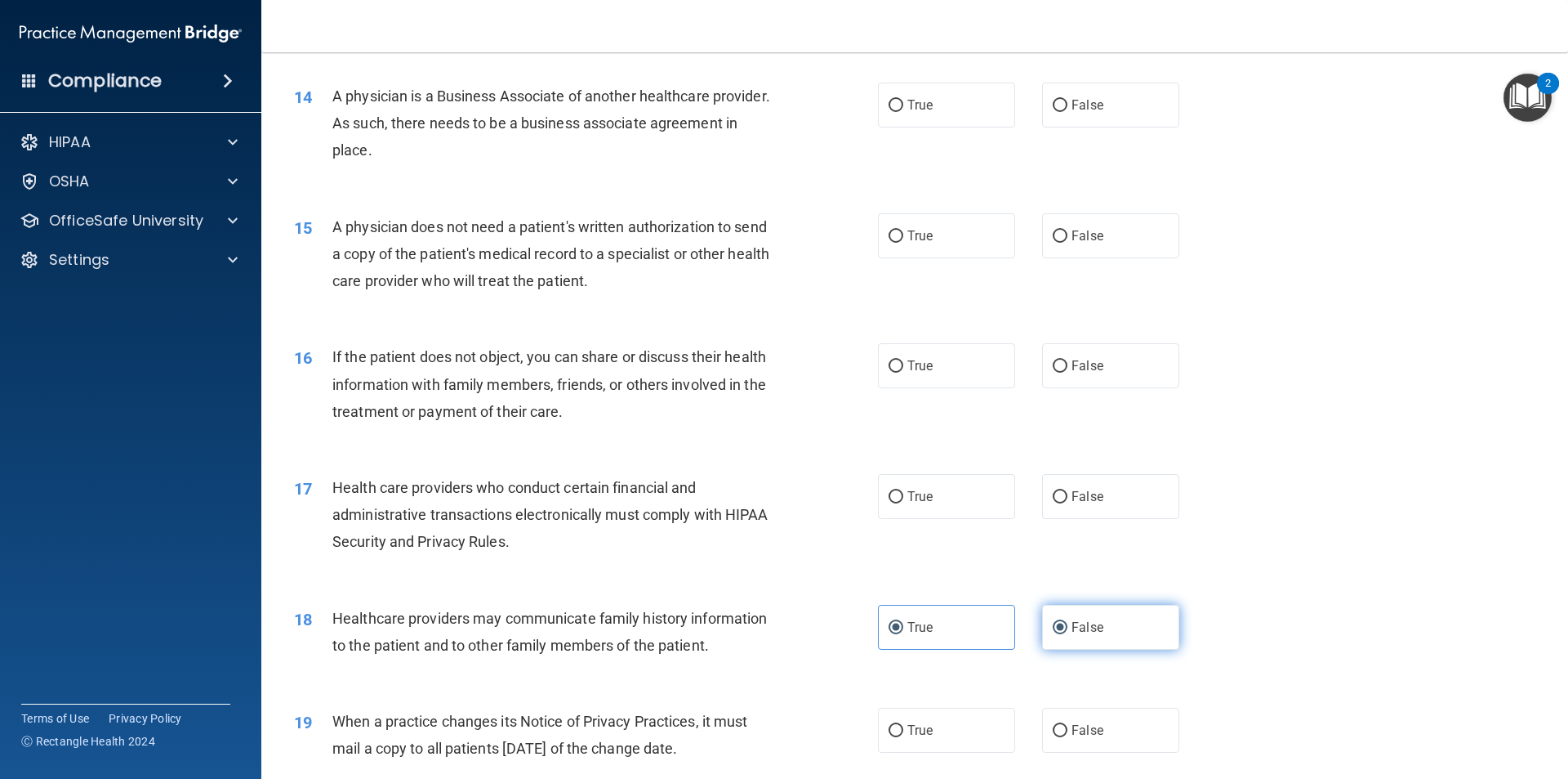
radio input "false"
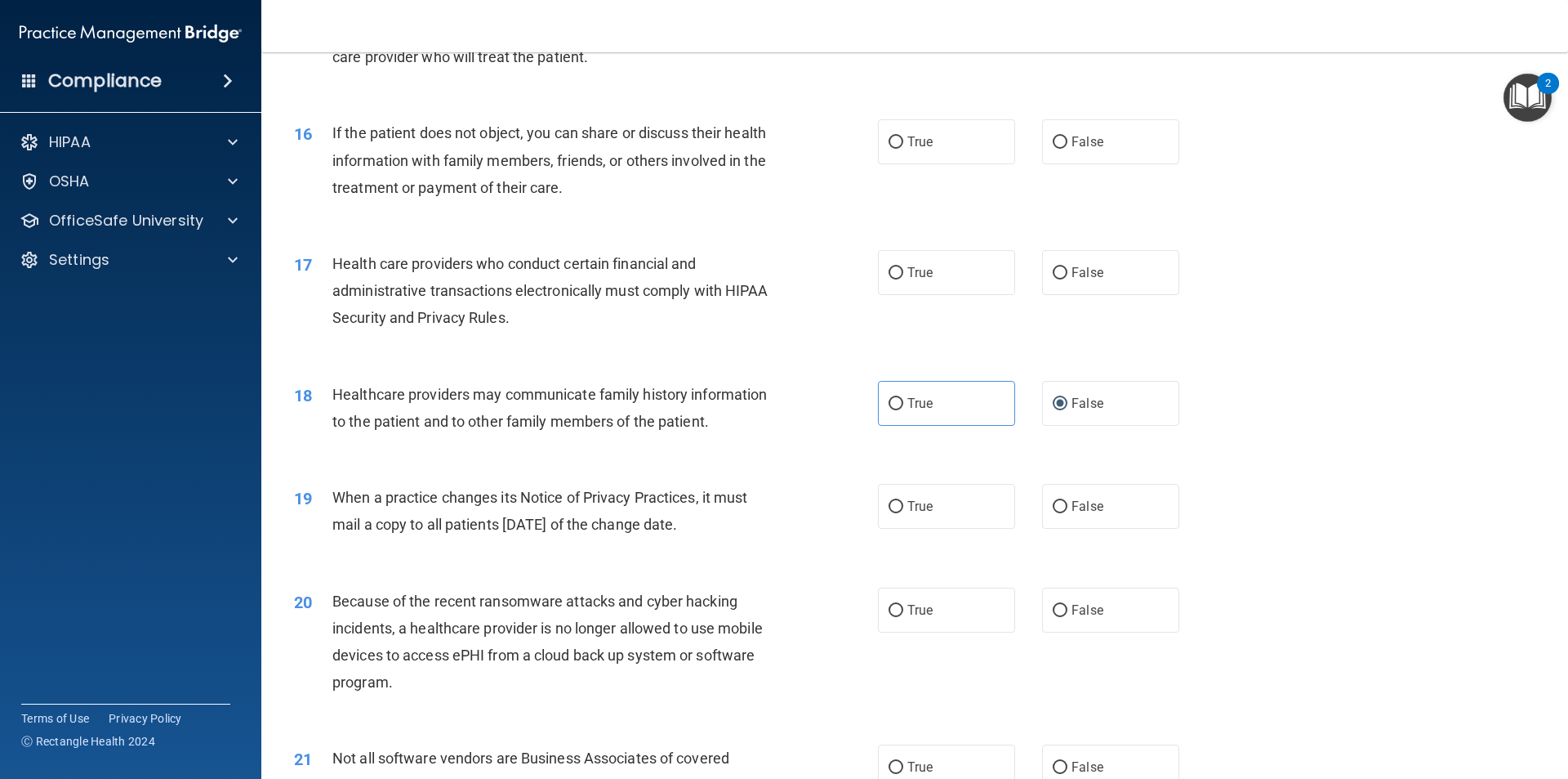
scroll to position [1879, 0]
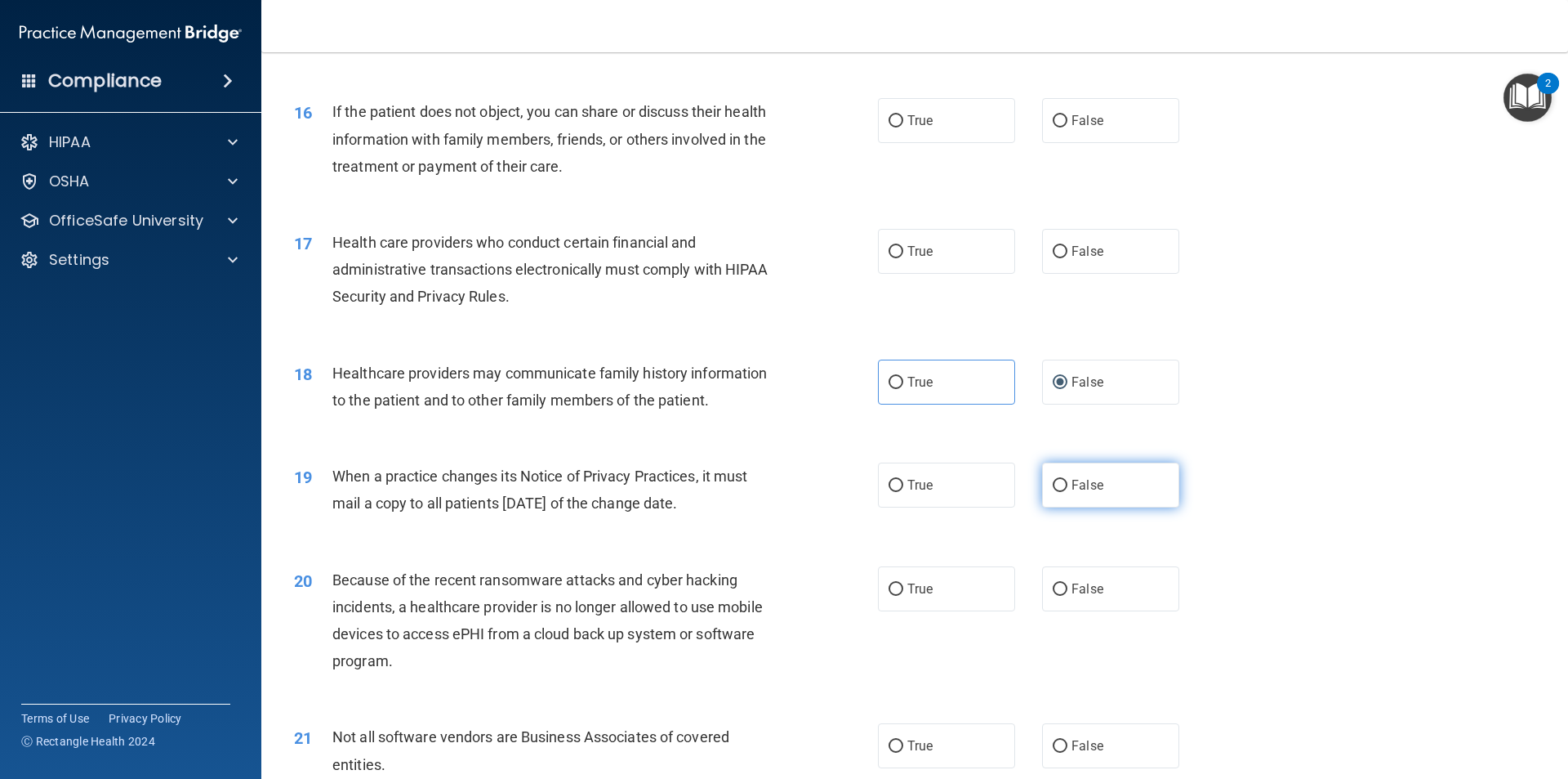
click at [1095, 496] on label "False" at bounding box center [1111, 485] width 137 height 45
click at [1067, 492] on input "False" at bounding box center [1060, 486] width 15 height 12
radio input "true"
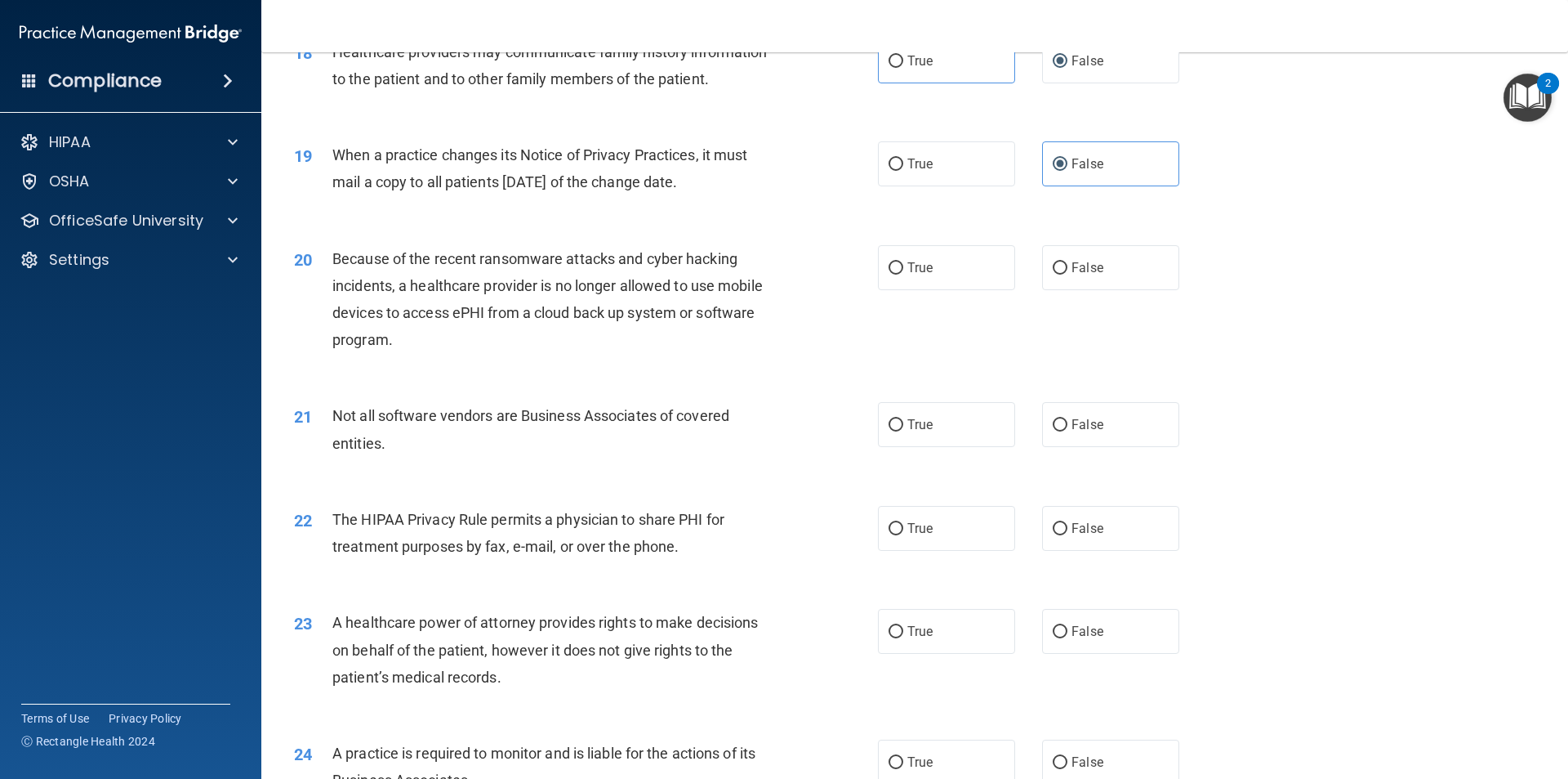
scroll to position [2206, 0]
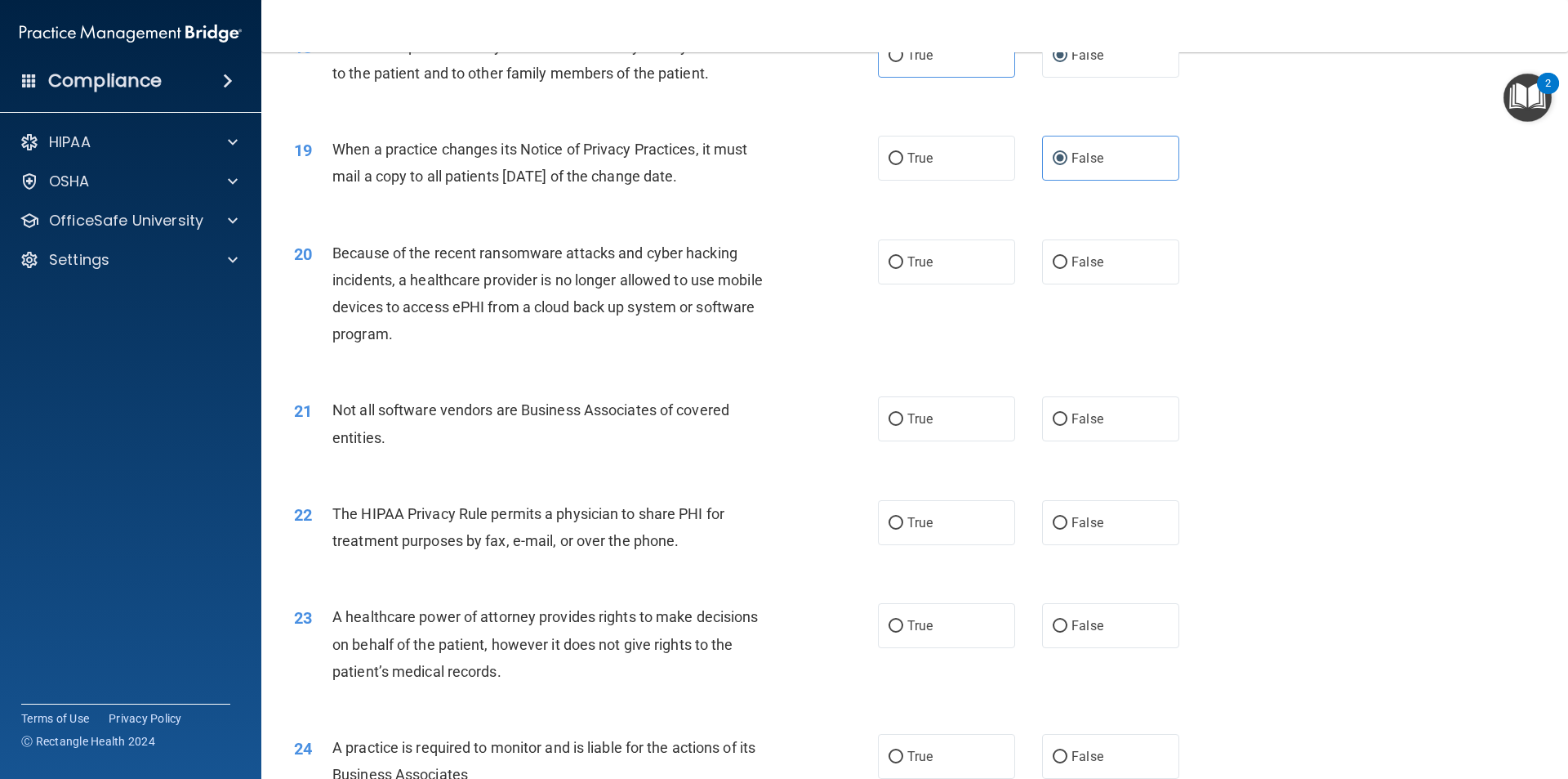
click at [906, 452] on div "21 Not all software vendors are Business Associates of covered entities. True F…" at bounding box center [914, 427] width 1266 height 103
click at [916, 431] on label "True" at bounding box center [947, 419] width 137 height 45
click at [903, 426] on input "True" at bounding box center [895, 420] width 15 height 12
radio input "true"
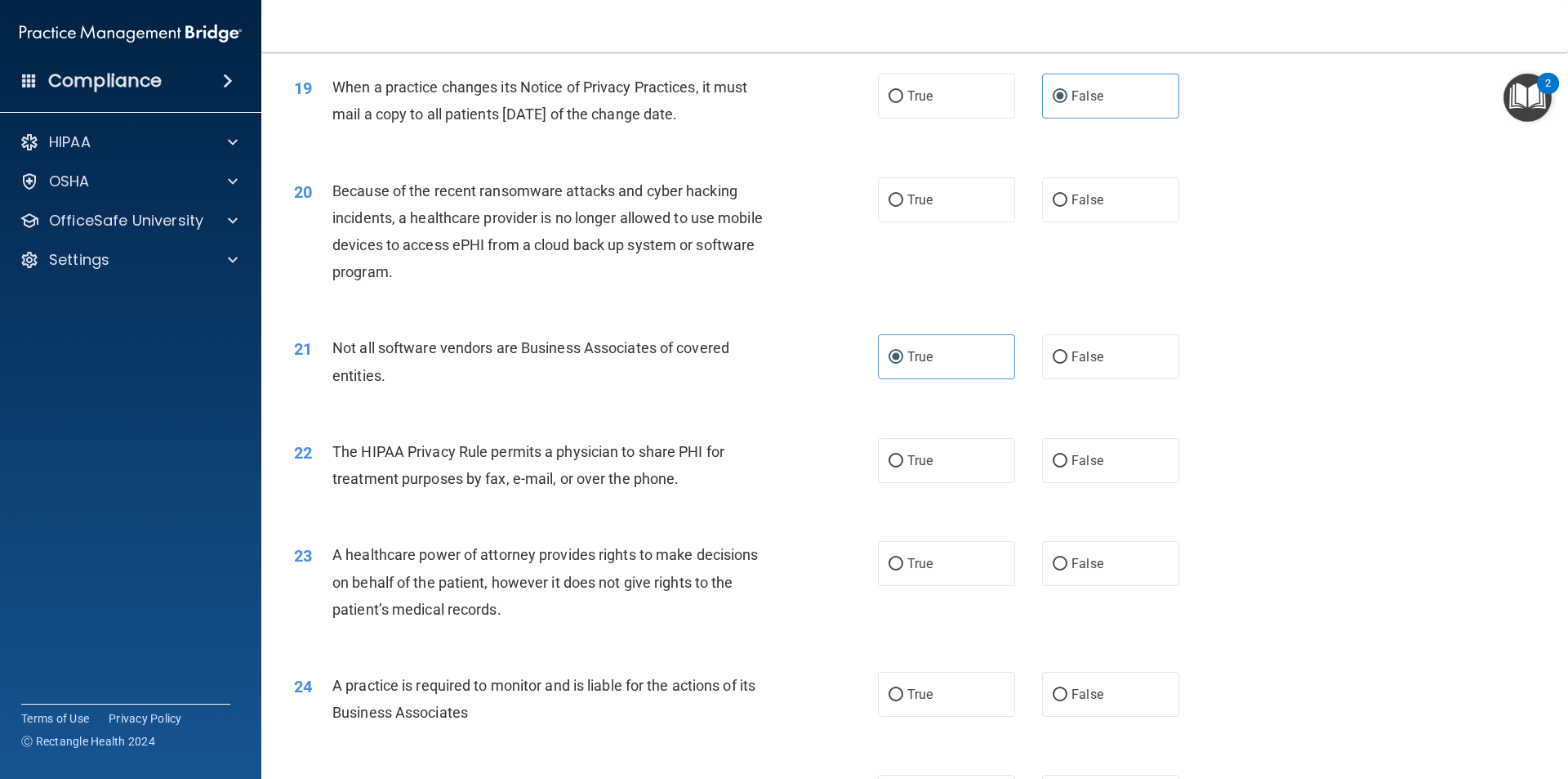
scroll to position [2451, 0]
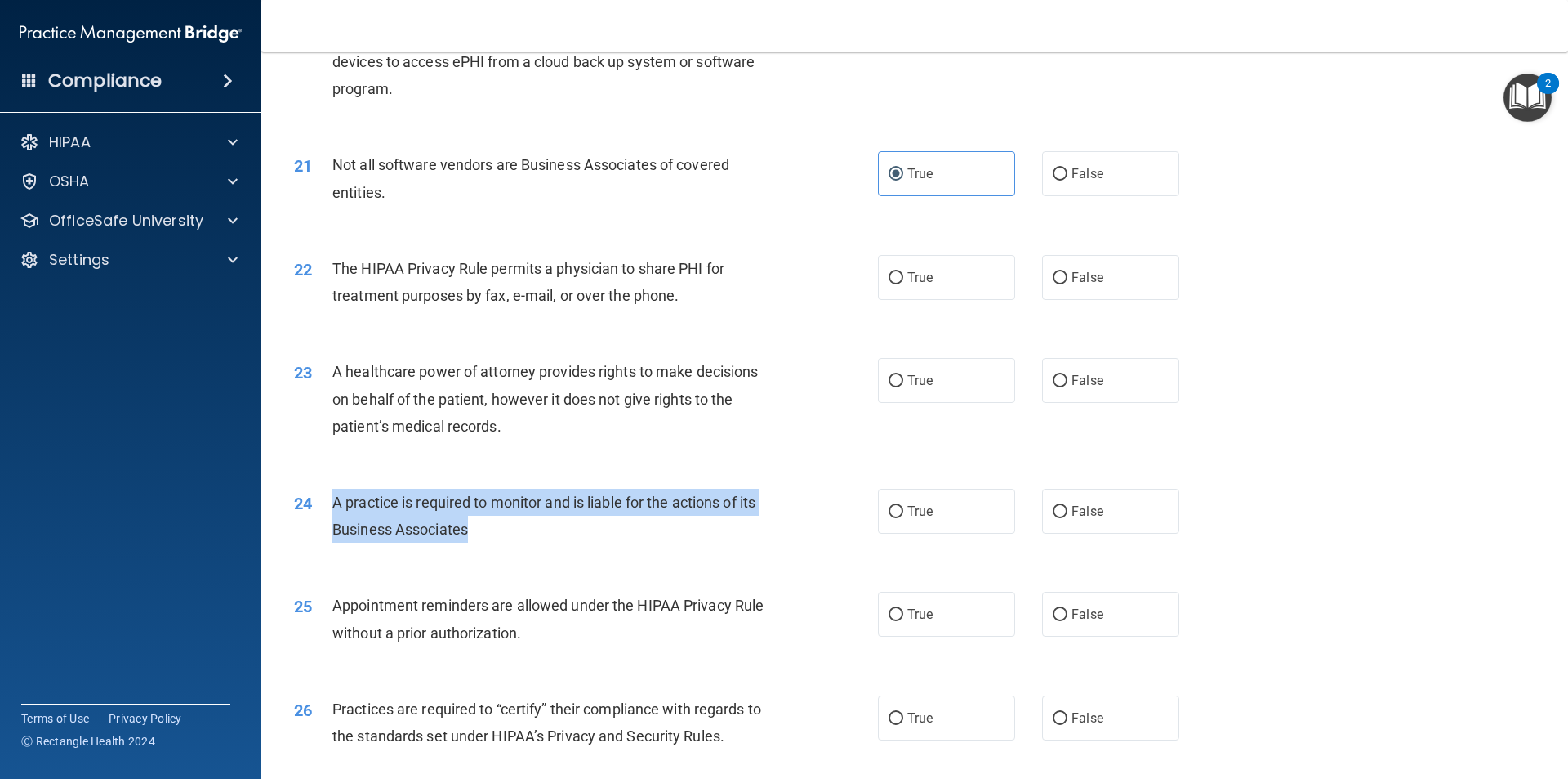
drag, startPoint x: 619, startPoint y: 527, endPoint x: 334, endPoint y: 495, distance: 286.8
click at [334, 495] on div "A practice is required to monitor and is liable for the actions of its Business…" at bounding box center [560, 516] width 456 height 54
click at [734, 500] on span "A practice is required to monitor and is liable for the actions of its Business…" at bounding box center [543, 516] width 423 height 44
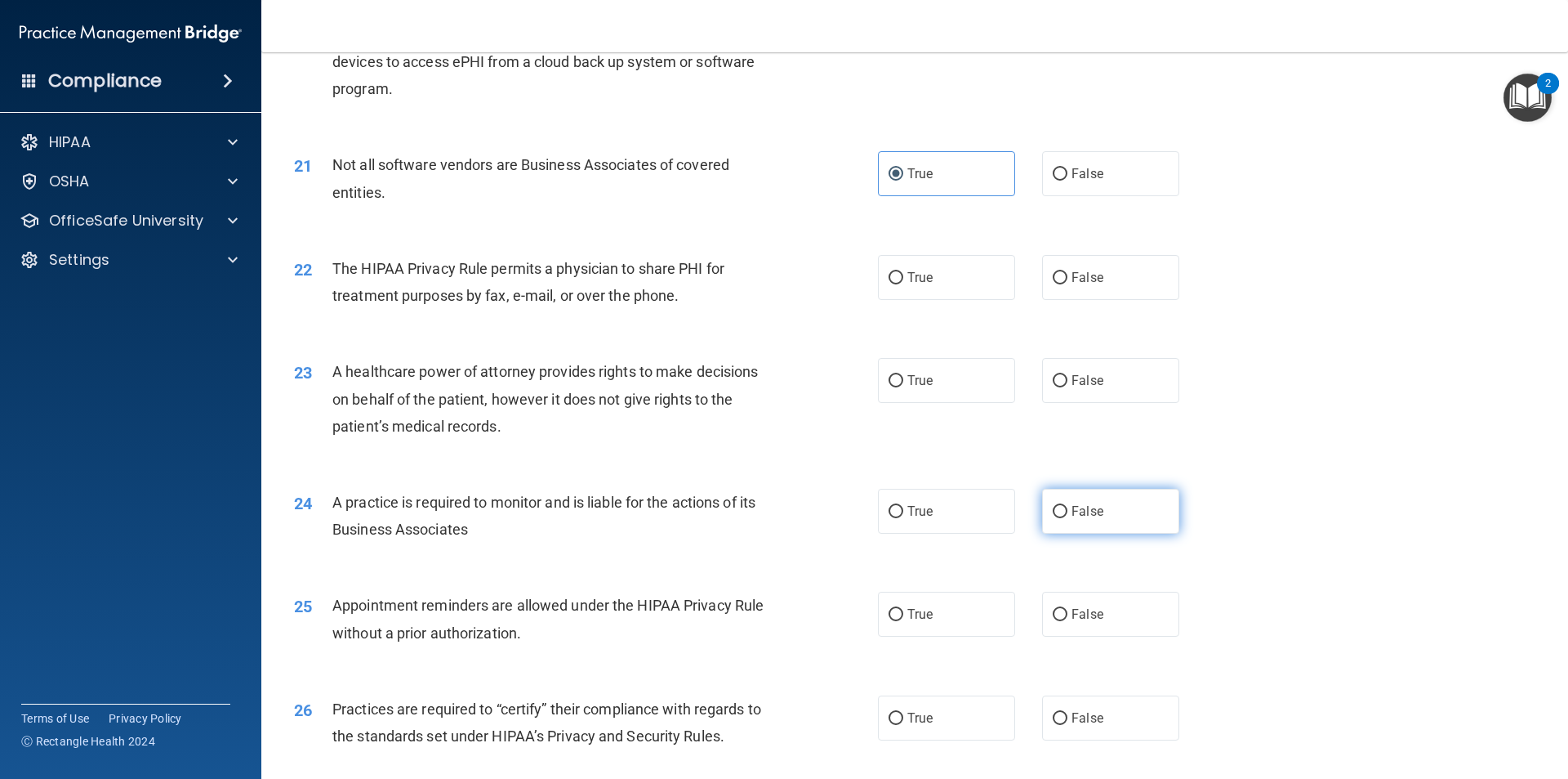
click at [1109, 515] on label "False" at bounding box center [1111, 511] width 137 height 45
click at [1067, 515] on input "False" at bounding box center [1060, 512] width 15 height 12
radio input "true"
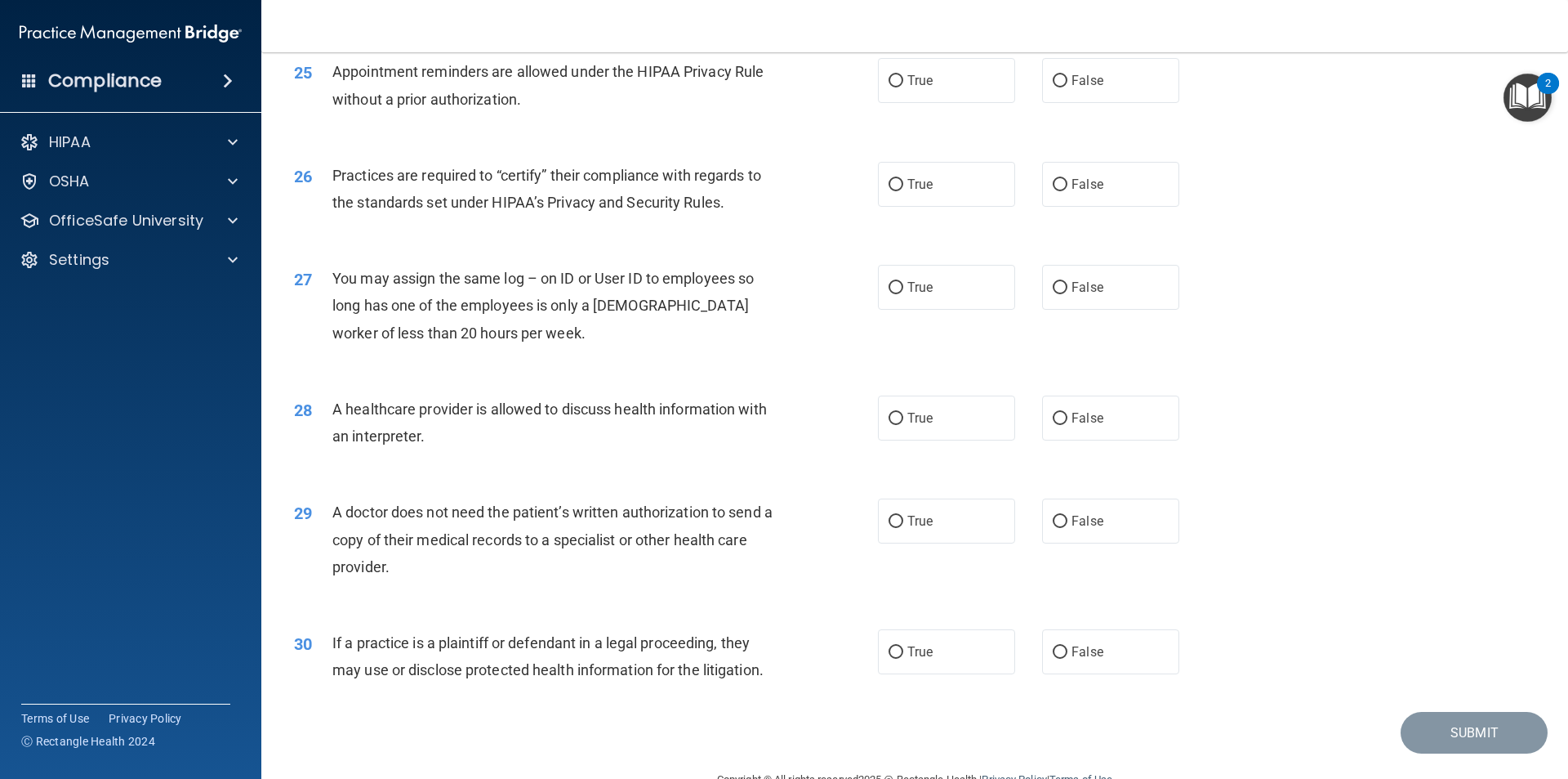
scroll to position [3025, 0]
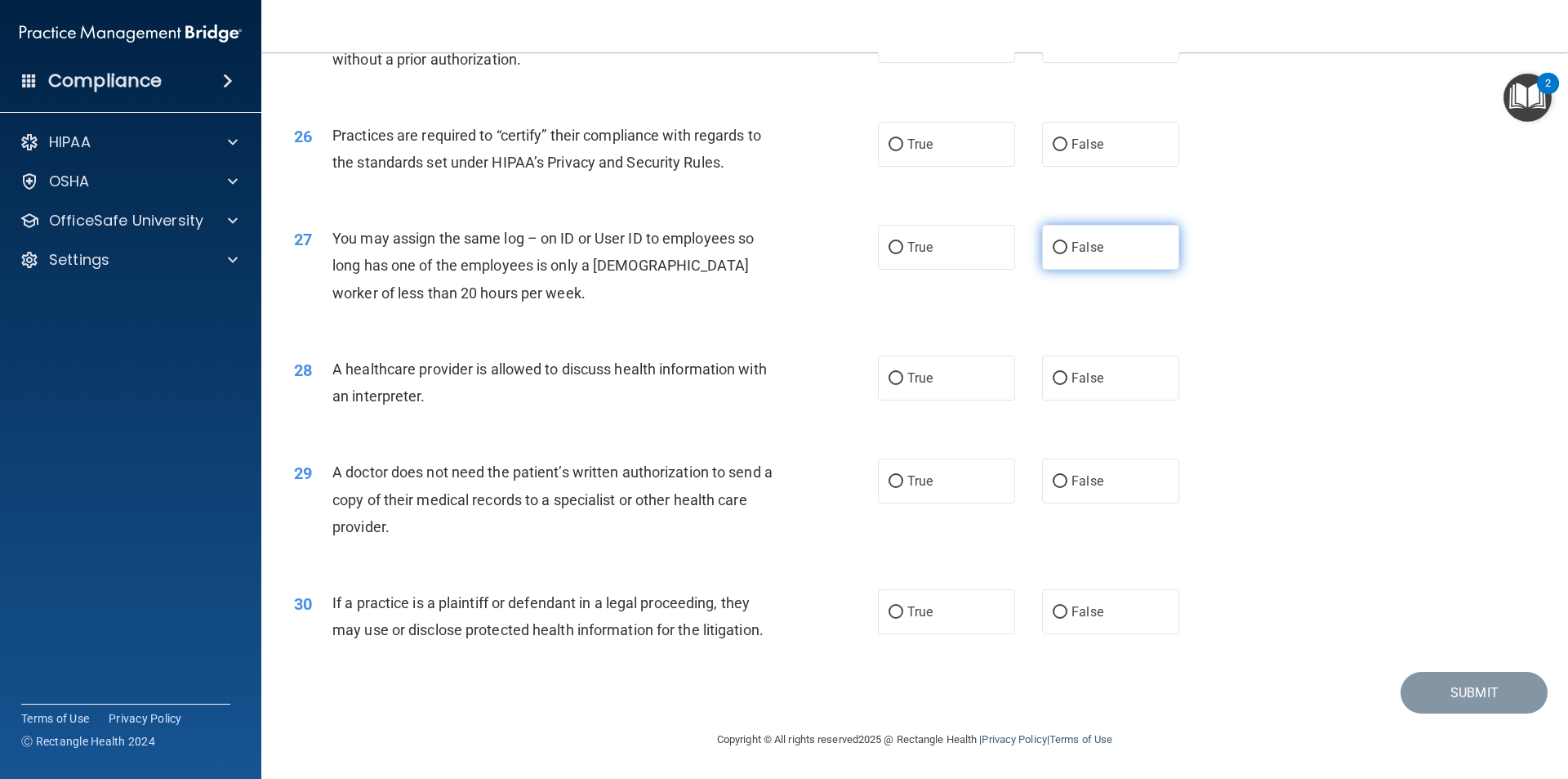
click at [1112, 234] on label "False" at bounding box center [1111, 247] width 137 height 45
click at [1067, 242] on input "False" at bounding box center [1060, 248] width 15 height 12
radio input "true"
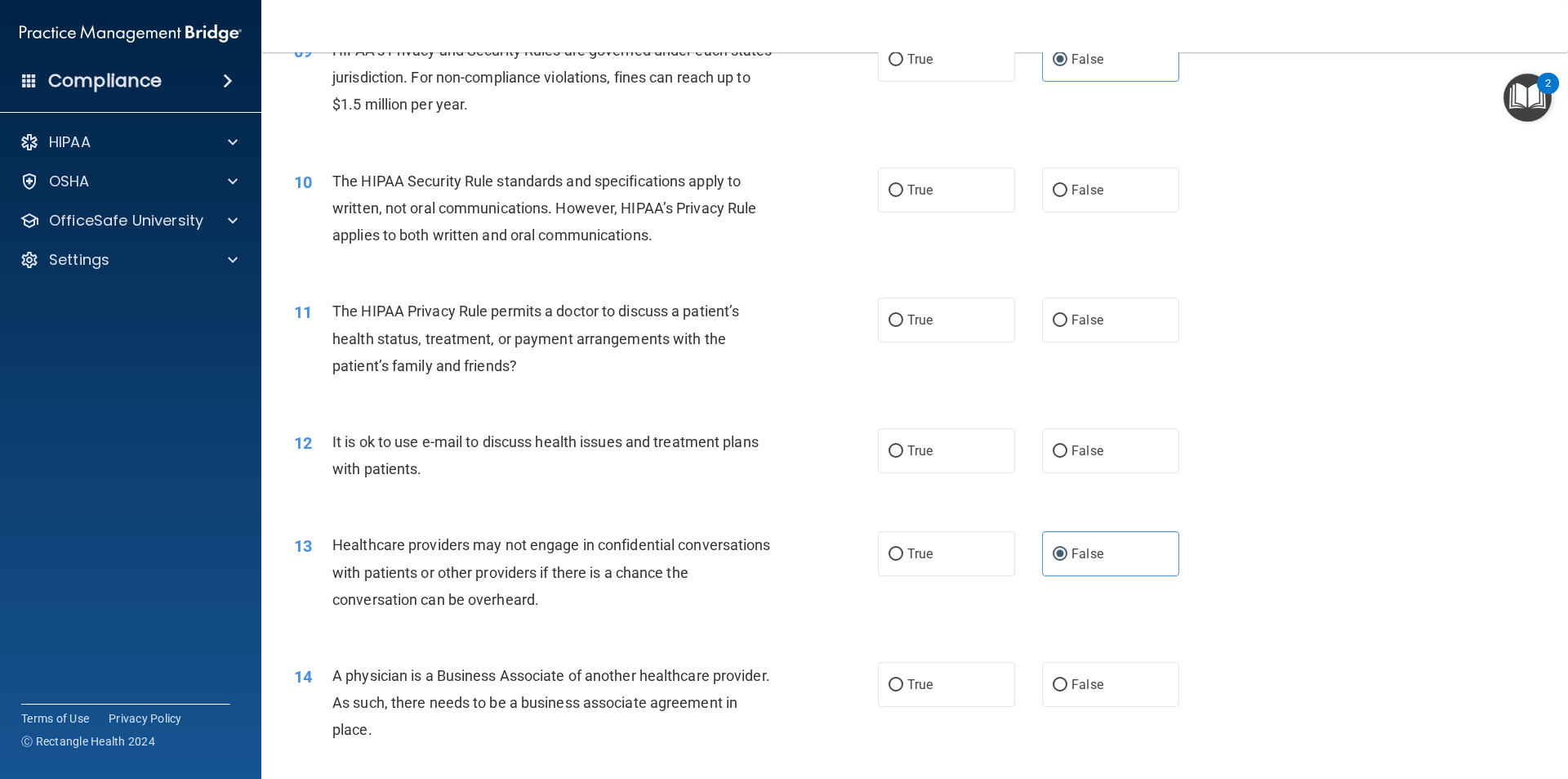
scroll to position [982, 0]
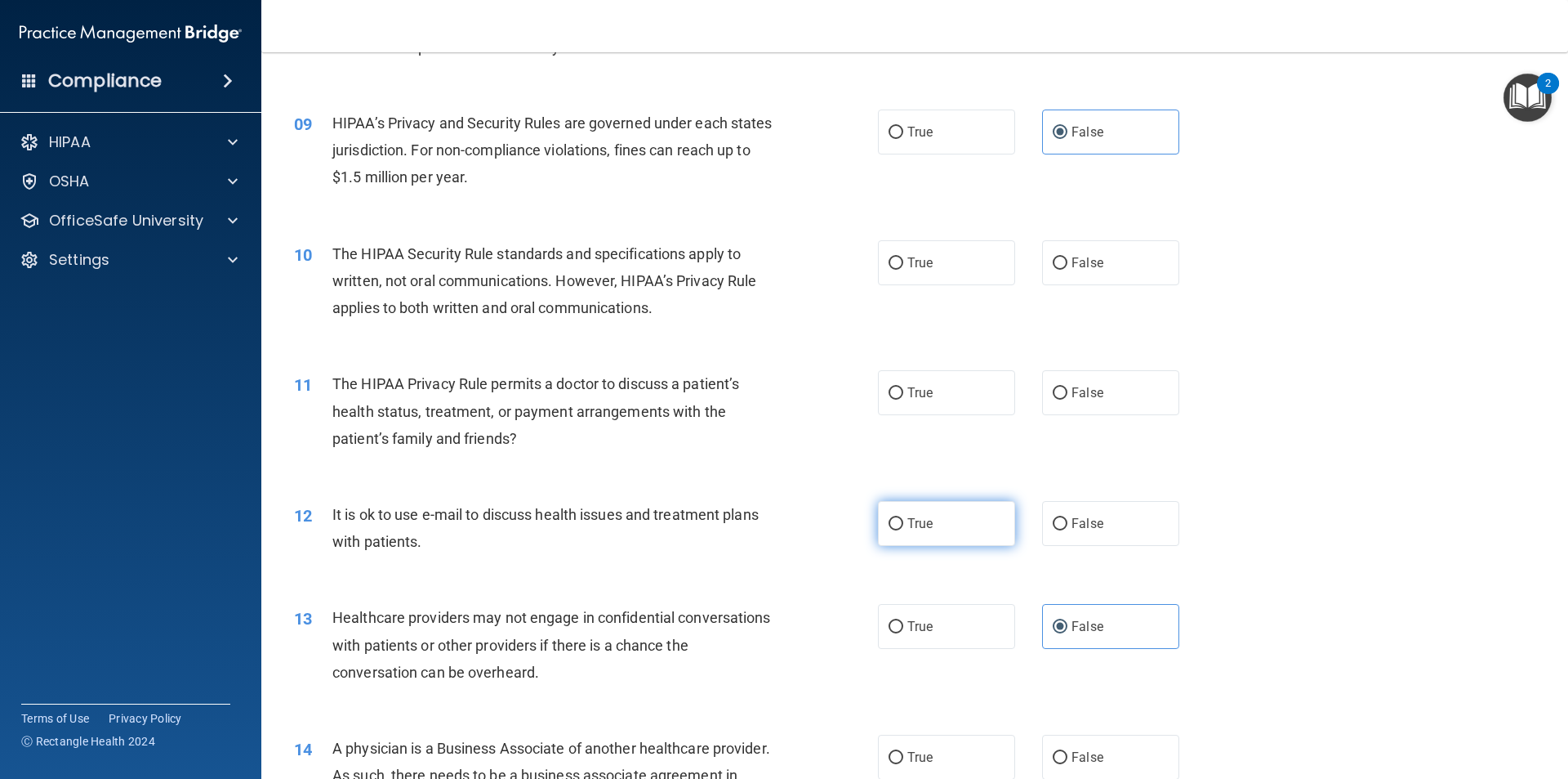
click at [973, 527] on label "True" at bounding box center [947, 523] width 137 height 45
click at [903, 527] on input "True" at bounding box center [895, 524] width 15 height 12
radio input "true"
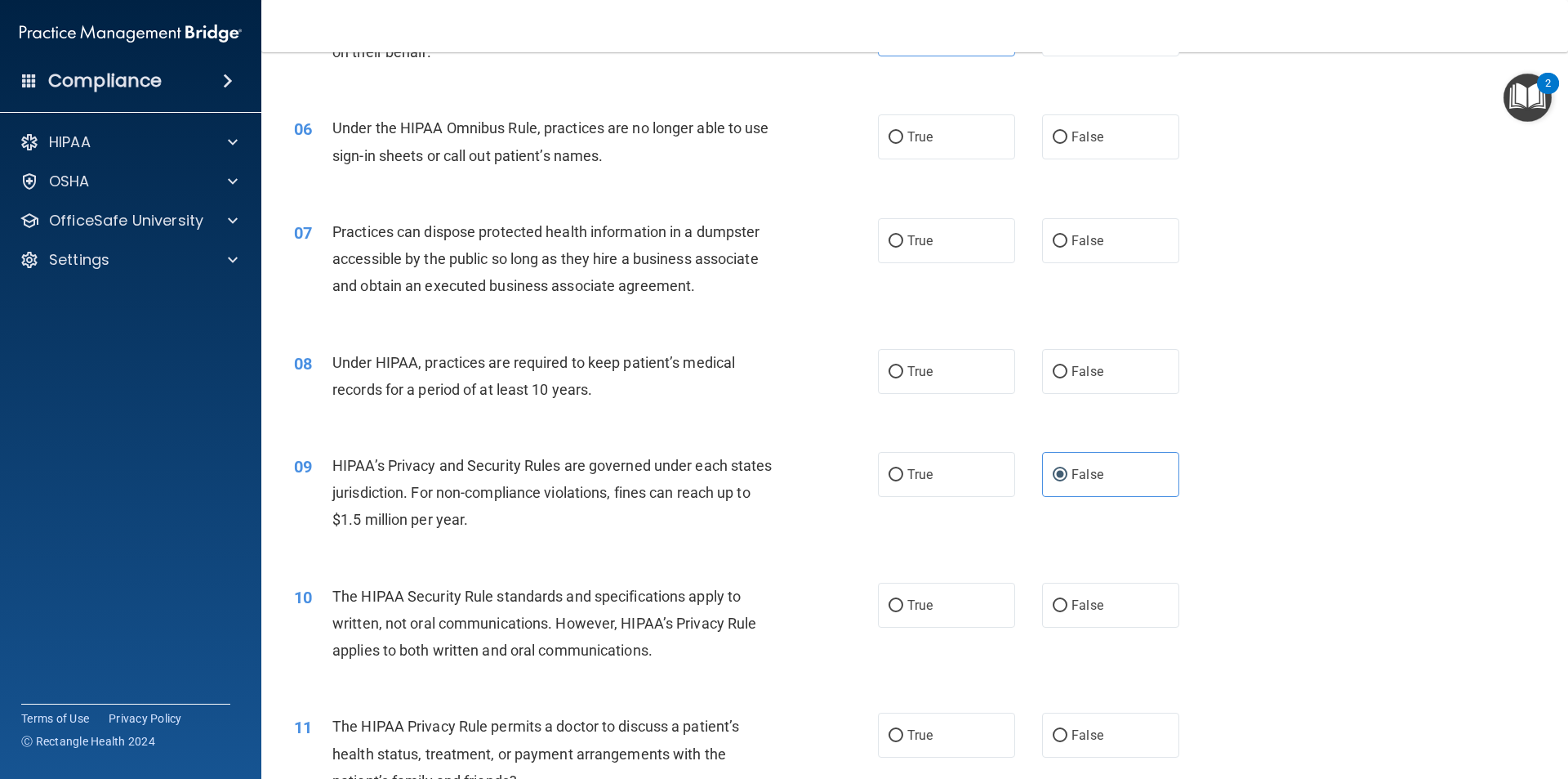
scroll to position [654, 0]
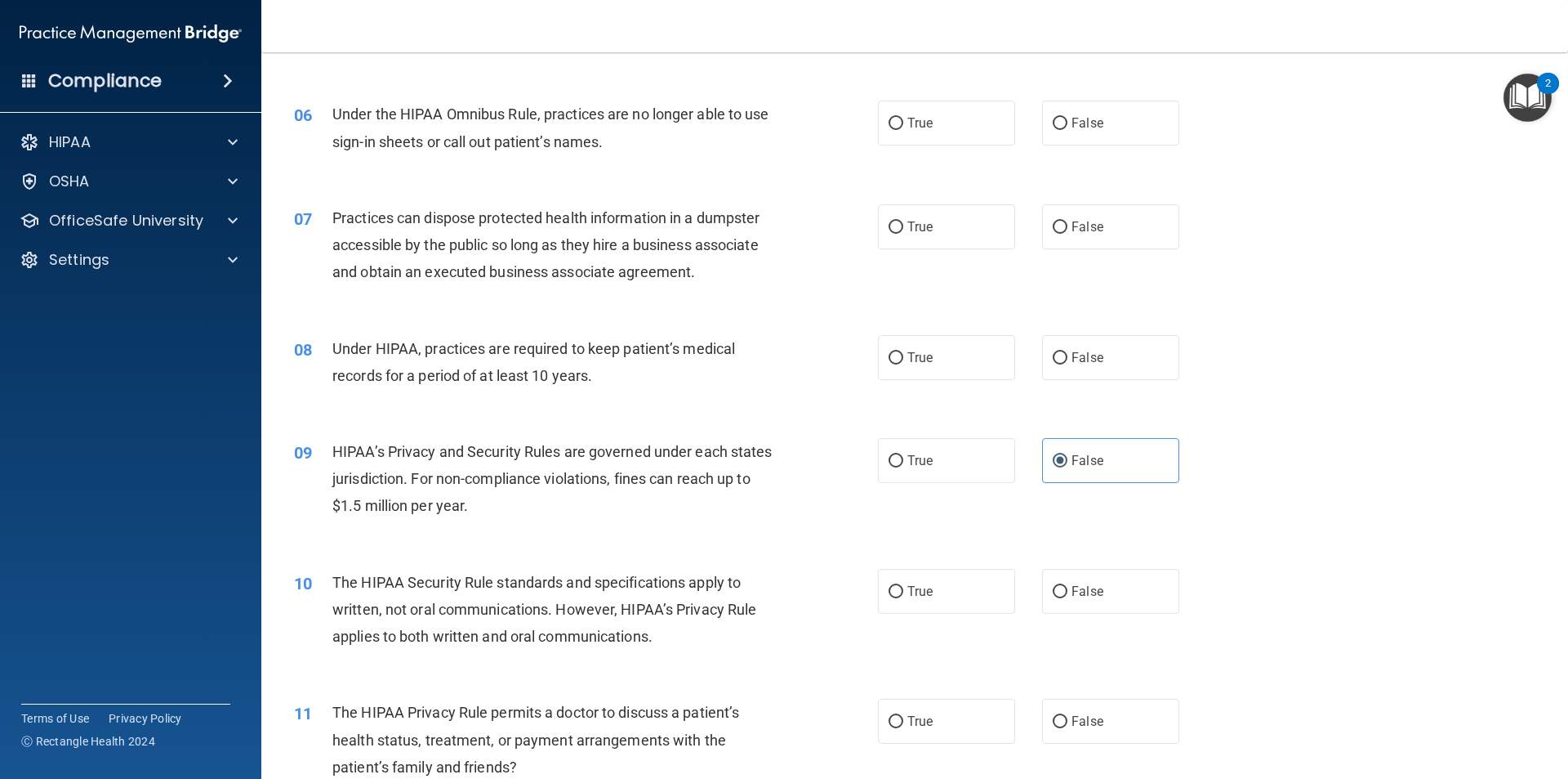
click at [663, 631] on div "The HIPAA Security Rule standards and specifications apply to written, not oral…" at bounding box center [560, 609] width 456 height 82
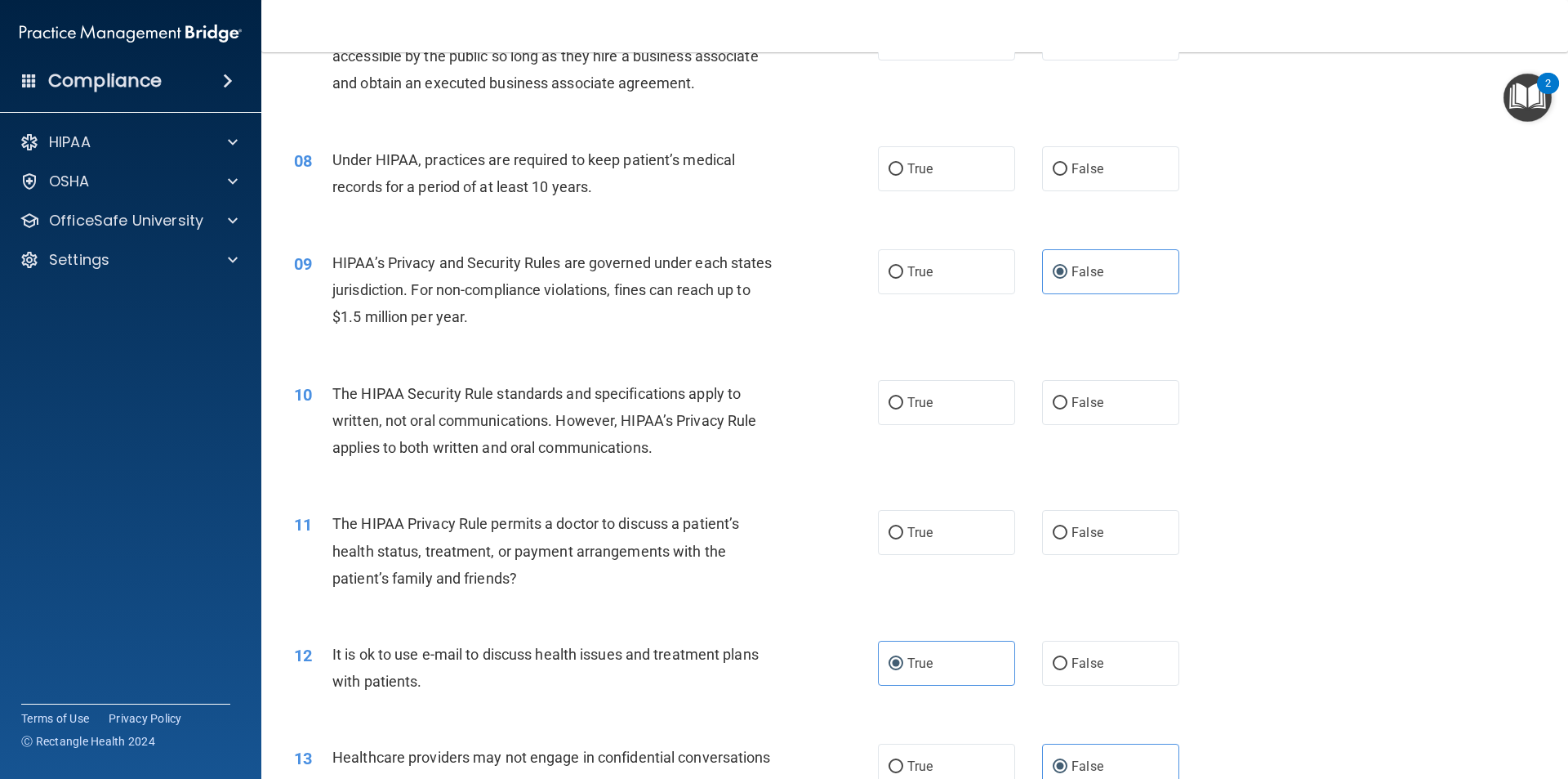
scroll to position [899, 0]
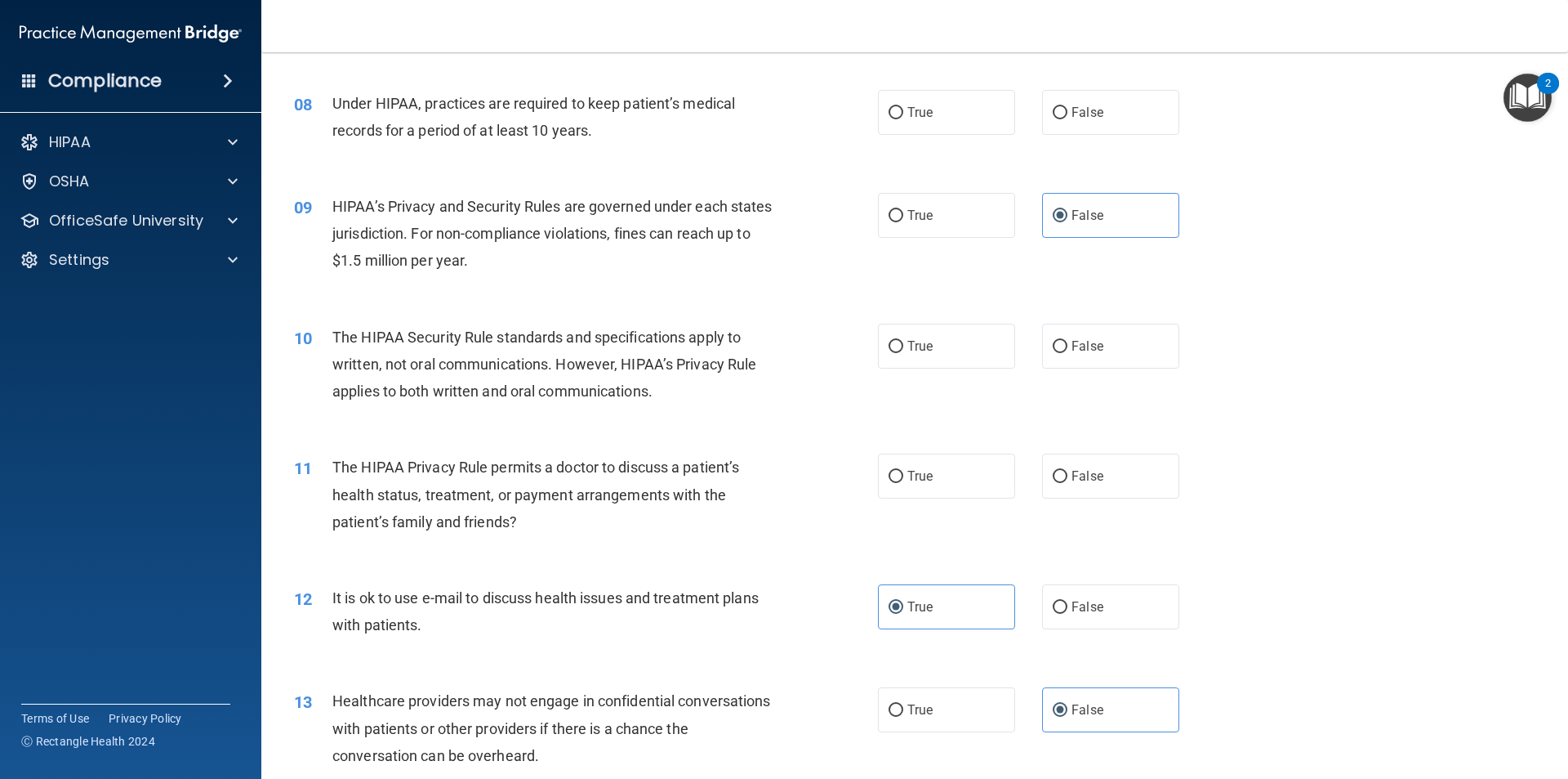
click at [635, 521] on div "The HIPAA Privacy Rule permits a doctor to discuss a patient’s health status, t…" at bounding box center [560, 495] width 456 height 82
click at [644, 523] on div "The HIPAA Privacy Rule permits a doctor to discuss a patient’s health status, t…" at bounding box center [560, 495] width 456 height 82
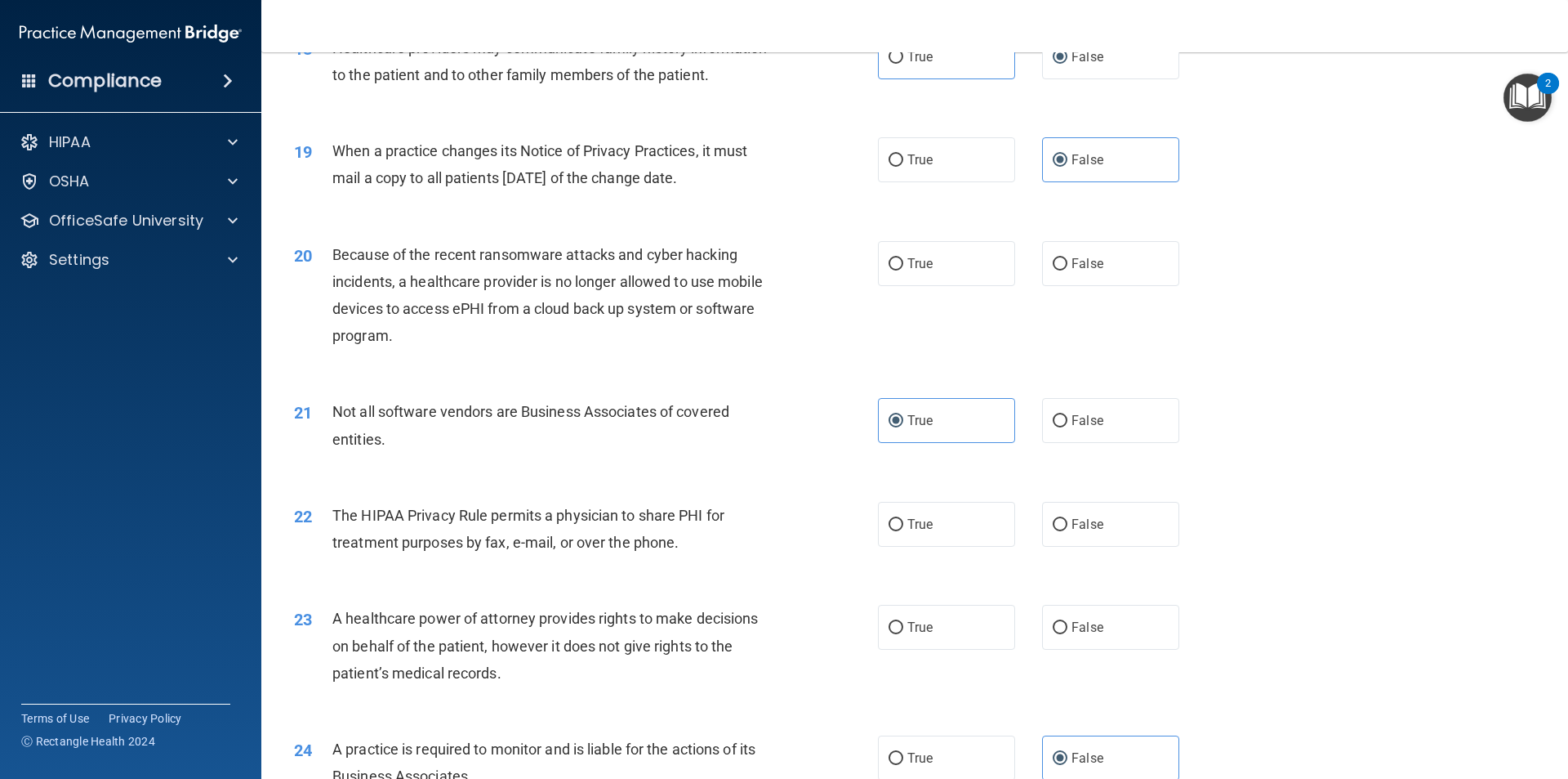
scroll to position [2206, 0]
click at [932, 530] on label "True" at bounding box center [947, 523] width 137 height 45
click at [903, 529] on input "True" at bounding box center [895, 523] width 15 height 12
radio input "true"
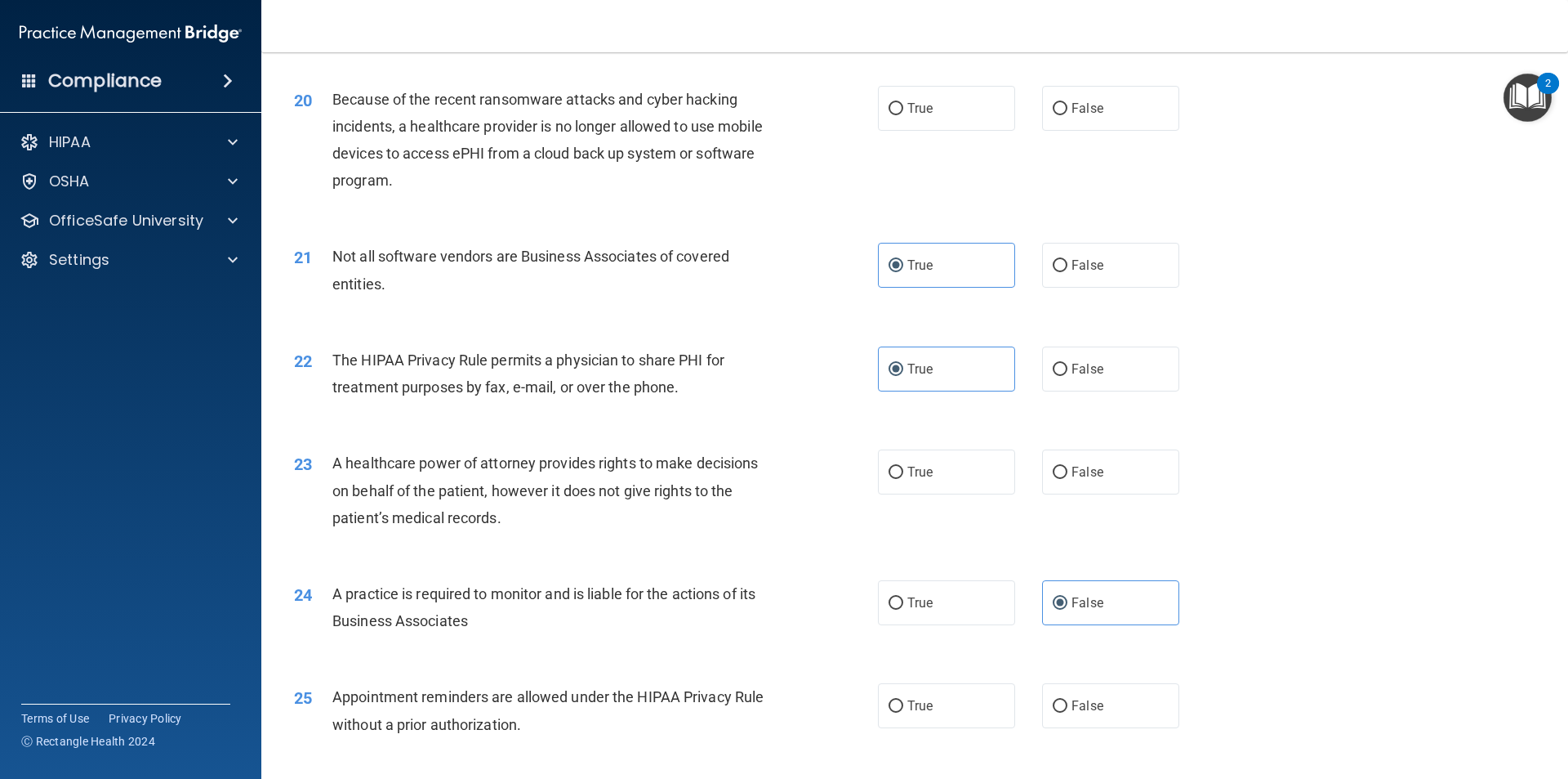
scroll to position [2369, 0]
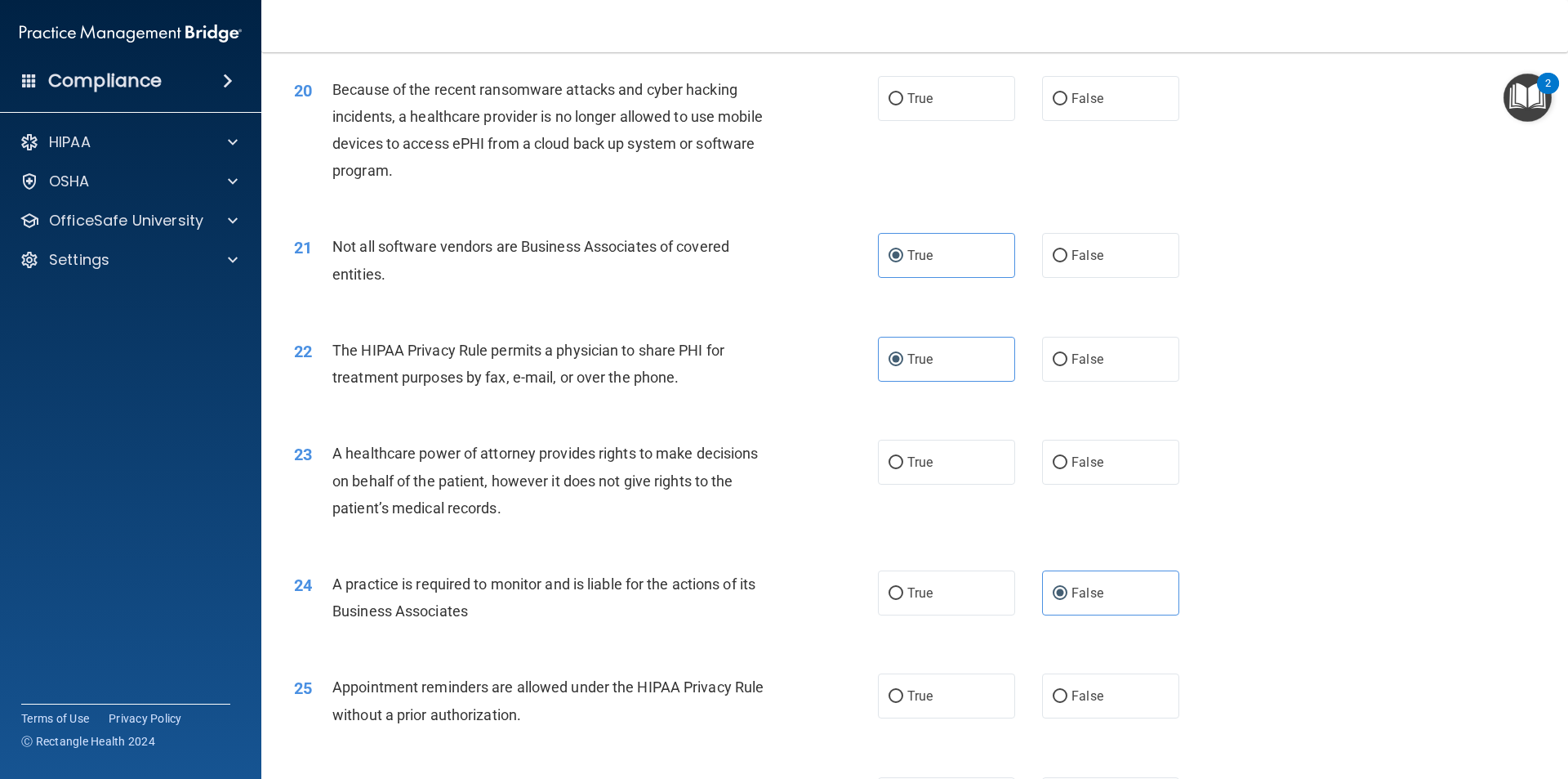
click at [534, 512] on div "A healthcare power of attorney provides rights to make decisions on behalf of t…" at bounding box center [560, 481] width 456 height 82
click at [1127, 457] on label "False" at bounding box center [1111, 463] width 137 height 45
click at [1067, 457] on input "False" at bounding box center [1060, 463] width 15 height 12
radio input "true"
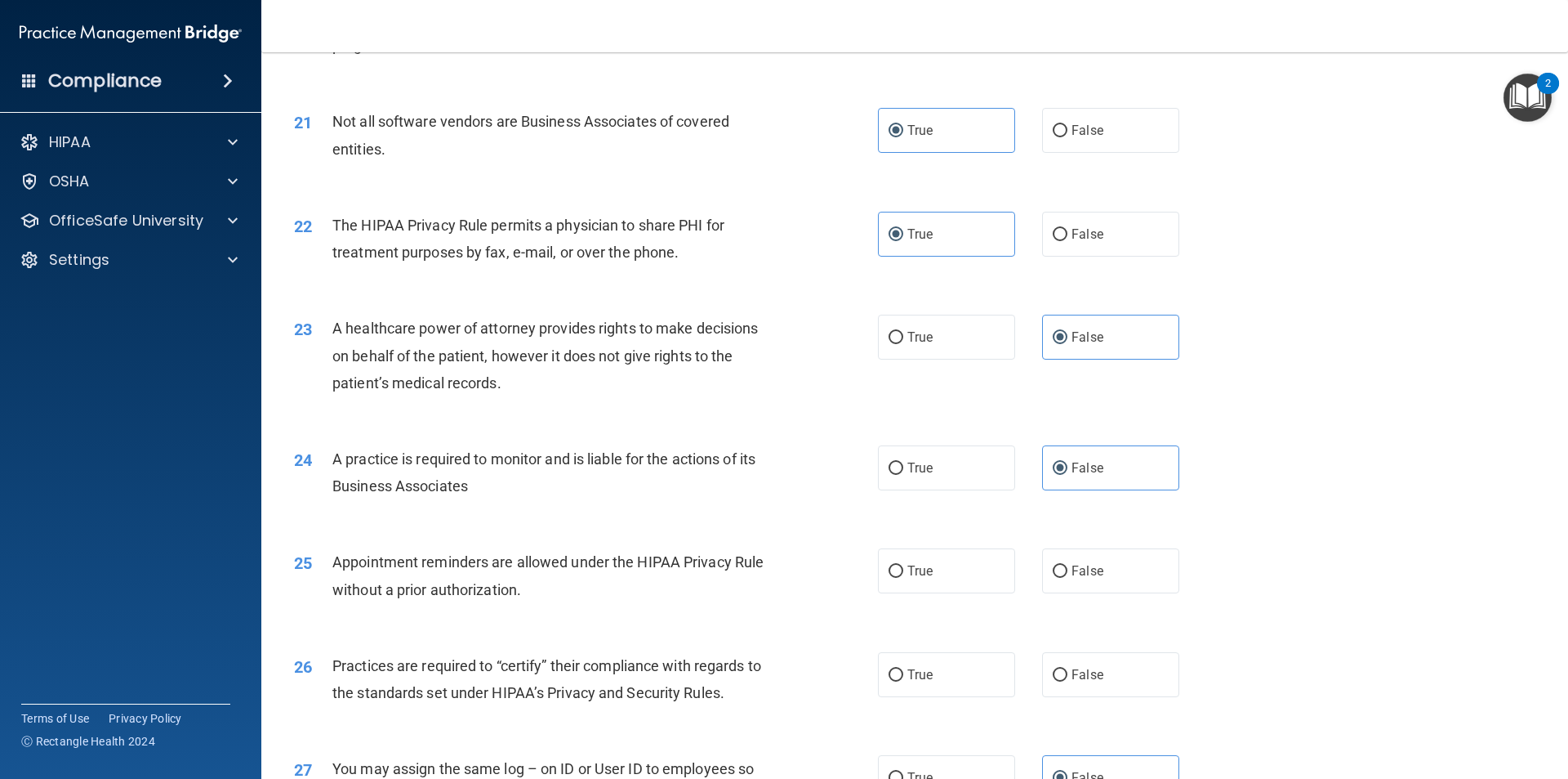
scroll to position [2533, 0]
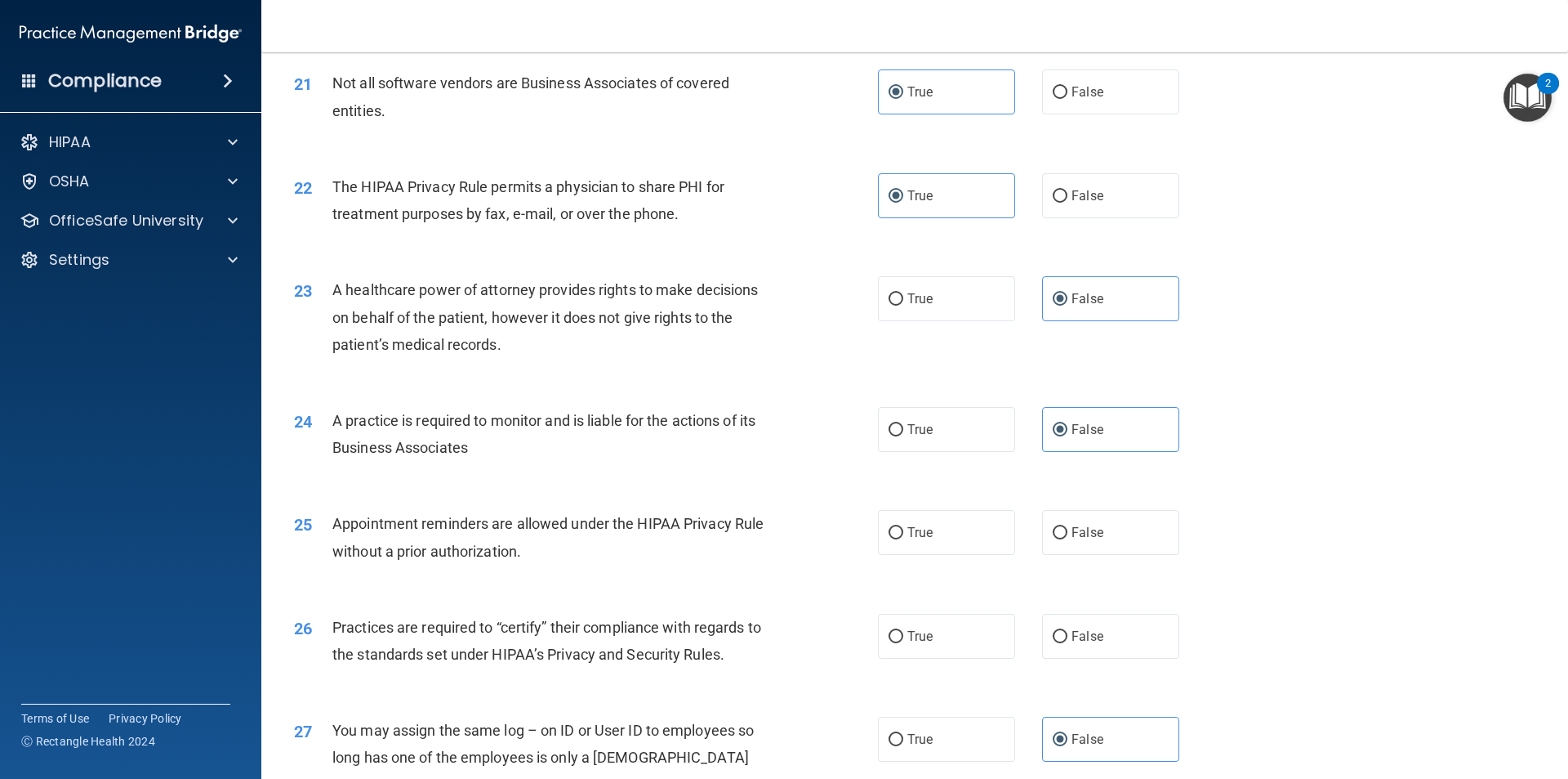
drag, startPoint x: 575, startPoint y: 547, endPoint x: 522, endPoint y: 543, distance: 53.2
click at [522, 543] on div "Appointment reminders are allowed under the HIPAA Privacy Rule without a prior …" at bounding box center [560, 536] width 456 height 54
click at [866, 546] on div "25 Appointment reminders are allowed under the HIPAA Privacy Rule without a pri…" at bounding box center [586, 540] width 633 height 62
click at [907, 529] on span "True" at bounding box center [920, 532] width 25 height 16
click at [903, 529] on input "True" at bounding box center [895, 533] width 15 height 12
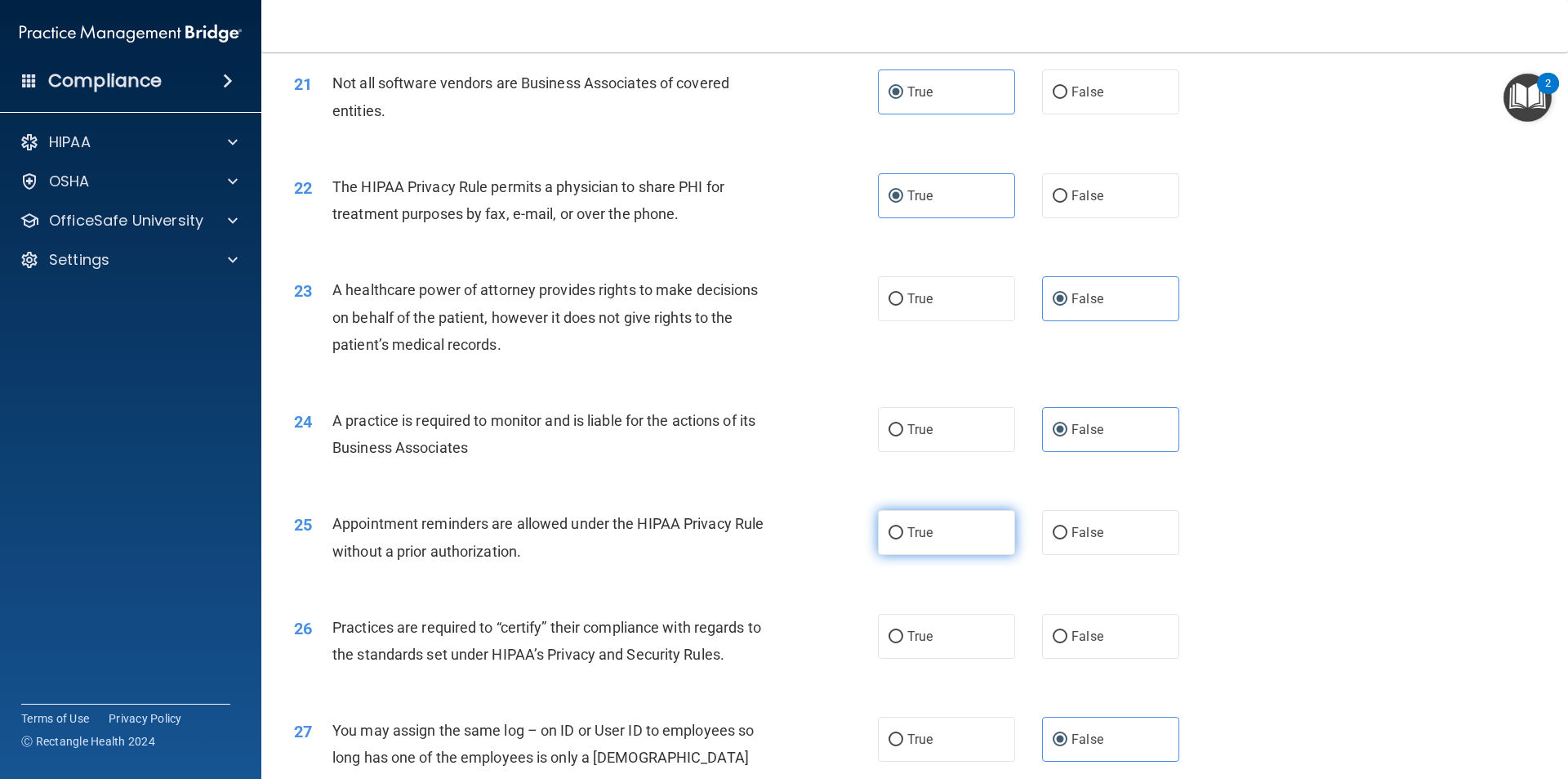
radio input "true"
click at [1112, 637] on label "False" at bounding box center [1111, 636] width 137 height 45
click at [1067, 637] on input "False" at bounding box center [1060, 636] width 15 height 12
radio input "true"
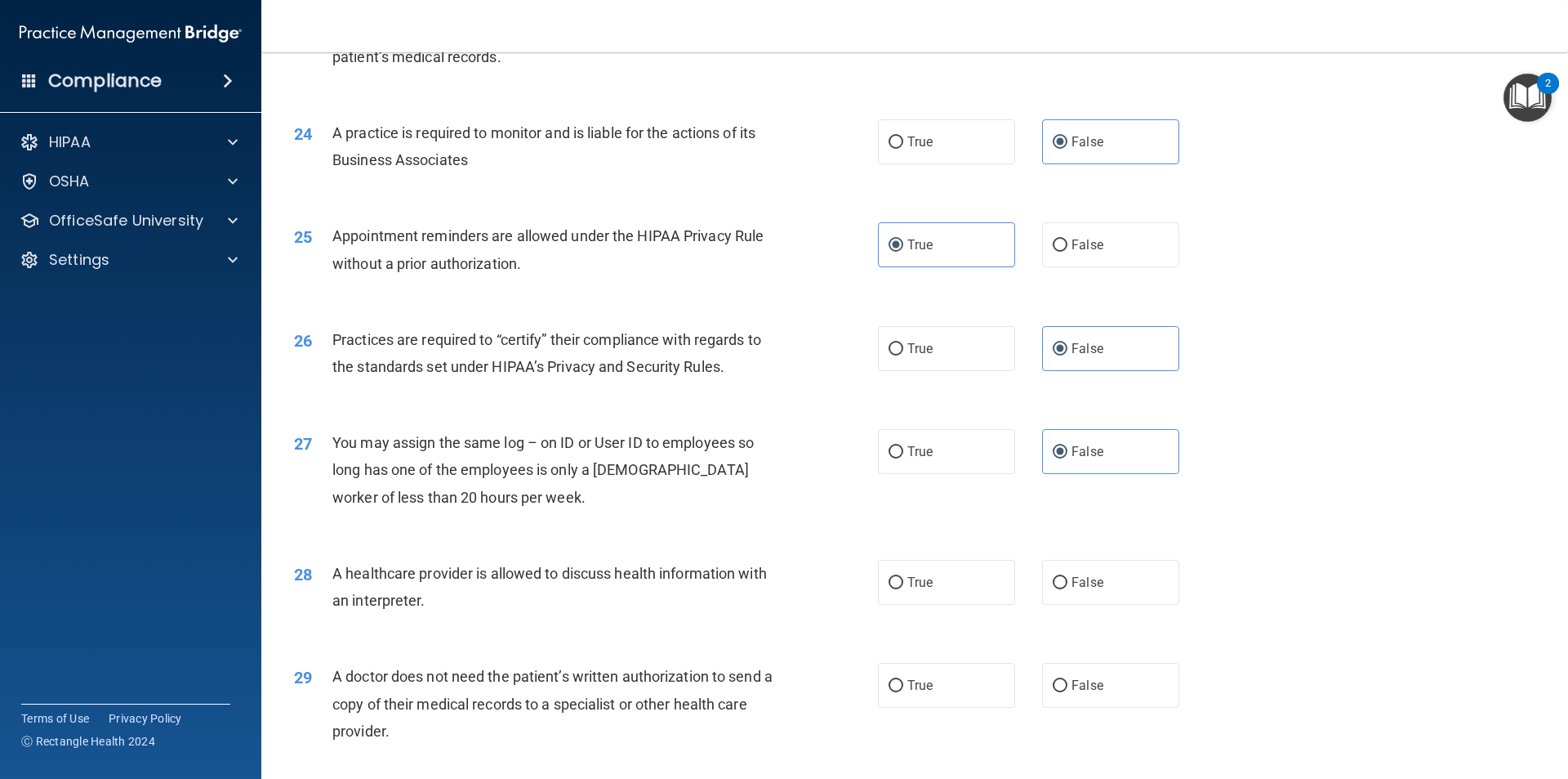
scroll to position [2860, 0]
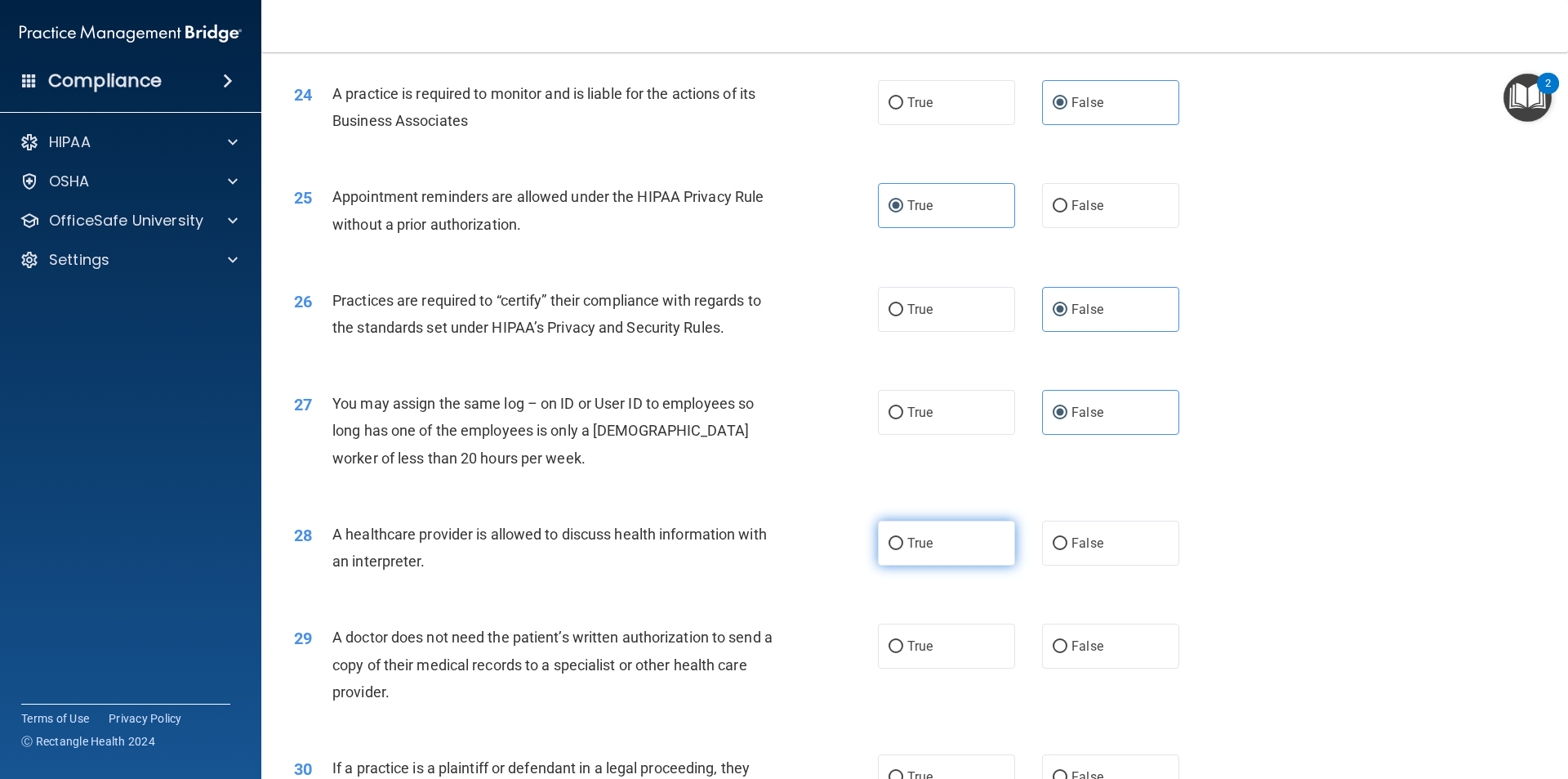
click at [960, 536] on label "True" at bounding box center [947, 543] width 137 height 45
click at [903, 537] on input "True" at bounding box center [895, 543] width 15 height 12
radio input "true"
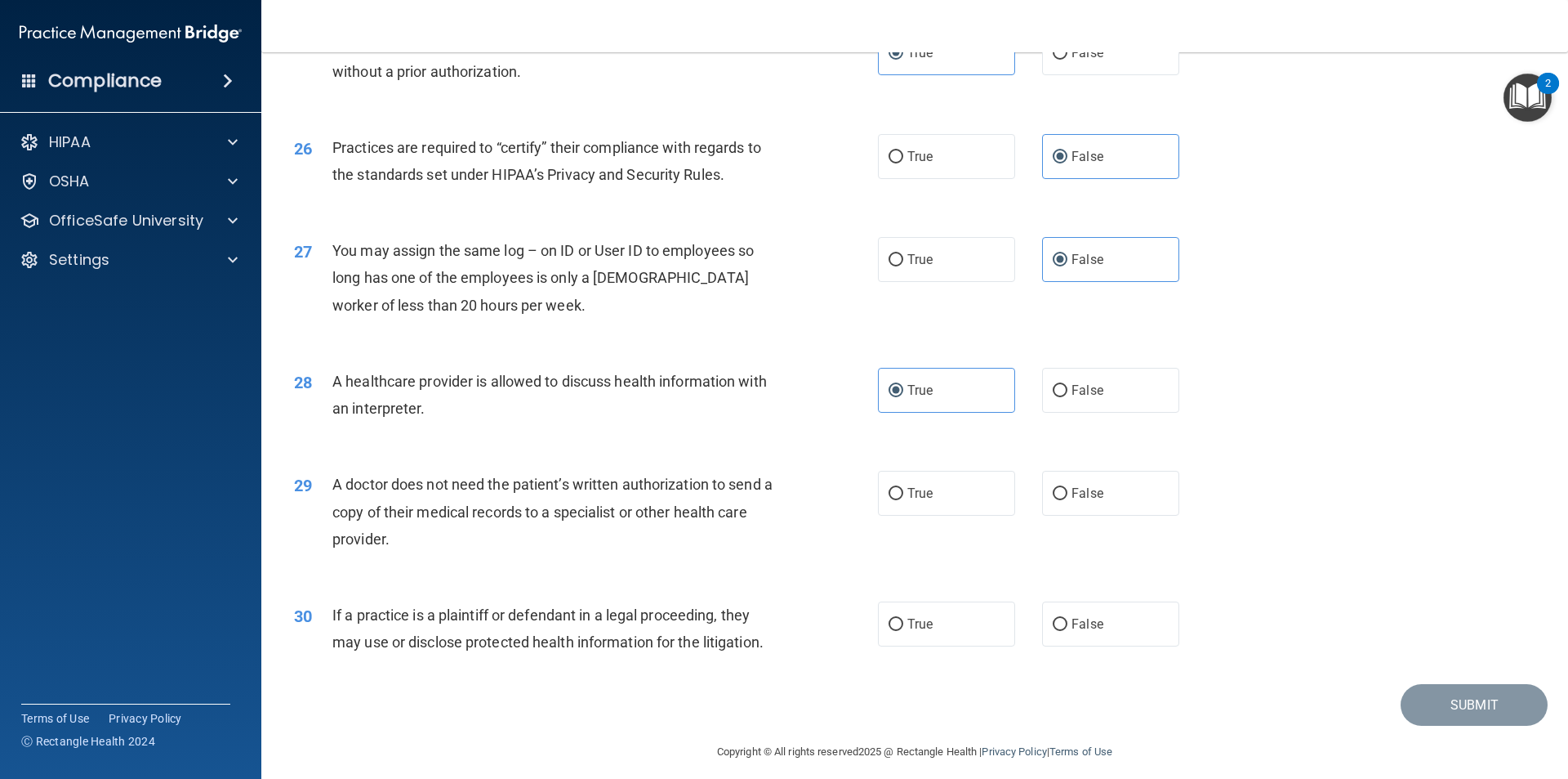
scroll to position [3025, 0]
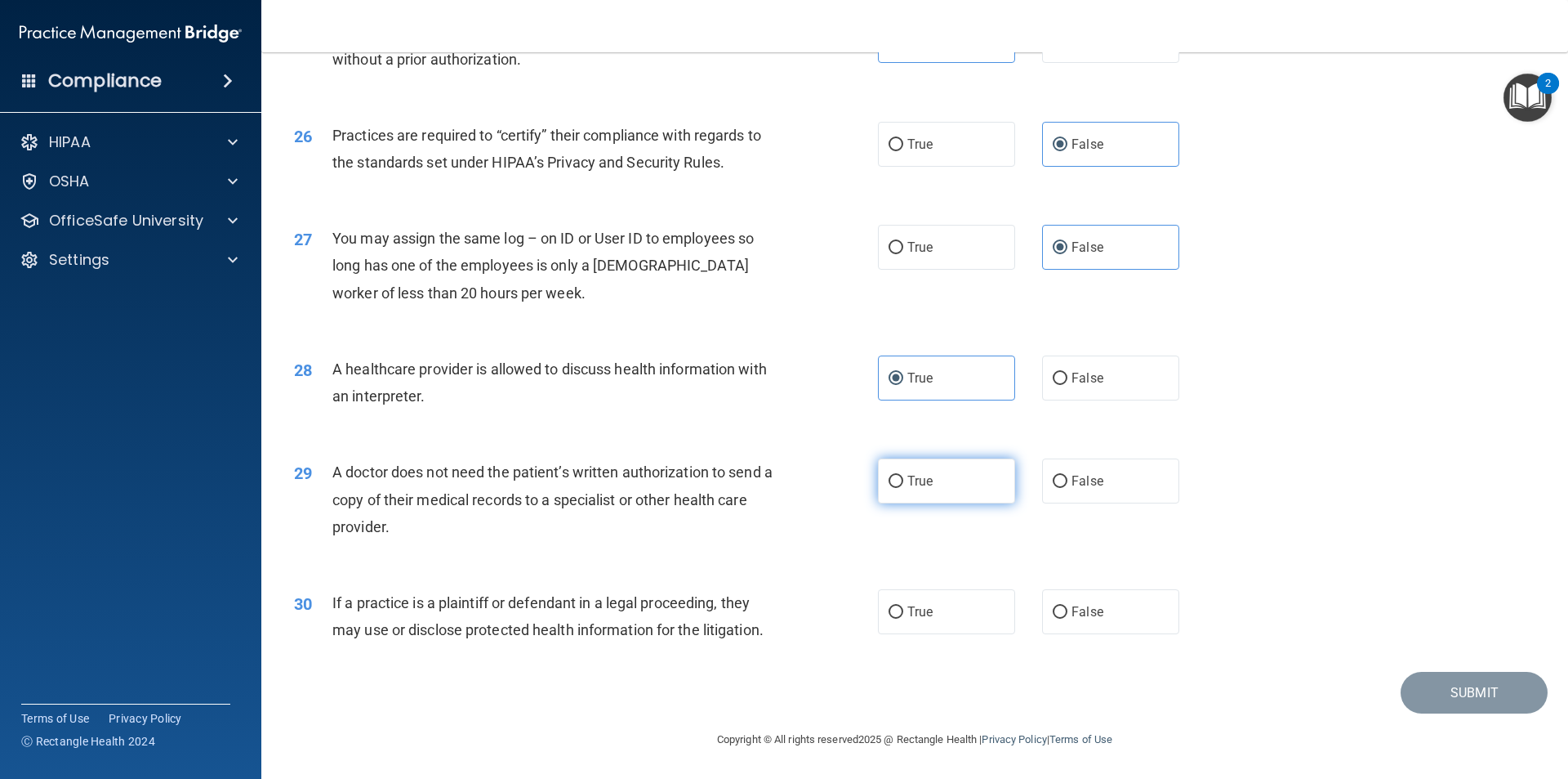
click at [899, 473] on label "True" at bounding box center [947, 481] width 137 height 45
click at [899, 476] on input "True" at bounding box center [895, 482] width 15 height 12
radio input "true"
click at [899, 613] on label "True" at bounding box center [947, 612] width 137 height 45
click at [899, 613] on input "True" at bounding box center [895, 612] width 15 height 12
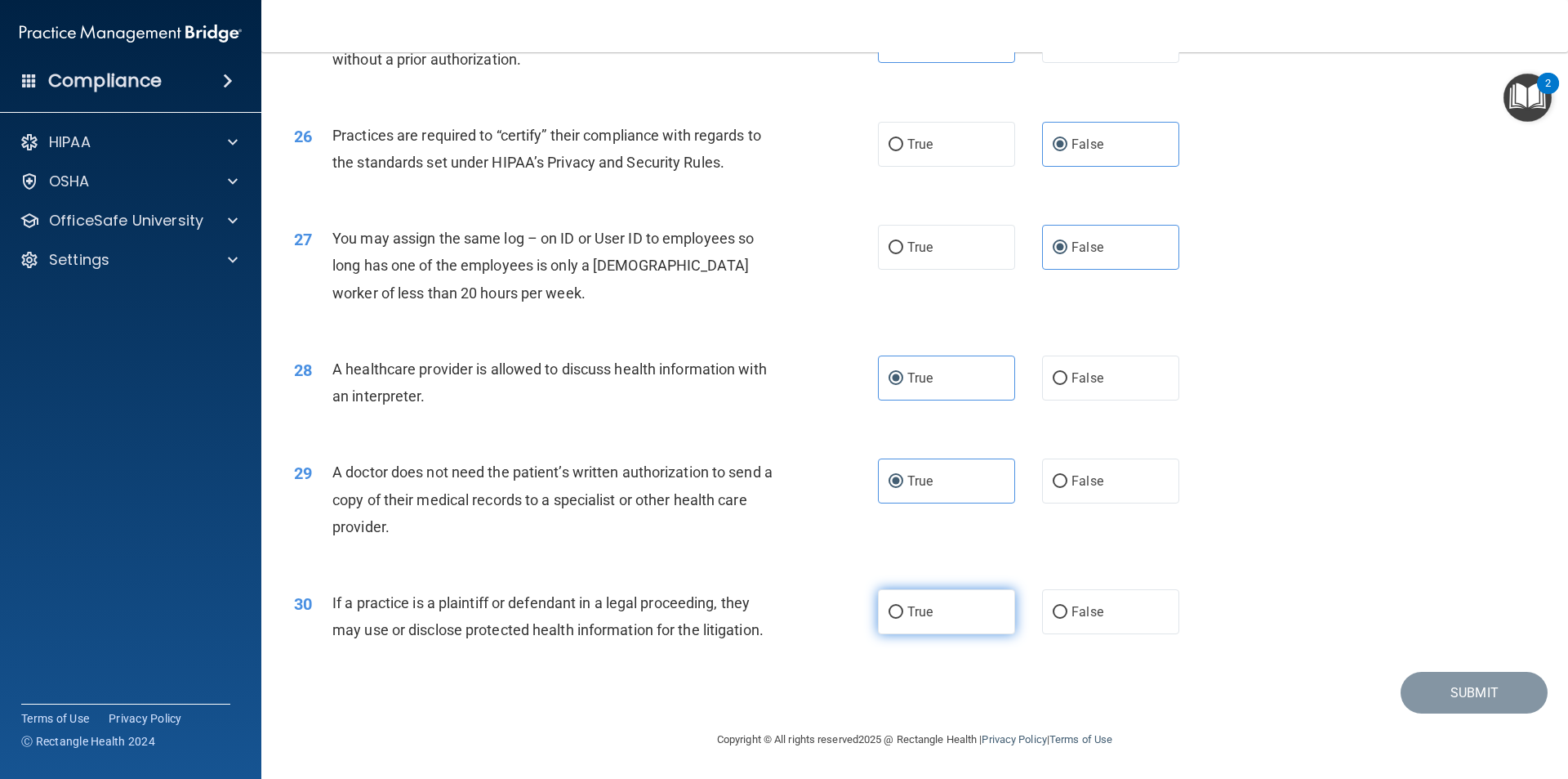
radio input "true"
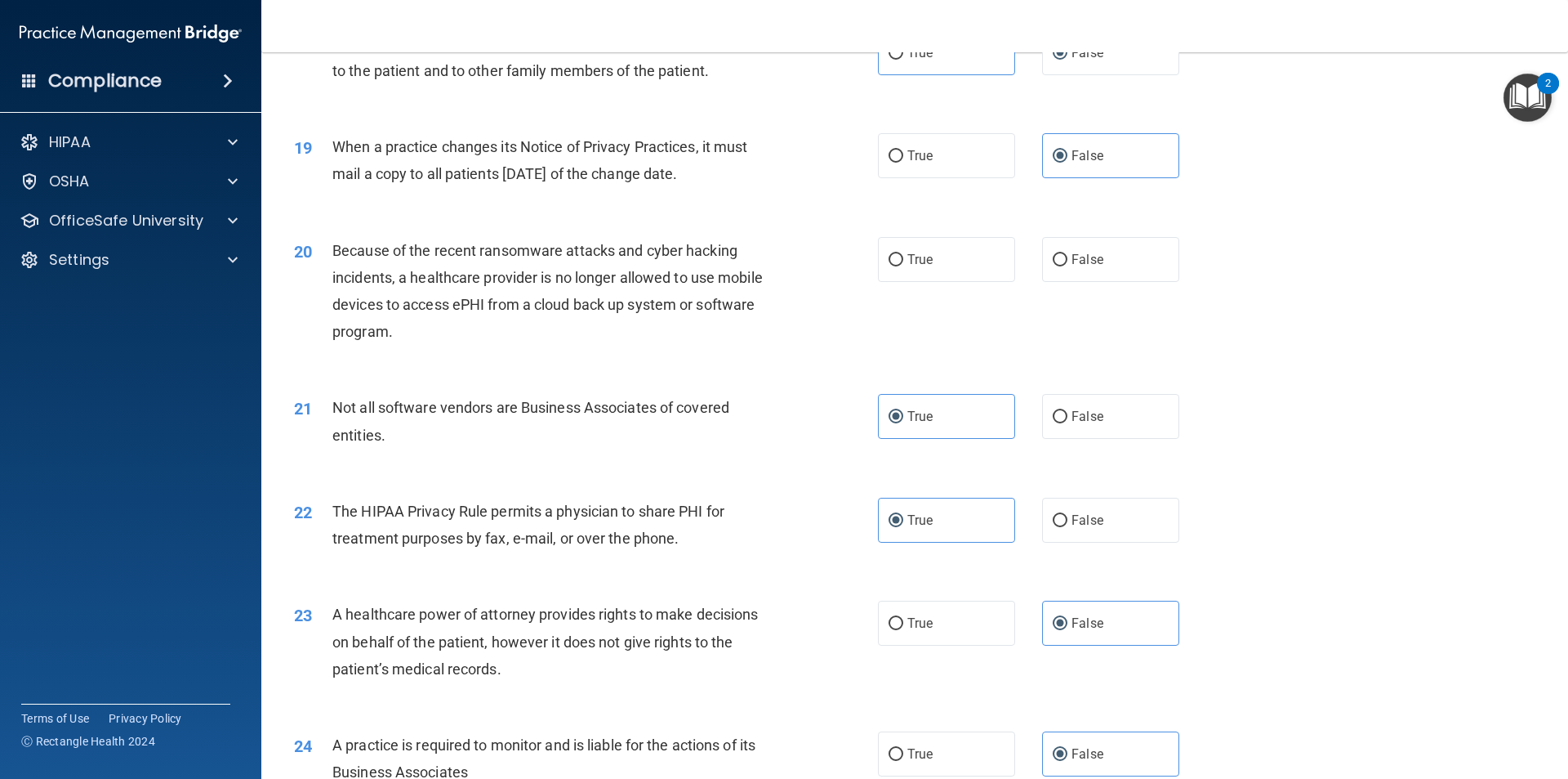
scroll to position [2207, 0]
click at [1151, 245] on label "False" at bounding box center [1111, 260] width 137 height 45
click at [1067, 255] on input "False" at bounding box center [1060, 261] width 15 height 12
radio input "true"
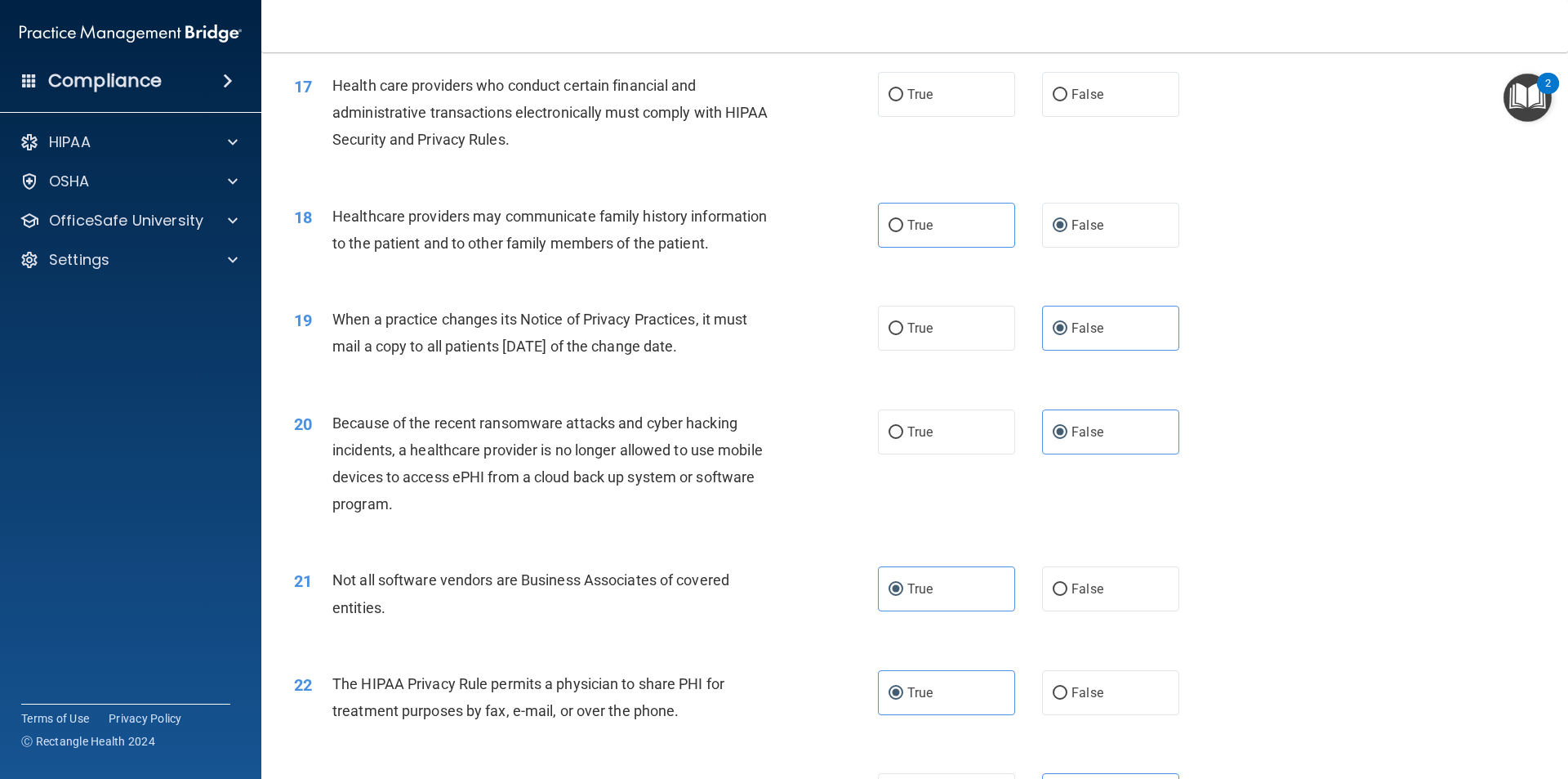
scroll to position [1799, 0]
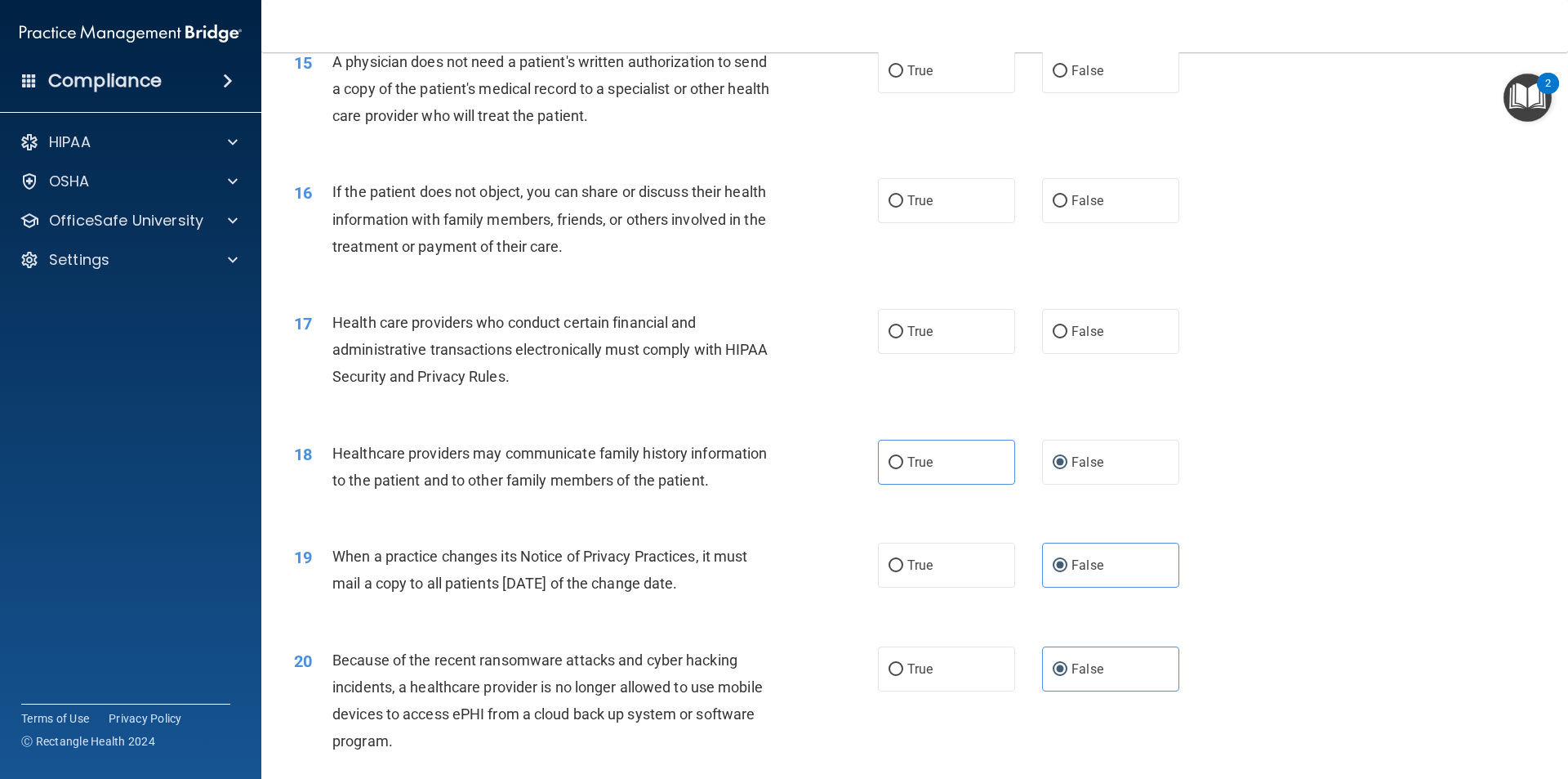
click at [556, 378] on div "Health care providers who conduct certain financial and administrative transact…" at bounding box center [560, 350] width 456 height 82
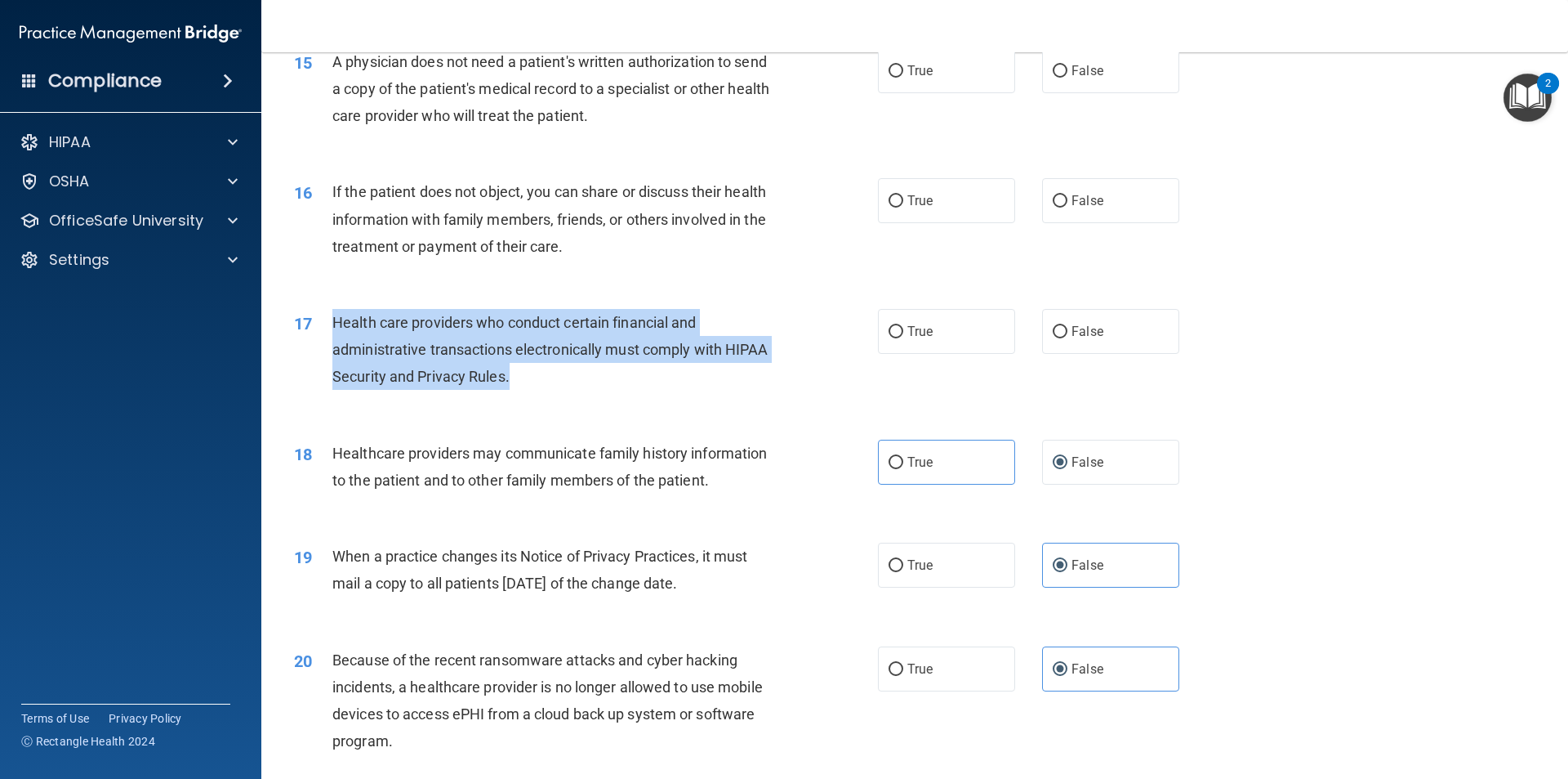
drag, startPoint x: 553, startPoint y: 373, endPoint x: 328, endPoint y: 321, distance: 230.9
click at [328, 321] on div "17 Health care providers who conduct certain financial and administrative trans…" at bounding box center [586, 353] width 633 height 90
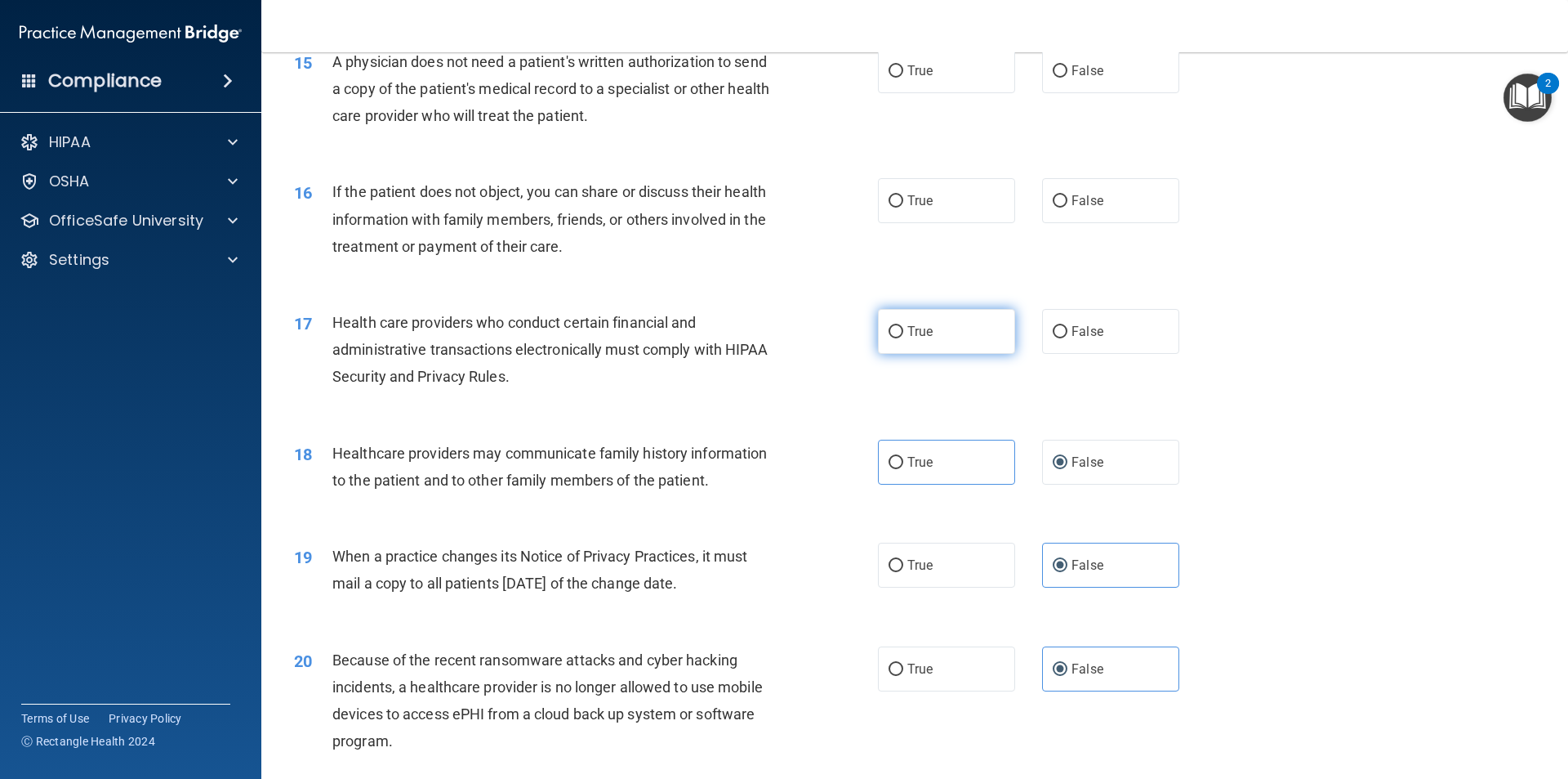
click at [911, 351] on label "True" at bounding box center [947, 331] width 137 height 45
click at [903, 338] on input "True" at bounding box center [895, 332] width 15 height 12
radio input "true"
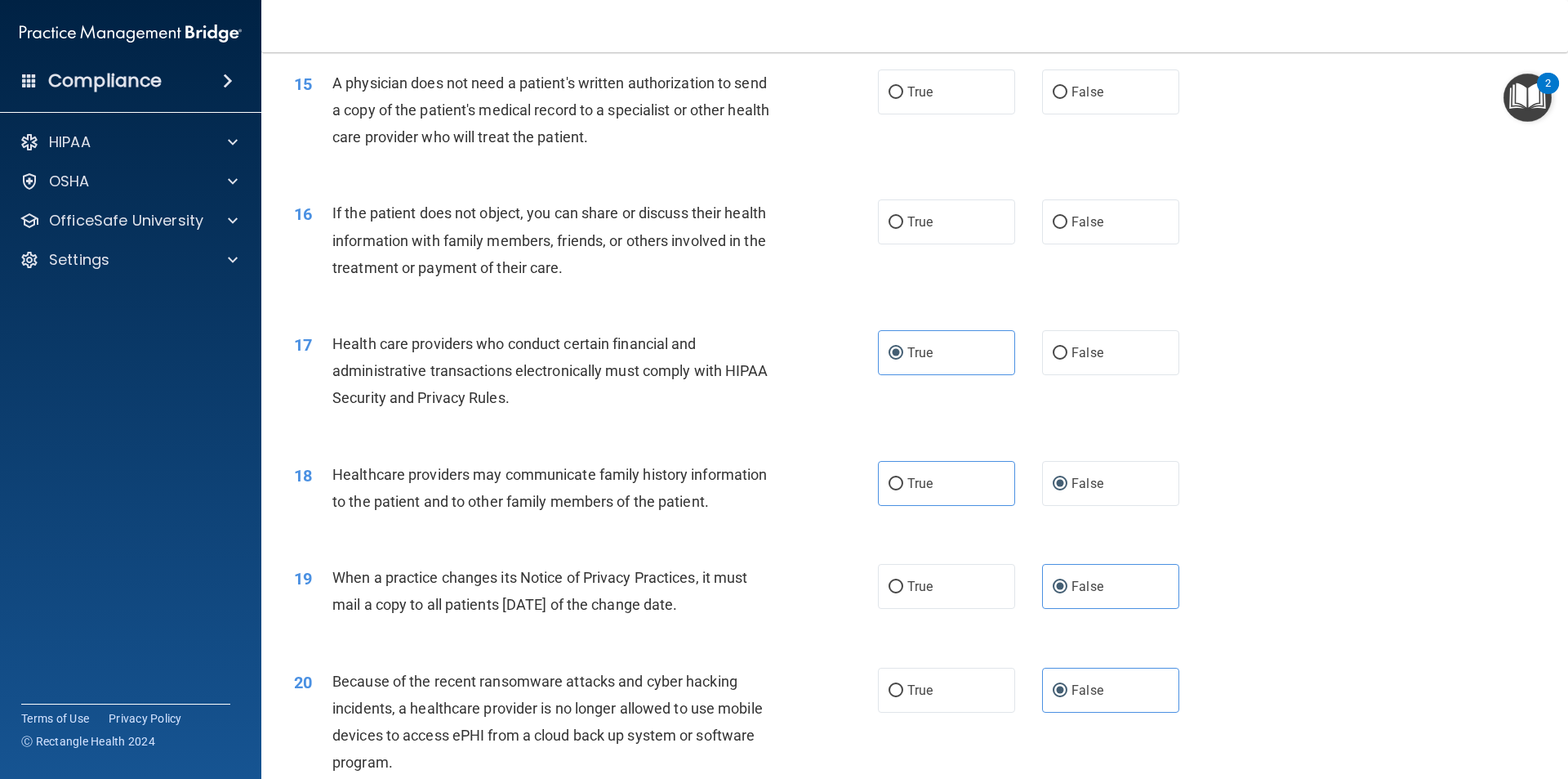
scroll to position [1717, 0]
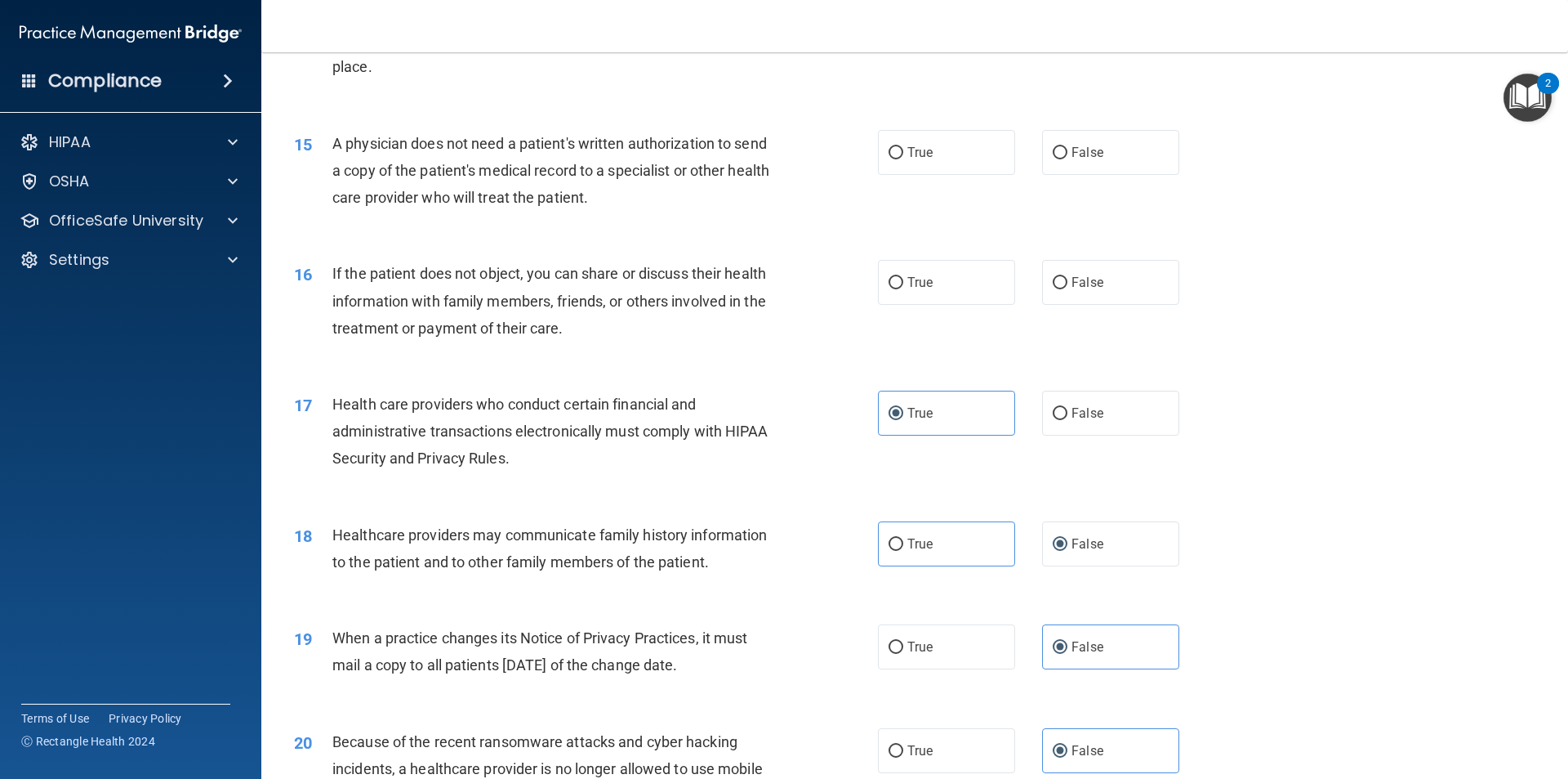
drag, startPoint x: 587, startPoint y: 323, endPoint x: 561, endPoint y: 323, distance: 26.0
click at [586, 323] on div "If the patient does not object, you can share or discuss their health informati…" at bounding box center [560, 301] width 456 height 82
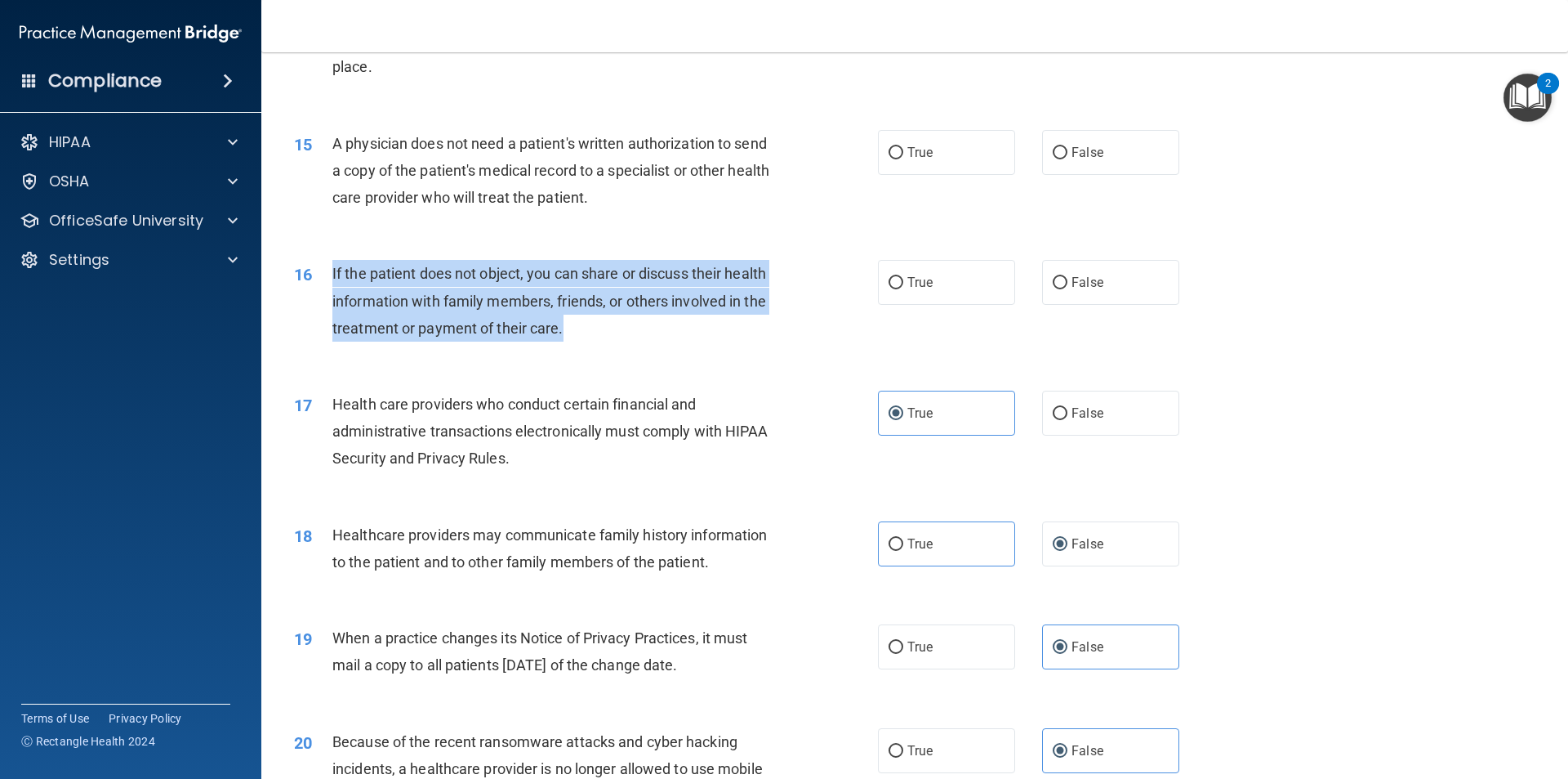
drag, startPoint x: 561, startPoint y: 323, endPoint x: 331, endPoint y: 274, distance: 235.2
click at [331, 274] on div "16 If the patient does not object, you can share or discuss their health inform…" at bounding box center [586, 304] width 633 height 90
click at [331, 276] on div "16" at bounding box center [307, 275] width 50 height 30
click at [488, 321] on span "If the patient does not object, you can share or discuss their health informati…" at bounding box center [548, 300] width 434 height 71
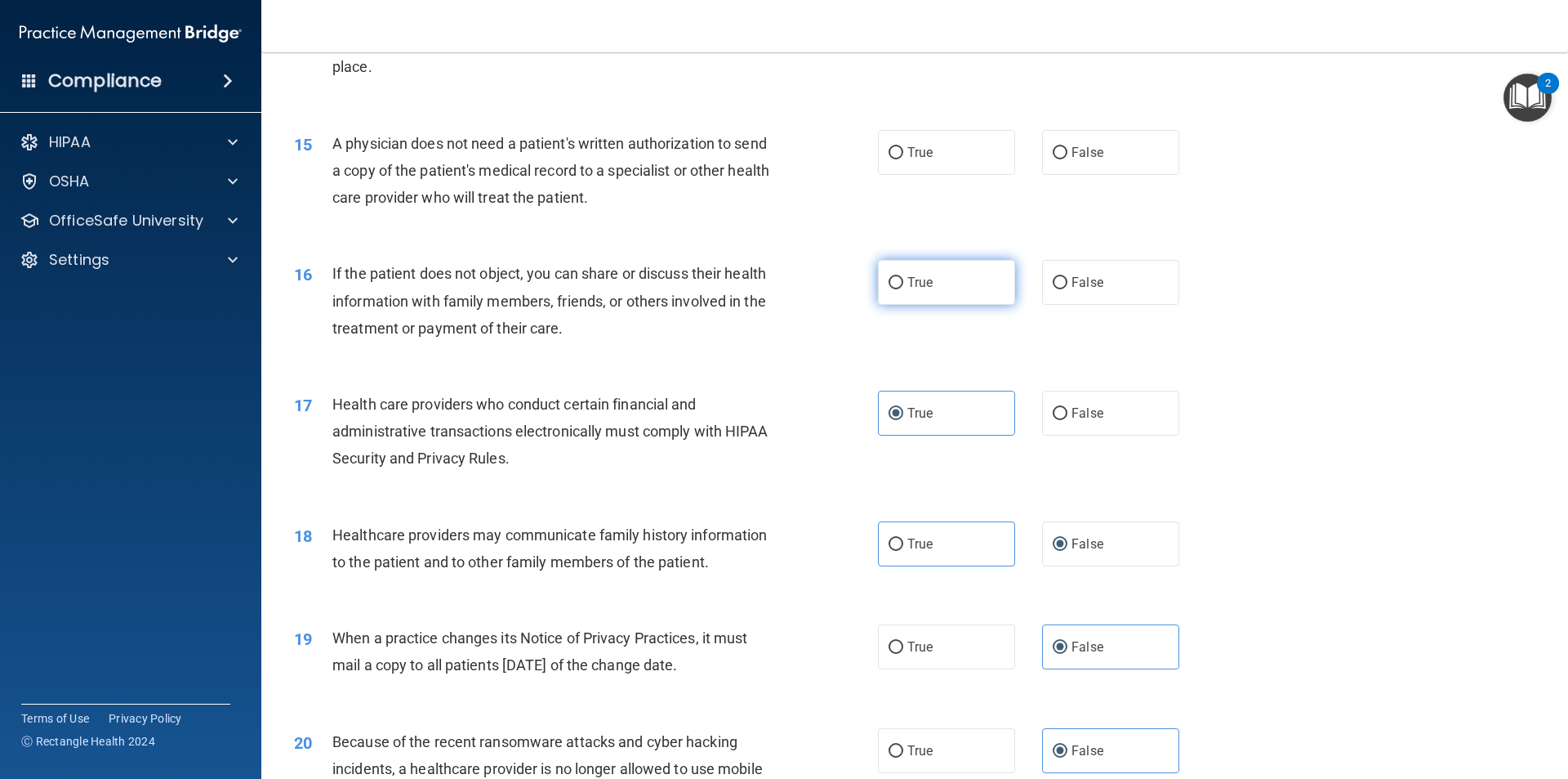
click at [956, 291] on label "True" at bounding box center [947, 283] width 137 height 45
click at [903, 290] on input "True" at bounding box center [895, 283] width 15 height 12
radio input "true"
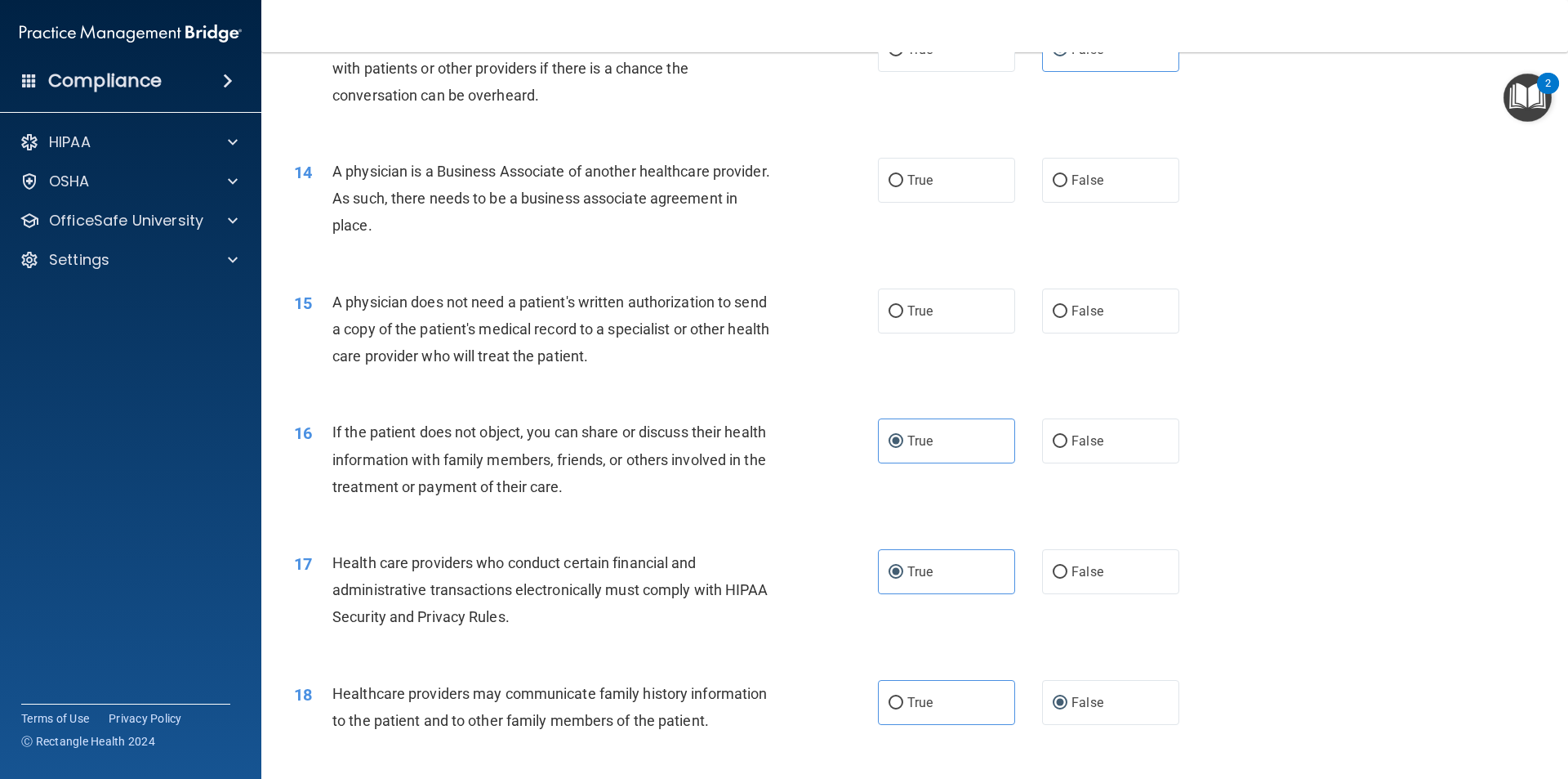
scroll to position [1554, 0]
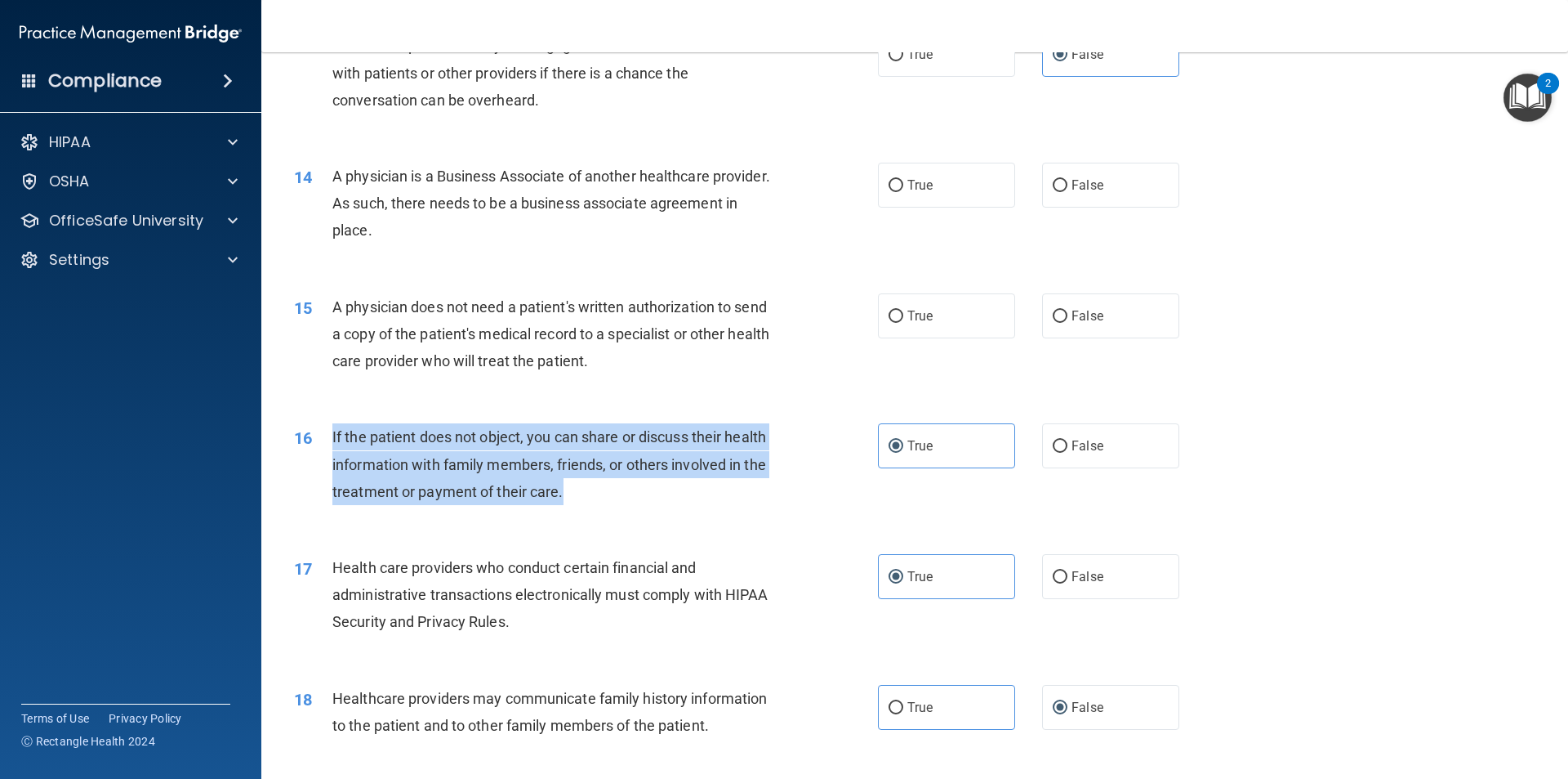
drag, startPoint x: 660, startPoint y: 492, endPoint x: 312, endPoint y: 434, distance: 352.8
click at [312, 434] on div "16 If the patient does not object, you can share or discuss their health inform…" at bounding box center [586, 468] width 633 height 90
click at [766, 439] on span "If the patient does not object, you can share or discuss their health informati…" at bounding box center [548, 463] width 434 height 71
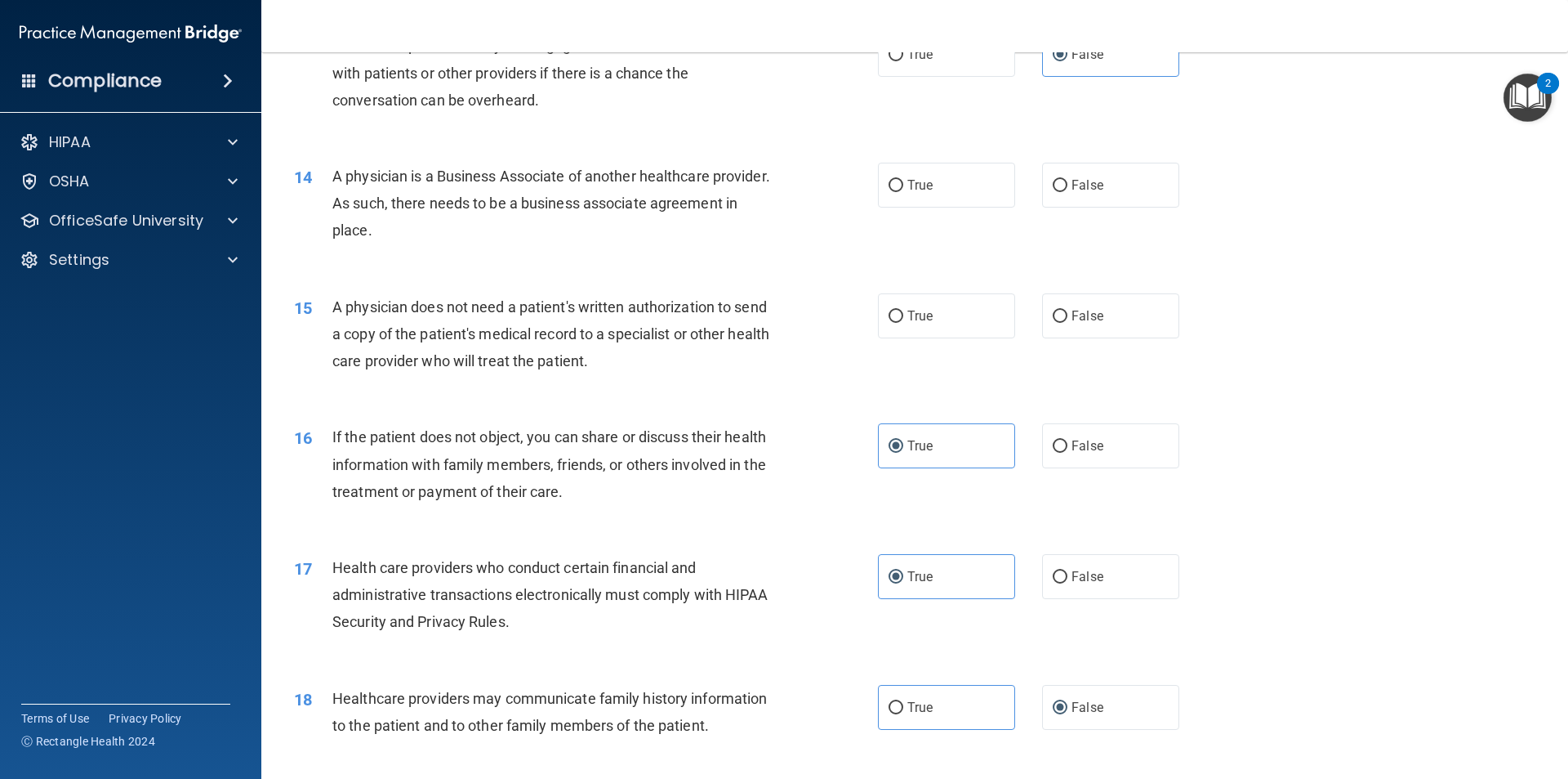
drag, startPoint x: 634, startPoint y: 363, endPoint x: 630, endPoint y: 355, distance: 8.9
click at [630, 355] on span "A physician does not need a patient's written authorization to send a copy of t…" at bounding box center [550, 334] width 437 height 71
click at [1124, 326] on label "False" at bounding box center [1111, 316] width 137 height 45
click at [1067, 323] on input "False" at bounding box center [1060, 316] width 15 height 12
radio input "true"
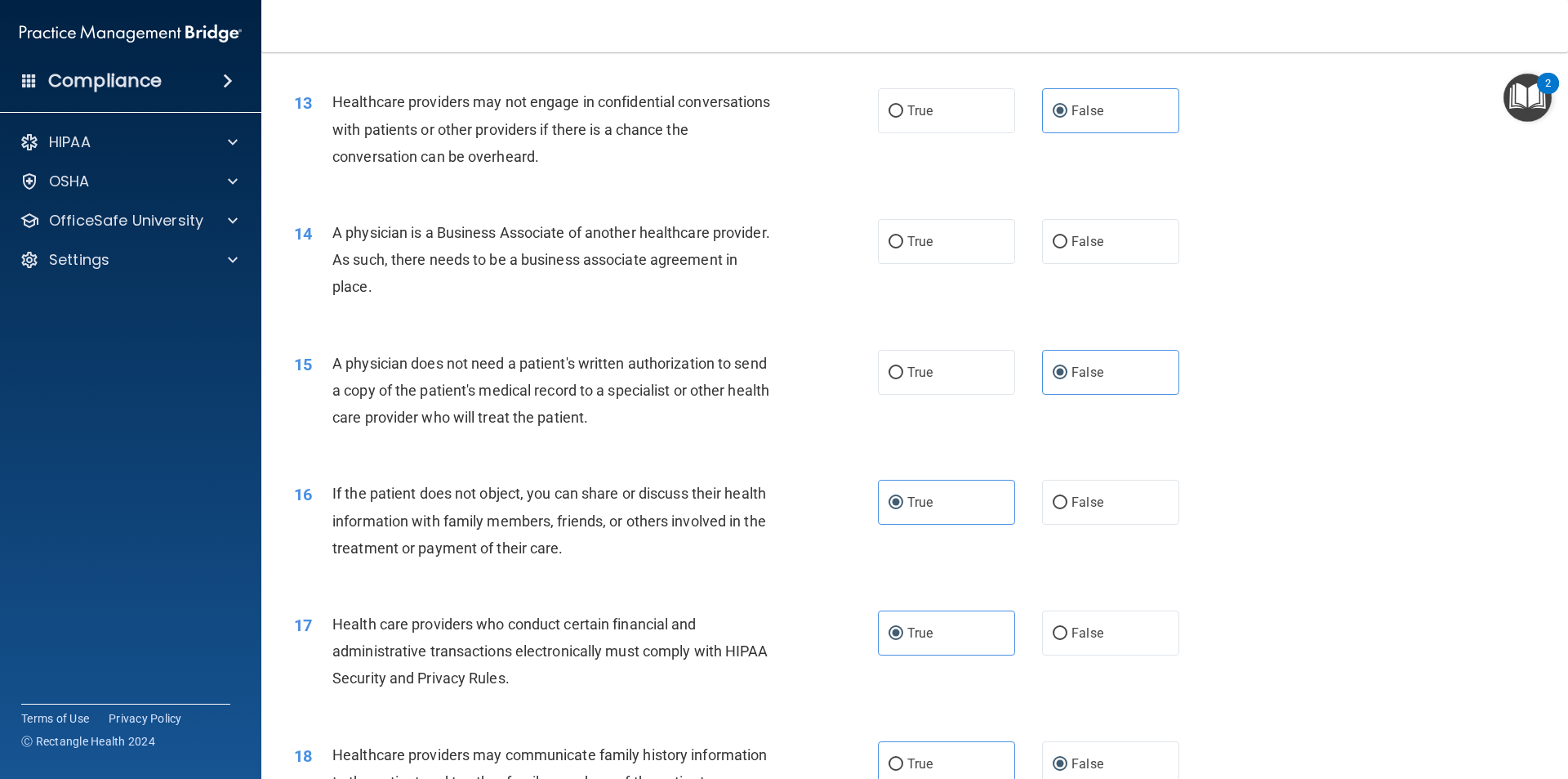
scroll to position [1472, 0]
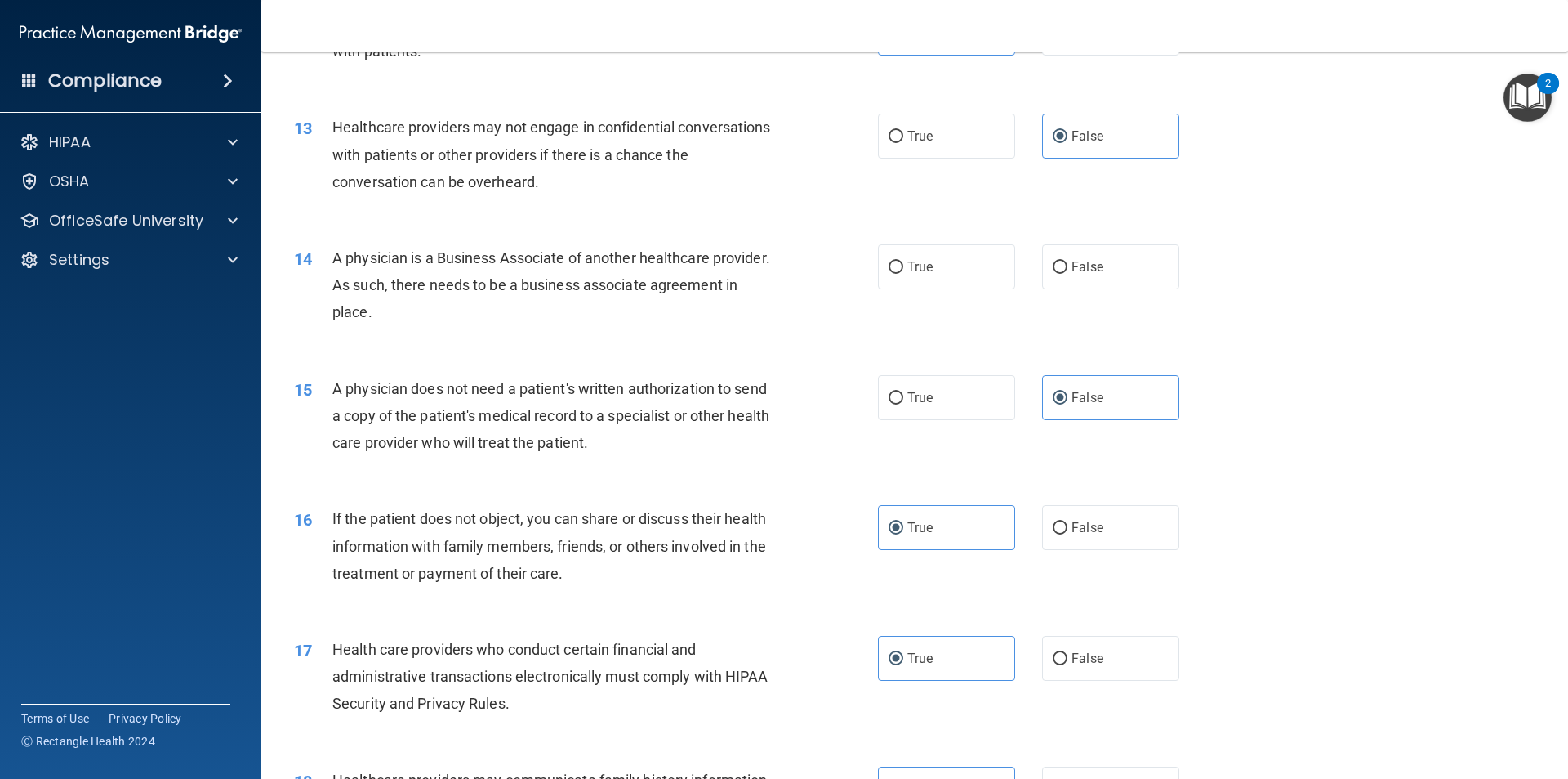
drag, startPoint x: 553, startPoint y: 305, endPoint x: 321, endPoint y: 257, distance: 236.9
click at [321, 257] on div "14 A physician is a Business Associate of another healthcare provider. As such,…" at bounding box center [586, 289] width 633 height 90
click at [1087, 285] on label "False" at bounding box center [1111, 267] width 137 height 45
click at [1067, 274] on input "False" at bounding box center [1060, 268] width 15 height 12
radio input "true"
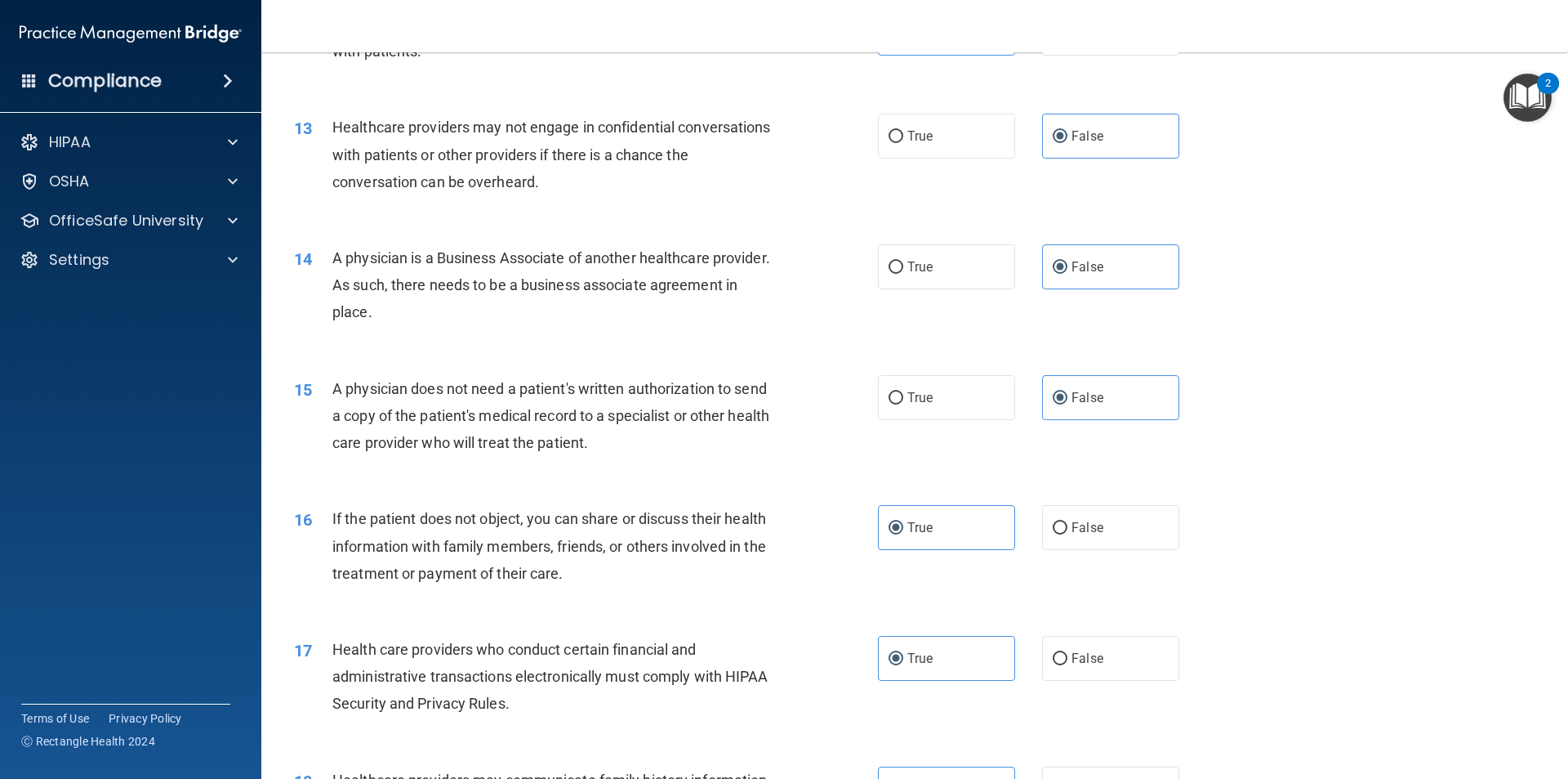
click at [512, 305] on div "A physician is a Business Associate of another healthcare provider. As such, th…" at bounding box center [560, 285] width 456 height 82
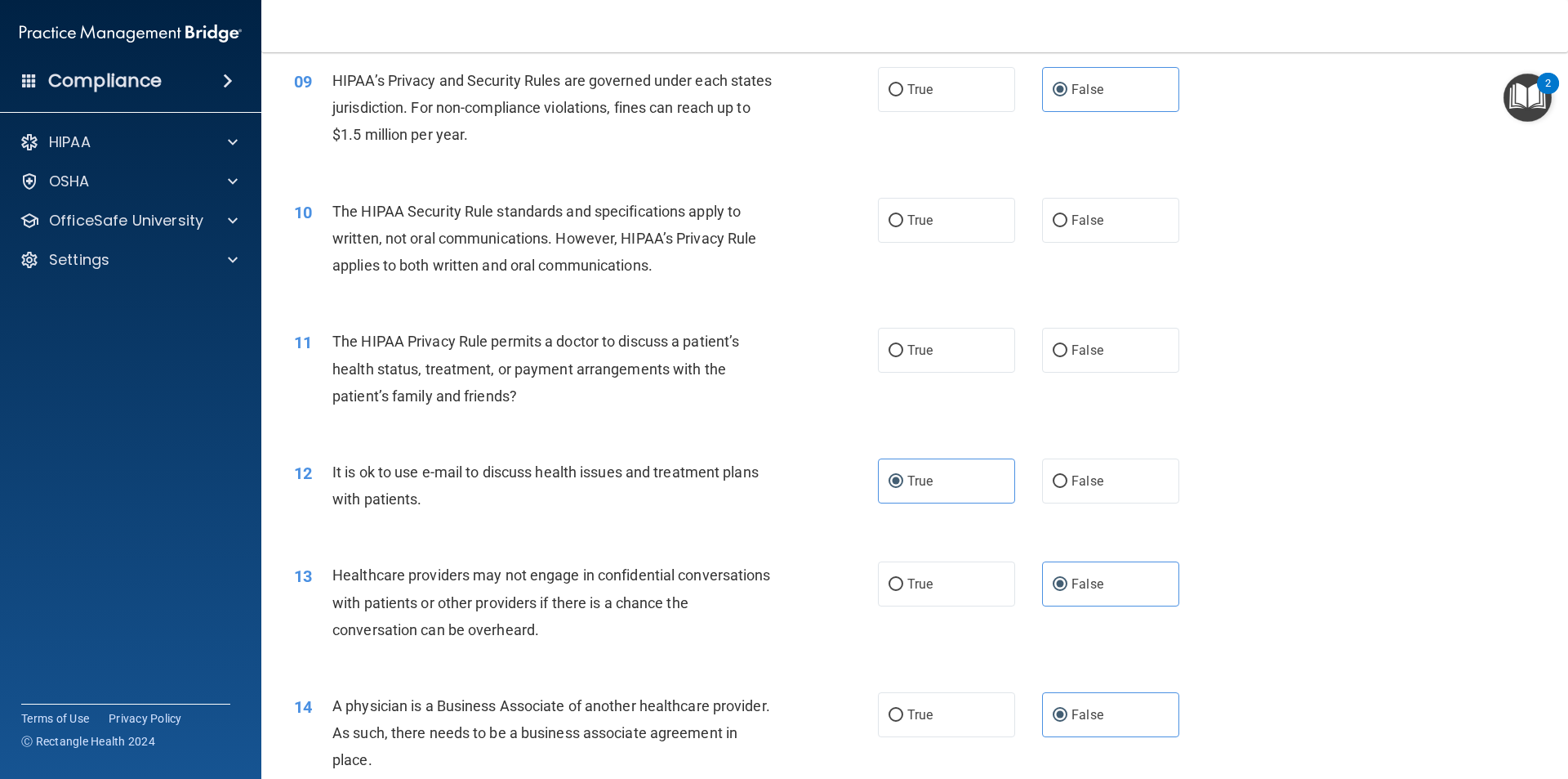
scroll to position [982, 0]
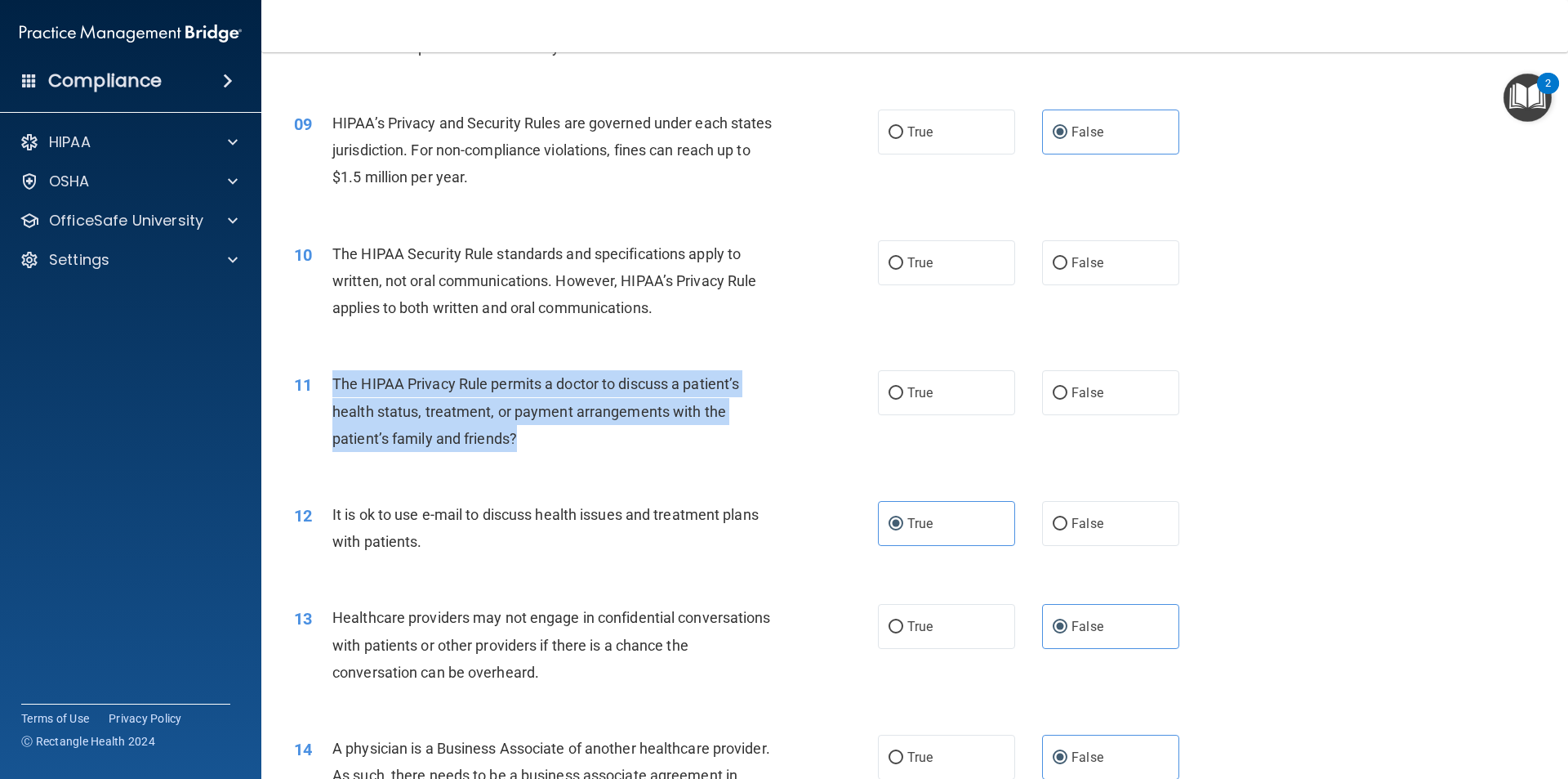
drag, startPoint x: 575, startPoint y: 433, endPoint x: 329, endPoint y: 372, distance: 253.5
click at [329, 372] on div "11 The HIPAA Privacy Rule permits a doctor to discuss a patient’s health status…" at bounding box center [586, 415] width 633 height 90
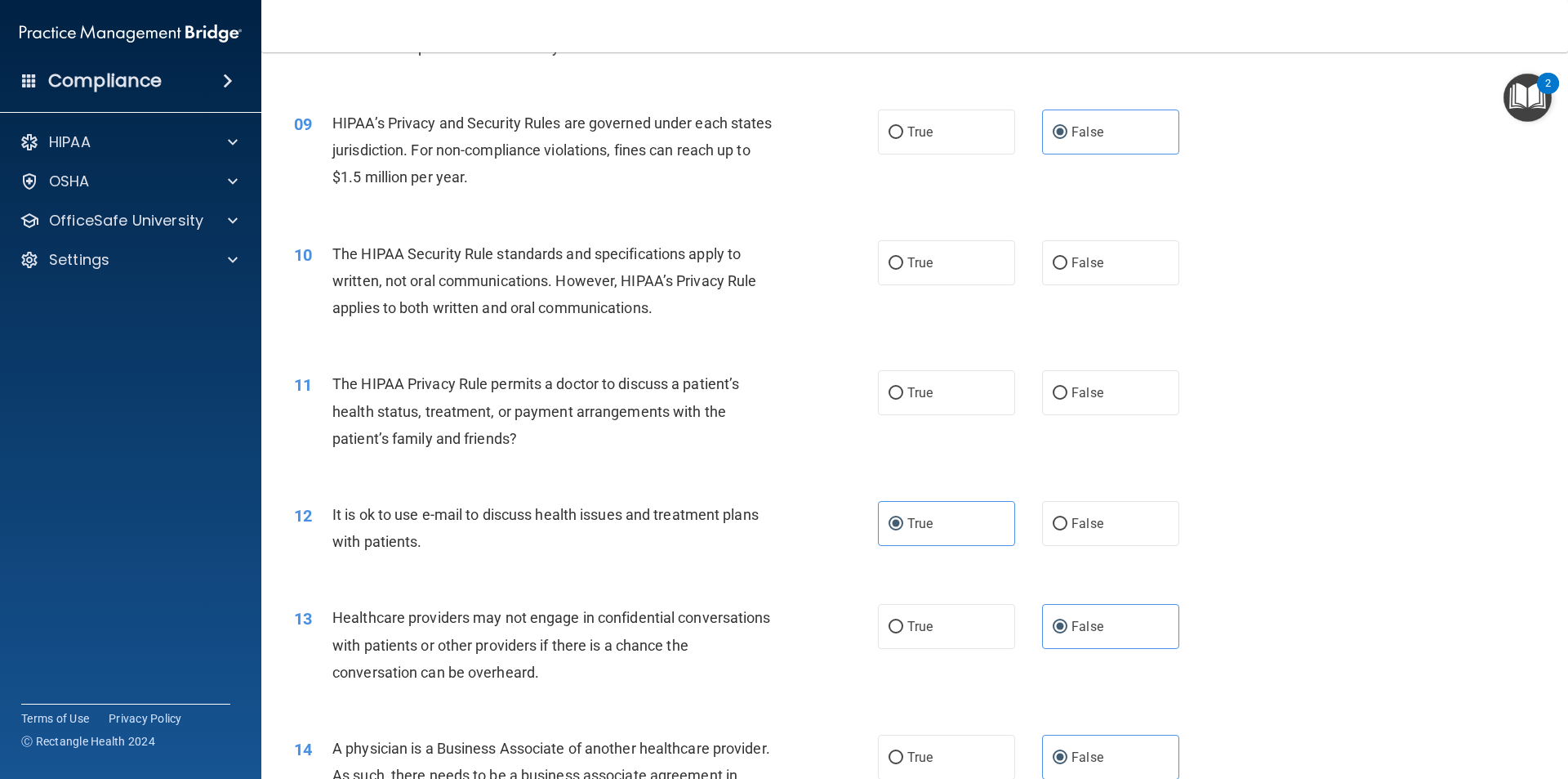
click at [1184, 376] on div "True False" at bounding box center [1042, 393] width 329 height 45
click at [1164, 390] on label "False" at bounding box center [1111, 393] width 137 height 45
click at [1067, 390] on input "False" at bounding box center [1060, 393] width 15 height 12
radio input "true"
click at [707, 305] on div "The HIPAA Security Rule standards and specifications apply to written, not oral…" at bounding box center [560, 281] width 456 height 82
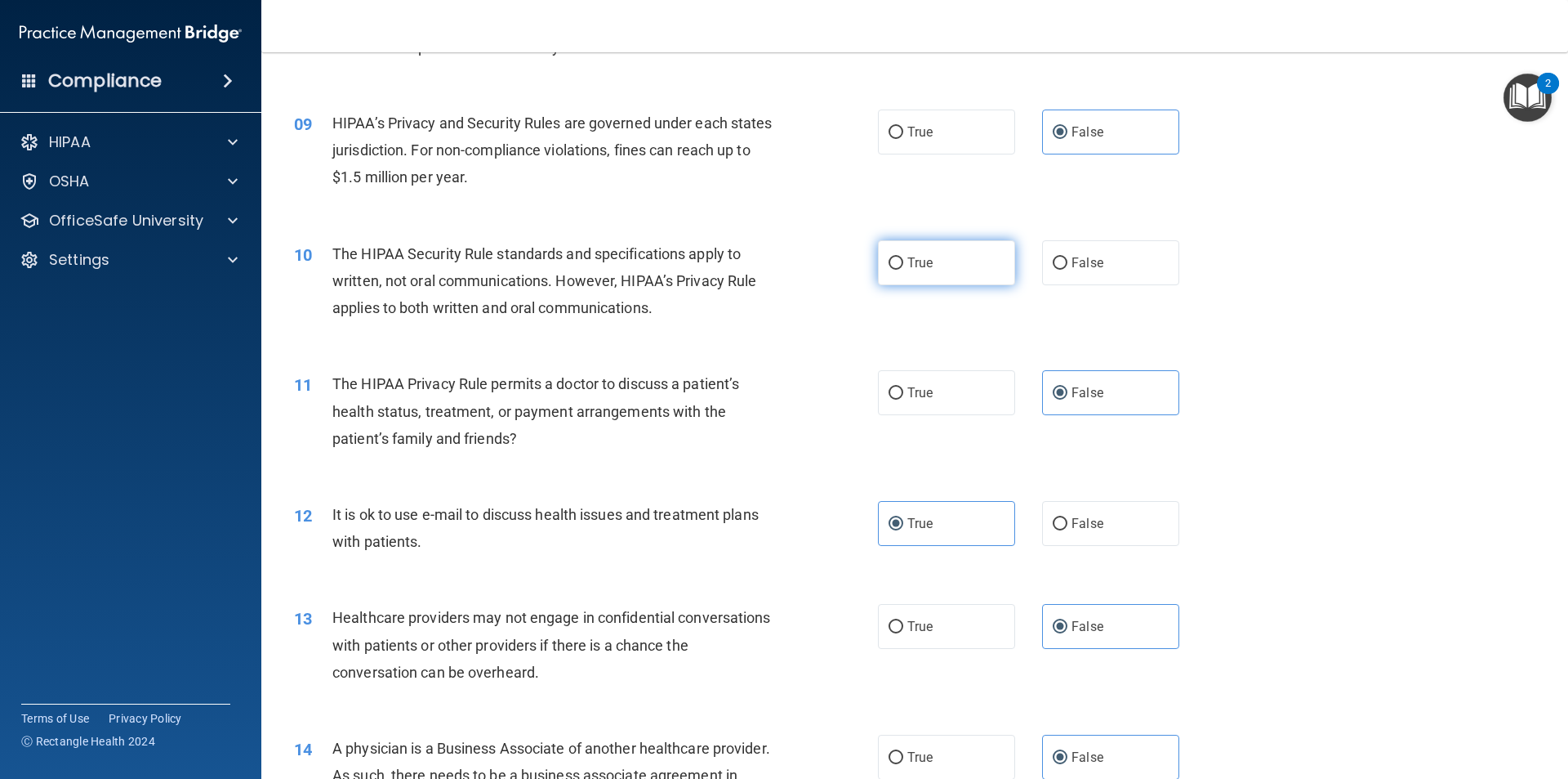
click at [943, 280] on label "True" at bounding box center [947, 263] width 137 height 45
click at [903, 270] on input "True" at bounding box center [895, 263] width 15 height 12
radio input "true"
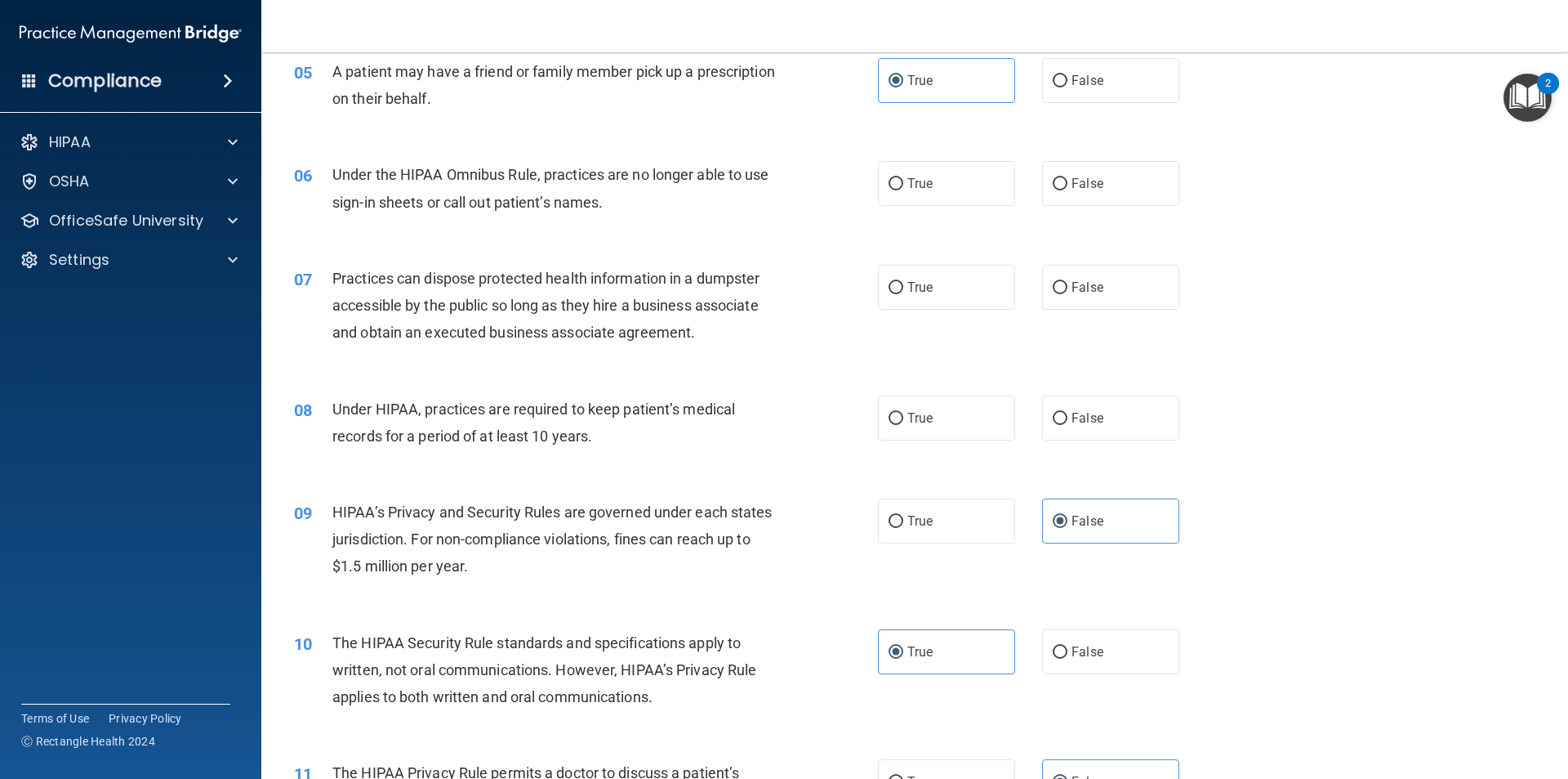
scroll to position [574, 0]
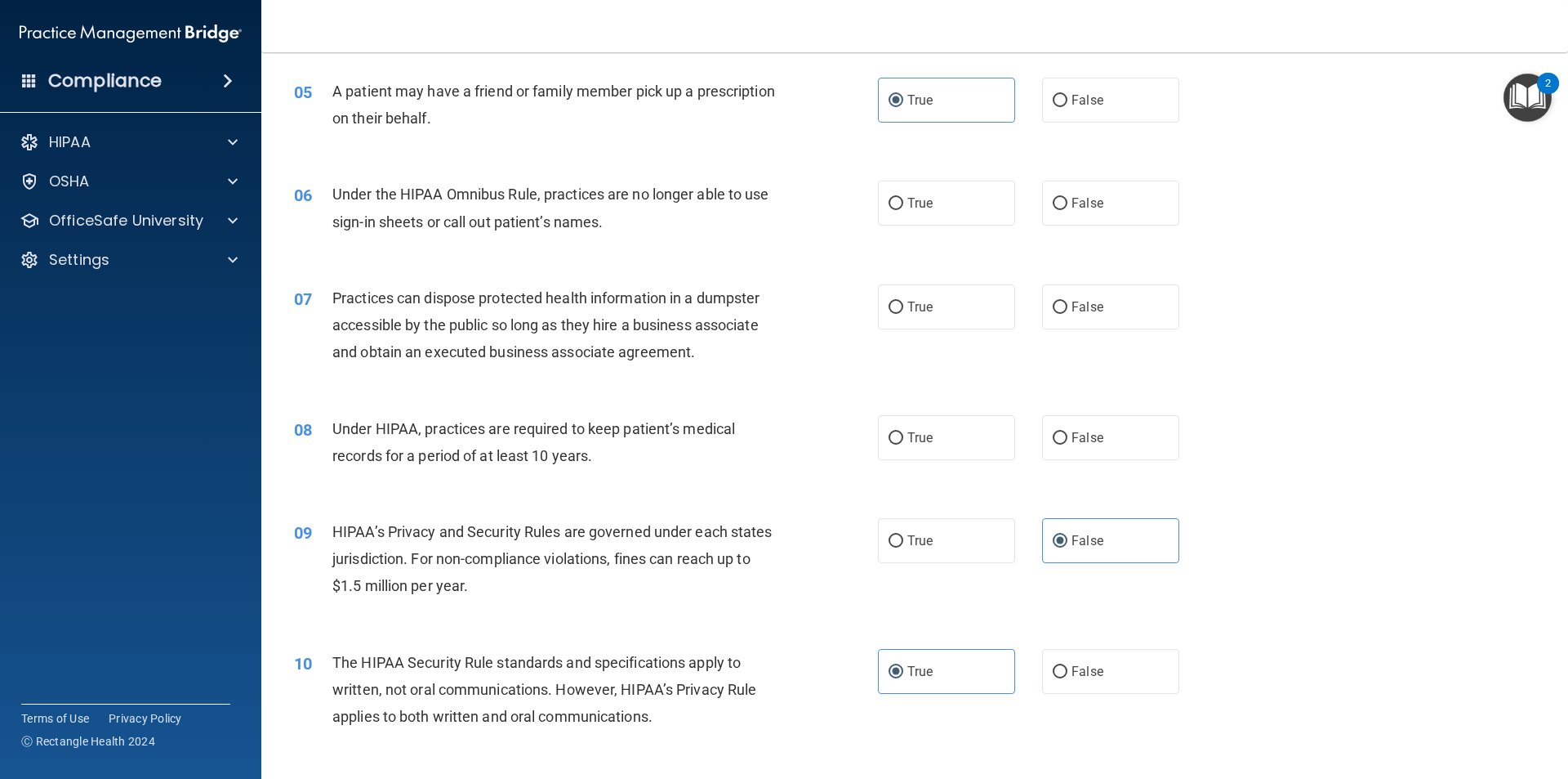
click at [620, 447] on div "Under HIPAA, practices are required to keep patient’s medical records for a per…" at bounding box center [560, 442] width 456 height 54
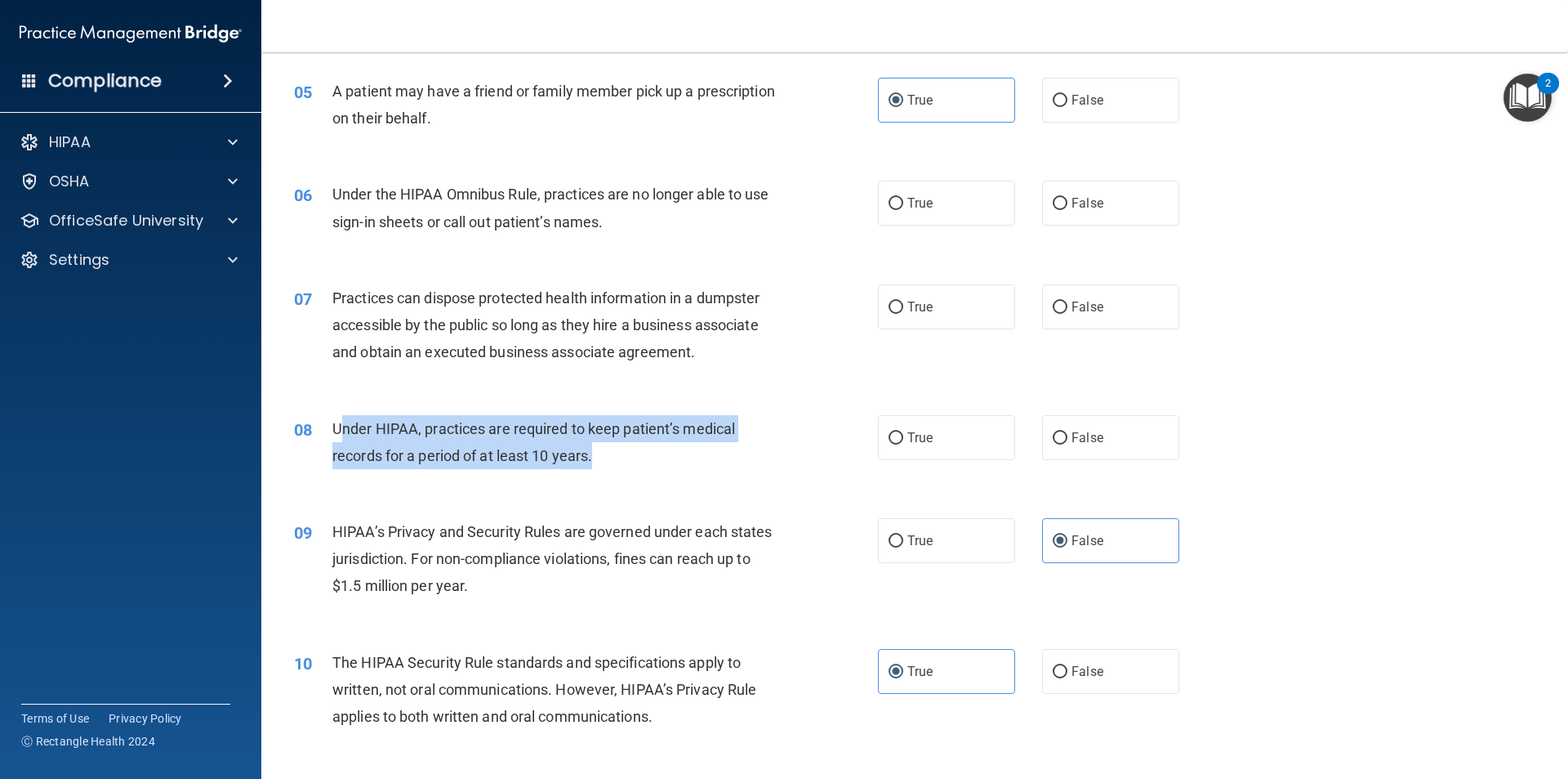
drag, startPoint x: 625, startPoint y: 448, endPoint x: 339, endPoint y: 419, distance: 287.5
click at [339, 419] on div "Under HIPAA, practices are required to keep patient’s medical records for a per…" at bounding box center [560, 442] width 456 height 54
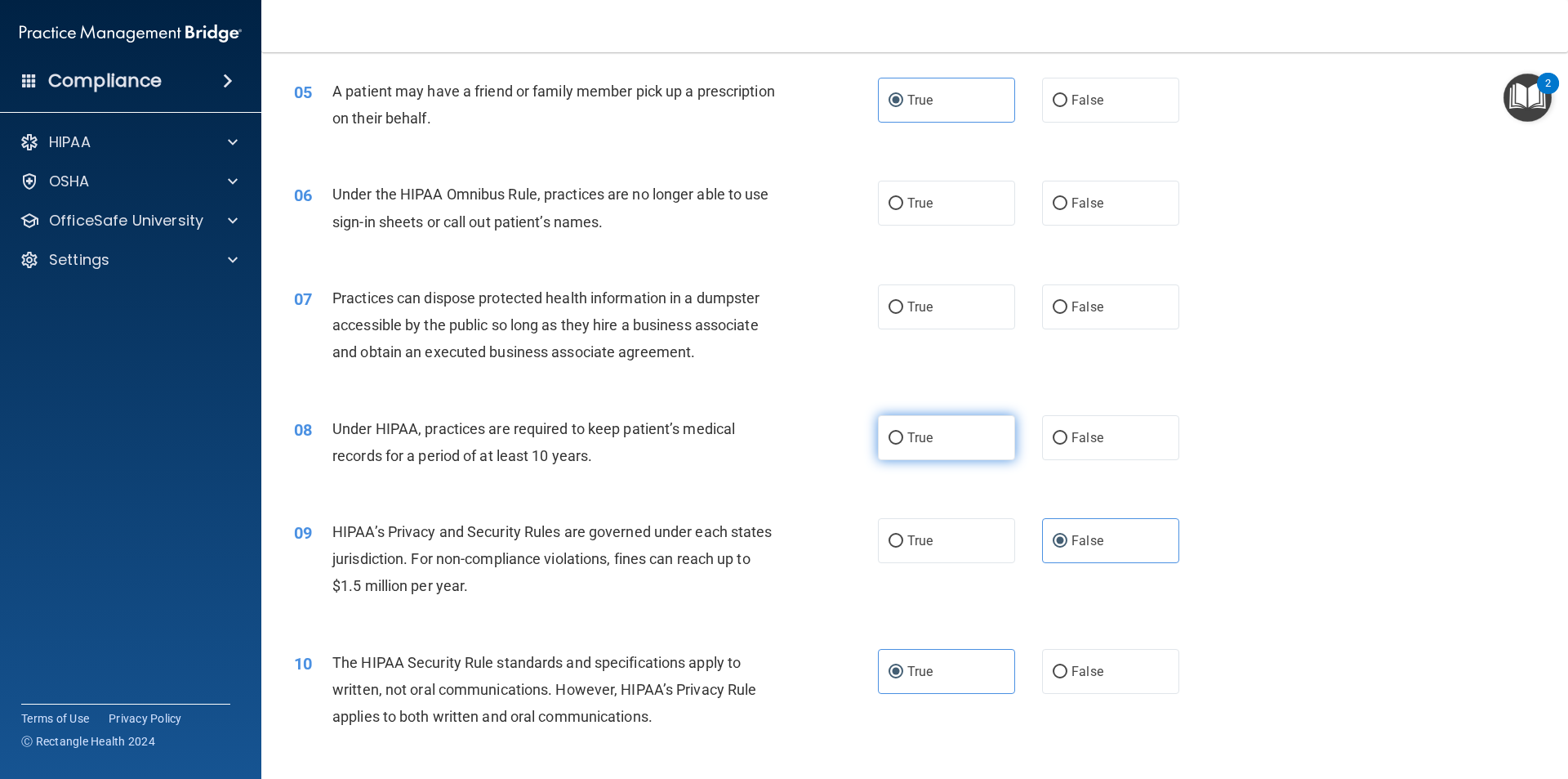
click at [906, 427] on label "True" at bounding box center [947, 437] width 137 height 45
click at [903, 432] on input "True" at bounding box center [895, 438] width 15 height 12
radio input "true"
click at [1132, 436] on label "False" at bounding box center [1111, 437] width 137 height 45
click at [1067, 436] on input "False" at bounding box center [1060, 438] width 15 height 12
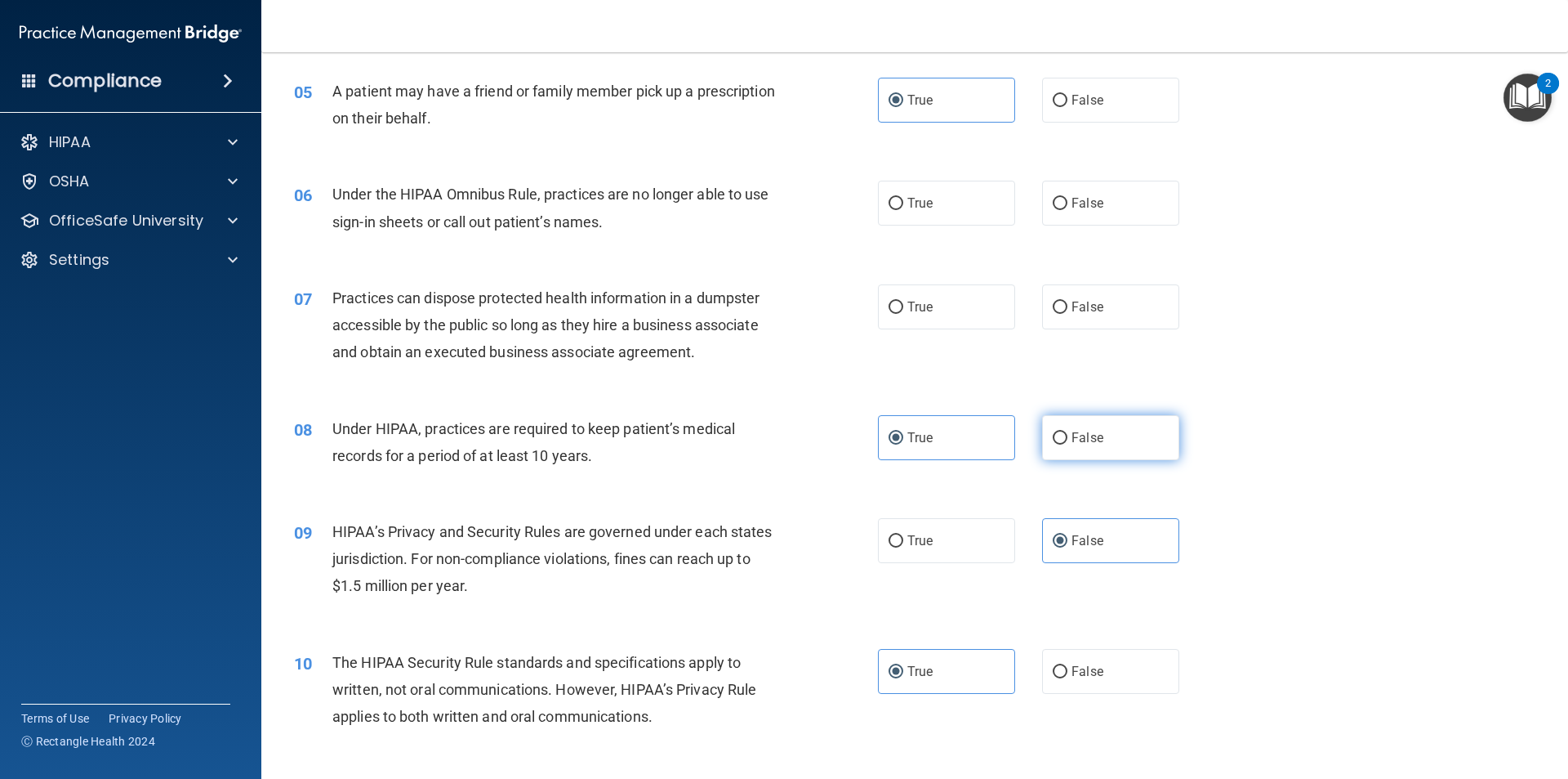
radio input "true"
radio input "false"
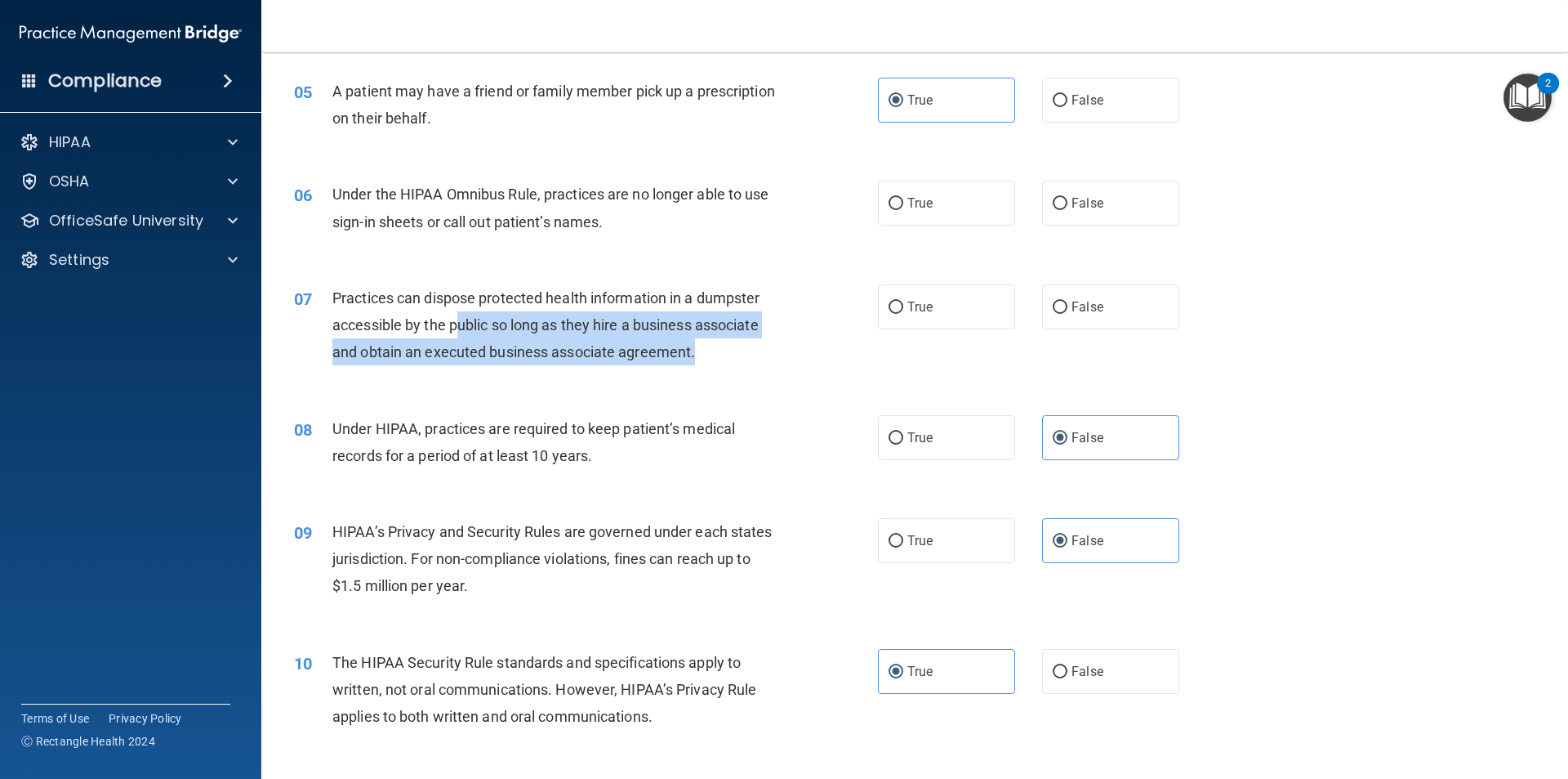
drag, startPoint x: 712, startPoint y: 341, endPoint x: 459, endPoint y: 325, distance: 253.5
click at [459, 325] on div "Practices can dispose protected health information in a dumpster accessible by …" at bounding box center [560, 325] width 456 height 82
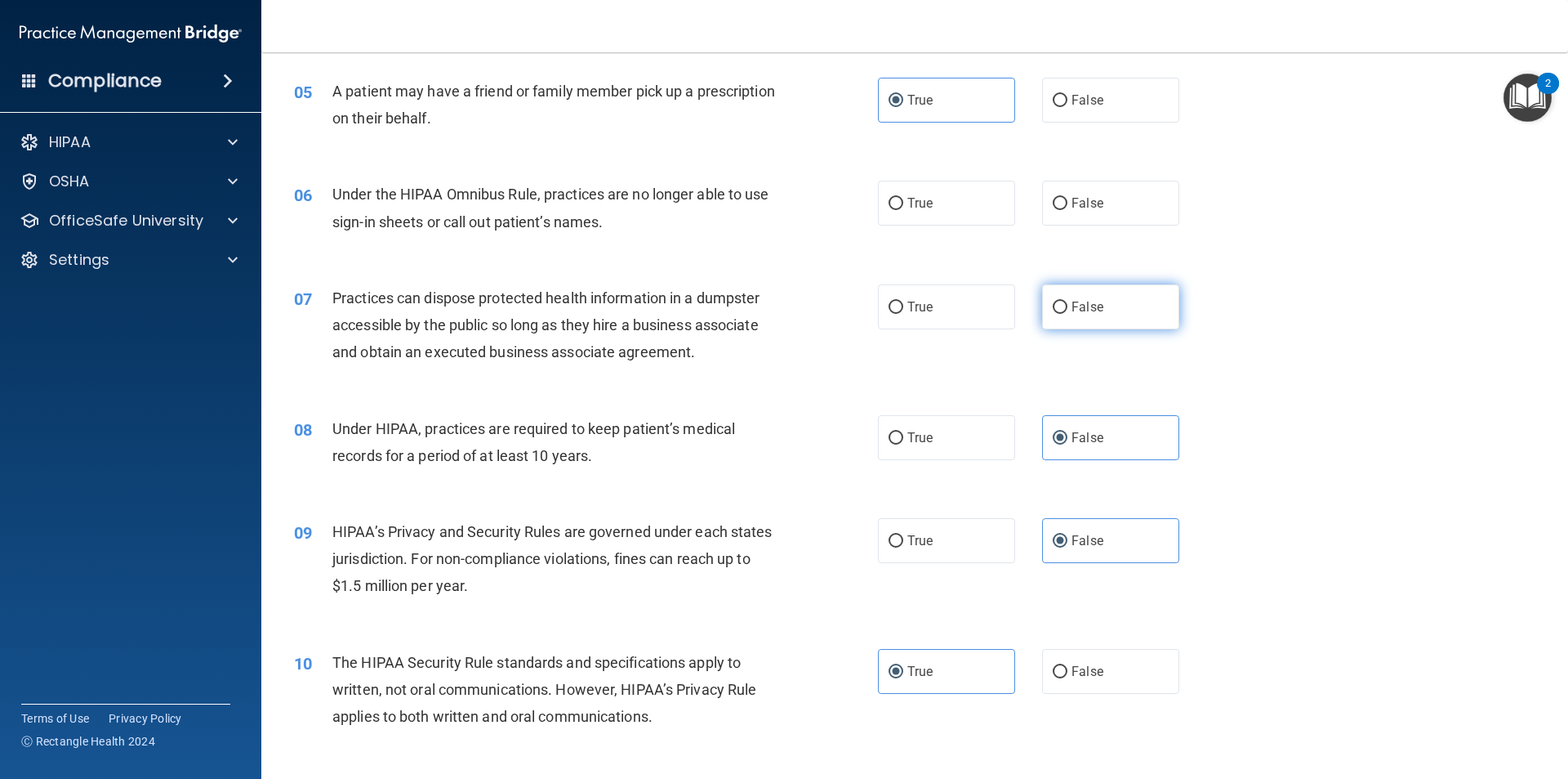
click at [1078, 306] on span "False" at bounding box center [1087, 307] width 32 height 16
click at [1067, 306] on input "False" at bounding box center [1060, 308] width 15 height 12
radio input "true"
click at [1054, 203] on input "False" at bounding box center [1060, 203] width 15 height 12
radio input "true"
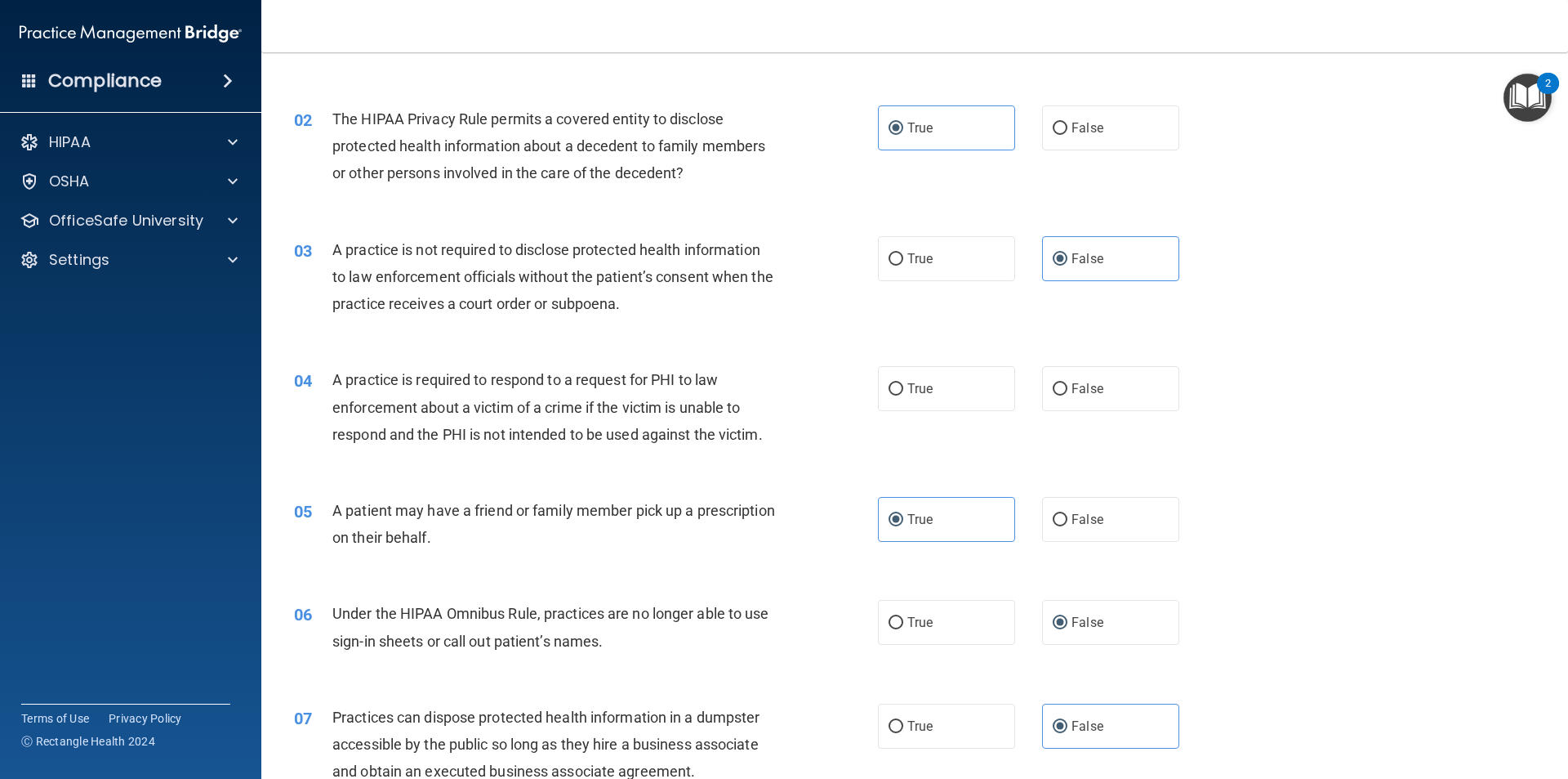
scroll to position [83, 0]
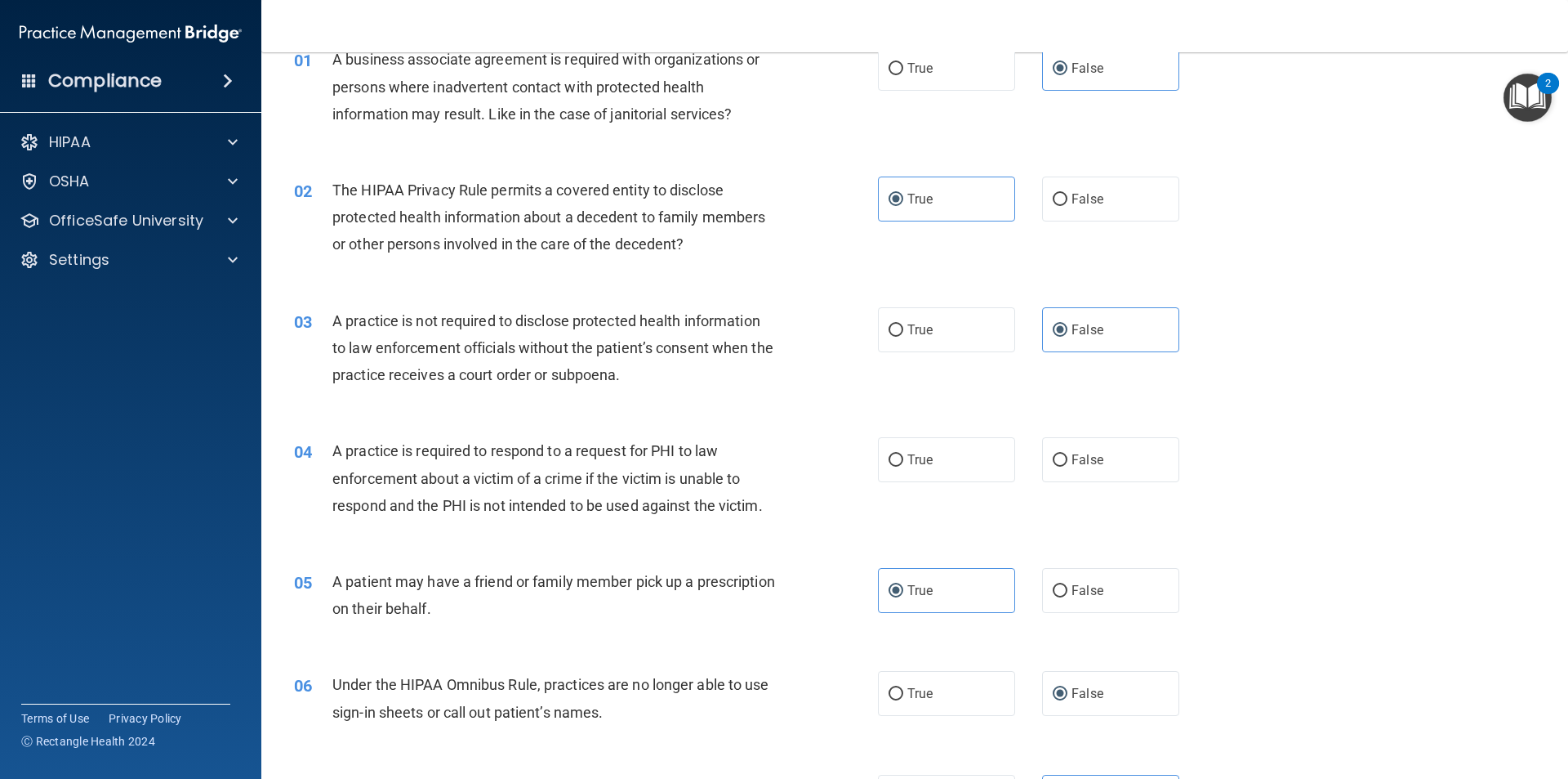
click at [767, 505] on div "A practice is required to respond to a request for PHI to law enforcement about…" at bounding box center [560, 478] width 456 height 82
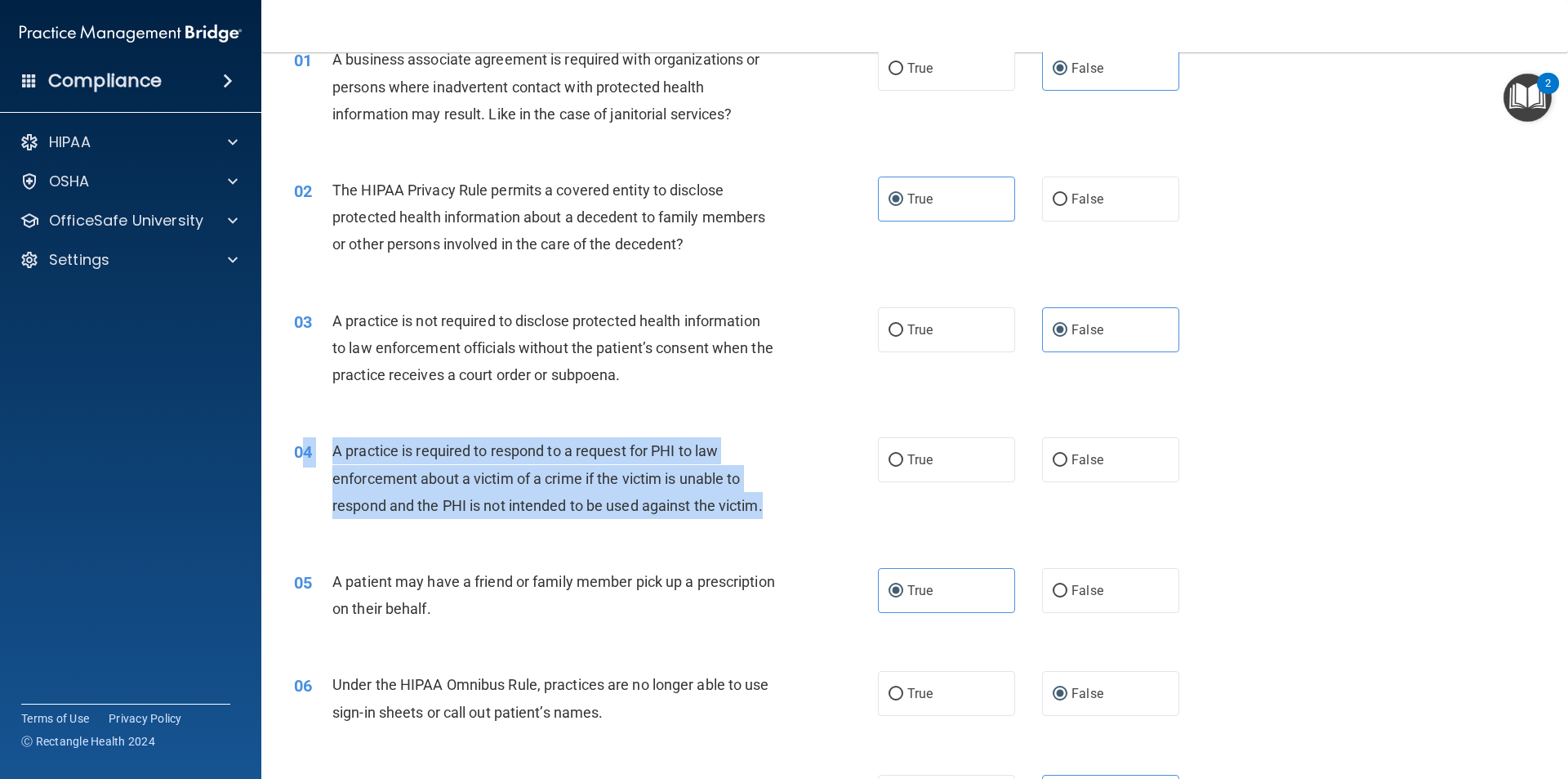
drag, startPoint x: 773, startPoint y: 509, endPoint x: 305, endPoint y: 449, distance: 471.8
click at [305, 449] on div "04 A practice is required to respond to a request for PHI to law enforcement ab…" at bounding box center [586, 482] width 633 height 90
click at [746, 494] on div "A practice is required to respond to a request for PHI to law enforcement about…" at bounding box center [560, 478] width 456 height 82
drag, startPoint x: 770, startPoint y: 504, endPoint x: 333, endPoint y: 446, distance: 440.8
click at [333, 446] on div "A practice is required to respond to a request for PHI to law enforcement about…" at bounding box center [560, 478] width 456 height 82
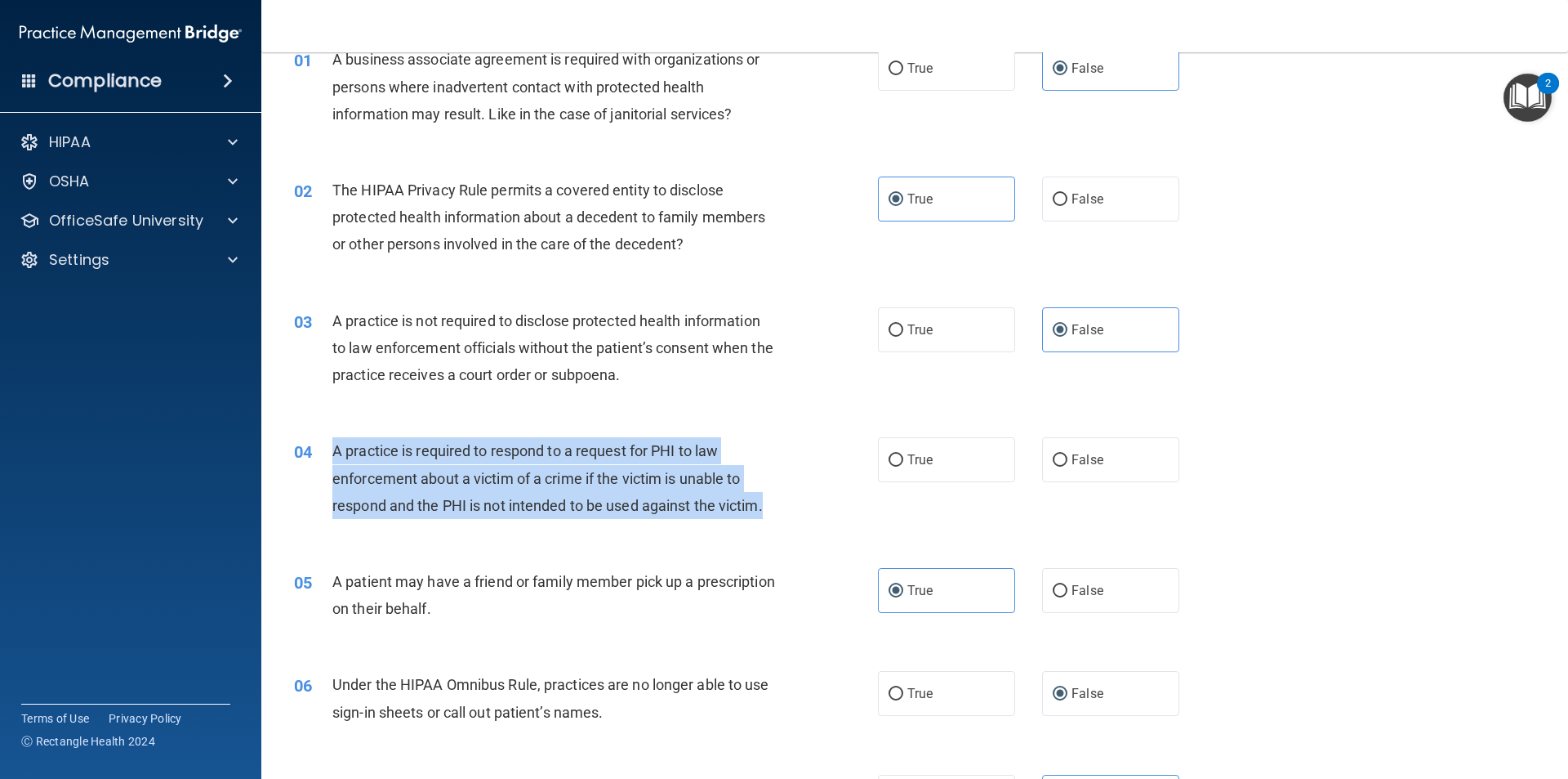
scroll to position [2, 0]
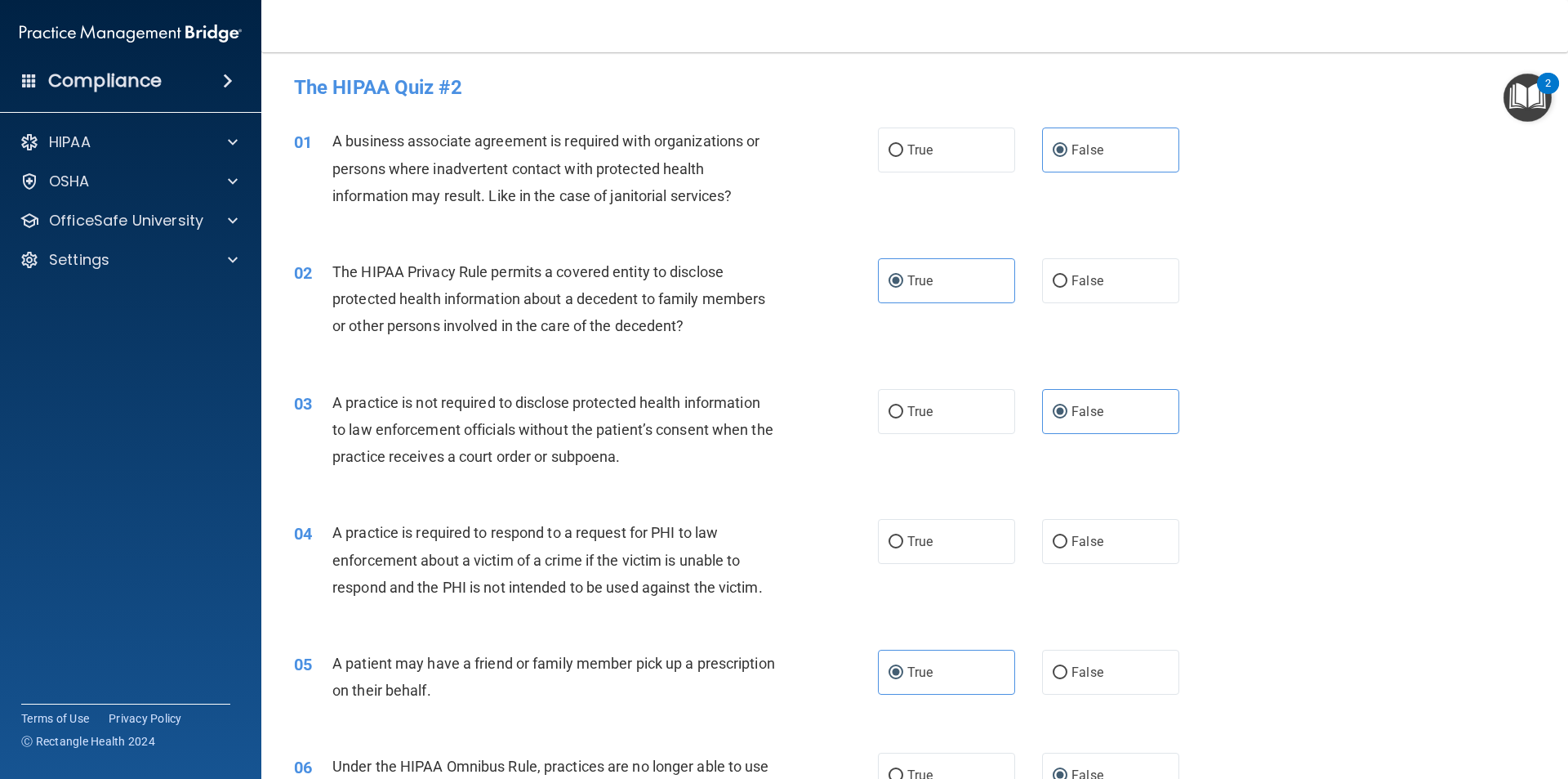
click at [682, 416] on div "A practice is not required to disclose protected health information to law enfo…" at bounding box center [560, 429] width 456 height 82
click at [880, 526] on label "True" at bounding box center [947, 542] width 137 height 45
click at [888, 536] on input "True" at bounding box center [895, 542] width 15 height 12
radio input "true"
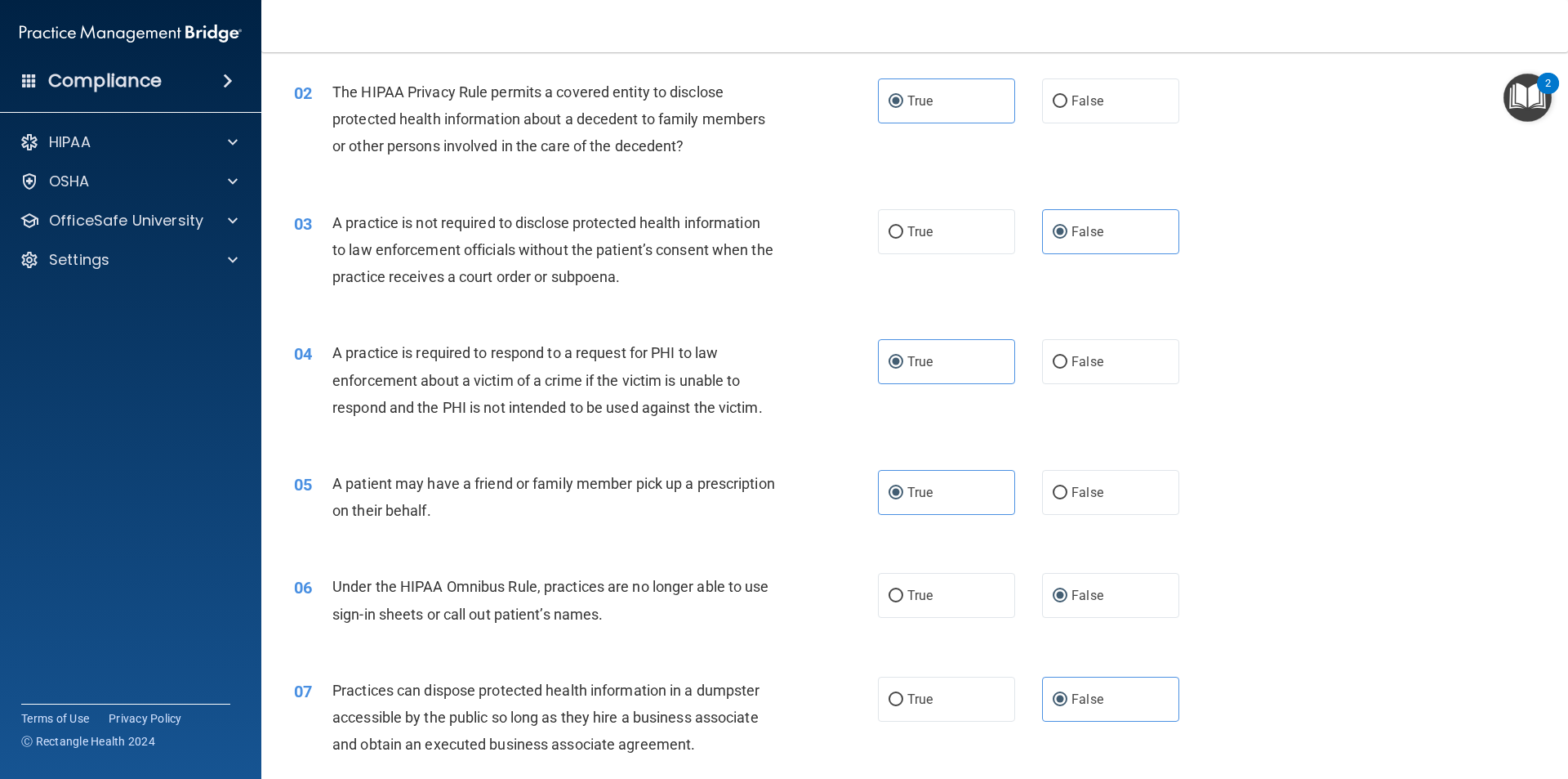
scroll to position [327, 0]
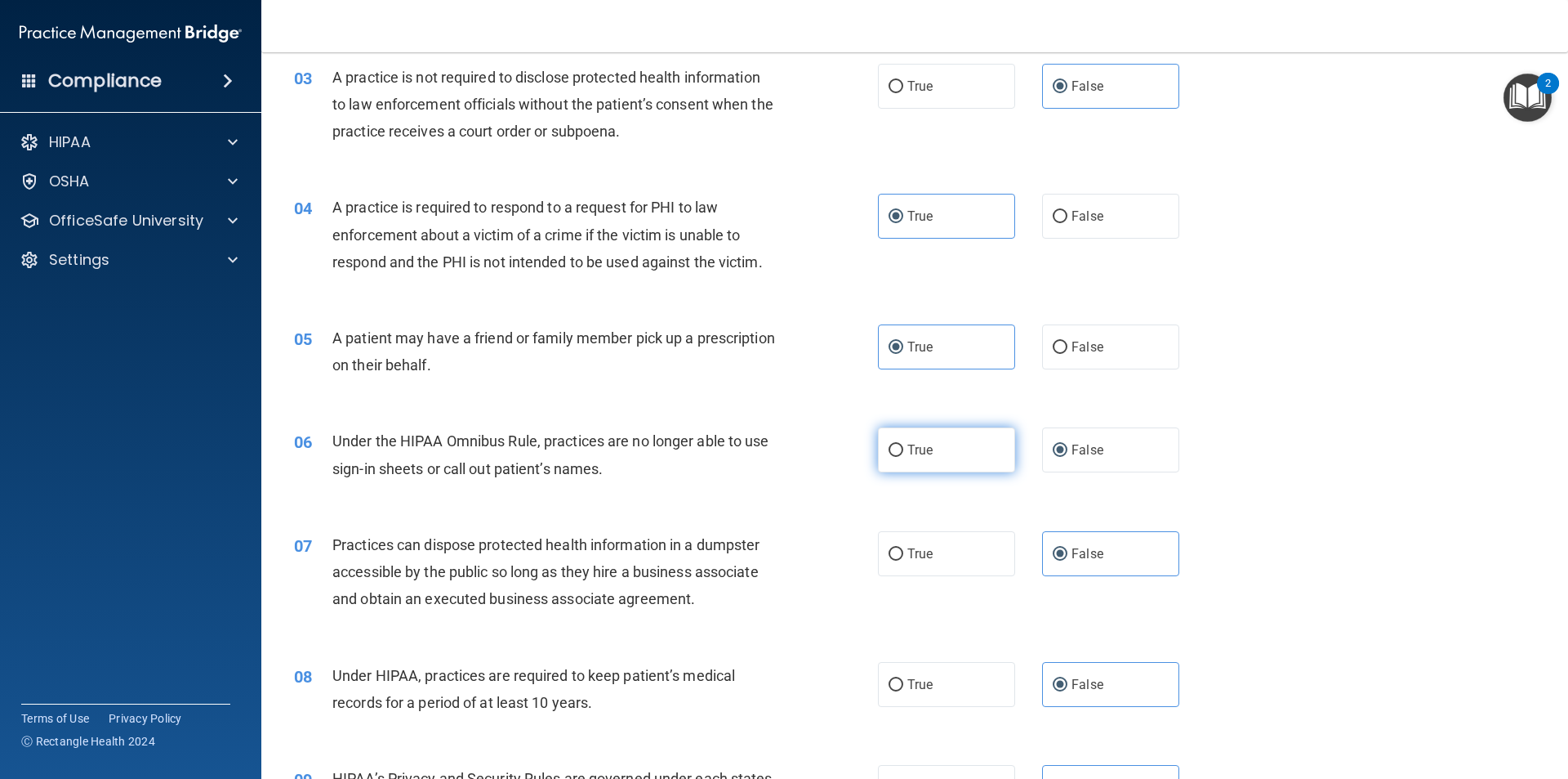
click at [964, 462] on label "True" at bounding box center [947, 449] width 137 height 45
click at [903, 456] on input "True" at bounding box center [895, 450] width 15 height 12
radio input "true"
drag, startPoint x: 1100, startPoint y: 449, endPoint x: 1092, endPoint y: 442, distance: 10.6
click at [1099, 449] on label "False" at bounding box center [1111, 449] width 137 height 45
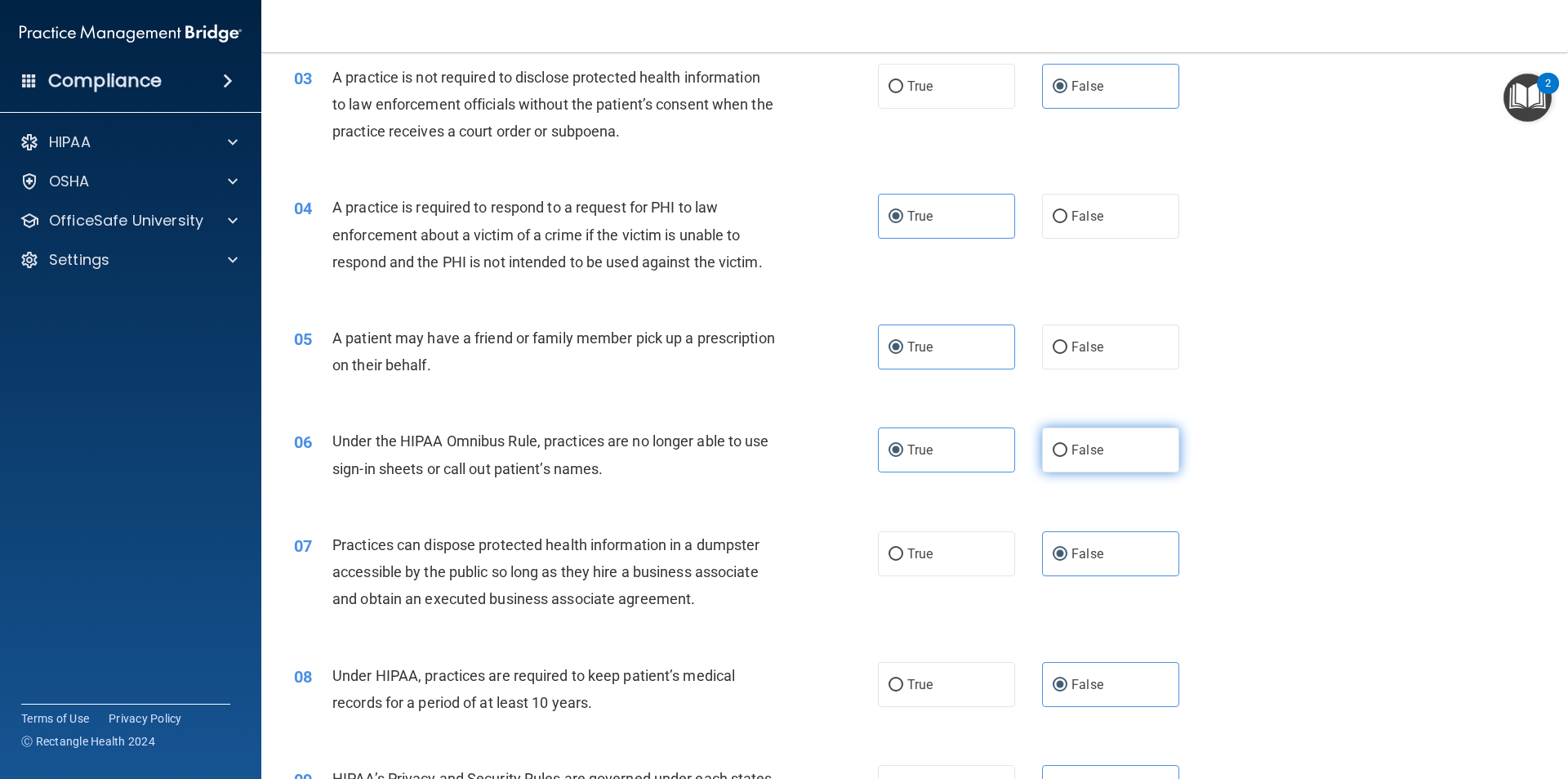
click at [1067, 449] on input "False" at bounding box center [1060, 450] width 15 height 12
radio input "true"
radio input "false"
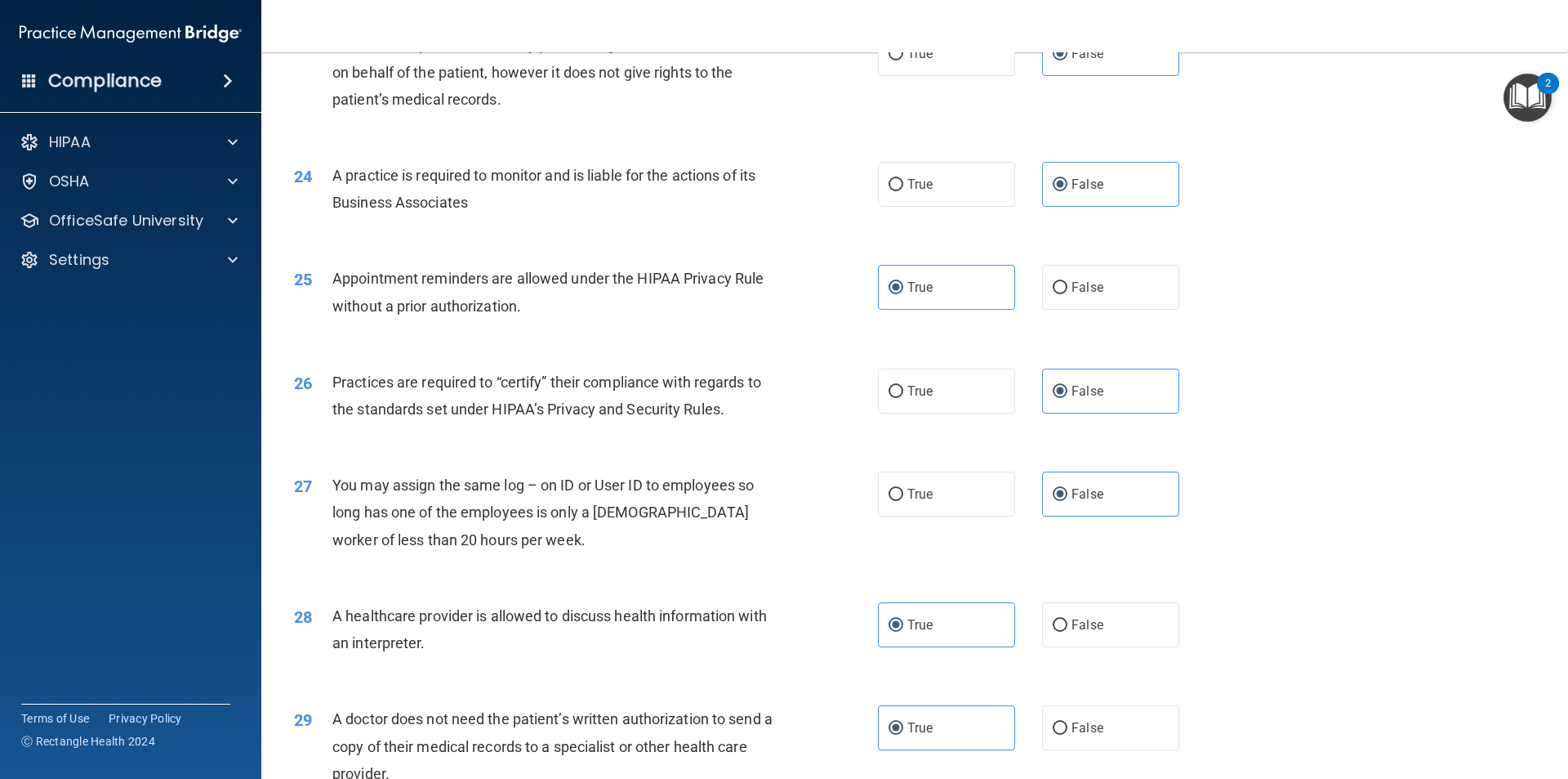
scroll to position [3025, 0]
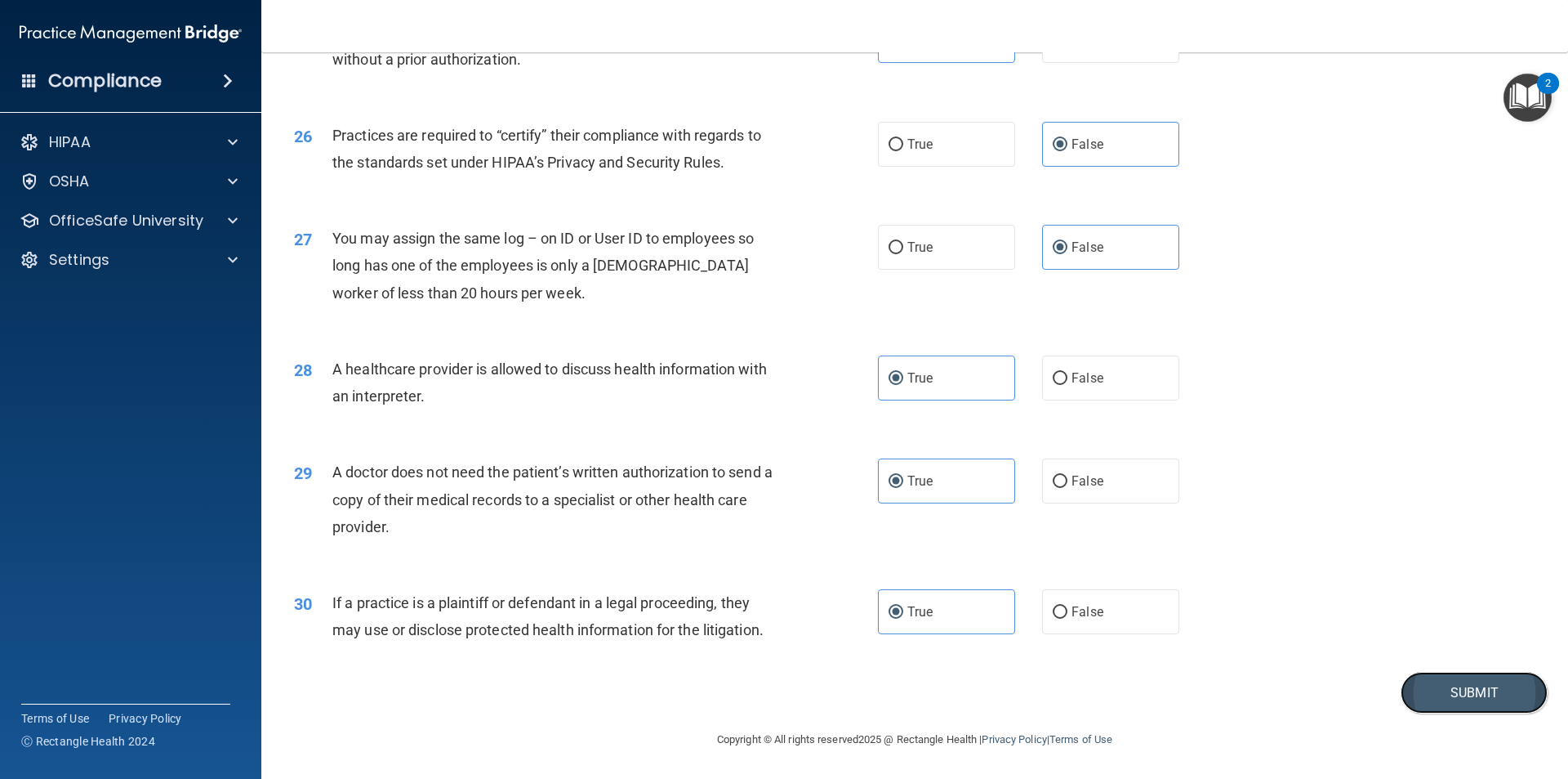
click at [1465, 699] on button "Submit" at bounding box center [1474, 692] width 147 height 42
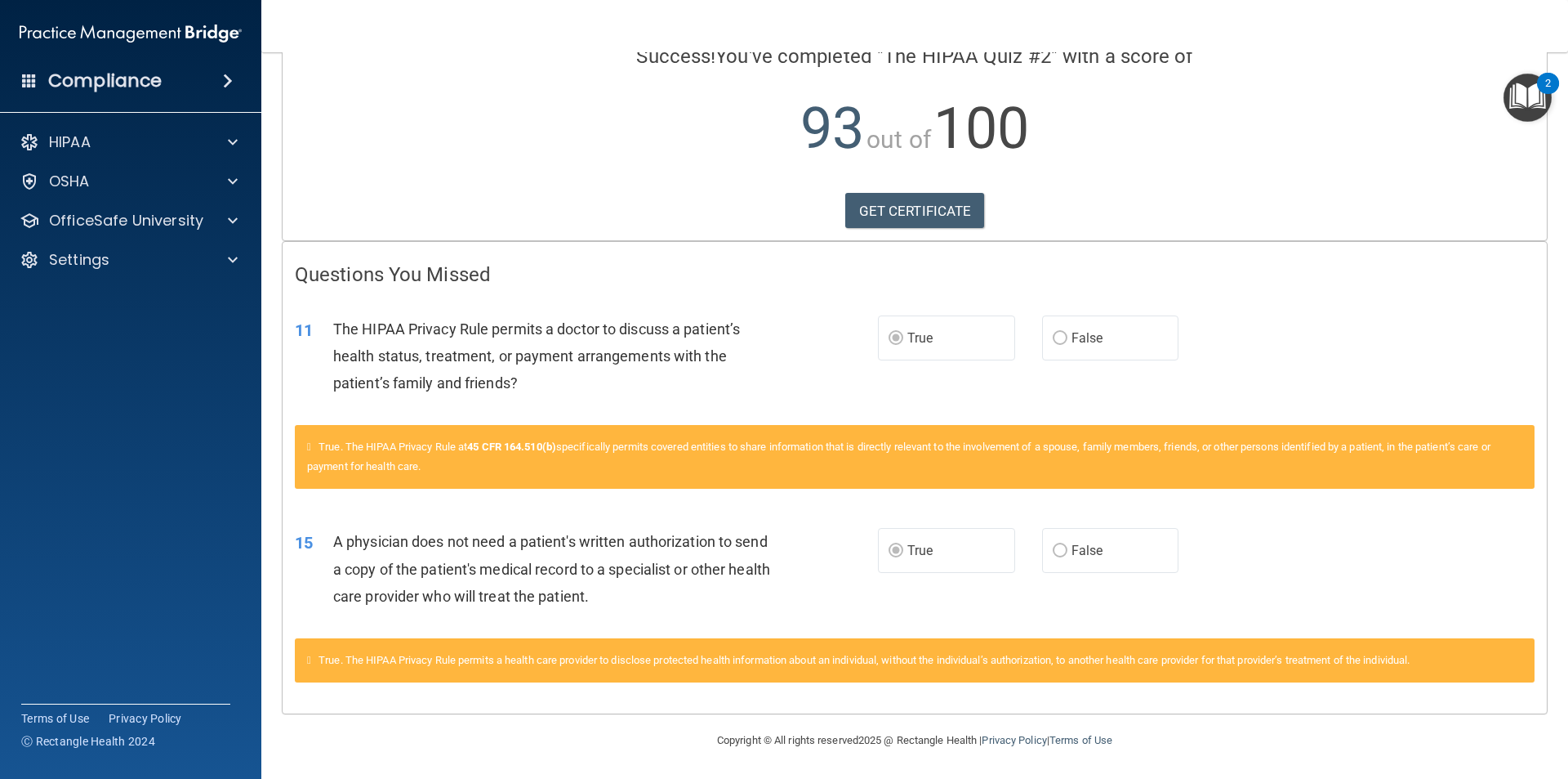
scroll to position [144, 0]
click at [197, 216] on p "OfficeSafe University" at bounding box center [126, 220] width 155 height 20
click at [195, 256] on img at bounding box center [197, 260] width 20 height 20
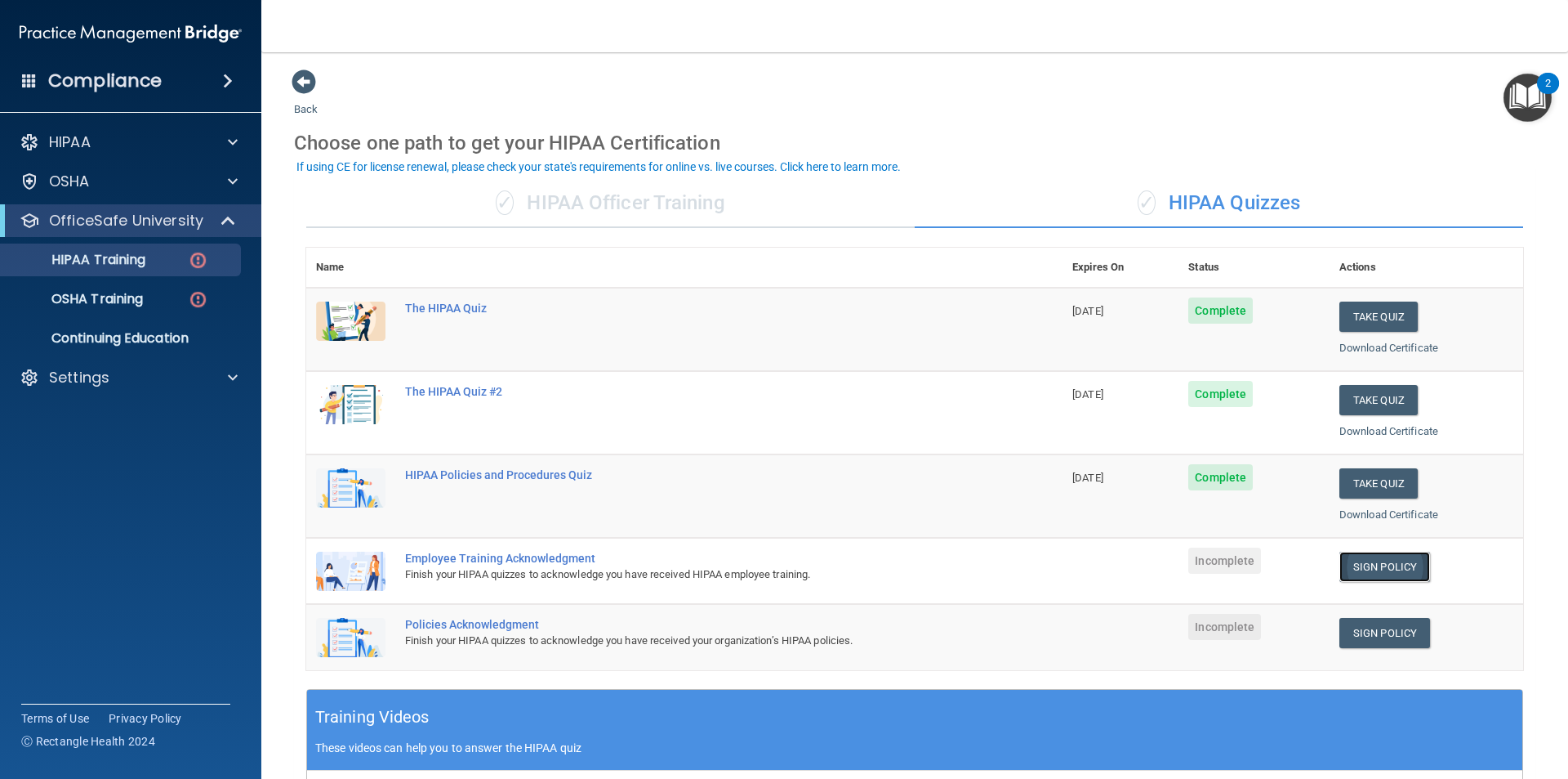
click at [1402, 558] on link "Sign Policy" at bounding box center [1385, 566] width 90 height 30
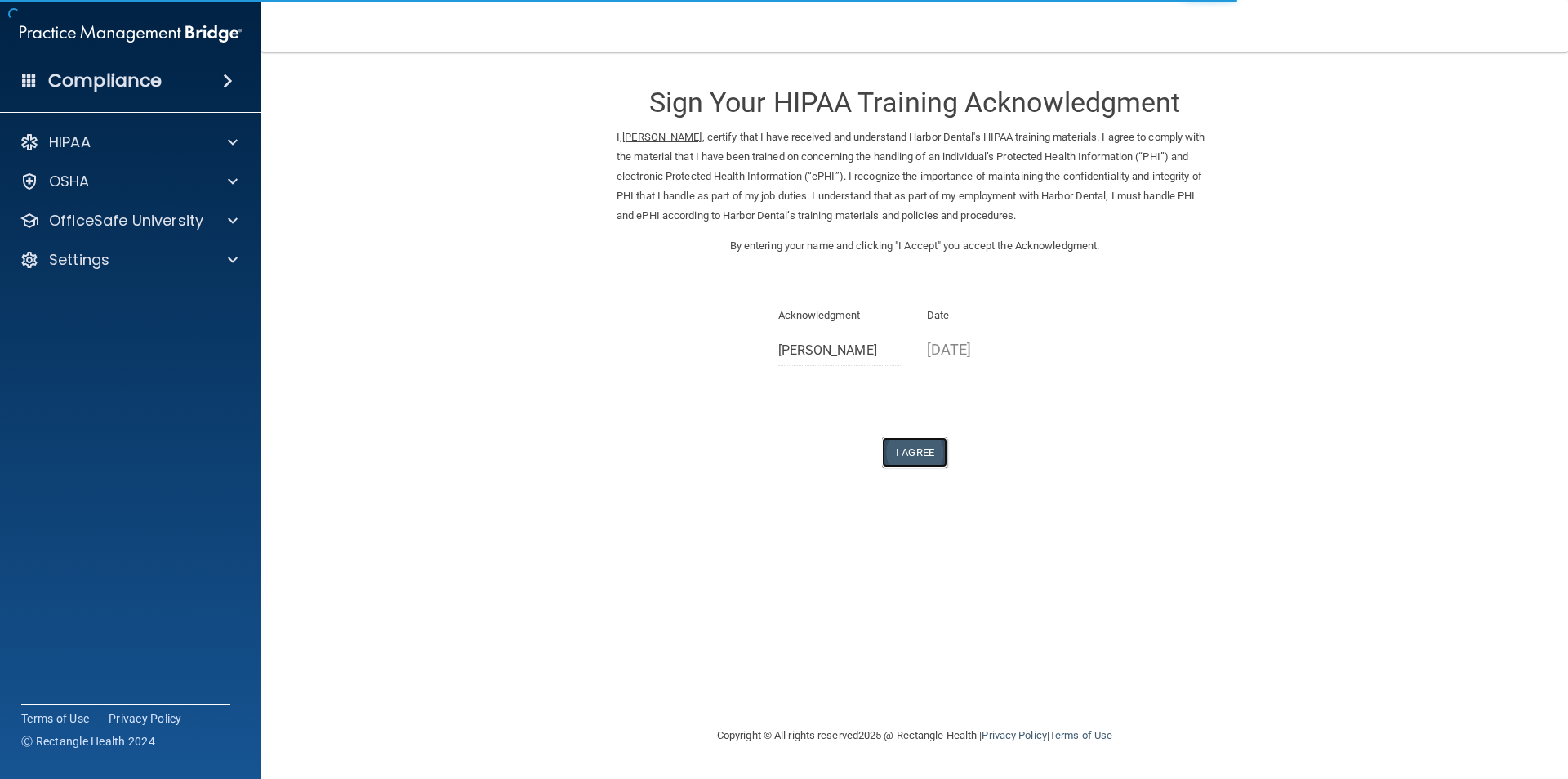
click at [937, 452] on button "I Agree" at bounding box center [914, 452] width 65 height 30
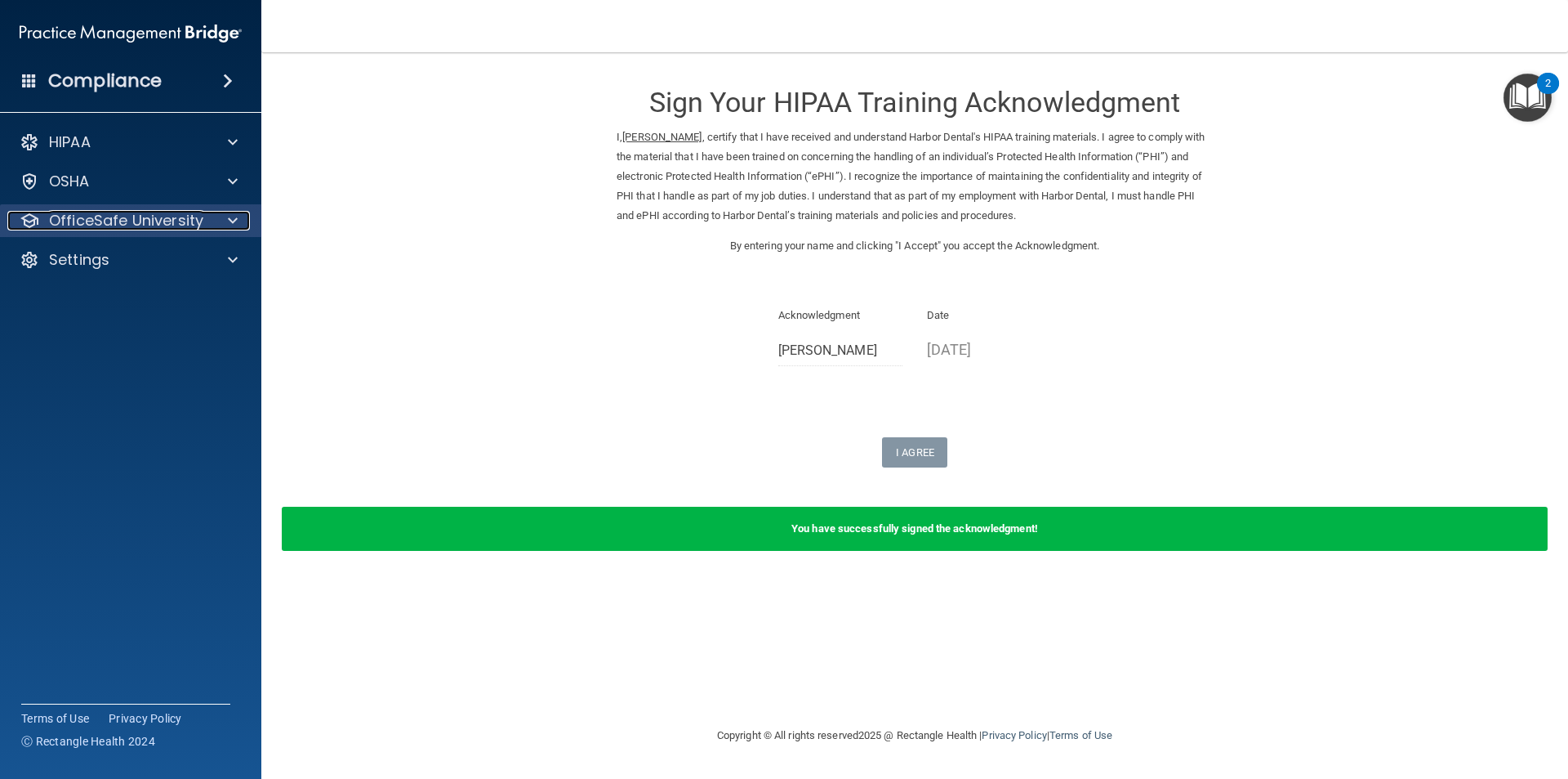
click at [110, 215] on p "OfficeSafe University" at bounding box center [126, 220] width 155 height 20
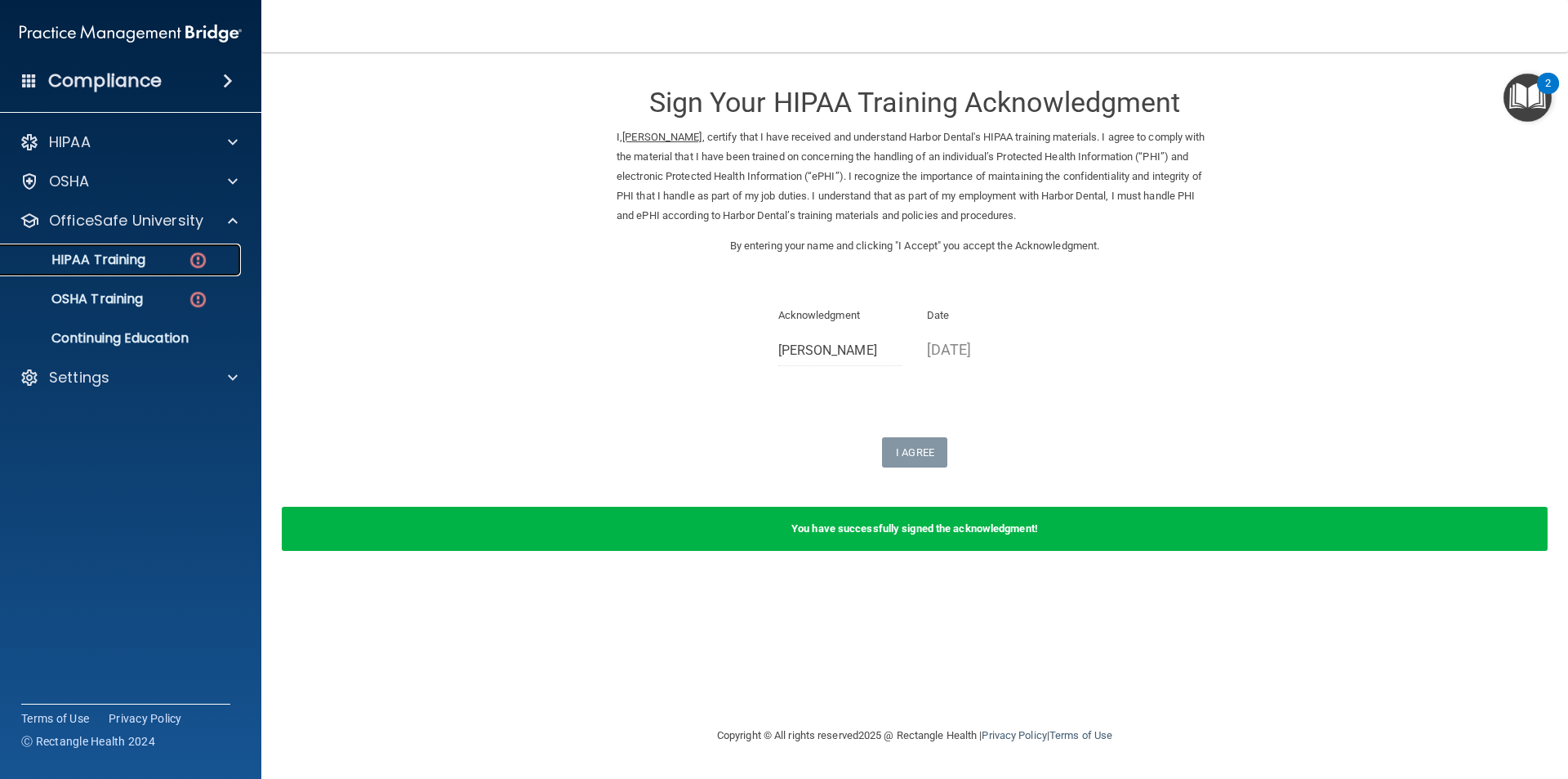
click at [198, 270] on link "HIPAA Training" at bounding box center [112, 260] width 257 height 33
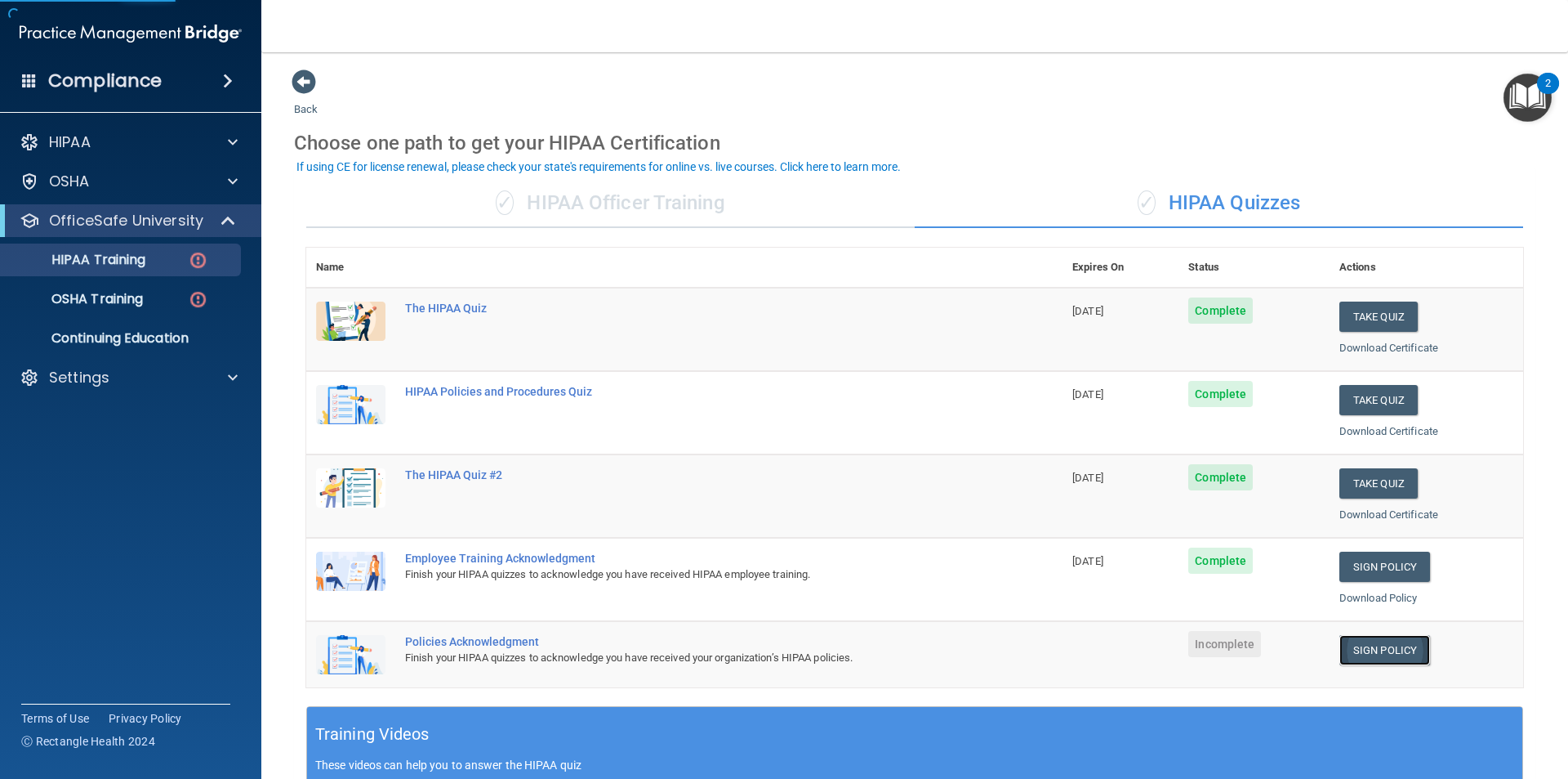
click at [1392, 647] on link "Sign Policy" at bounding box center [1385, 649] width 90 height 30
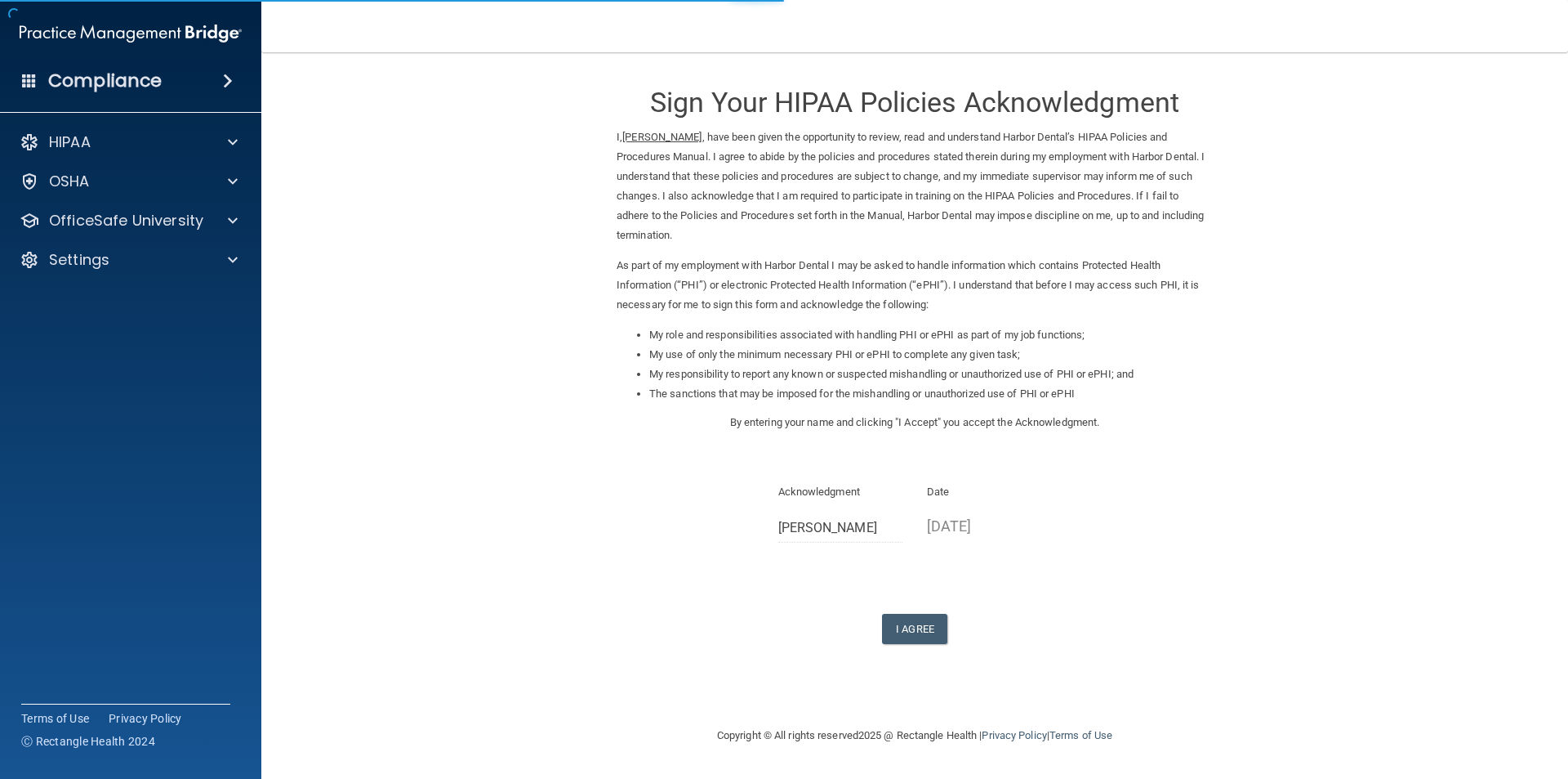
click at [933, 609] on div "Sign Your HIPAA Policies Acknowledgment I, [PERSON_NAME] , have been given the …" at bounding box center [915, 356] width 596 height 576
click at [932, 622] on button "I Agree" at bounding box center [914, 629] width 65 height 30
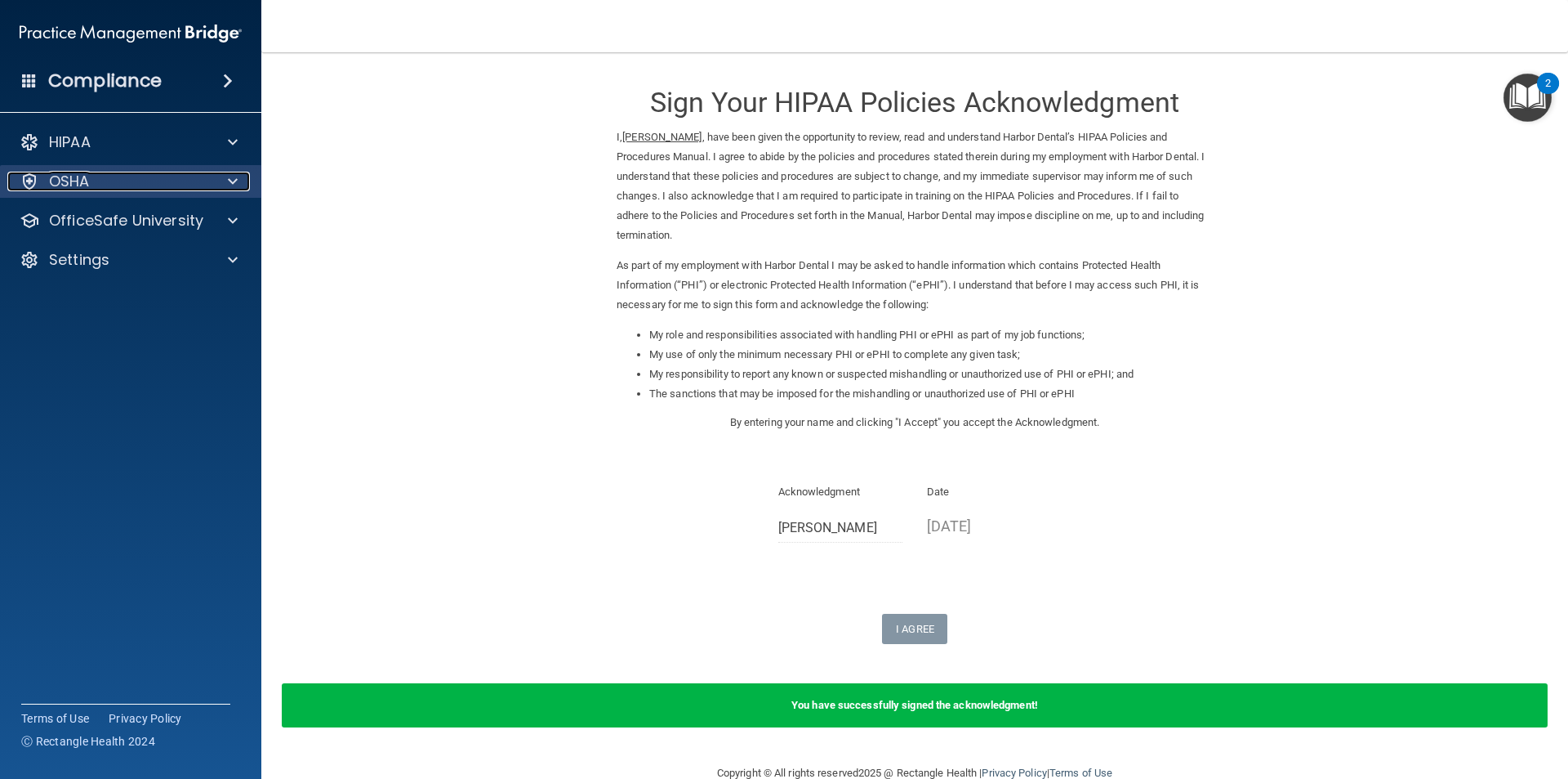
click div "OSHA"
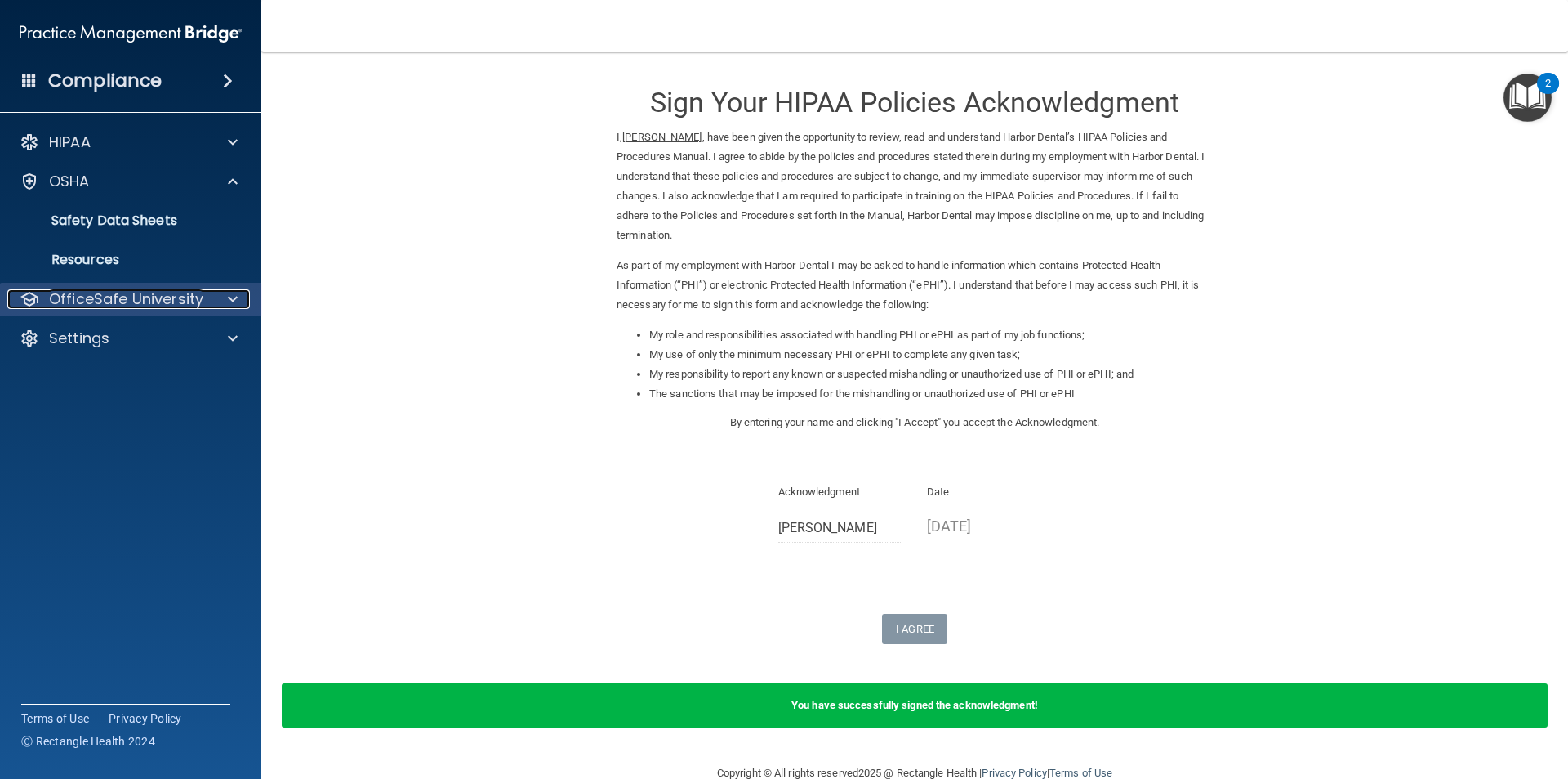
click p "OfficeSafe University"
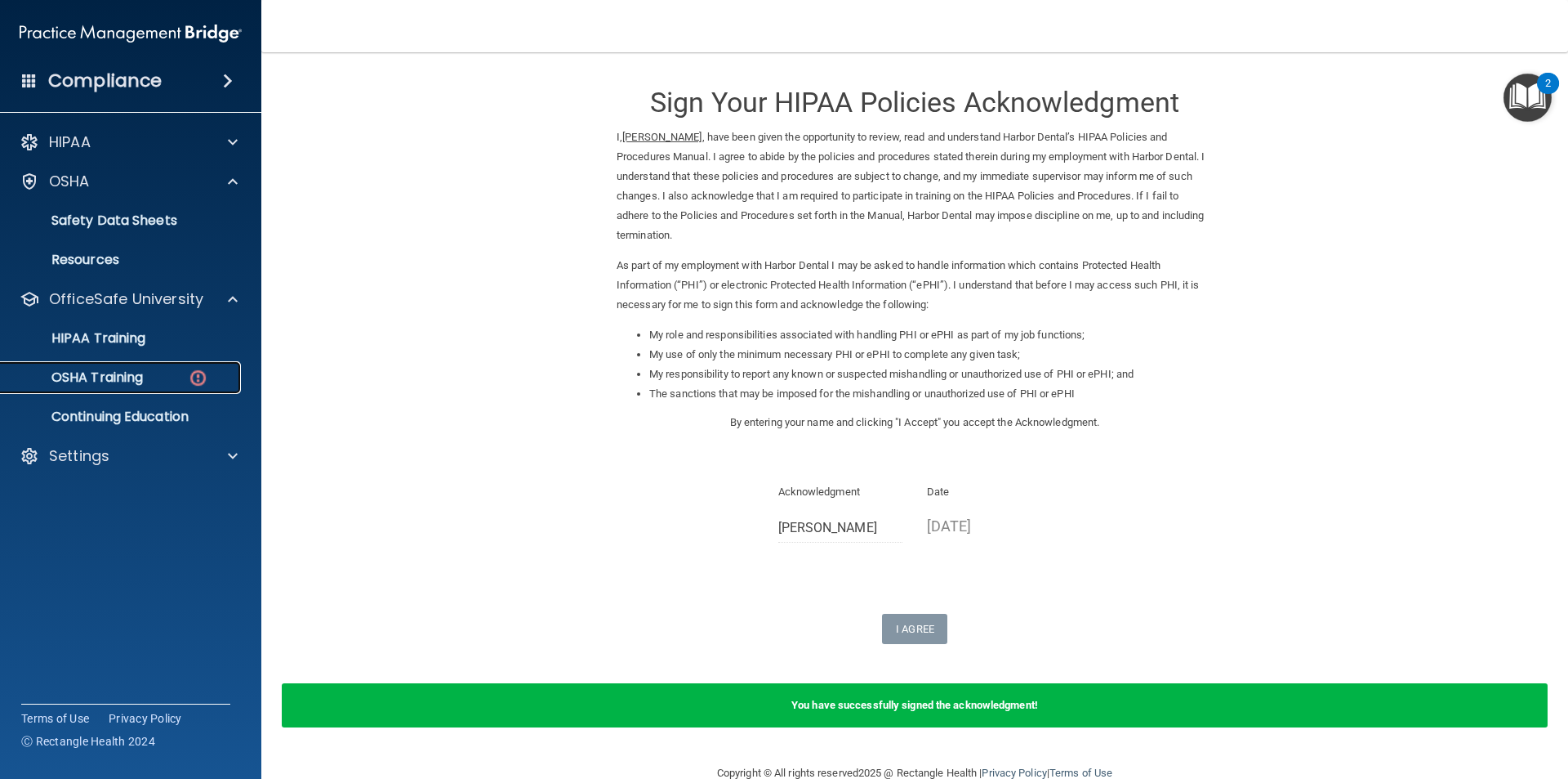
click img
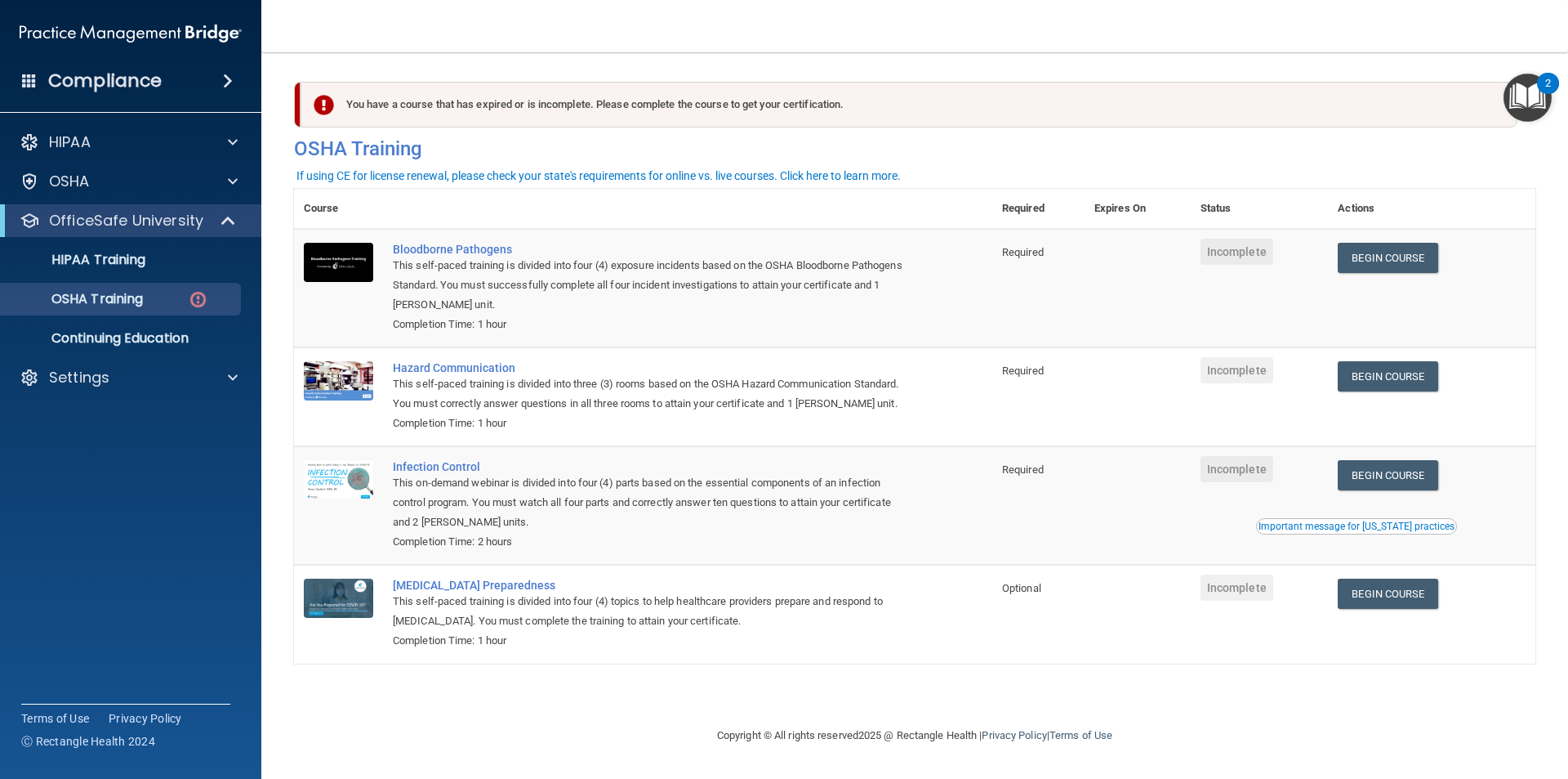
click div "If using CE for license renewal, please check your state's requirements for onl…"
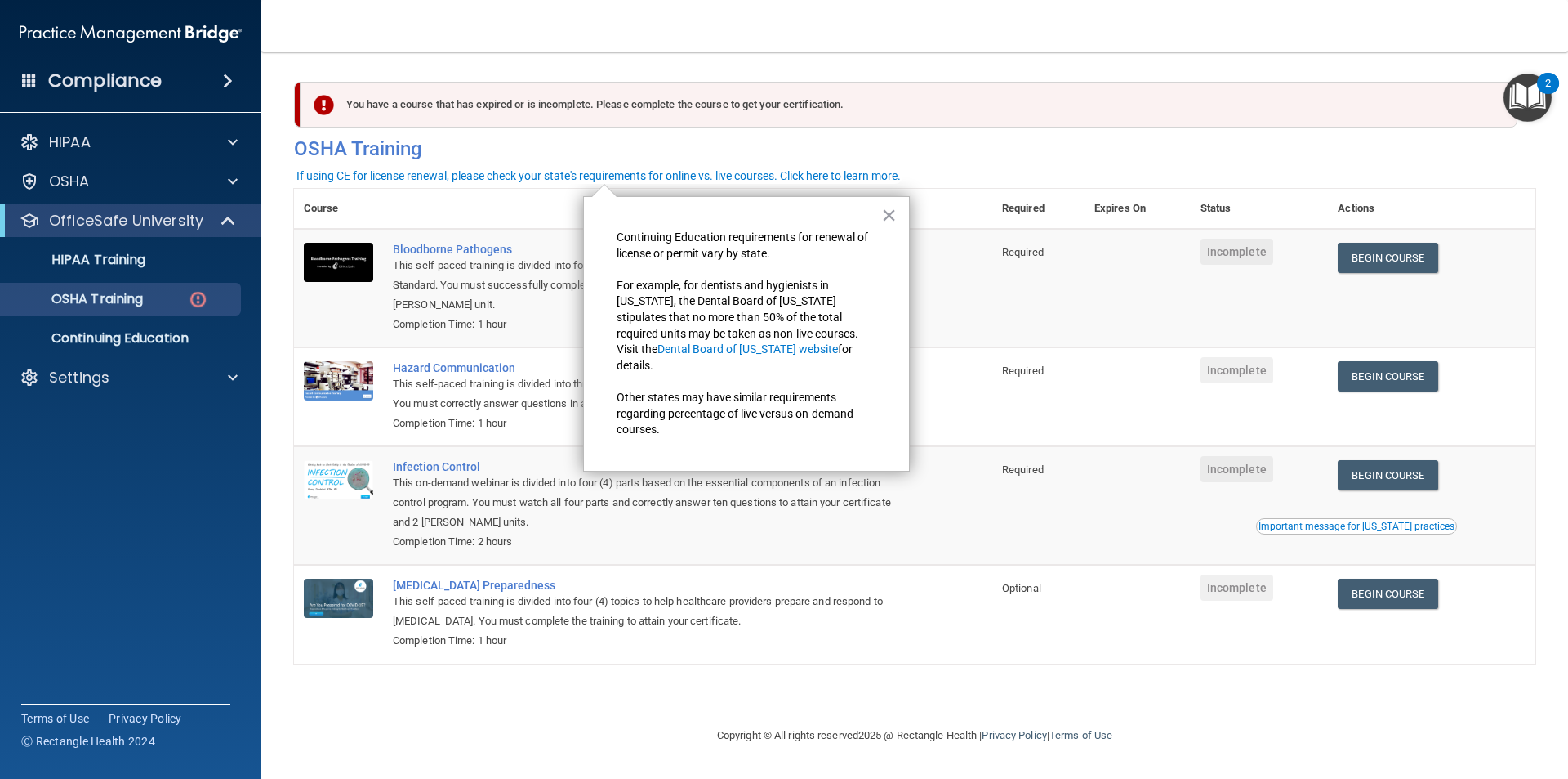
click td
click button "×"
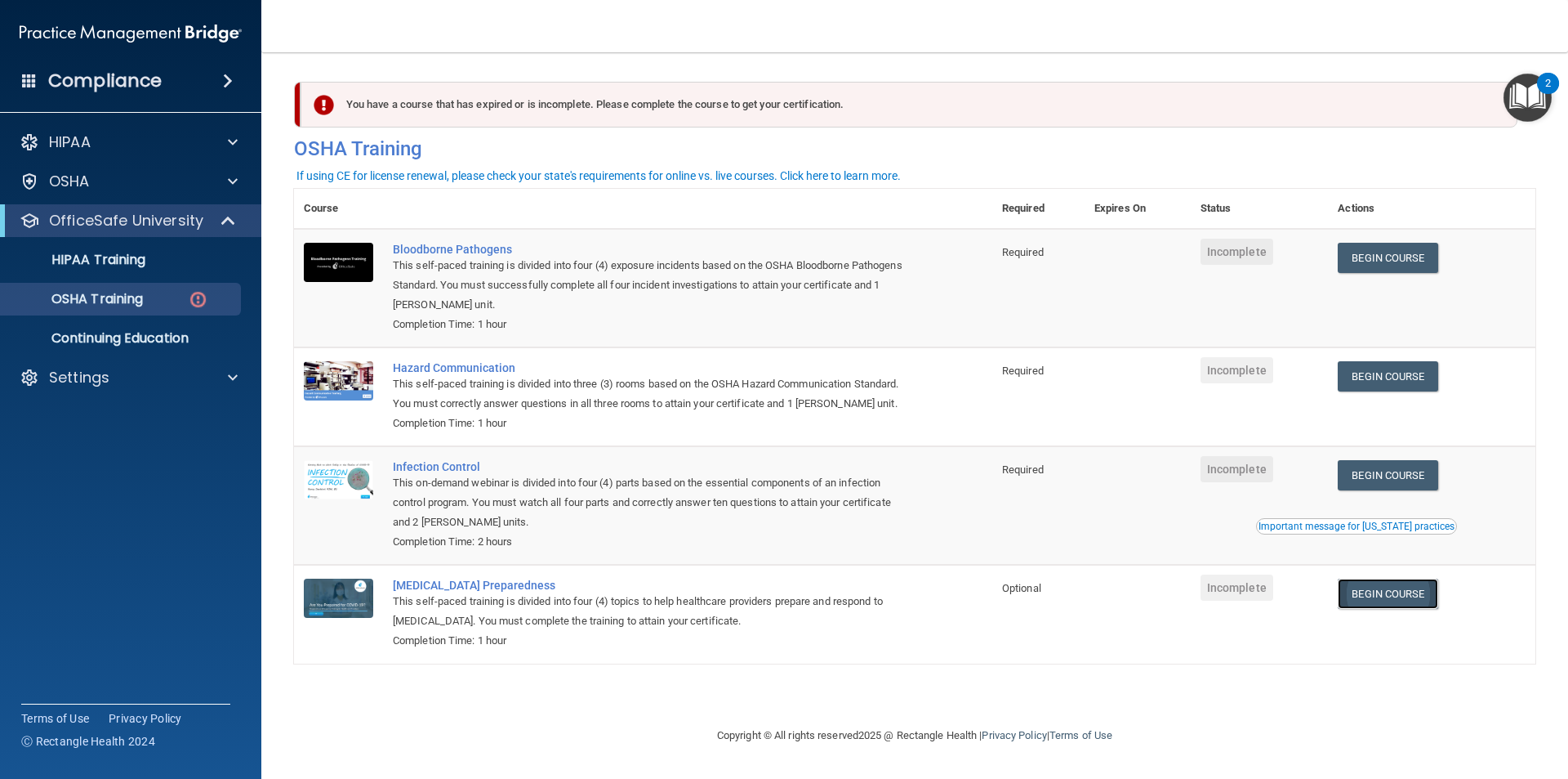
click link "Begin Course"
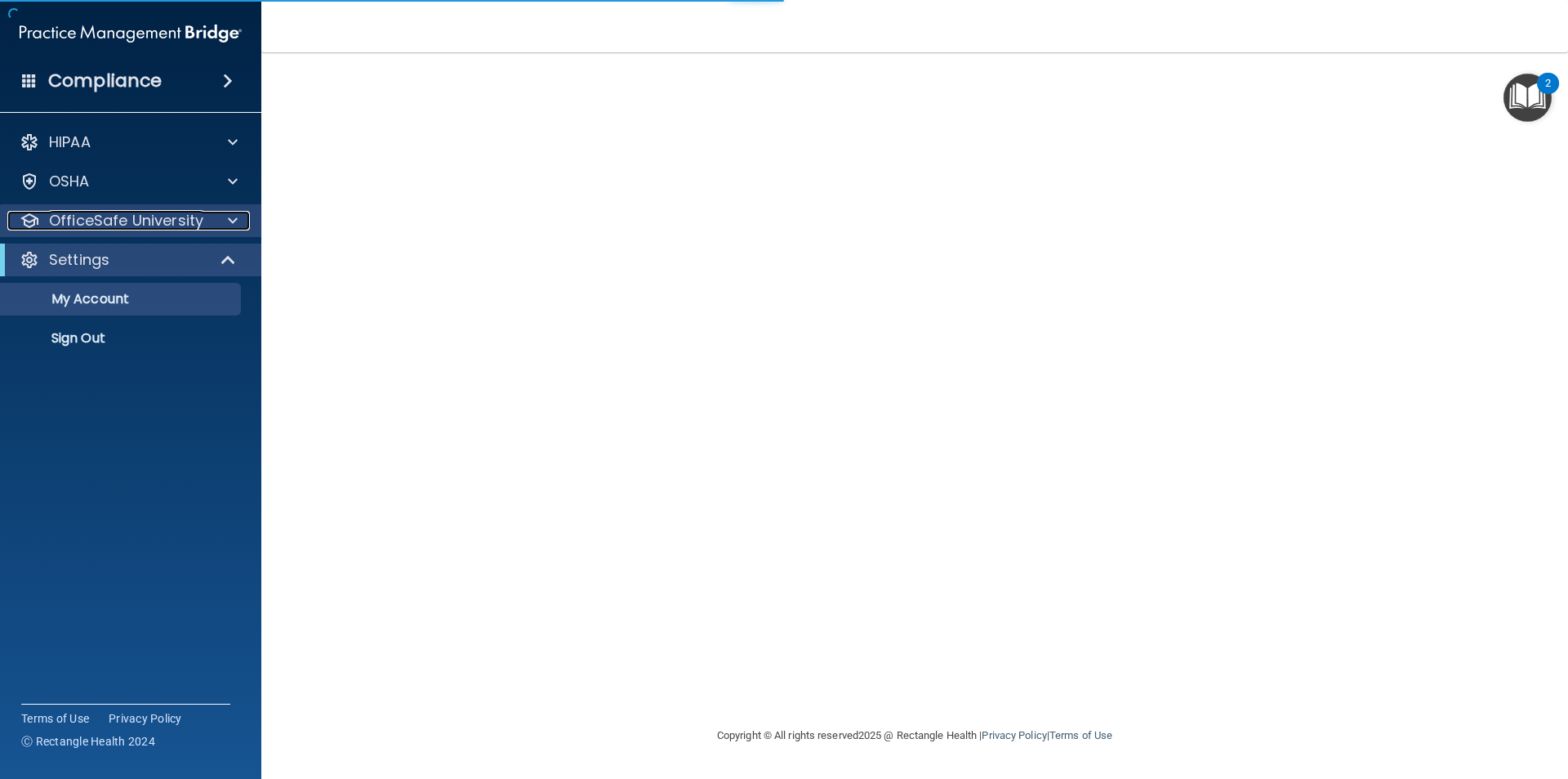
click at [207, 223] on div "OfficeSafe University" at bounding box center [108, 220] width 203 height 20
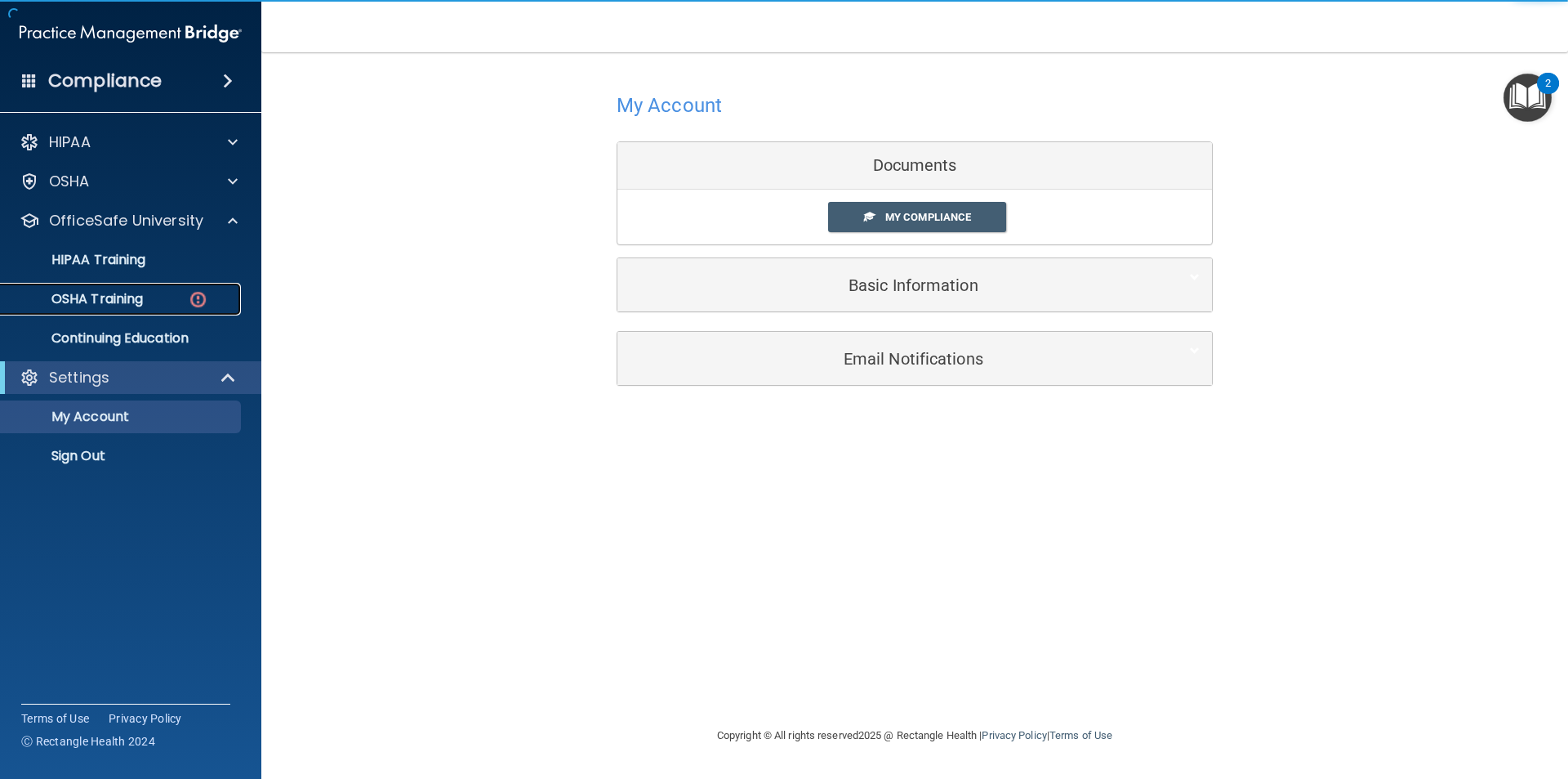
click at [215, 293] on div "OSHA Training" at bounding box center [122, 299] width 223 height 17
